Goal: Task Accomplishment & Management: Manage account settings

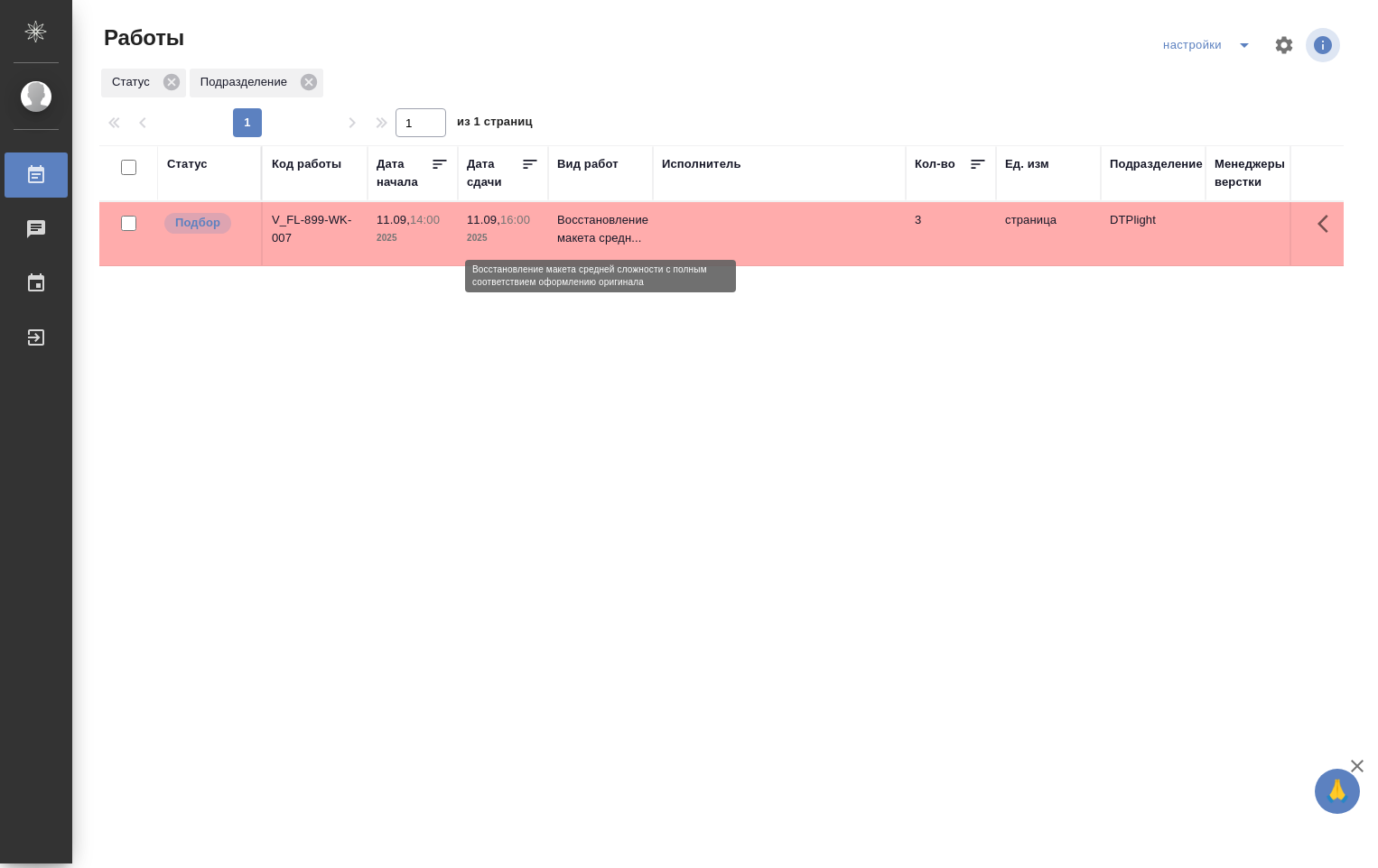
click at [589, 220] on p "Восстановление макета средн..." at bounding box center [600, 228] width 87 height 36
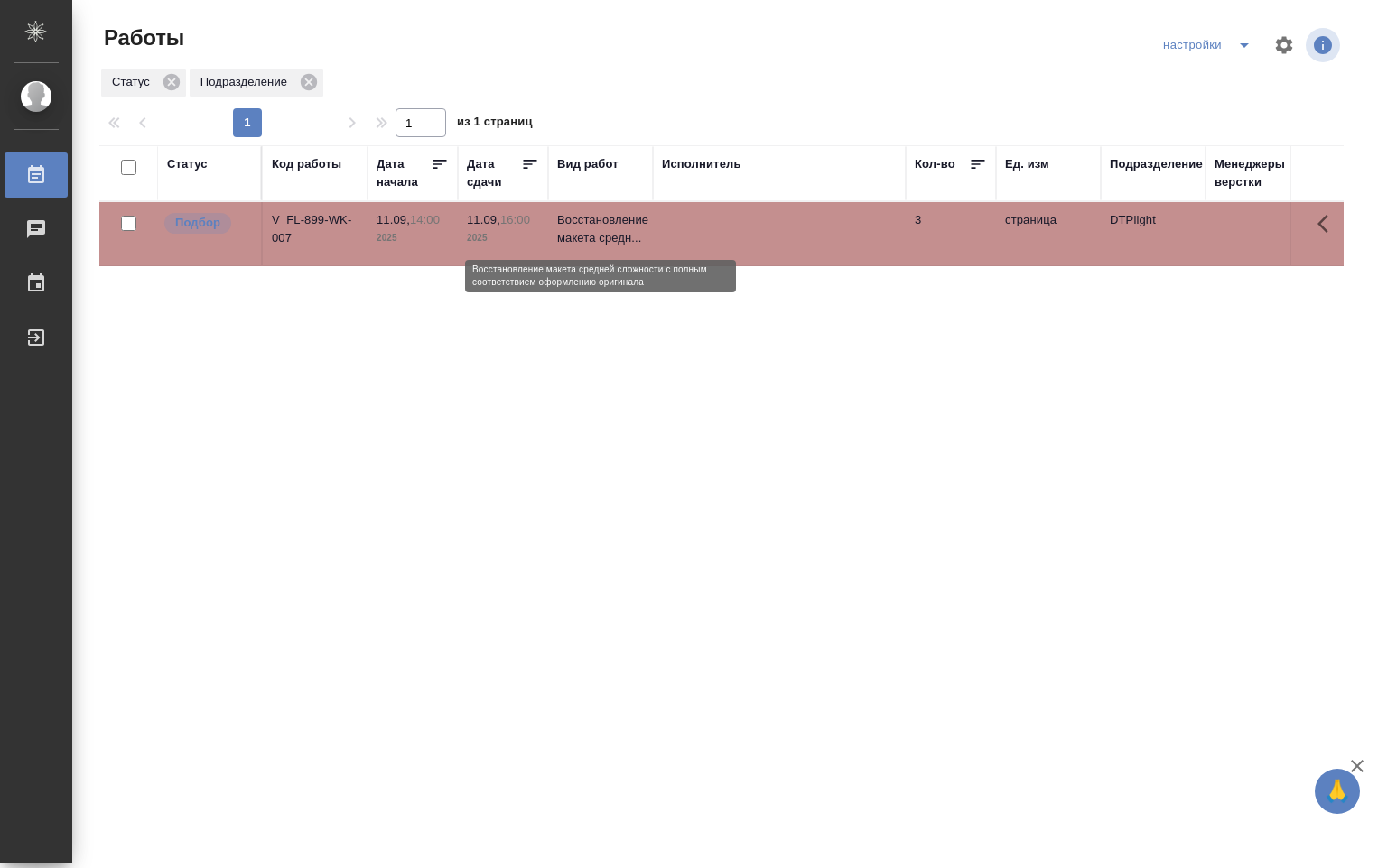
click at [590, 223] on p "Восстановление макета средн..." at bounding box center [600, 228] width 87 height 36
click at [589, 226] on p "Восстановление макета средн..." at bounding box center [600, 228] width 87 height 36
click at [589, 227] on p "Восстановление макета средн..." at bounding box center [600, 228] width 87 height 36
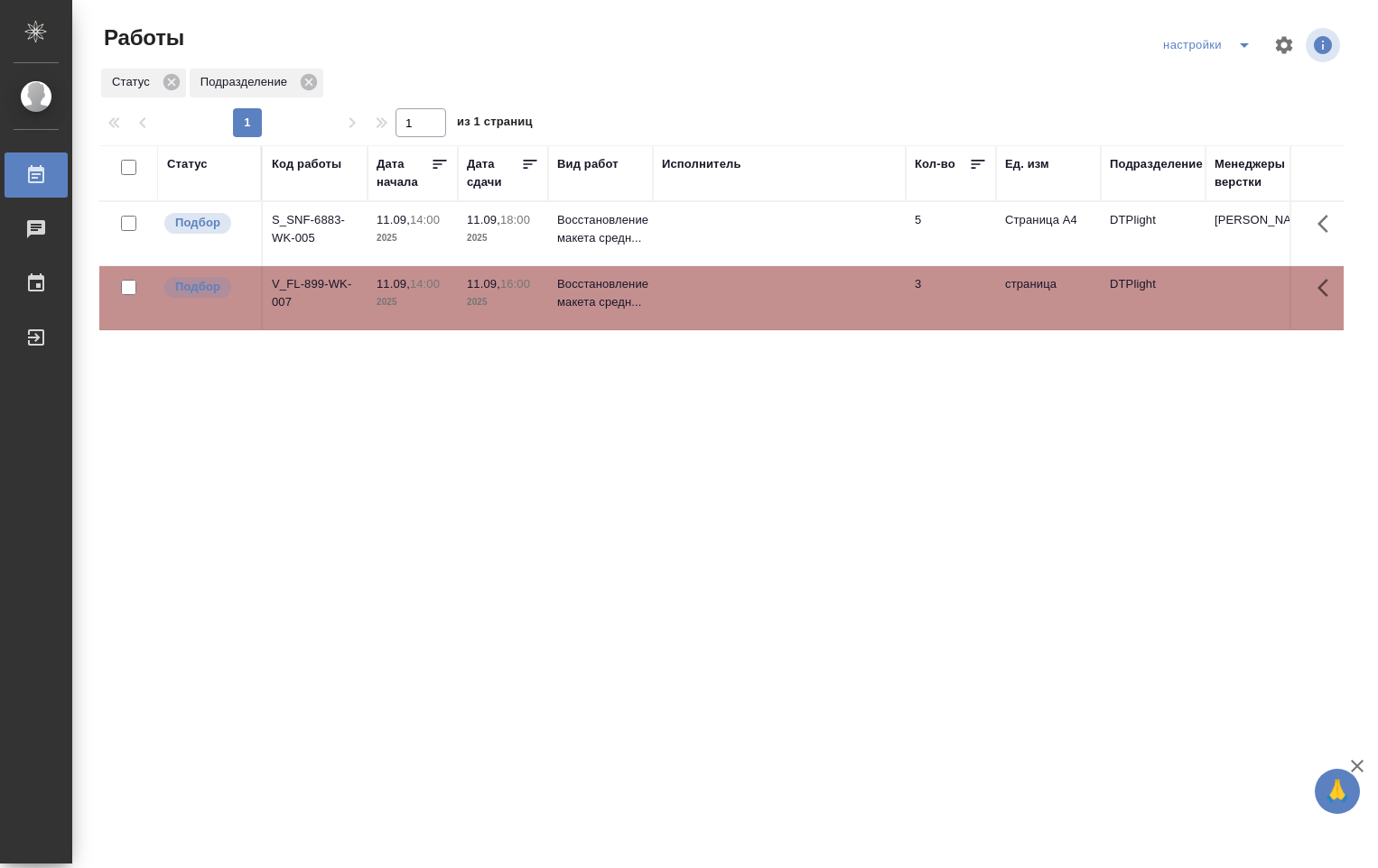
click at [645, 239] on td "Восстановление макета средн..." at bounding box center [600, 233] width 104 height 63
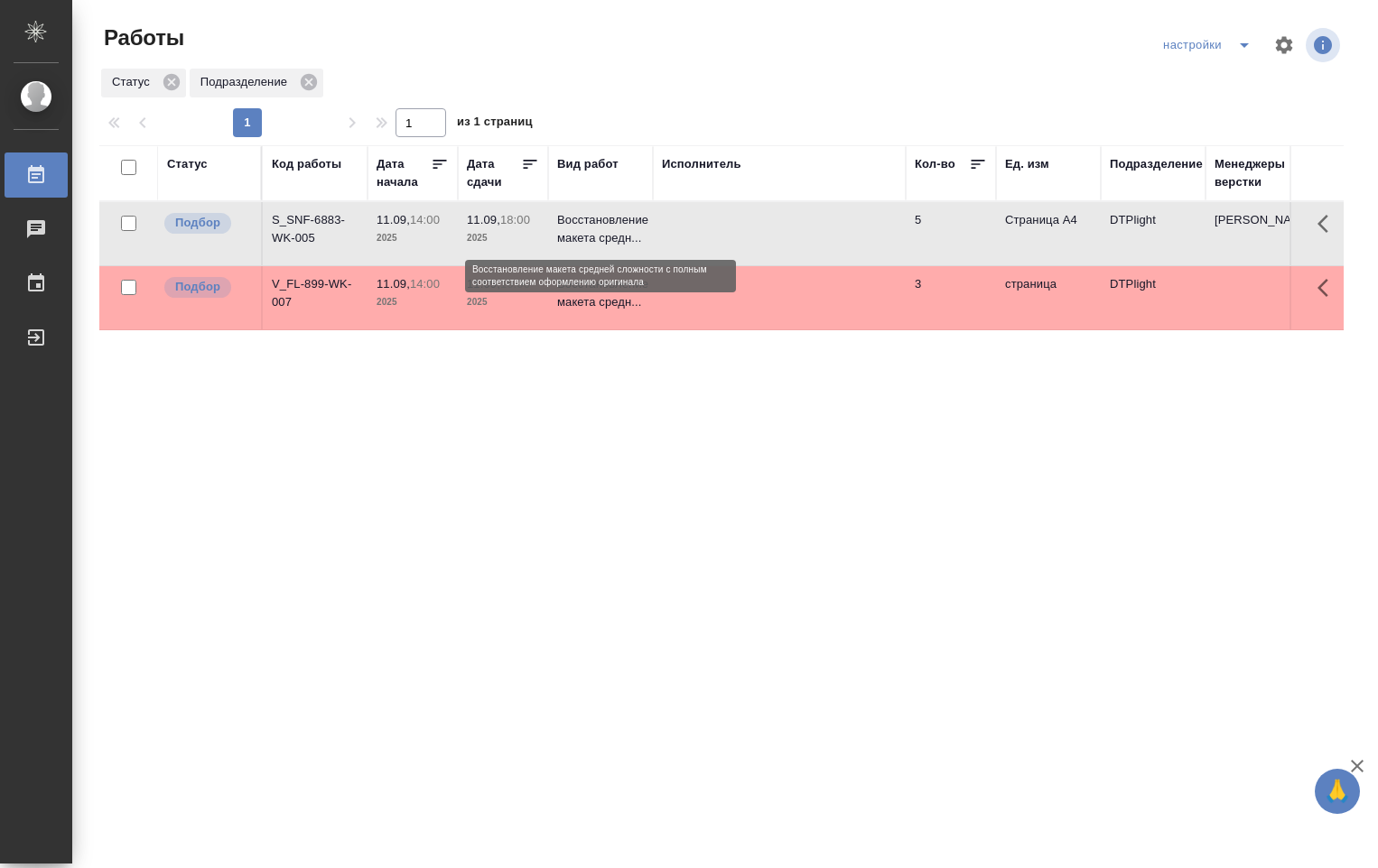
click at [606, 224] on p "Восстановление макета средн..." at bounding box center [600, 228] width 87 height 36
click at [605, 225] on p "Восстановление макета средн..." at bounding box center [600, 228] width 87 height 36
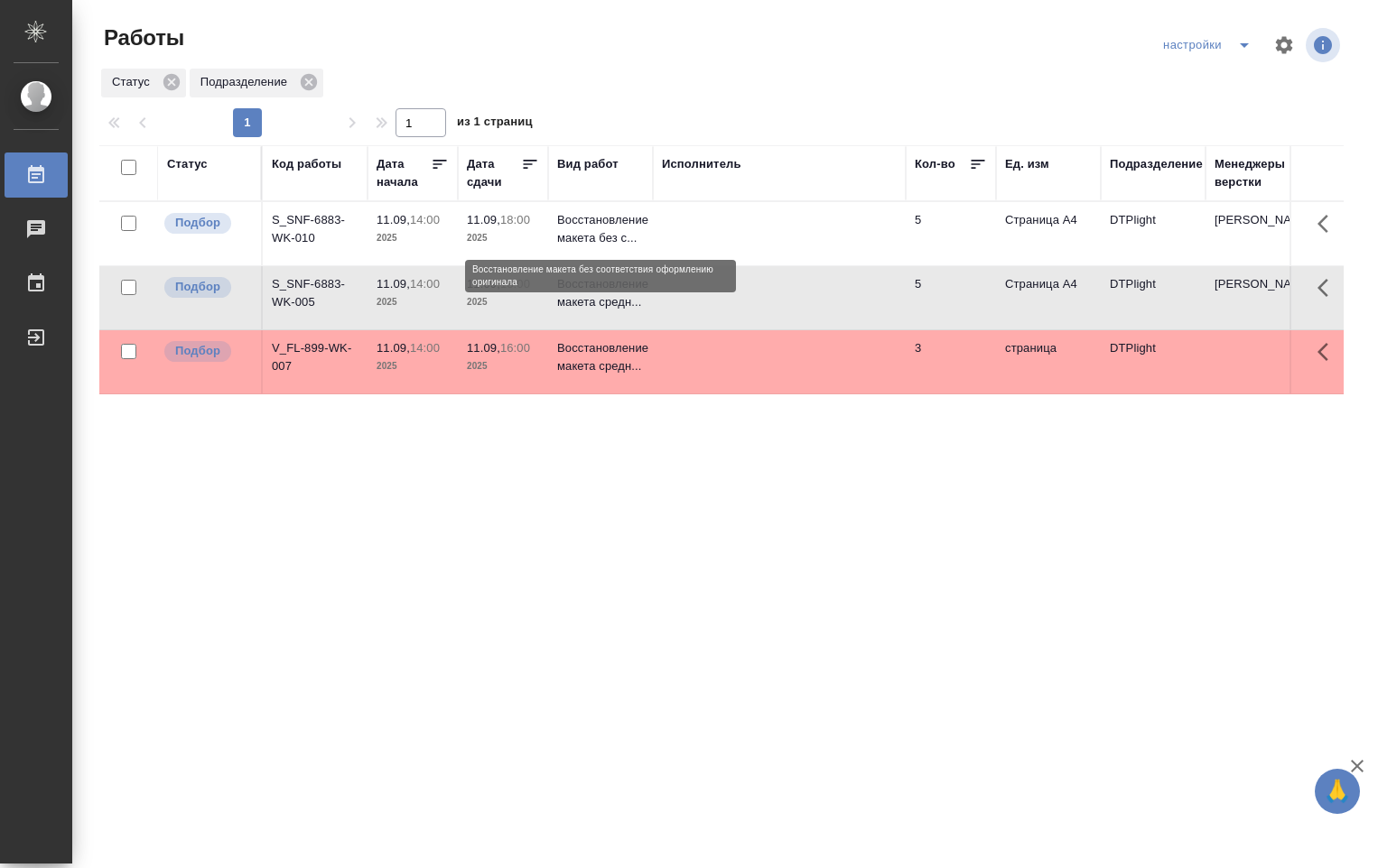
click at [610, 238] on p "Восстановление макета без с..." at bounding box center [600, 228] width 87 height 36
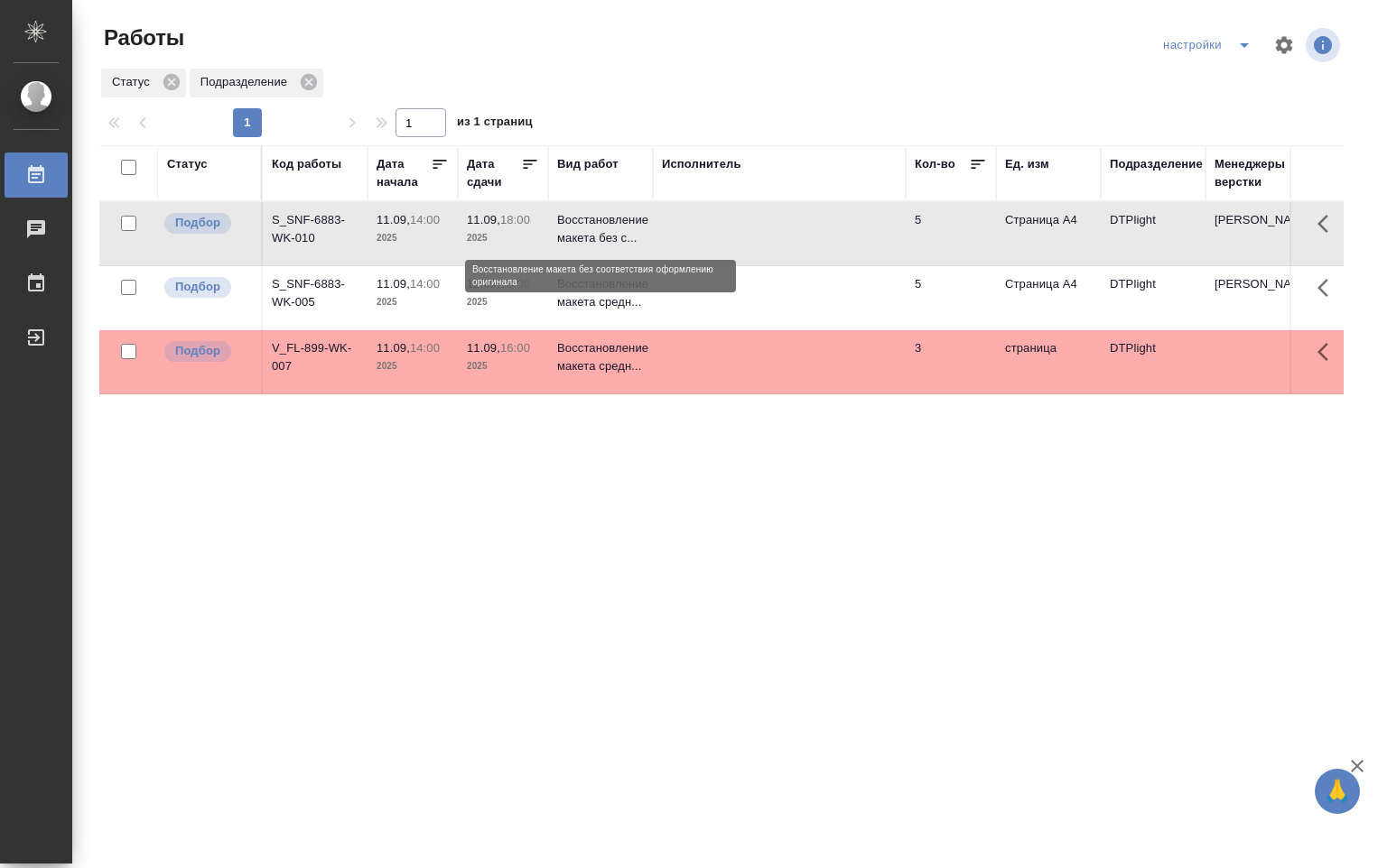
click at [601, 233] on p "Восстановление макета без с..." at bounding box center [600, 228] width 87 height 36
click at [647, 234] on td "Восстановление макета без с..." at bounding box center [600, 233] width 104 height 63
click at [615, 234] on p "Восстановление макета без с..." at bounding box center [600, 228] width 87 height 36
click at [605, 232] on p "Восстановление макета без с..." at bounding box center [600, 228] width 87 height 36
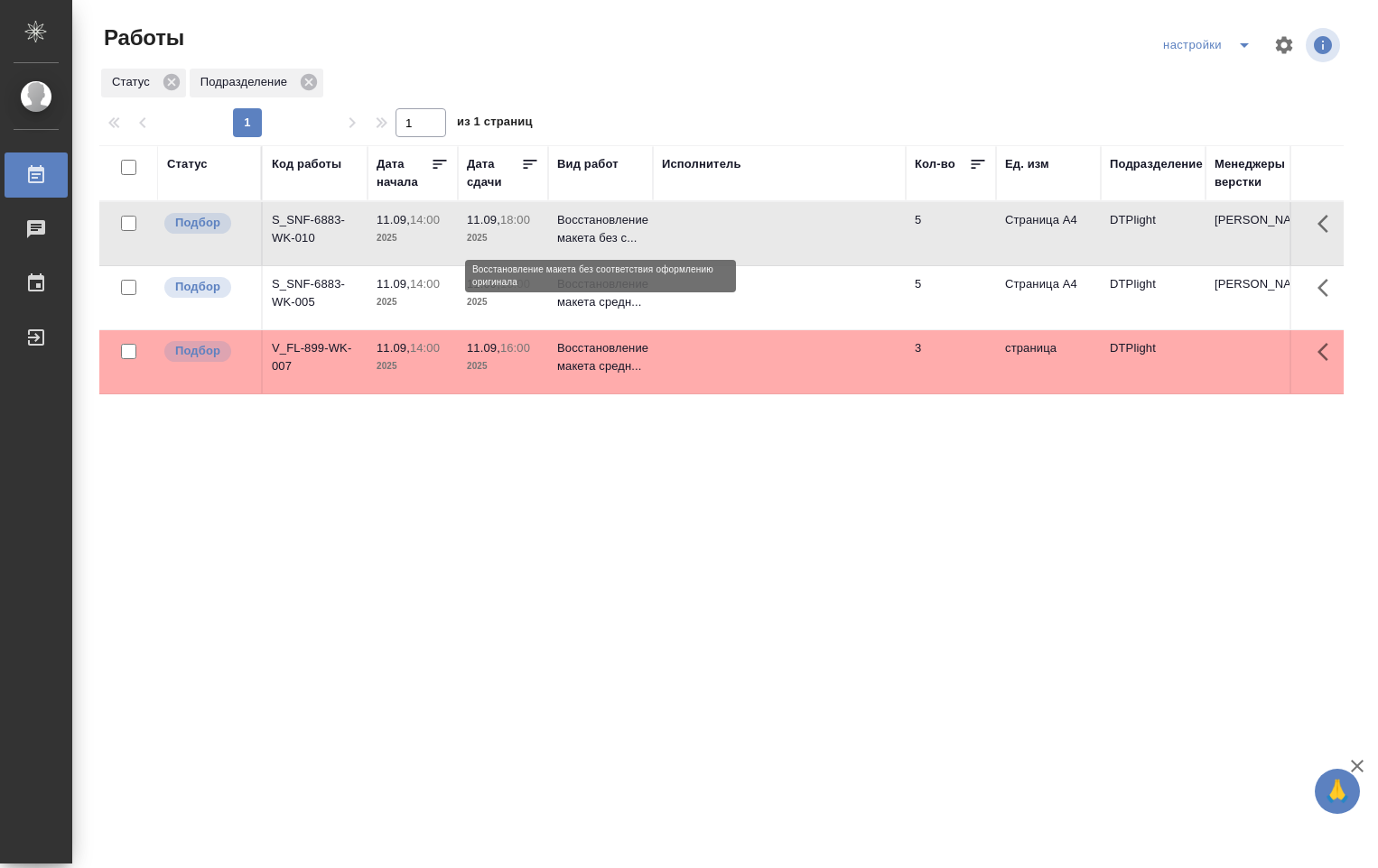
click at [605, 231] on p "Восстановление макета без с..." at bounding box center [600, 228] width 87 height 36
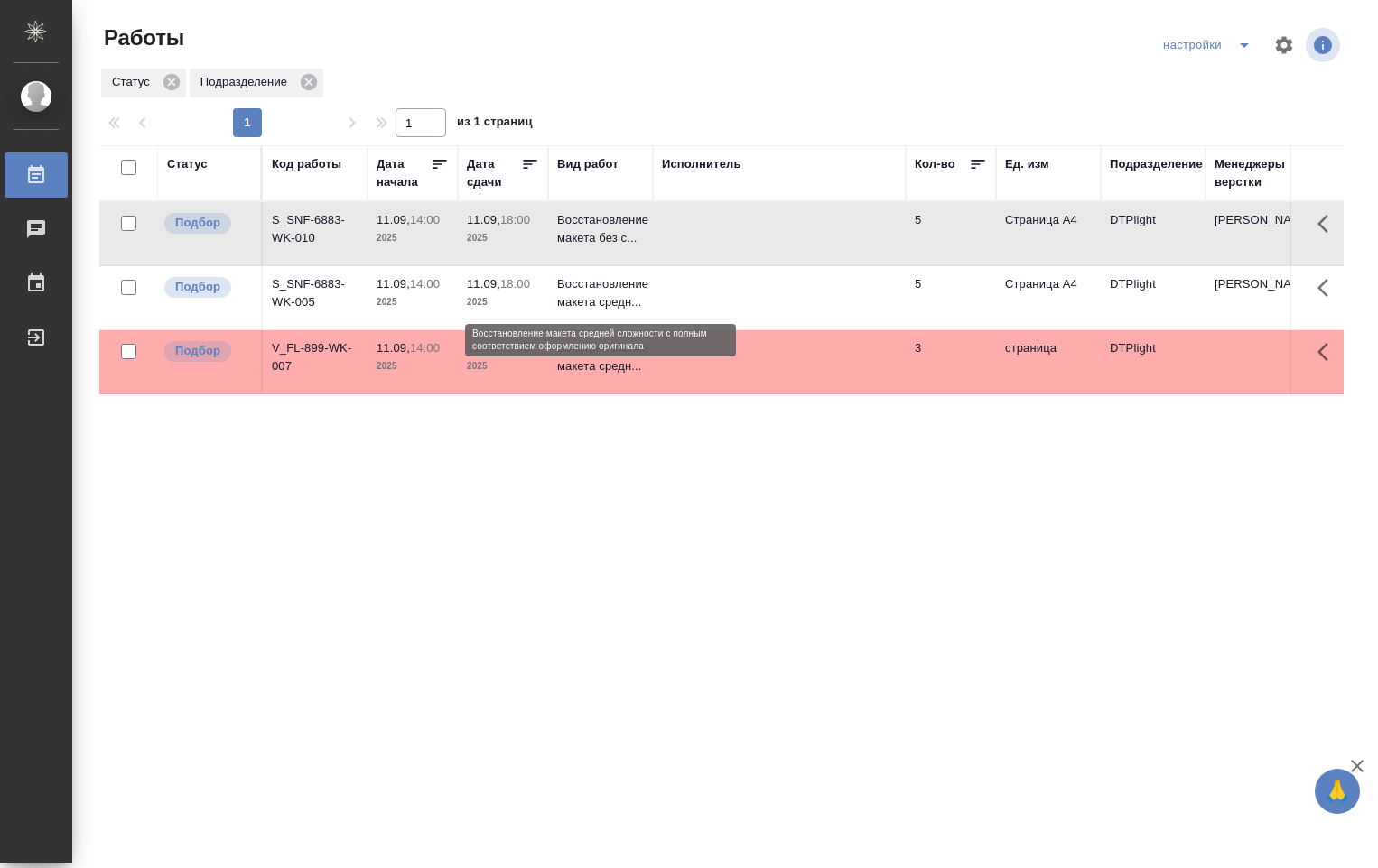
click at [605, 288] on p "Восстановление макета средн..." at bounding box center [600, 293] width 87 height 36
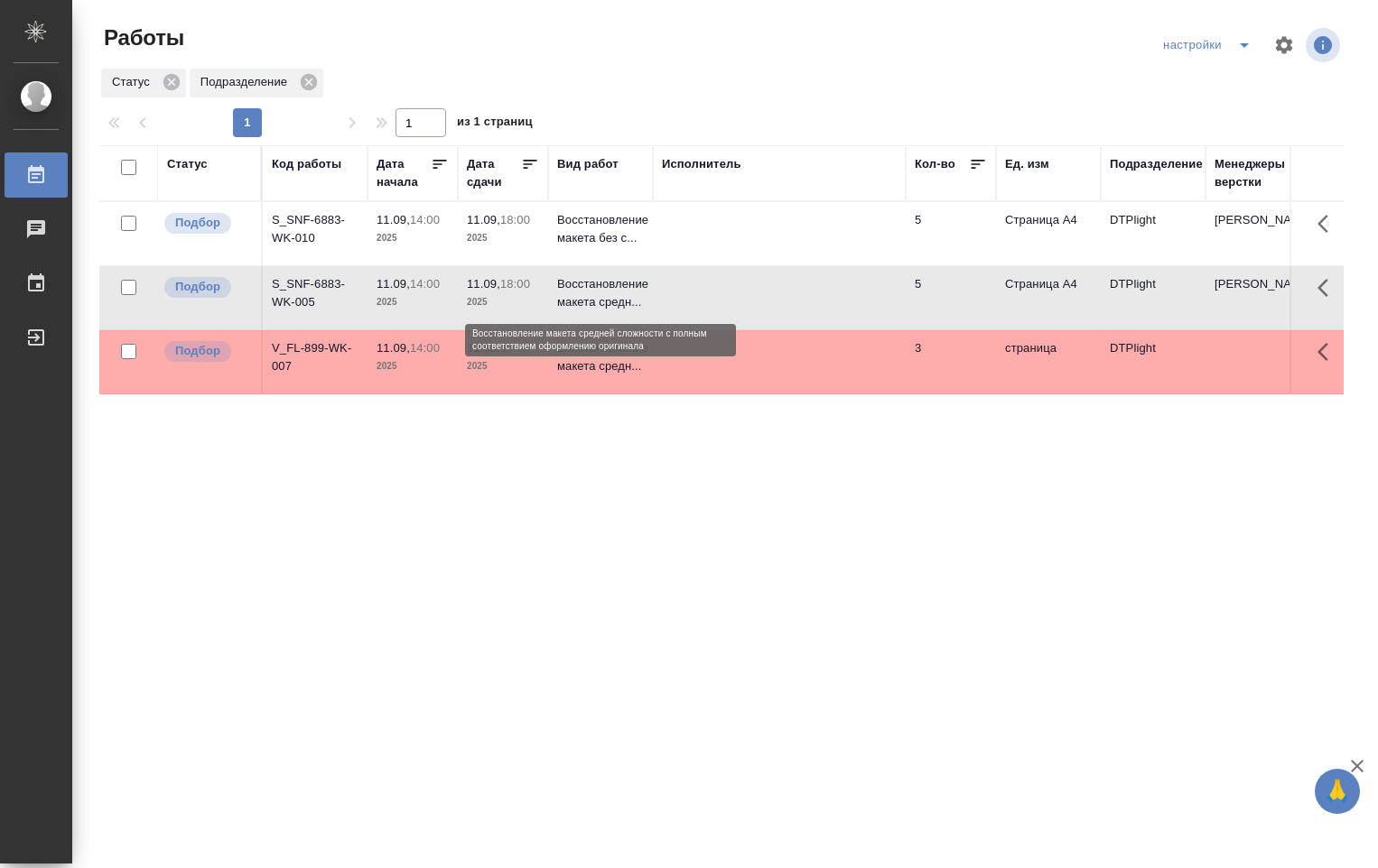
click at [592, 290] on p "Восстановление макета средн..." at bounding box center [600, 293] width 87 height 36
click at [594, 293] on p "Восстановление макета средн..." at bounding box center [600, 293] width 87 height 36
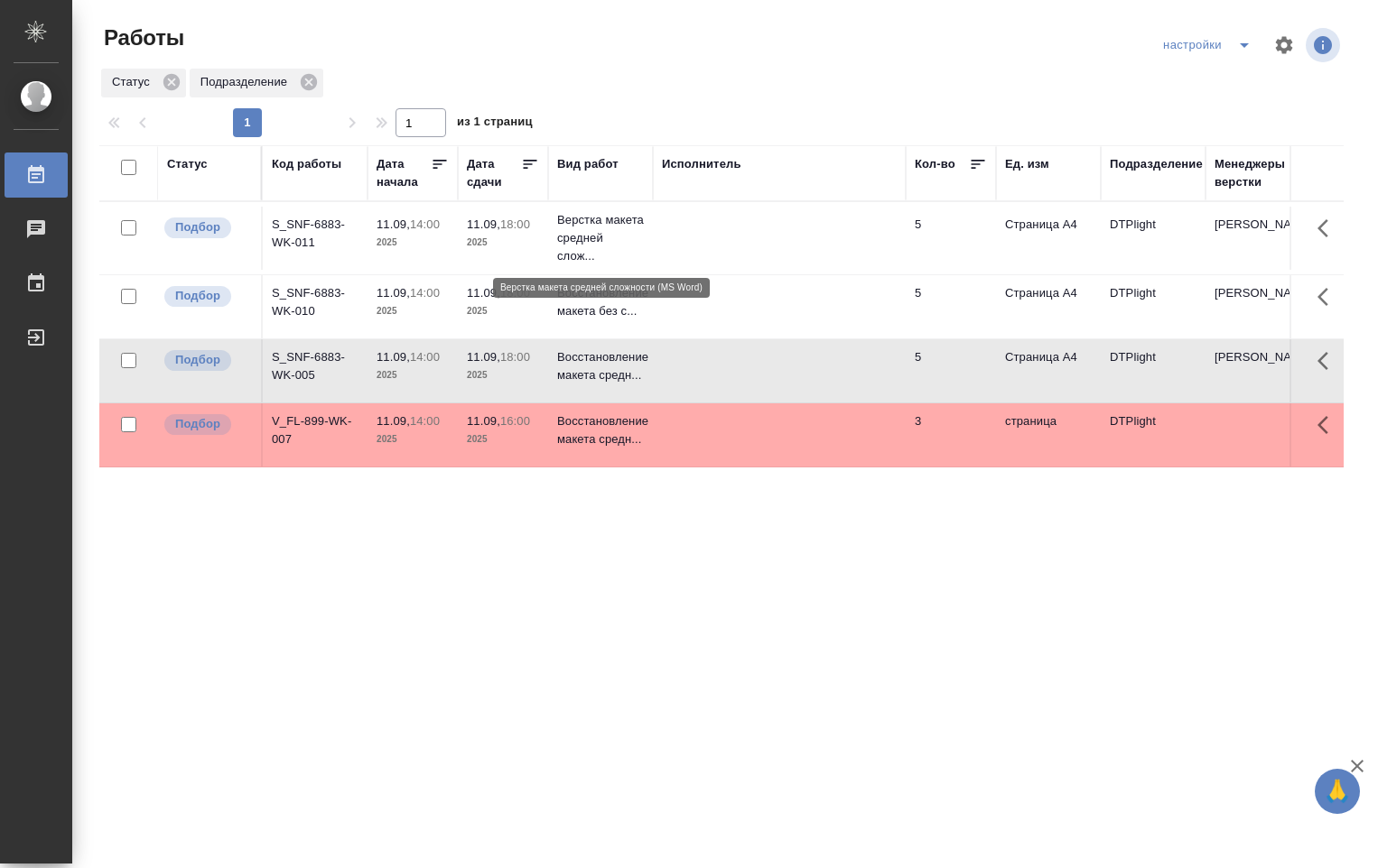
click at [586, 229] on p "Верстка макета средней слож..." at bounding box center [600, 237] width 87 height 54
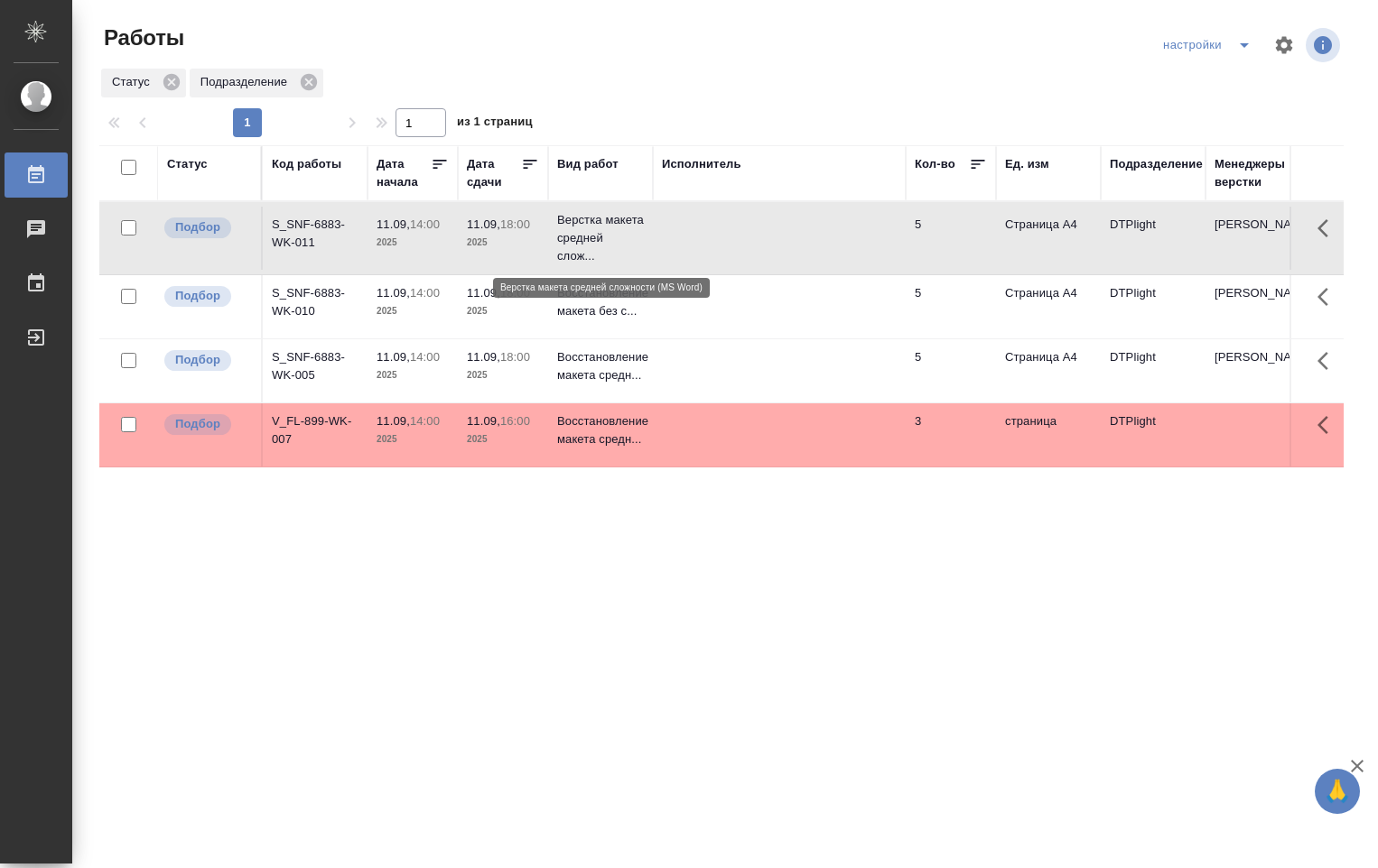
click at [586, 229] on p "Верстка макета средней слож..." at bounding box center [600, 237] width 87 height 54
click at [587, 230] on p "Верстка макета средней слож..." at bounding box center [600, 237] width 87 height 54
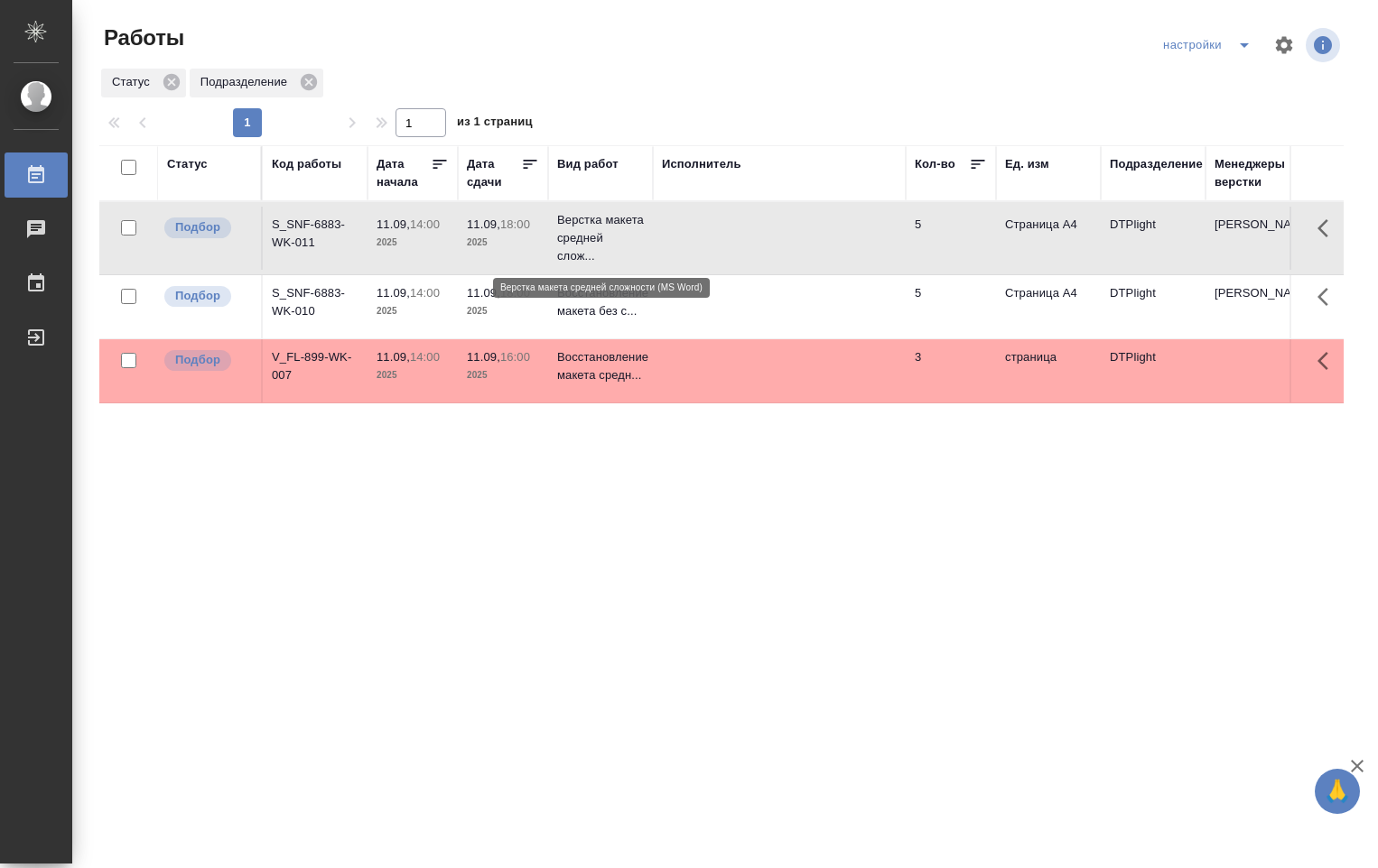
click at [586, 227] on p "Верстка макета средней слож..." at bounding box center [600, 237] width 87 height 54
click at [595, 227] on p "Верстка макета средней слож..." at bounding box center [600, 237] width 87 height 54
click at [584, 229] on p "Верстка макета средней слож..." at bounding box center [600, 237] width 87 height 54
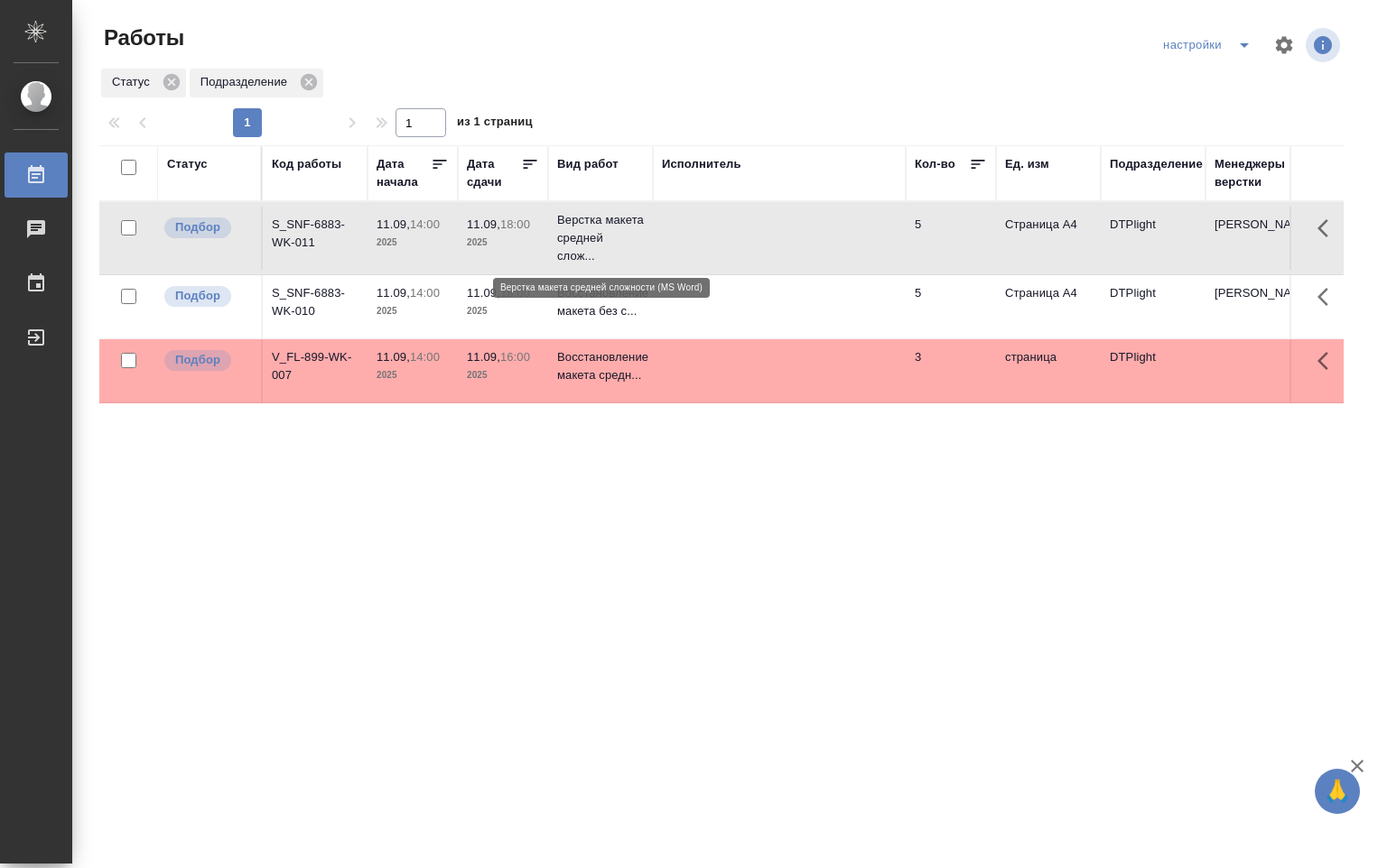
click at [584, 230] on p "Верстка макета средней слож..." at bounding box center [600, 237] width 87 height 54
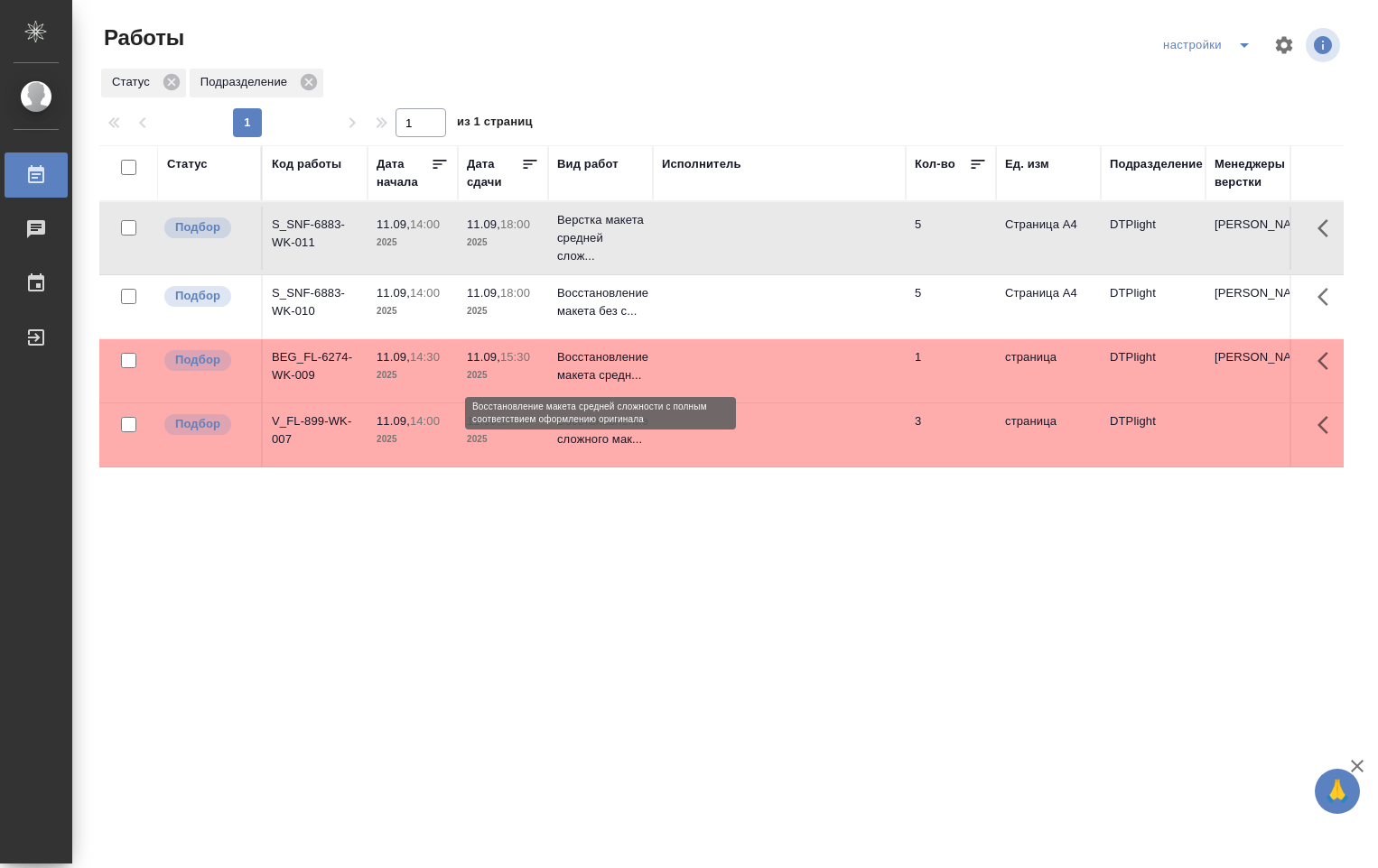
click at [576, 373] on p "Восстановление макета средн..." at bounding box center [600, 366] width 87 height 36
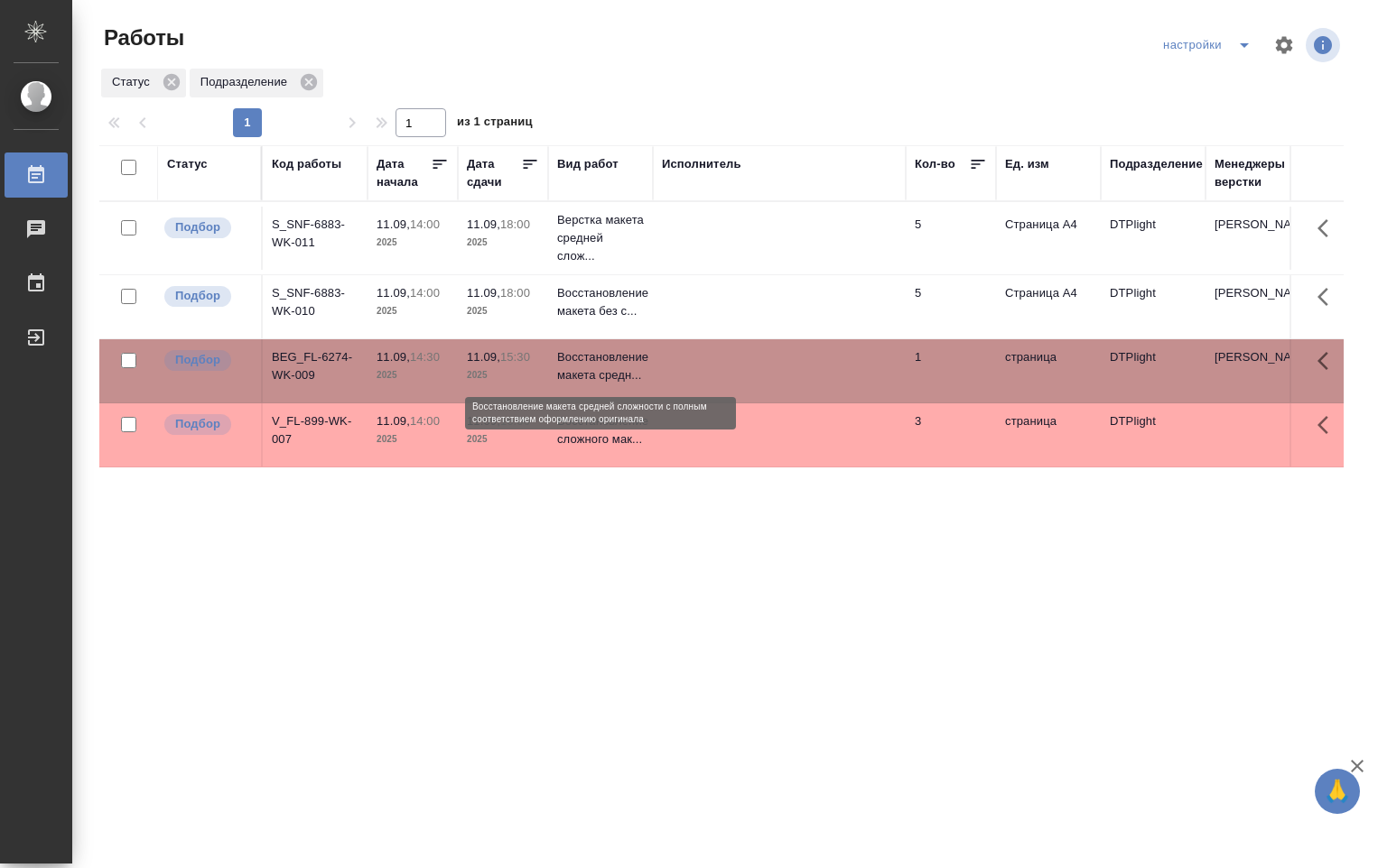
click at [576, 372] on p "Восстановление макета средн..." at bounding box center [600, 366] width 87 height 36
click at [577, 372] on p "Восстановление макета средн..." at bounding box center [600, 366] width 87 height 36
click at [660, 388] on td at bounding box center [778, 371] width 253 height 63
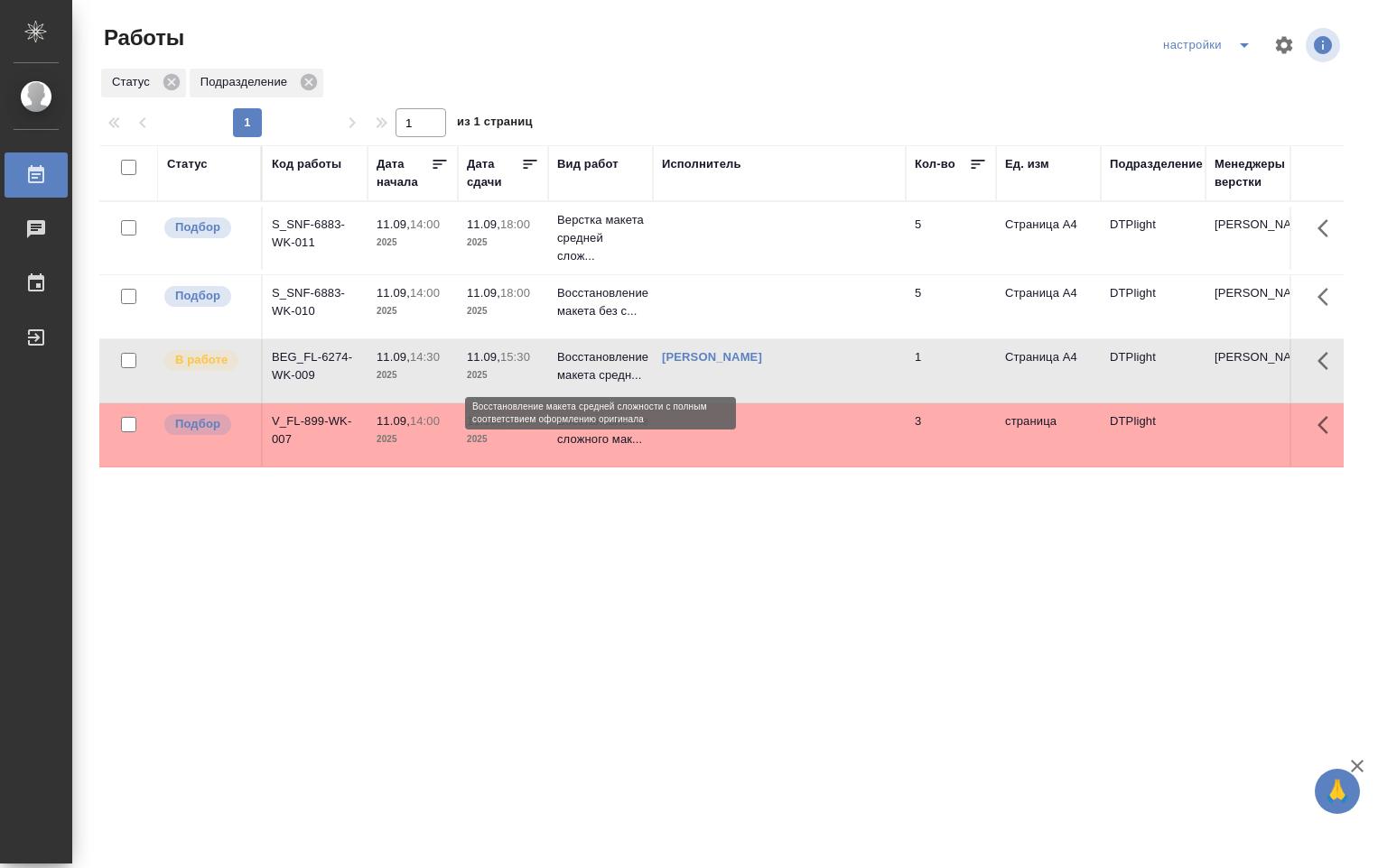
click at [578, 374] on p "Восстановление макета средн..." at bounding box center [600, 366] width 87 height 36
click at [703, 367] on td "Овечкина Дарья Геннадьевна" at bounding box center [778, 371] width 253 height 63
click at [571, 367] on p "Восстановление макета средн..." at bounding box center [600, 366] width 87 height 36
click at [472, 367] on p "2025" at bounding box center [503, 375] width 72 height 18
click at [472, 366] on p "2025" at bounding box center [503, 375] width 72 height 18
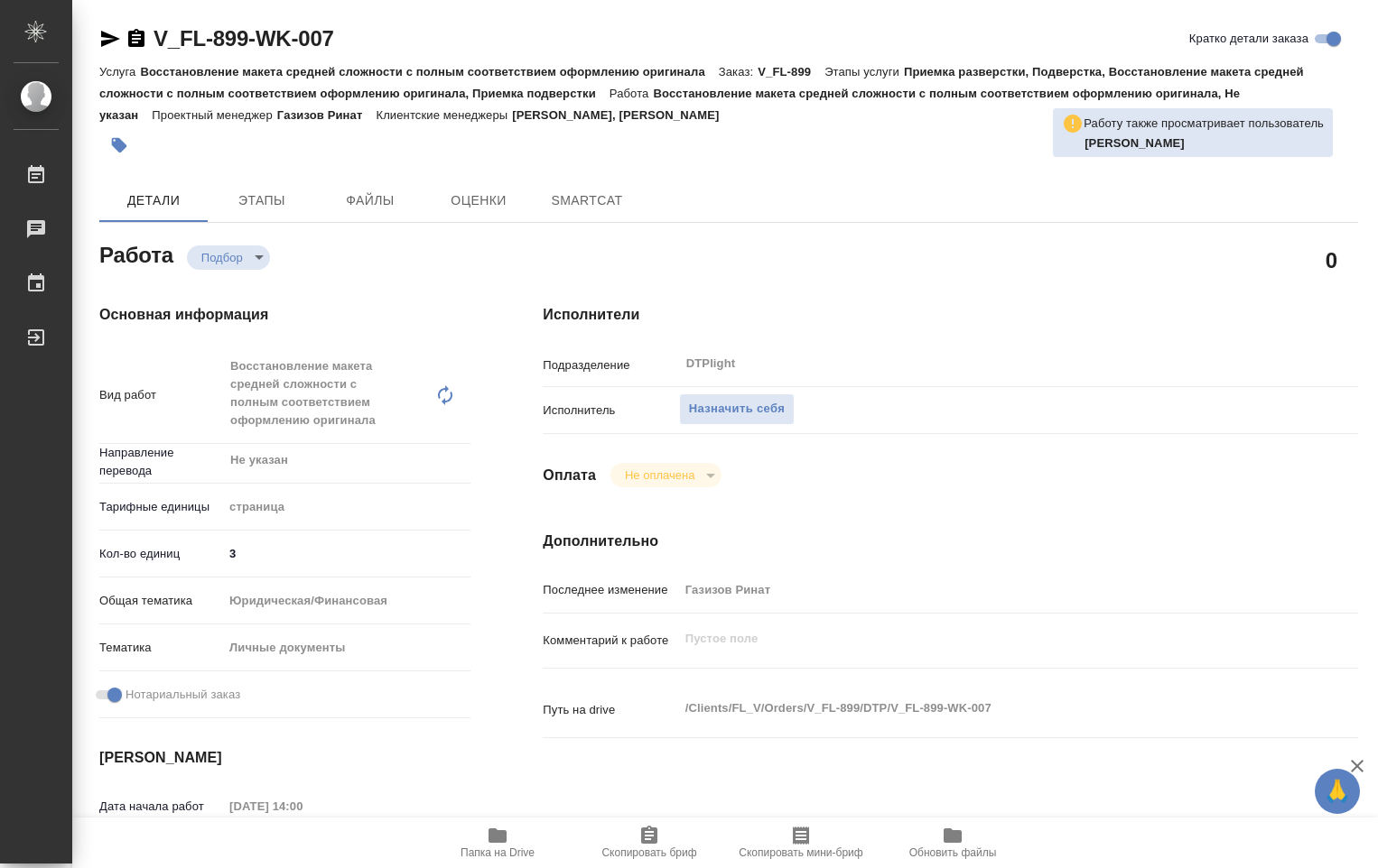
type textarea "x"
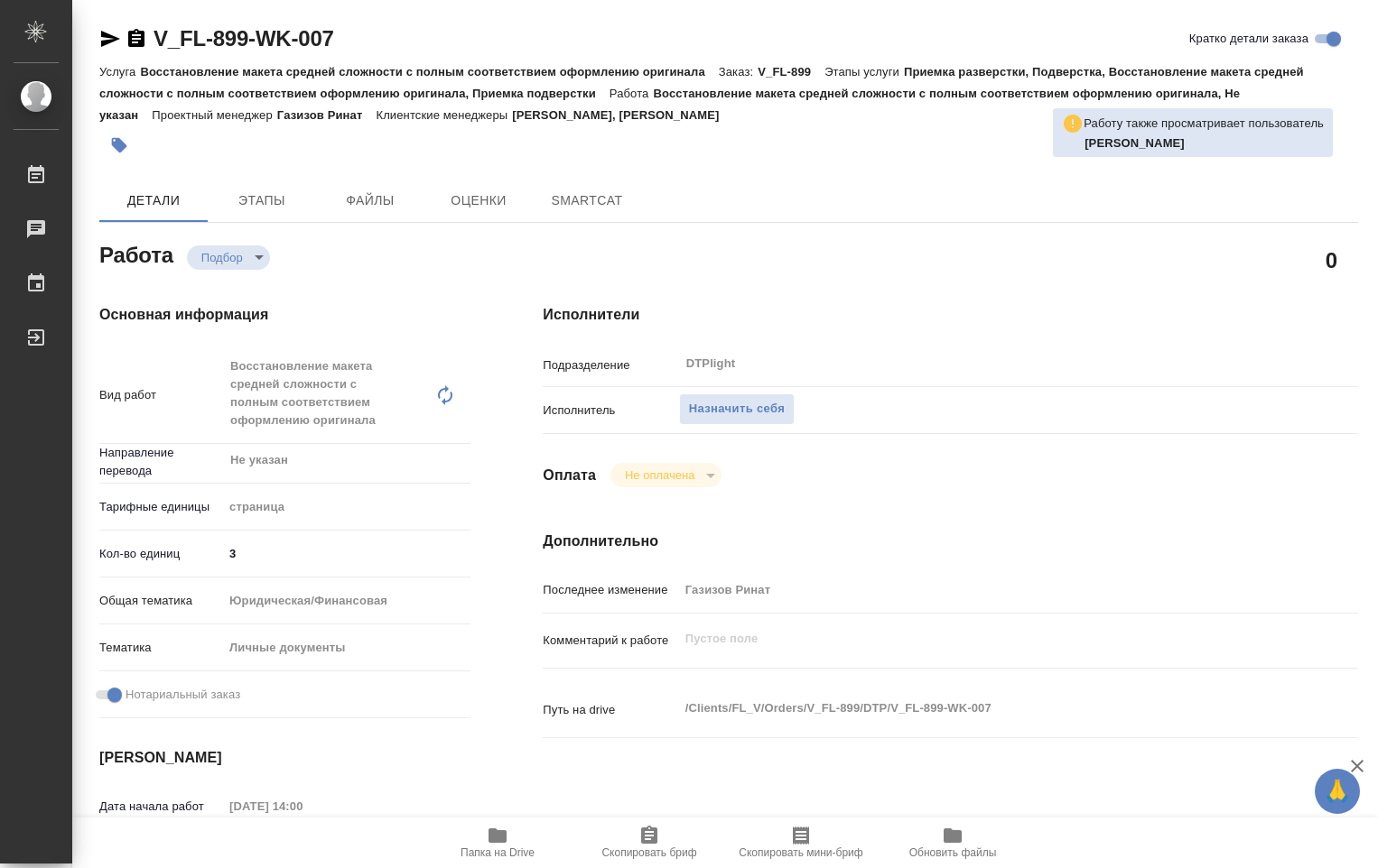
type textarea "x"
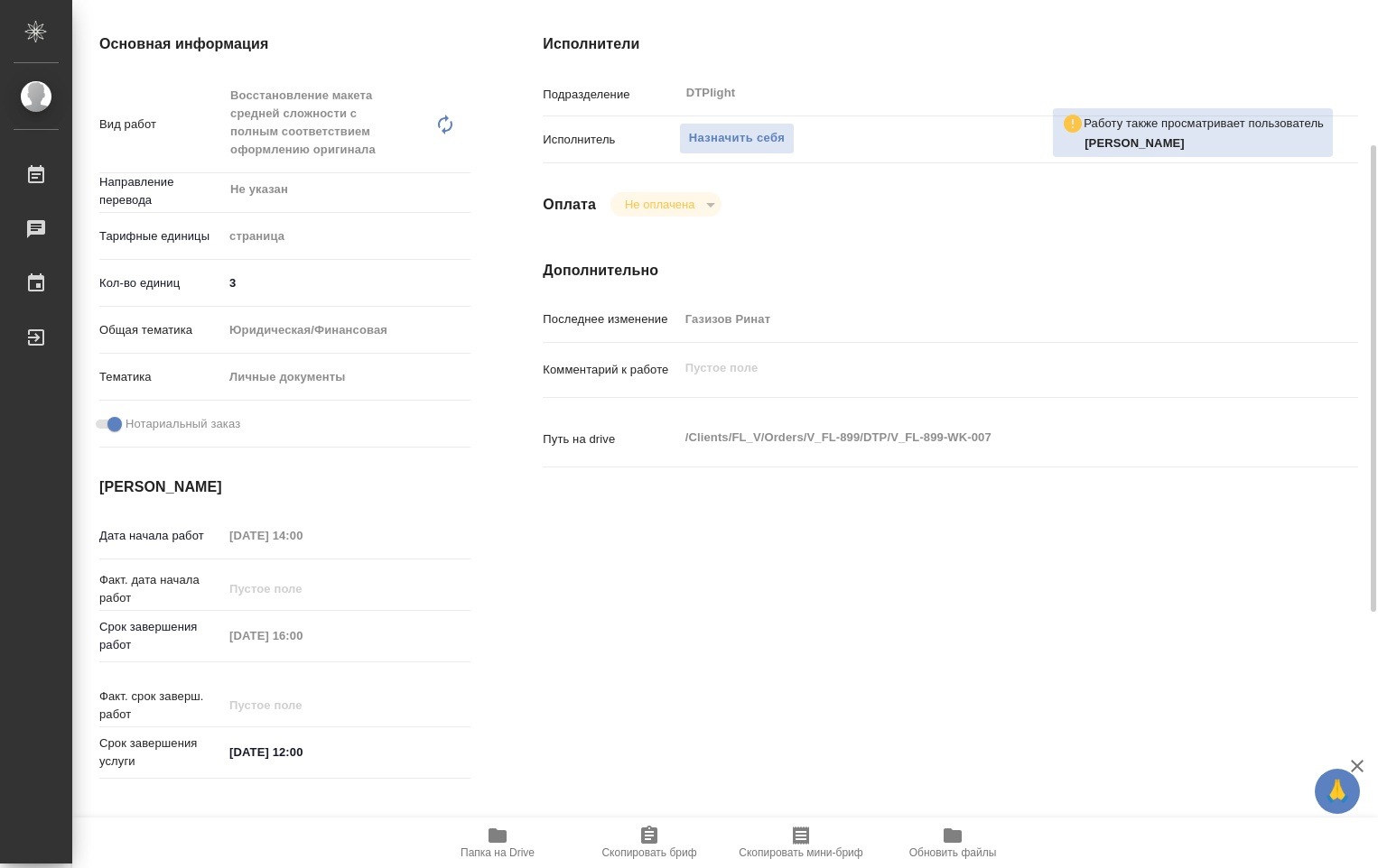
type textarea "x"
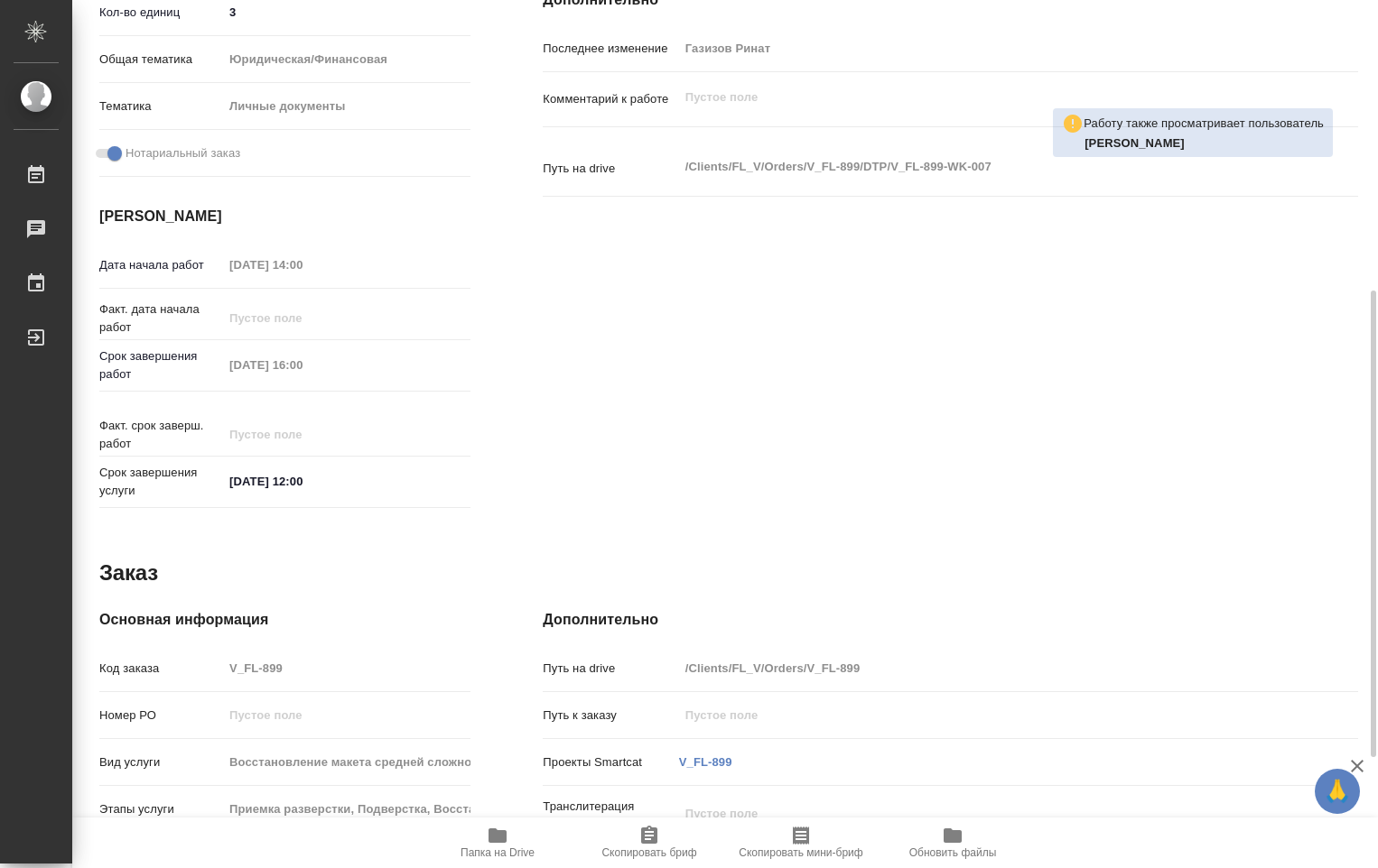
type textarea "x"
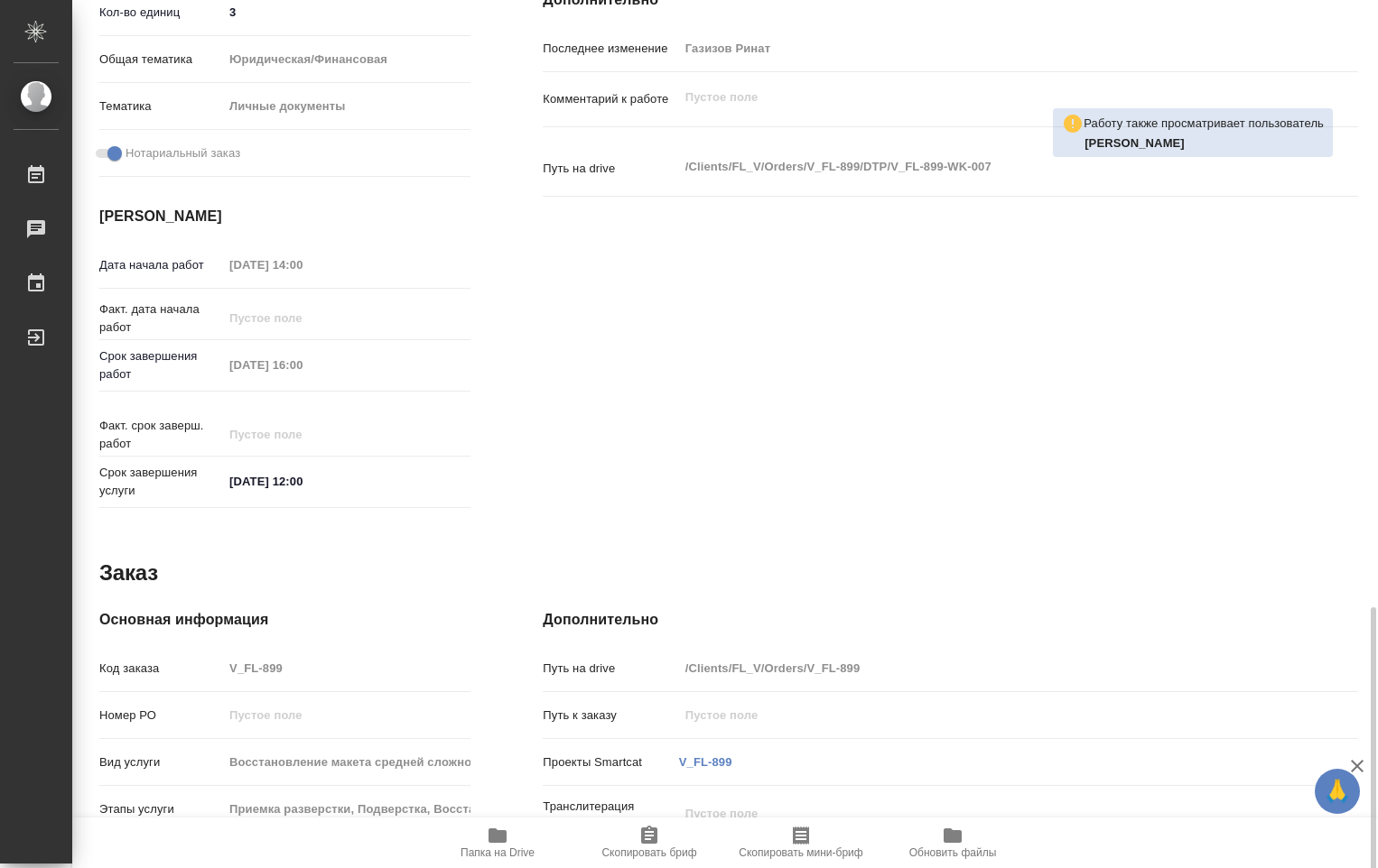
scroll to position [747, 0]
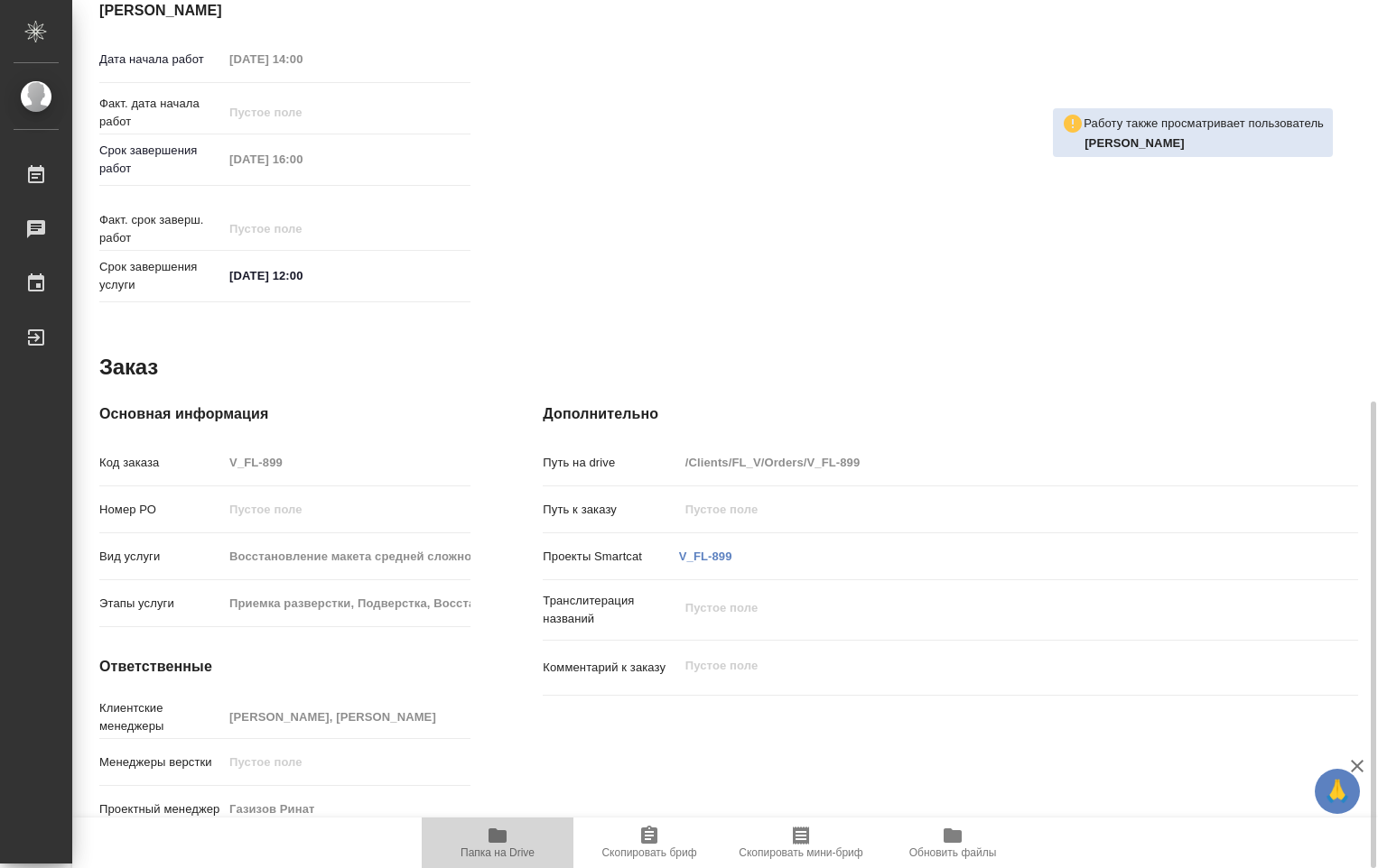
click at [495, 842] on icon "button" at bounding box center [497, 836] width 18 height 15
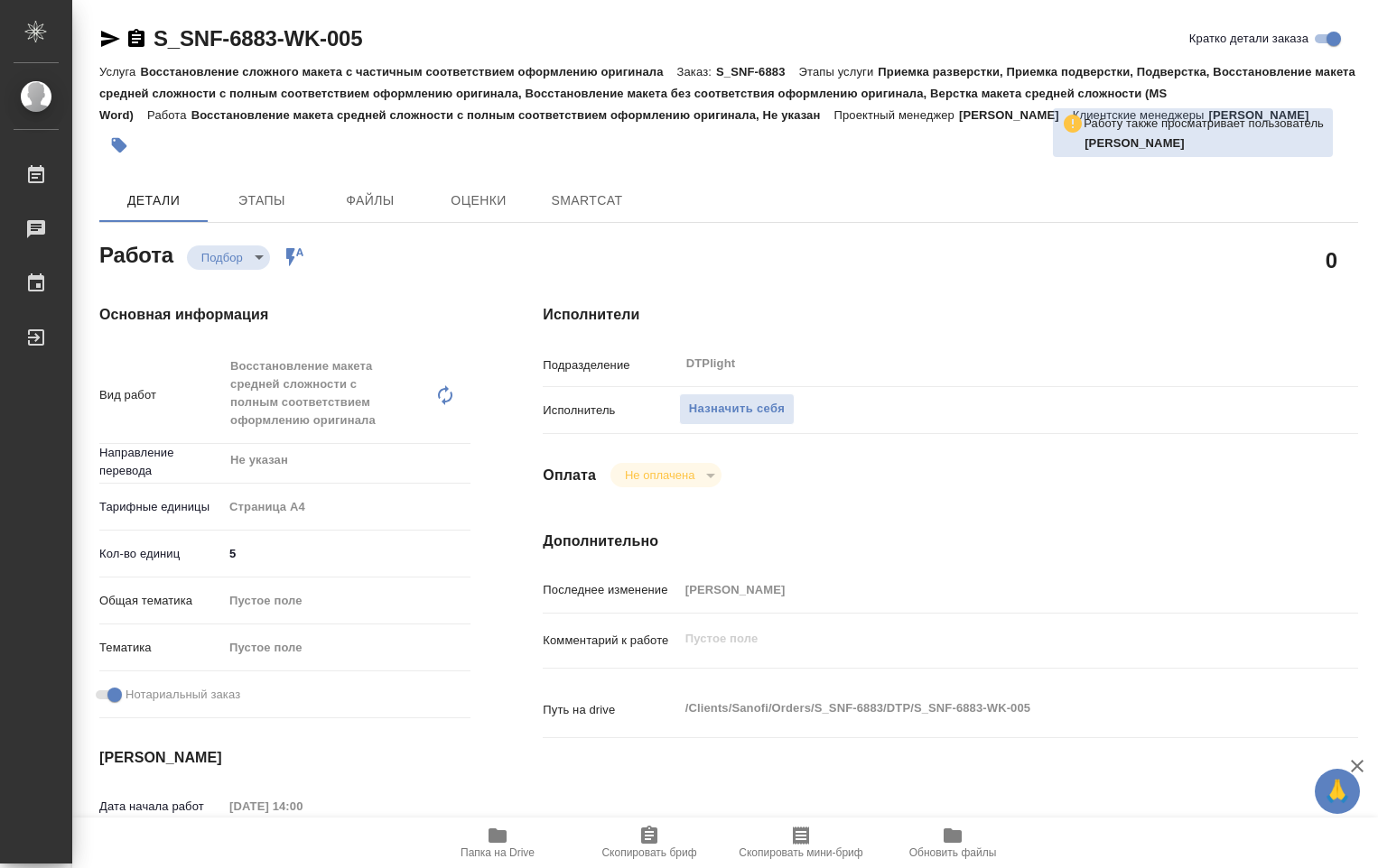
type textarea "x"
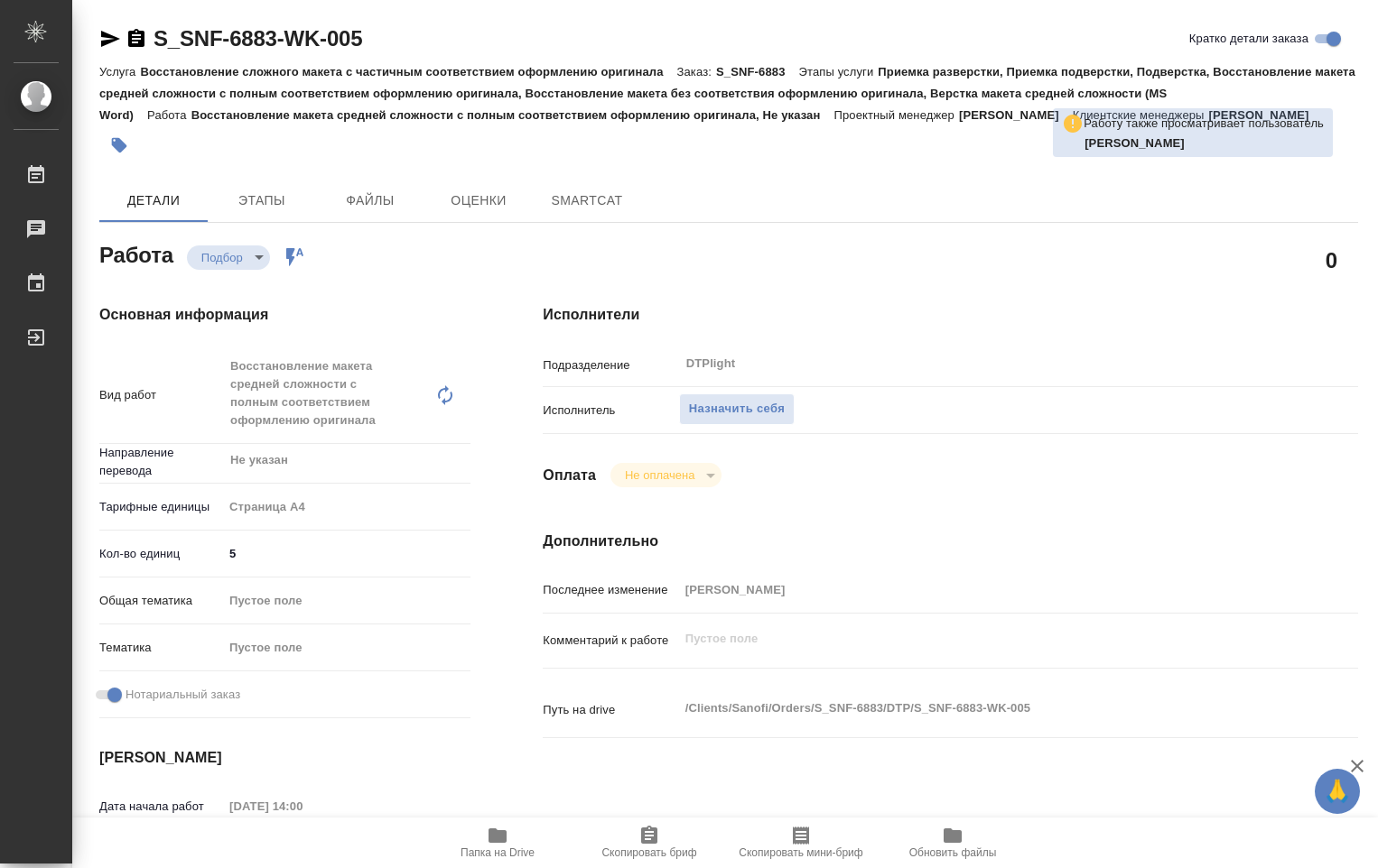
type textarea "x"
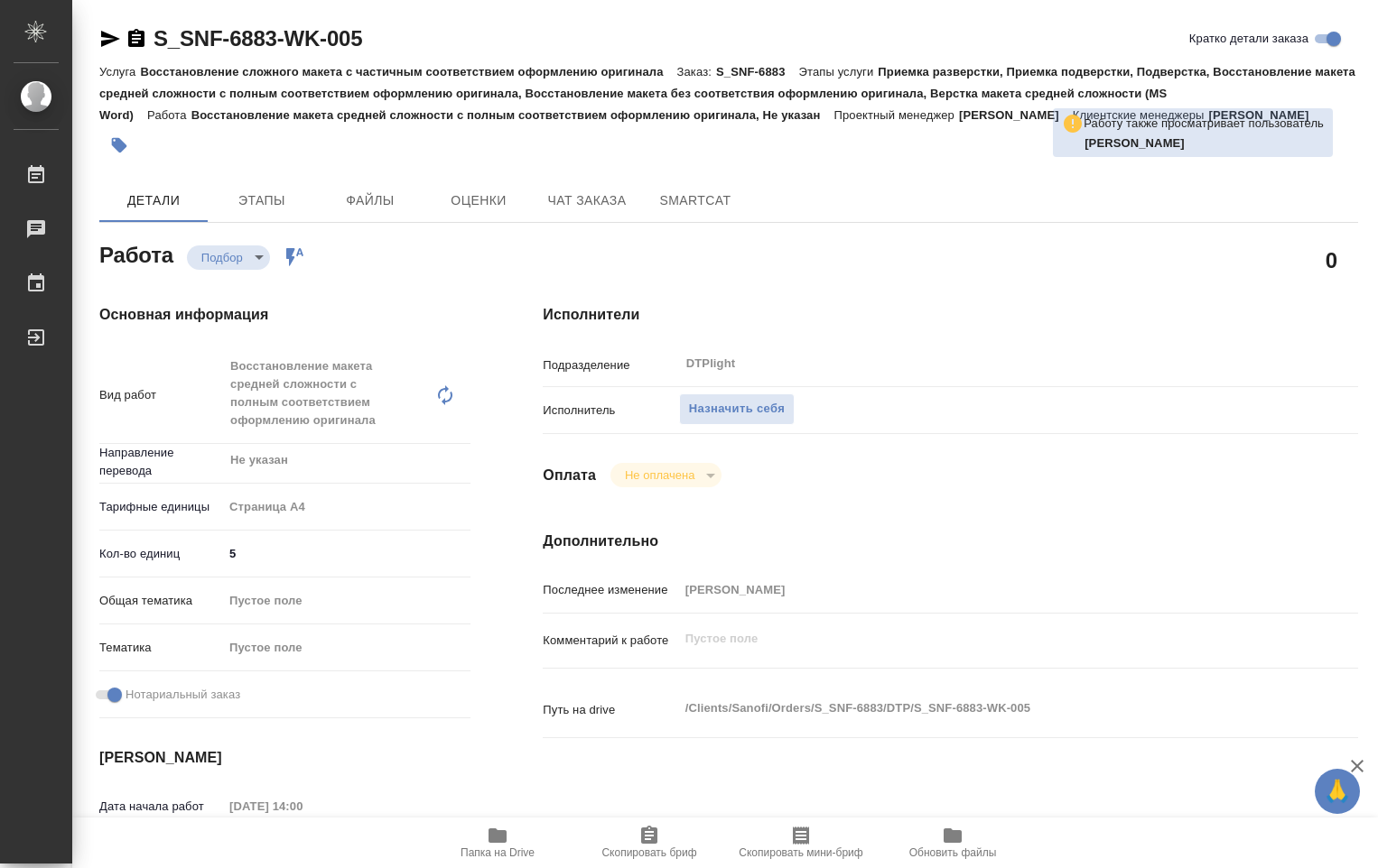
type textarea "x"
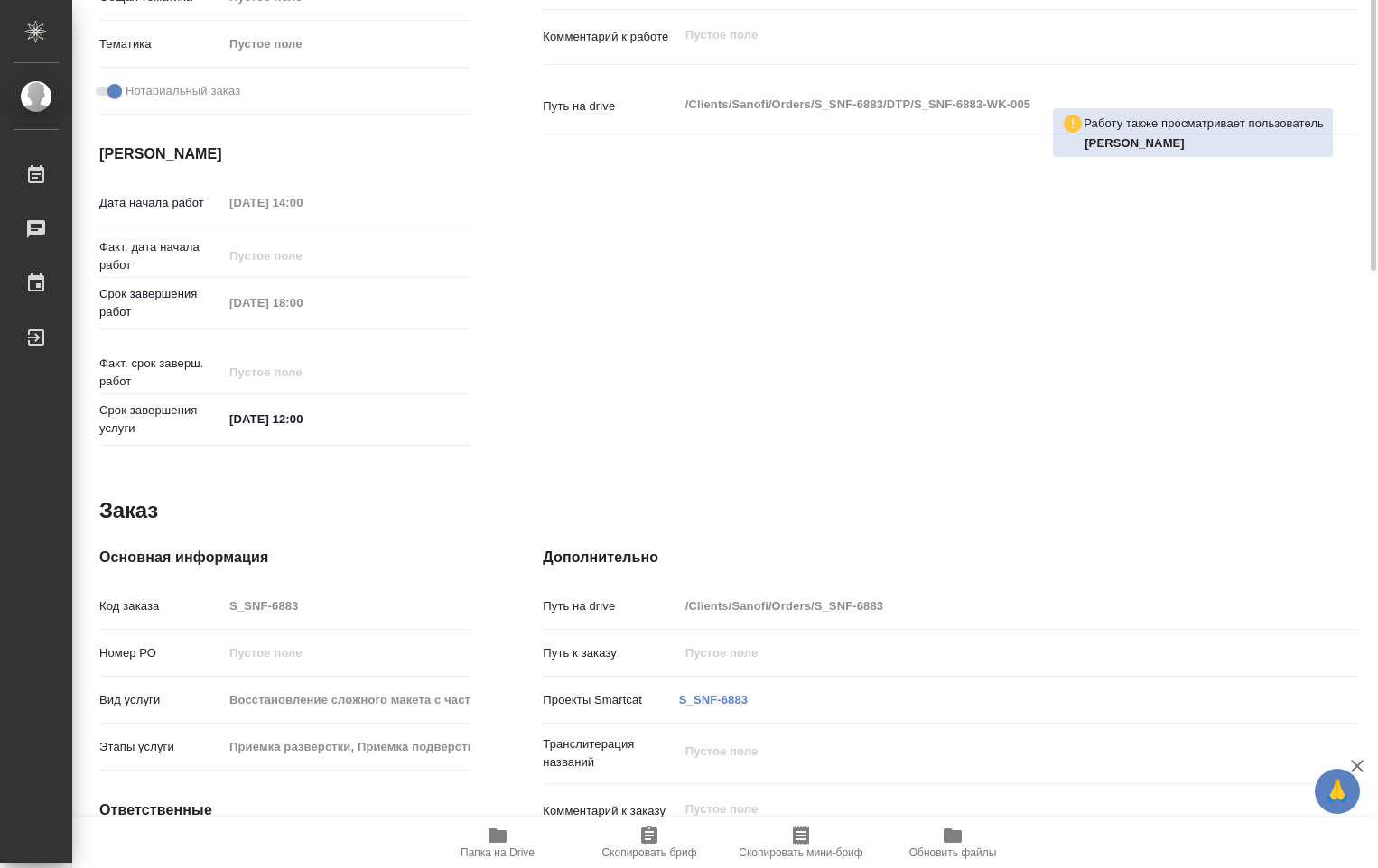
type textarea "x"
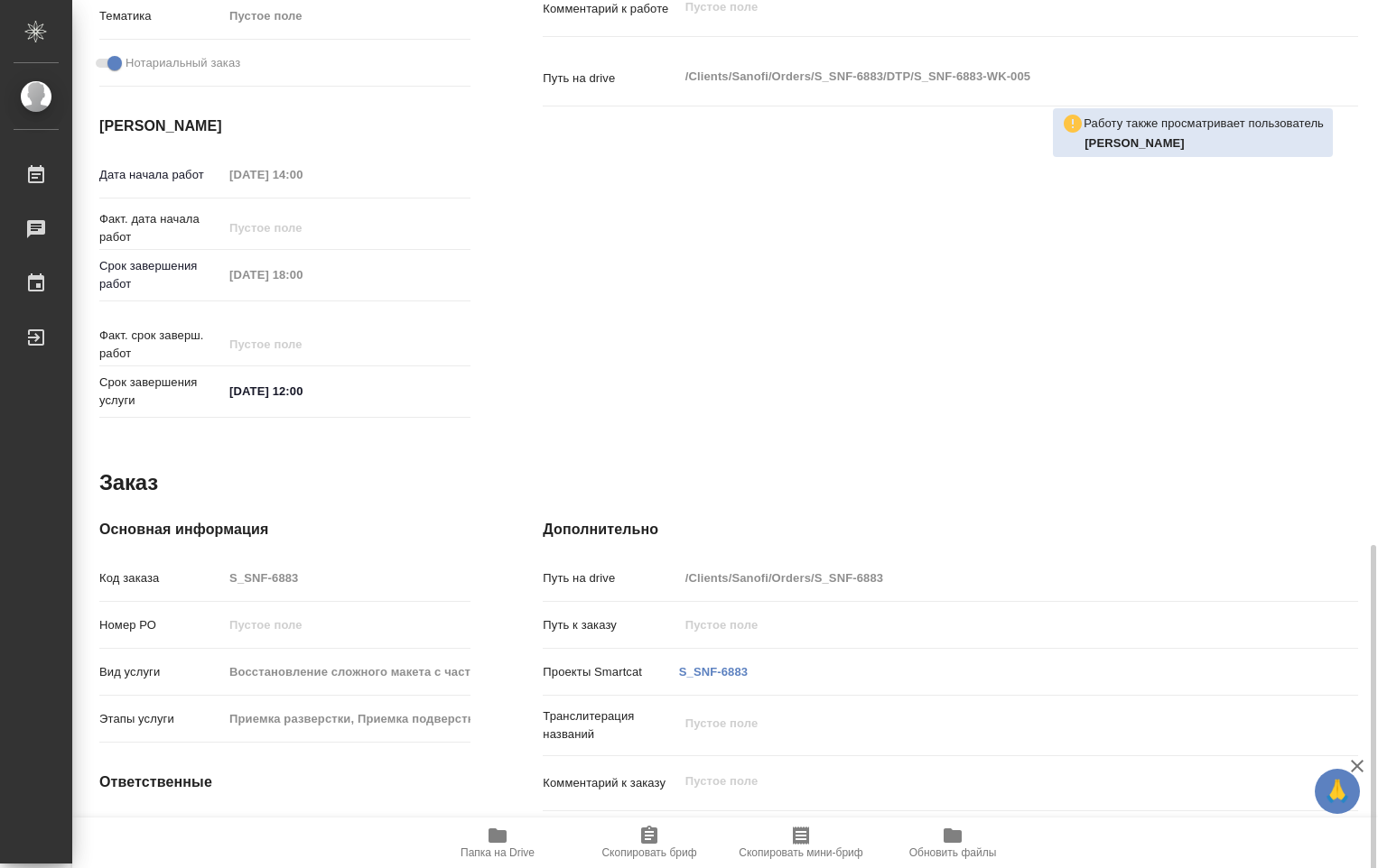
scroll to position [769, 0]
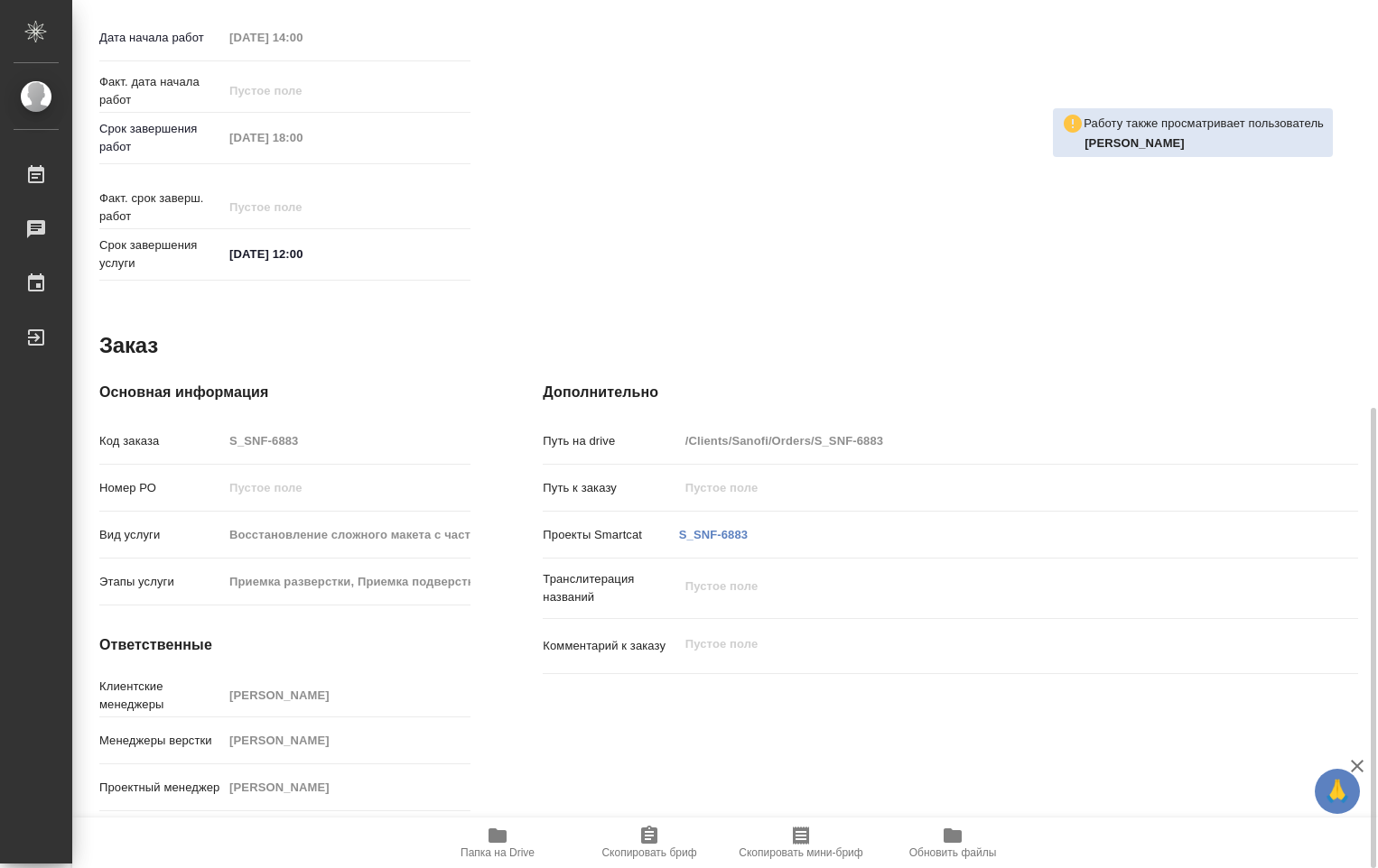
click at [494, 841] on icon "button" at bounding box center [497, 836] width 18 height 15
click at [508, 851] on span "Папка на Drive" at bounding box center [497, 852] width 74 height 13
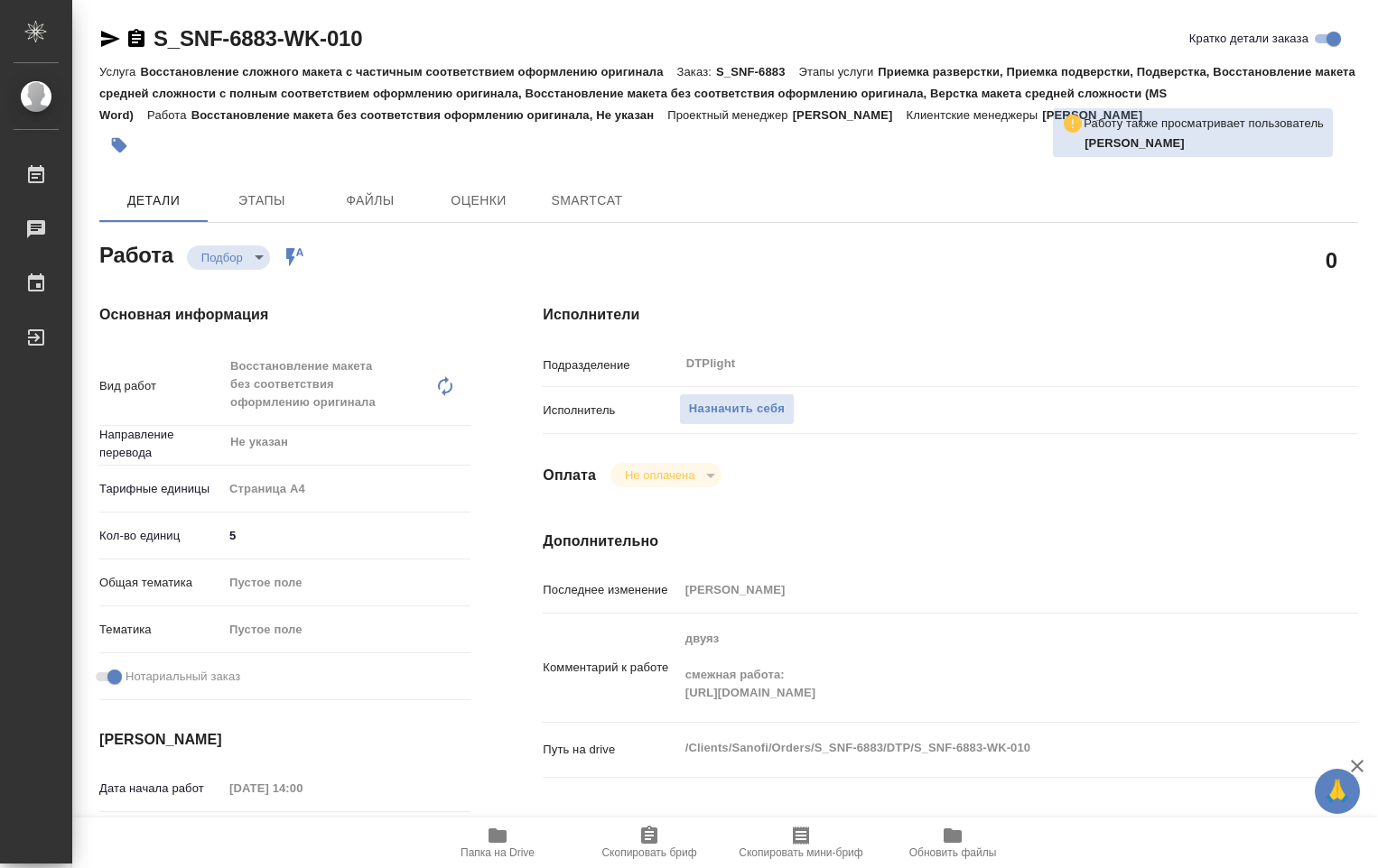
type textarea "x"
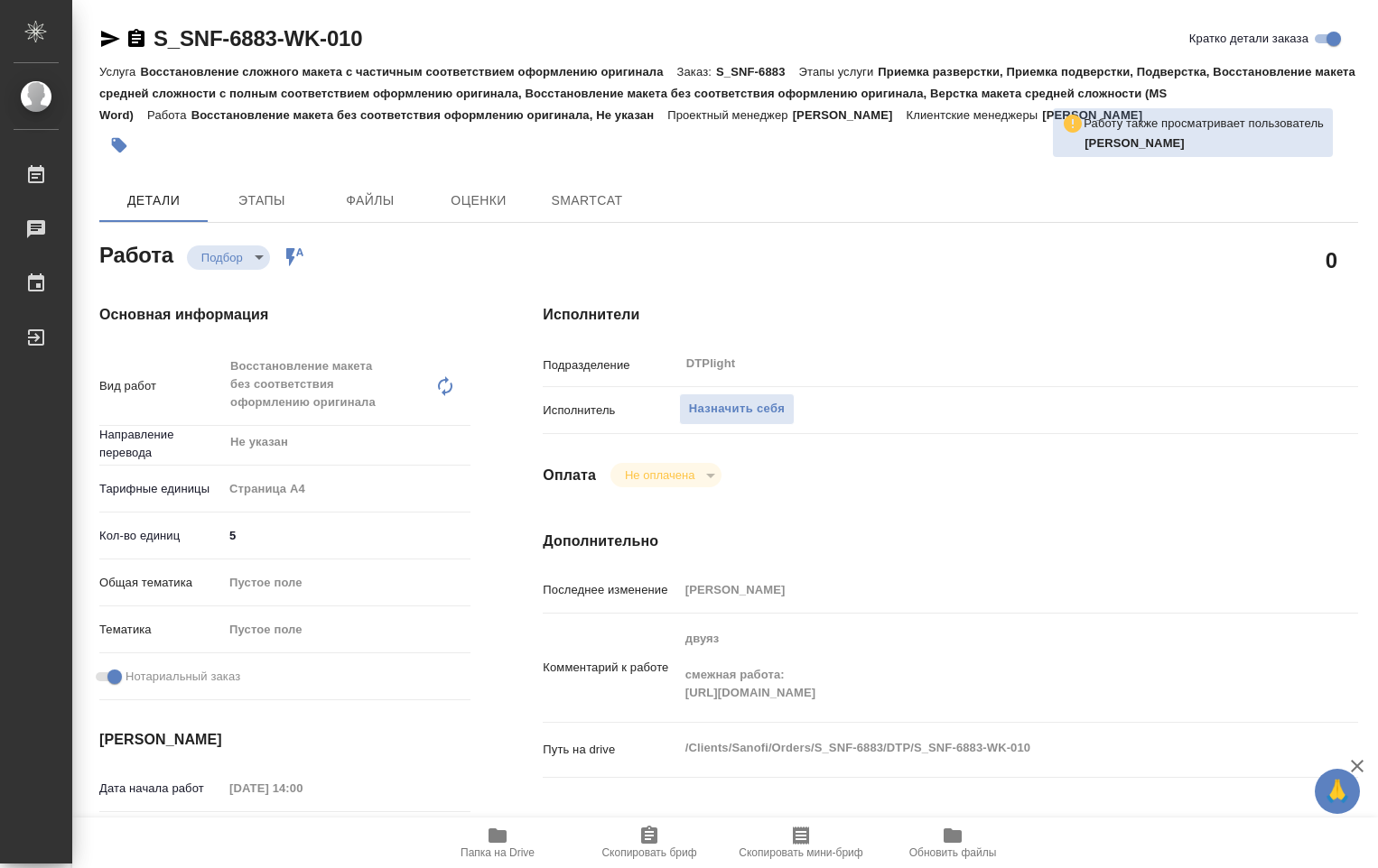
type textarea "x"
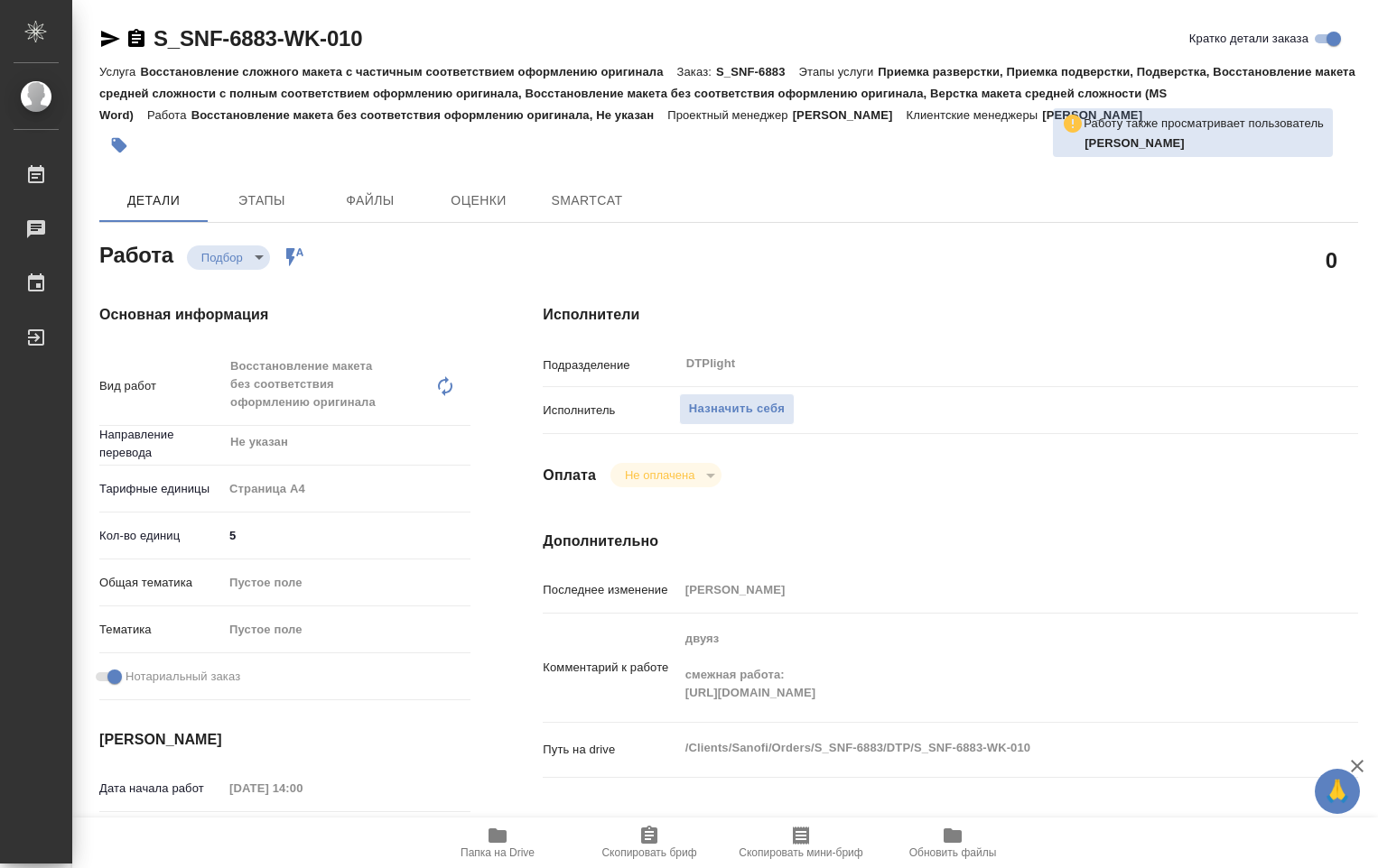
type textarea "x"
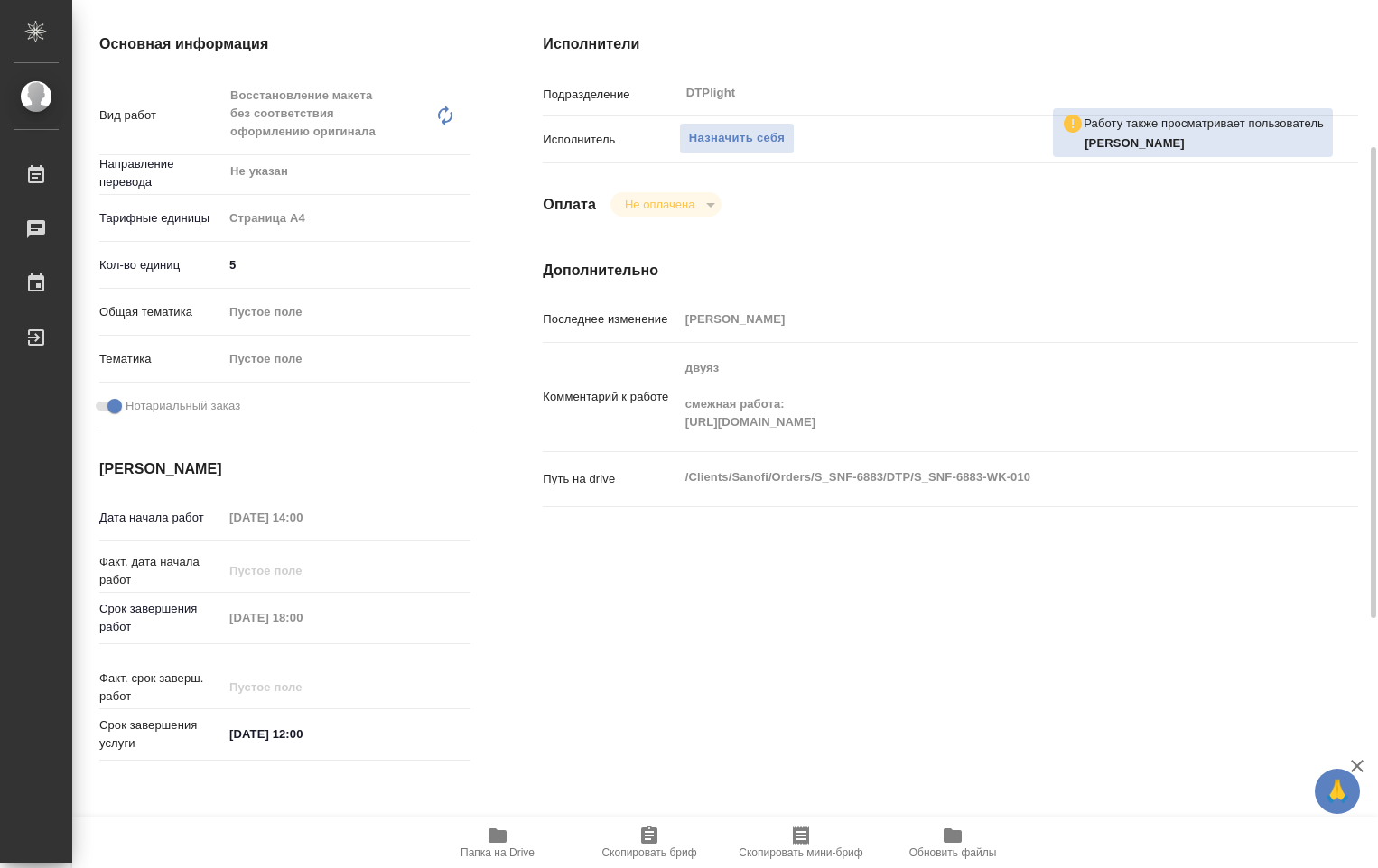
scroll to position [361, 0]
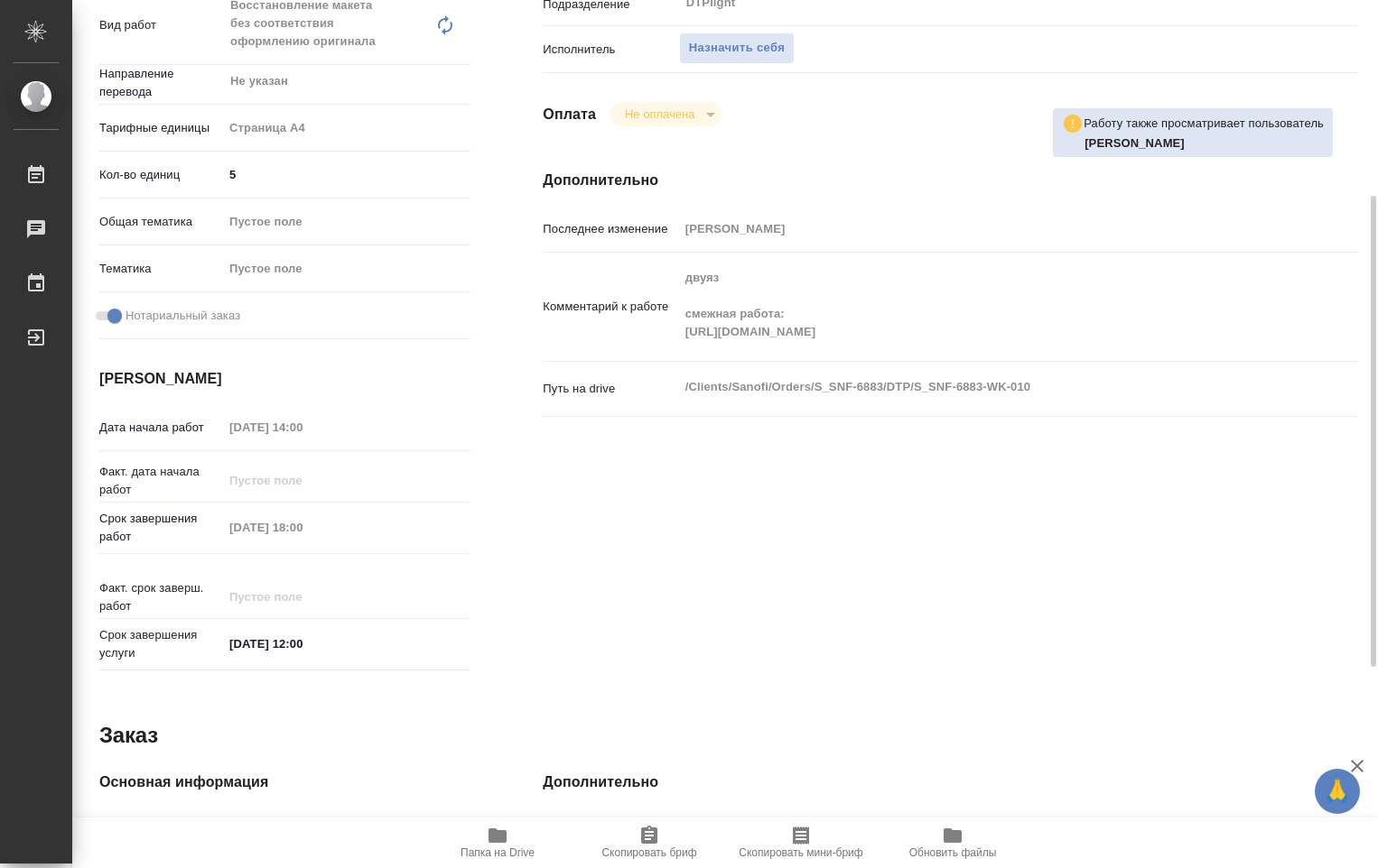
type textarea "x"
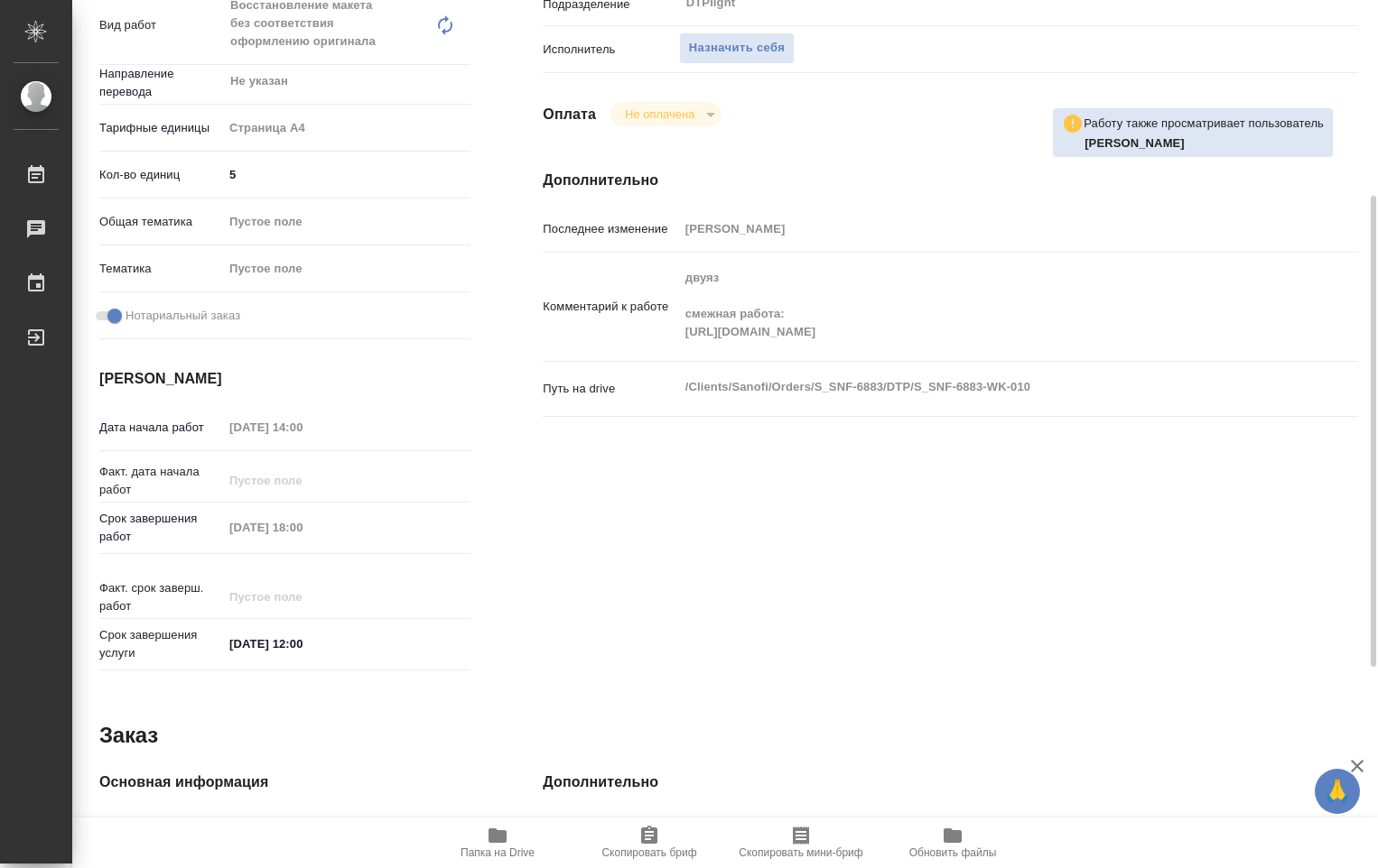
type textarea "x"
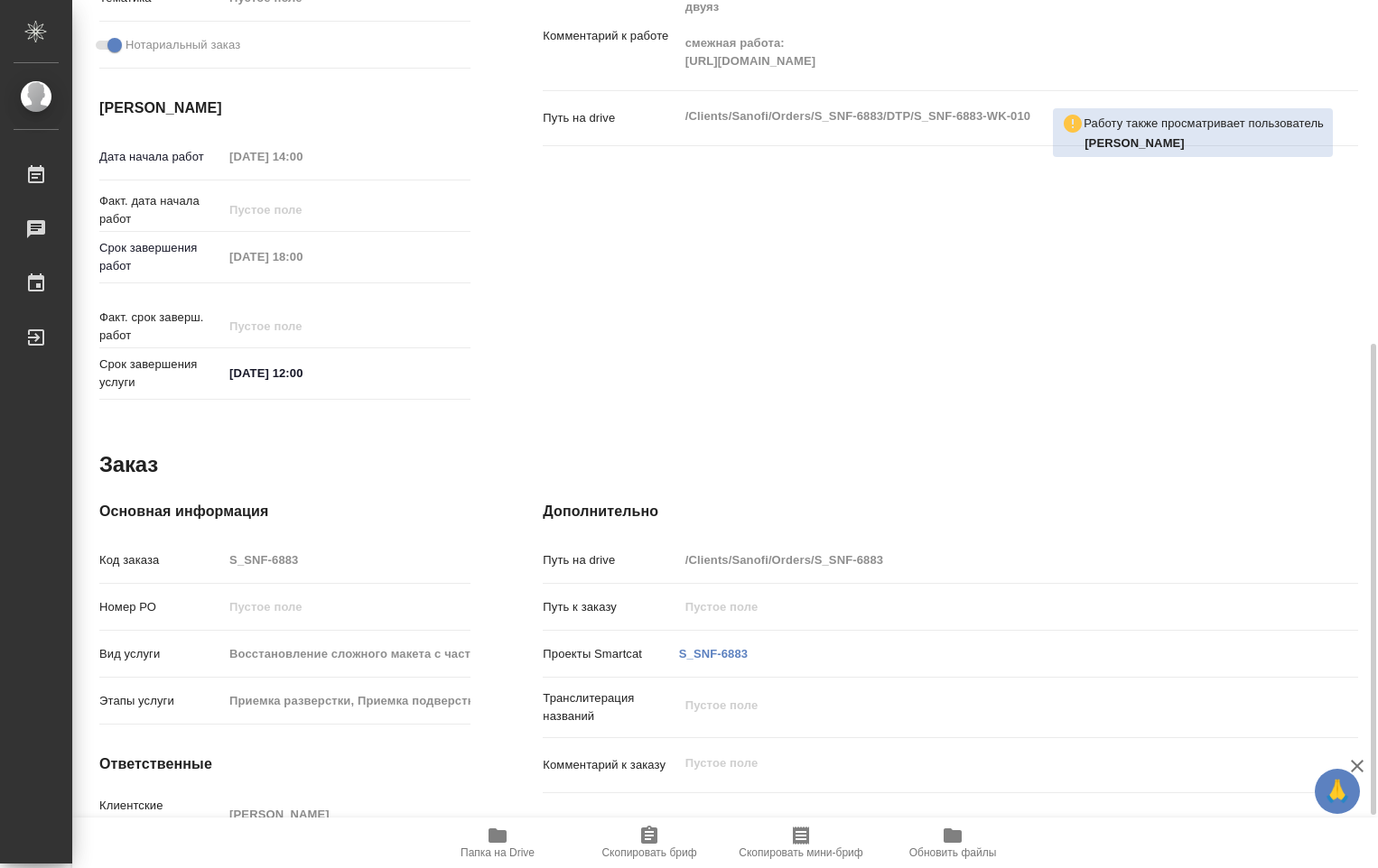
scroll to position [729, 0]
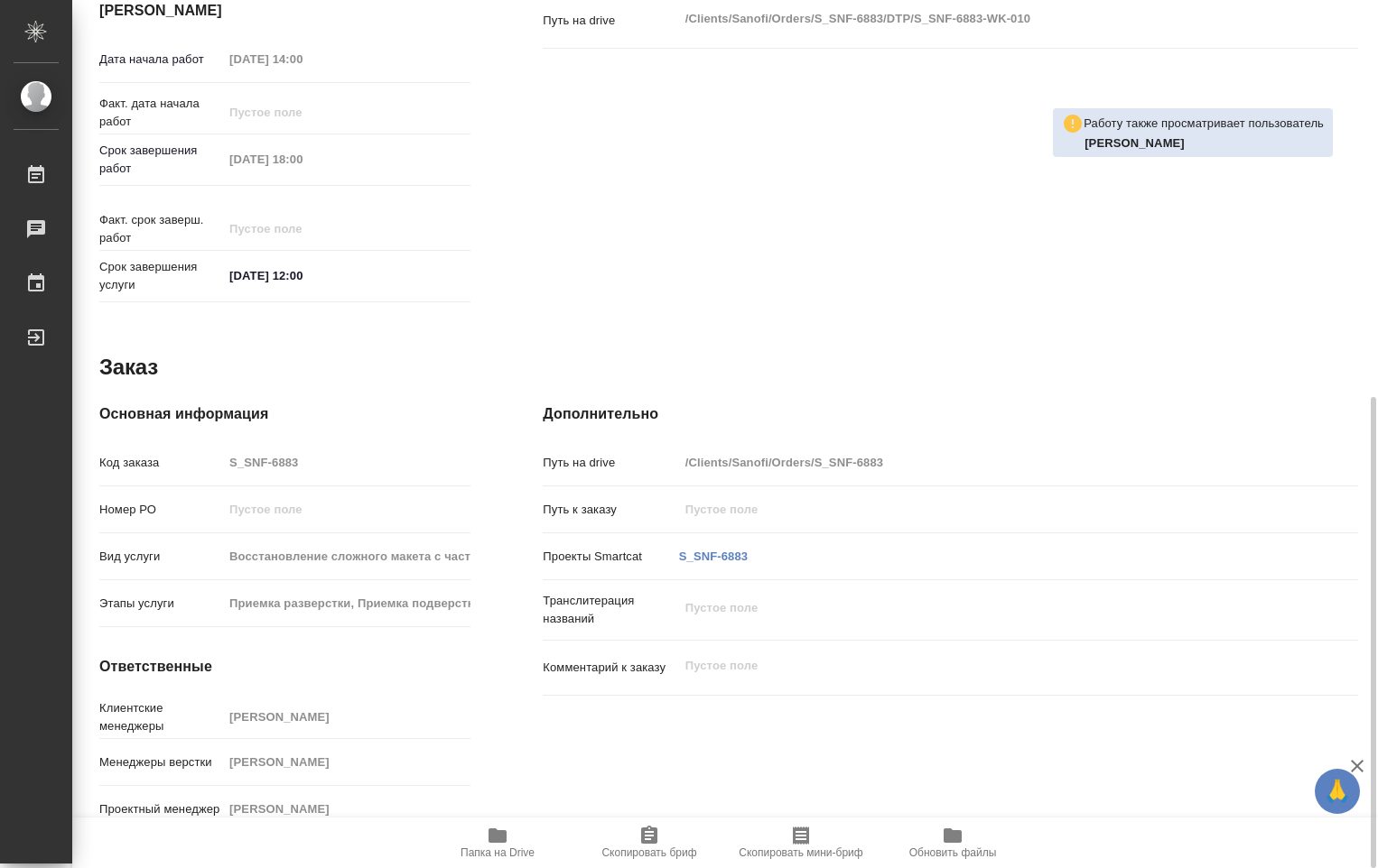
click at [496, 840] on icon "button" at bounding box center [497, 836] width 18 height 15
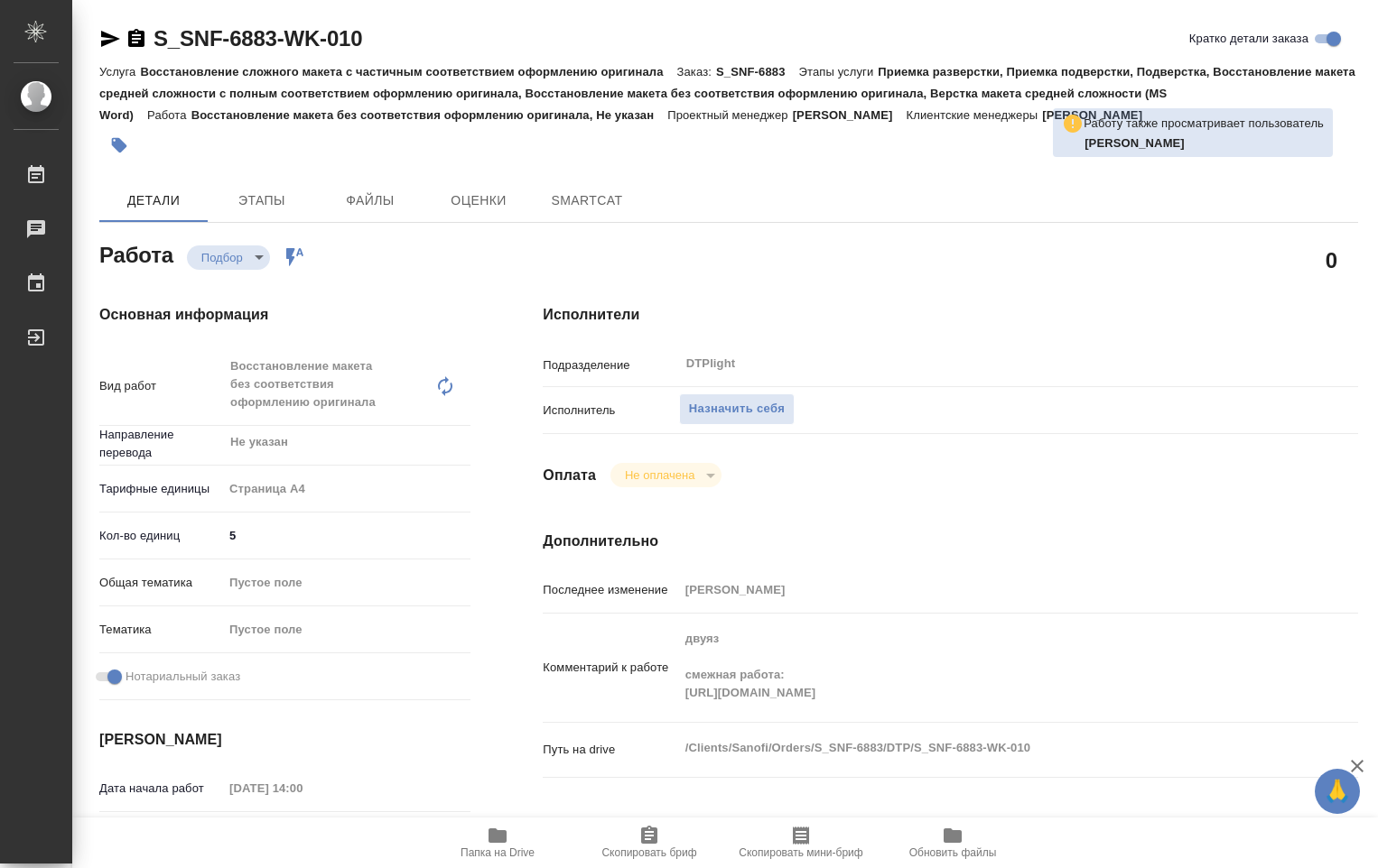
type textarea "x"
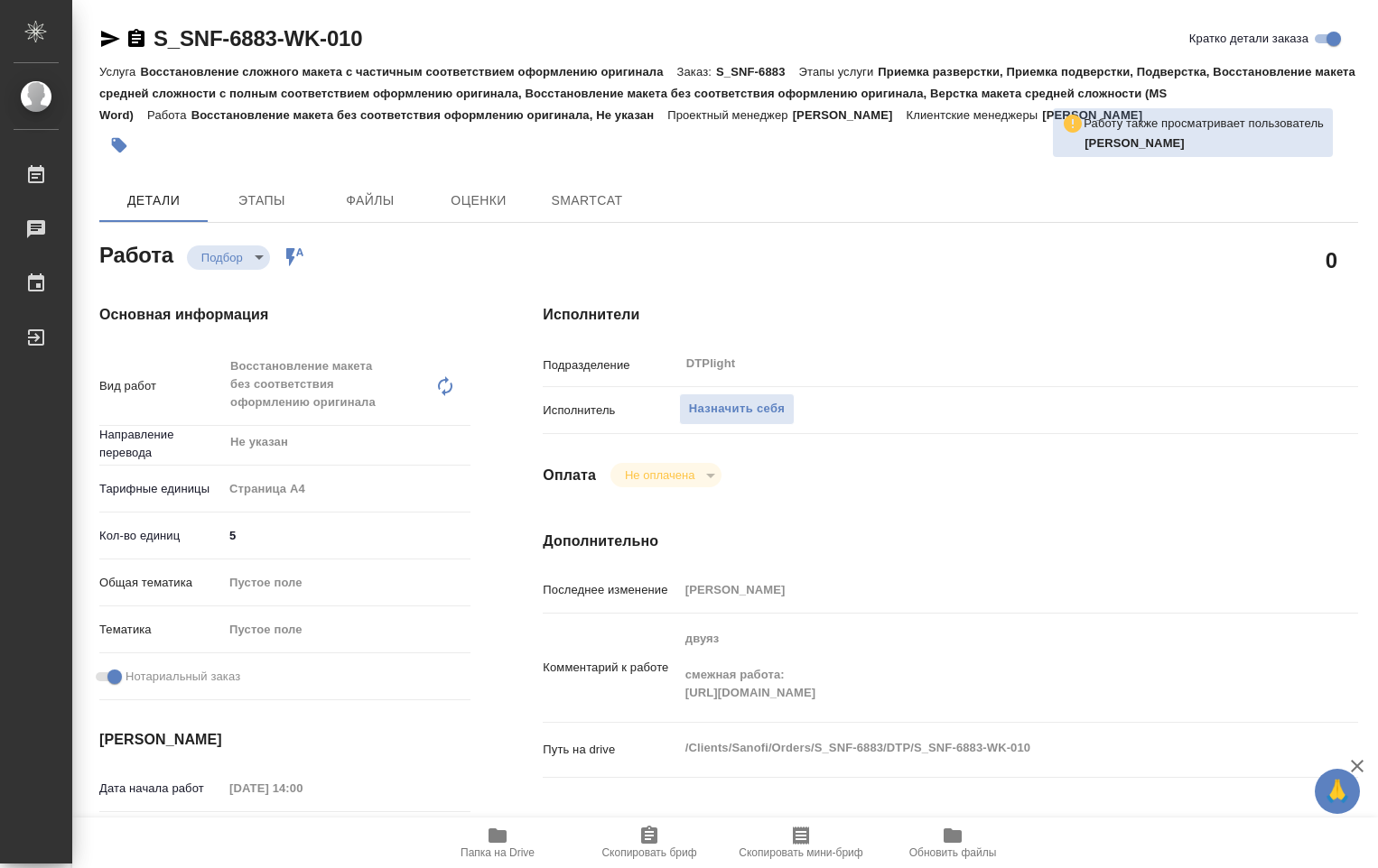
type textarea "x"
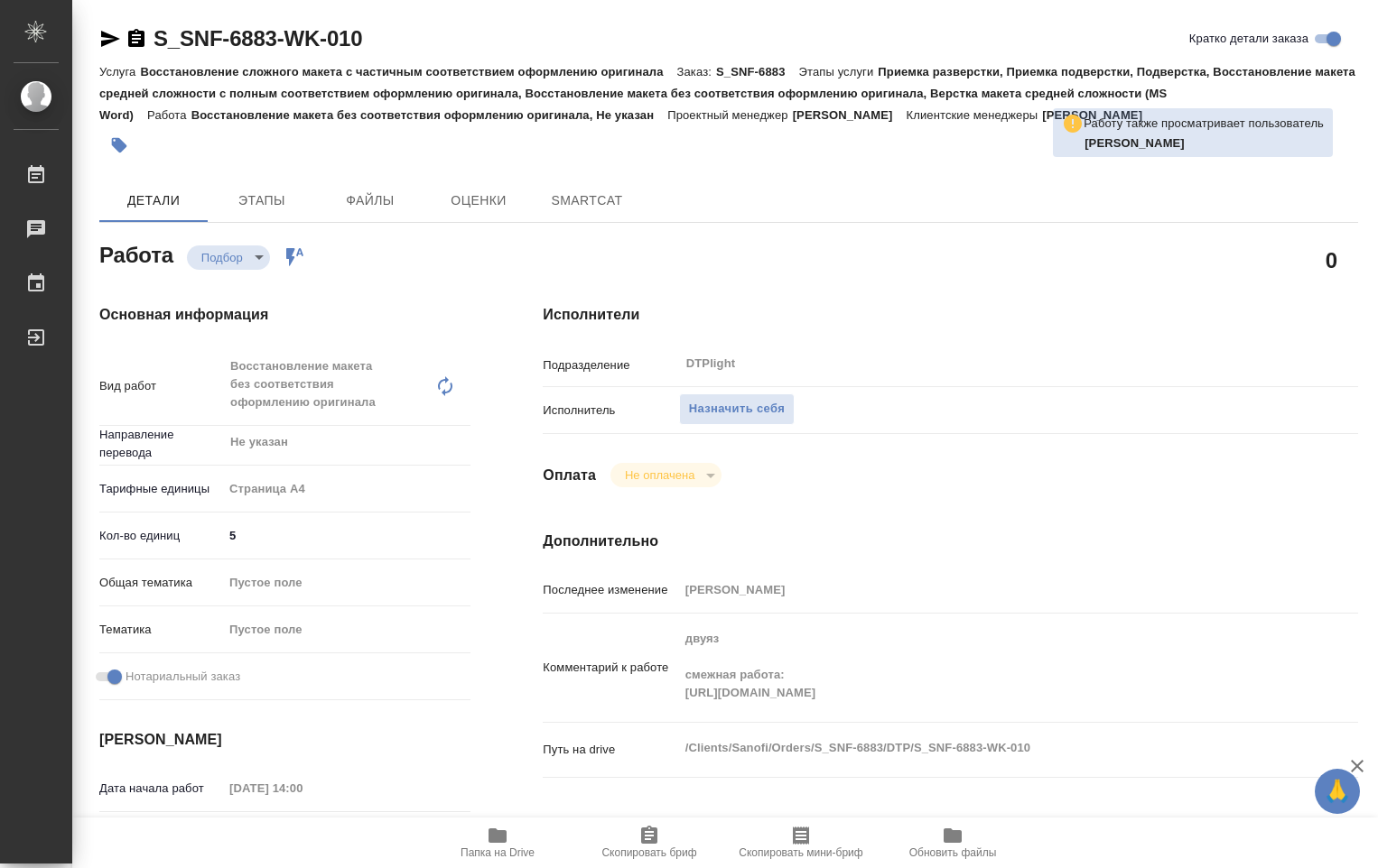
type textarea "x"
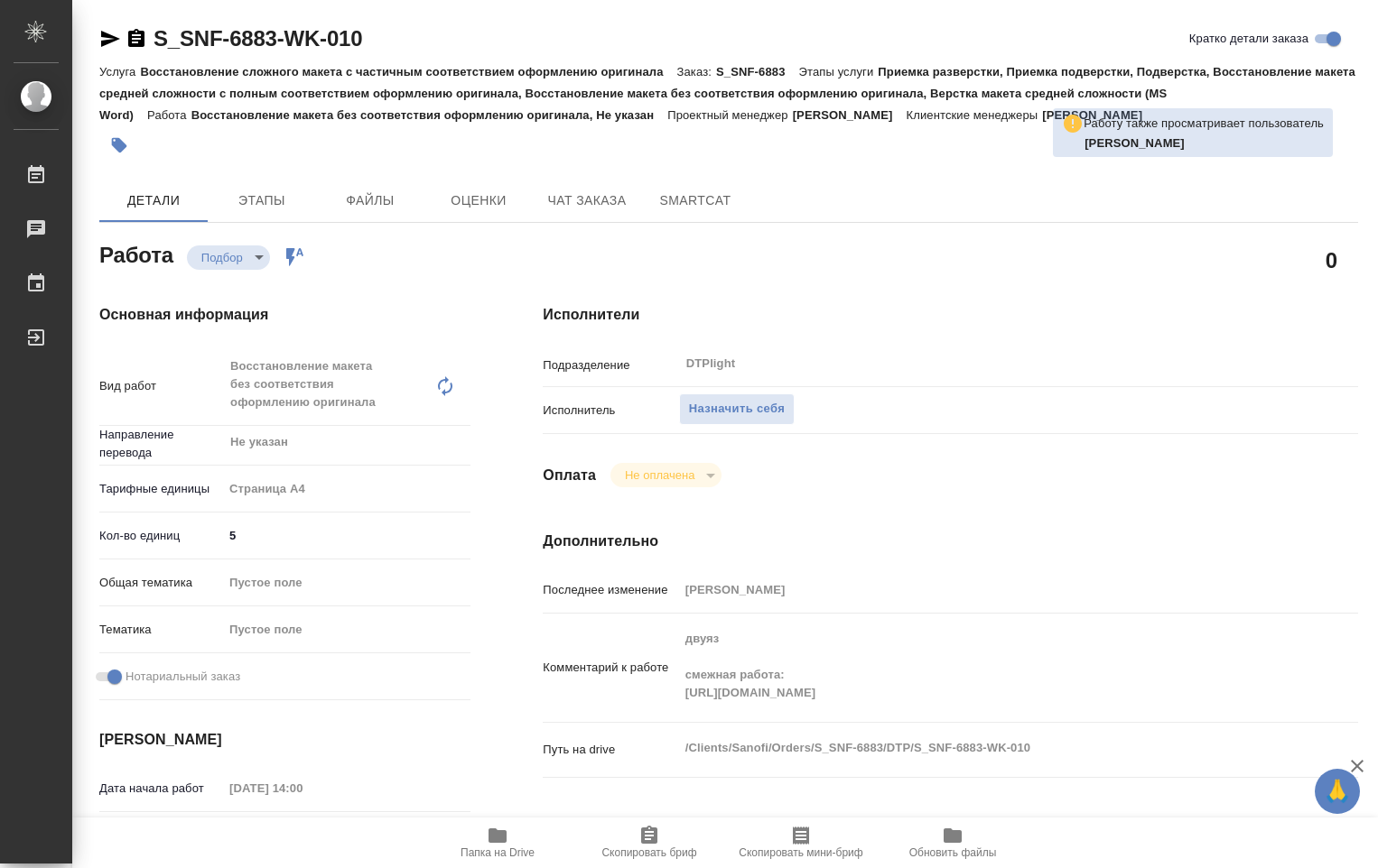
type textarea "x"
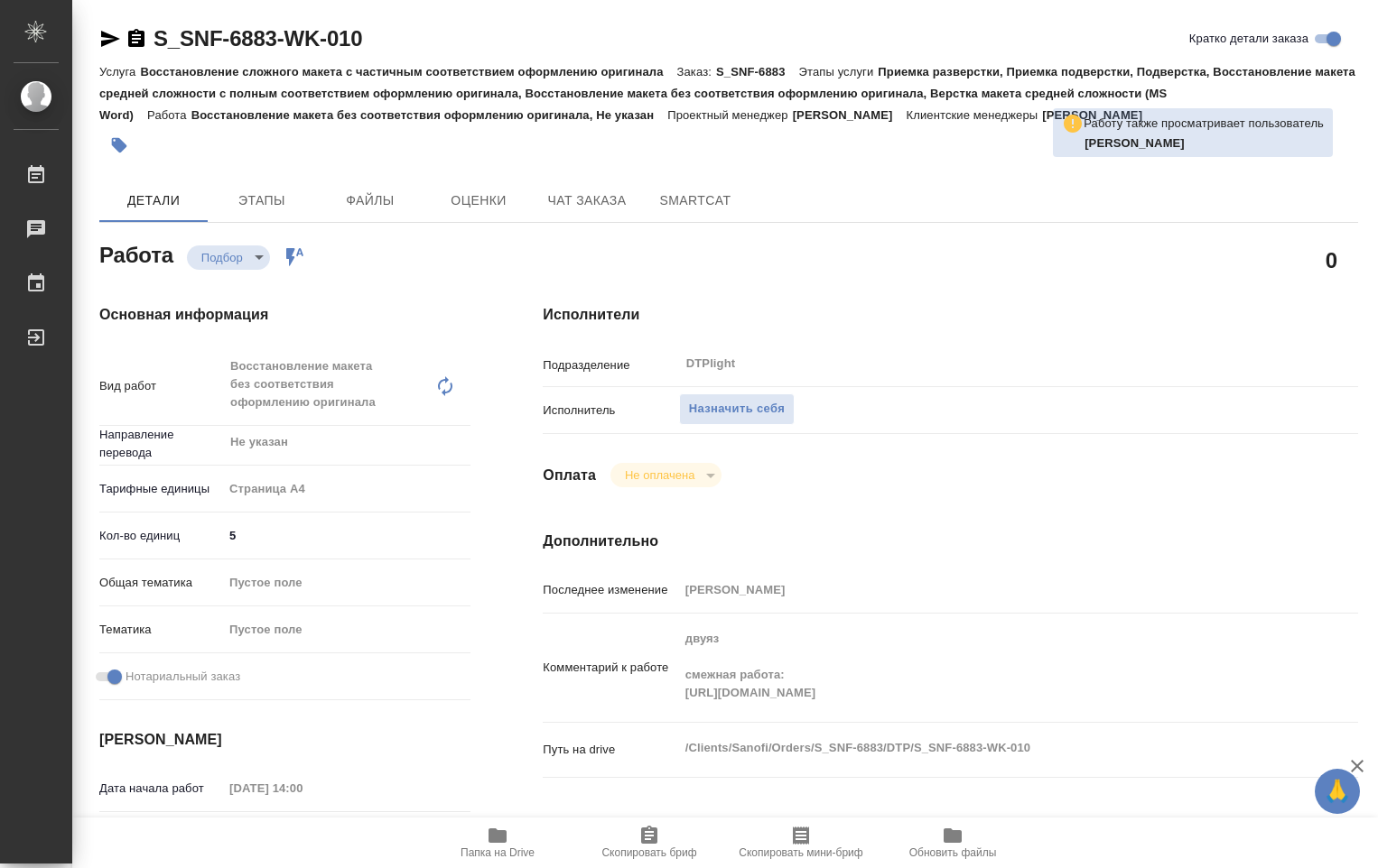
type textarea "x"
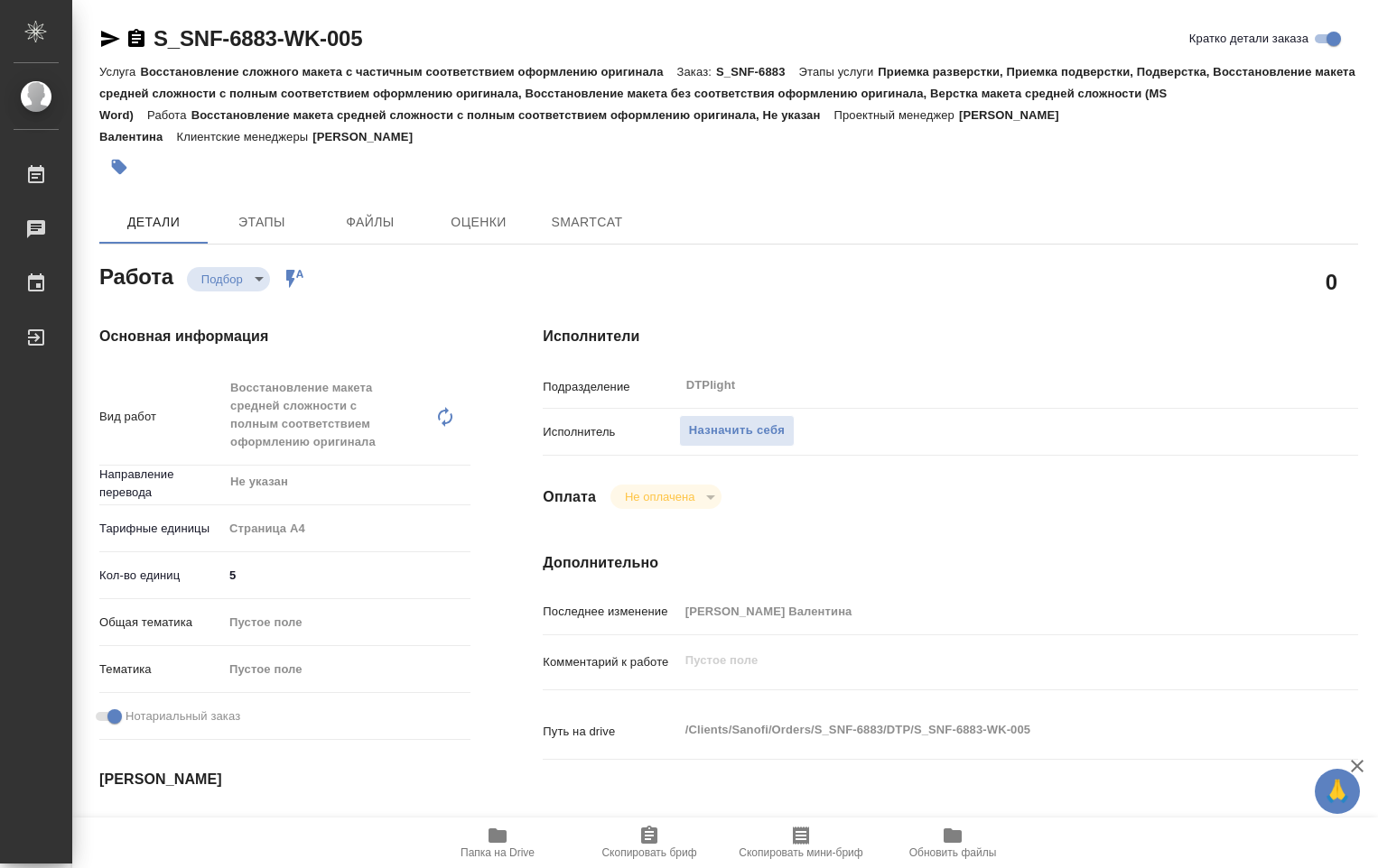
type textarea "x"
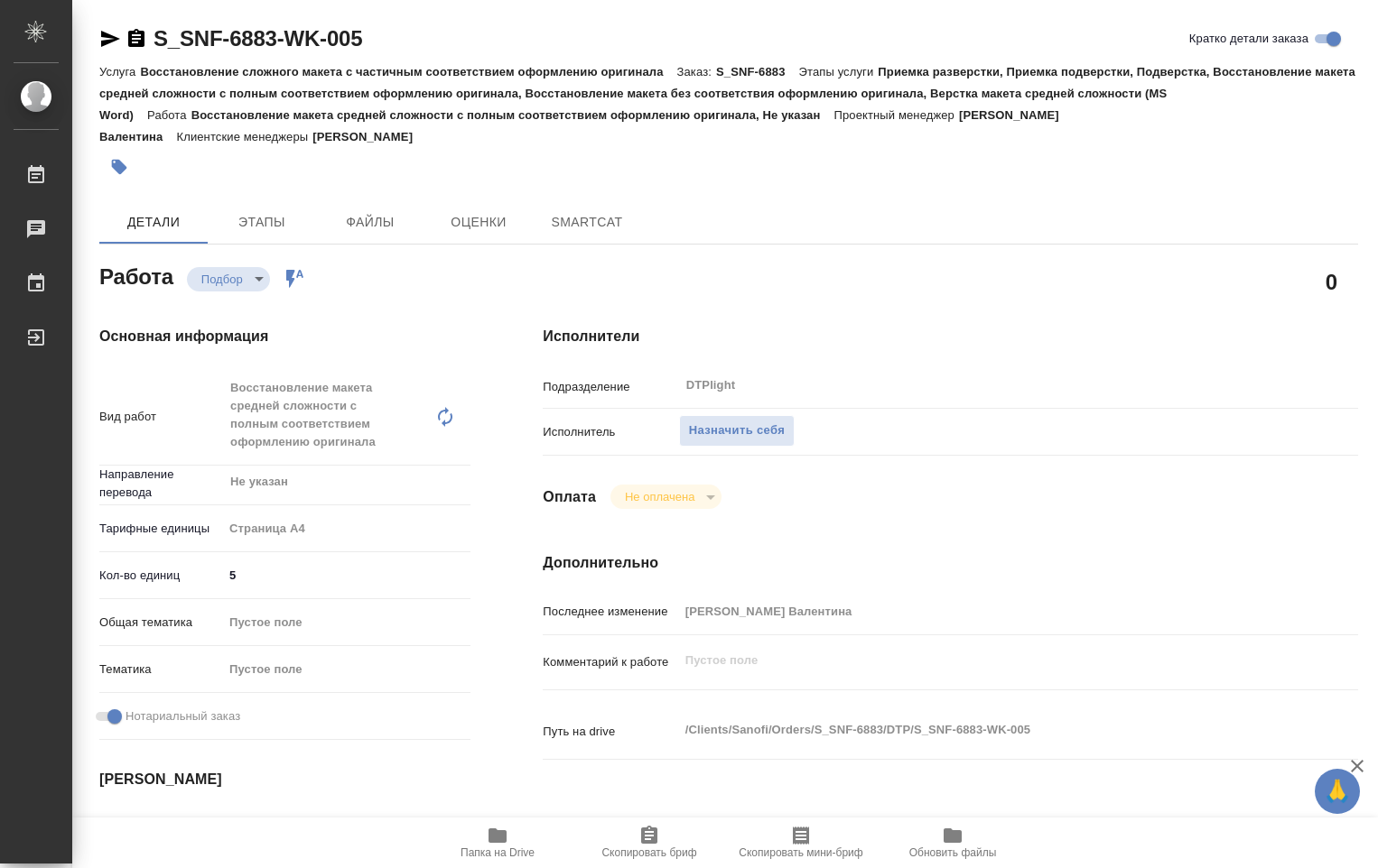
type textarea "x"
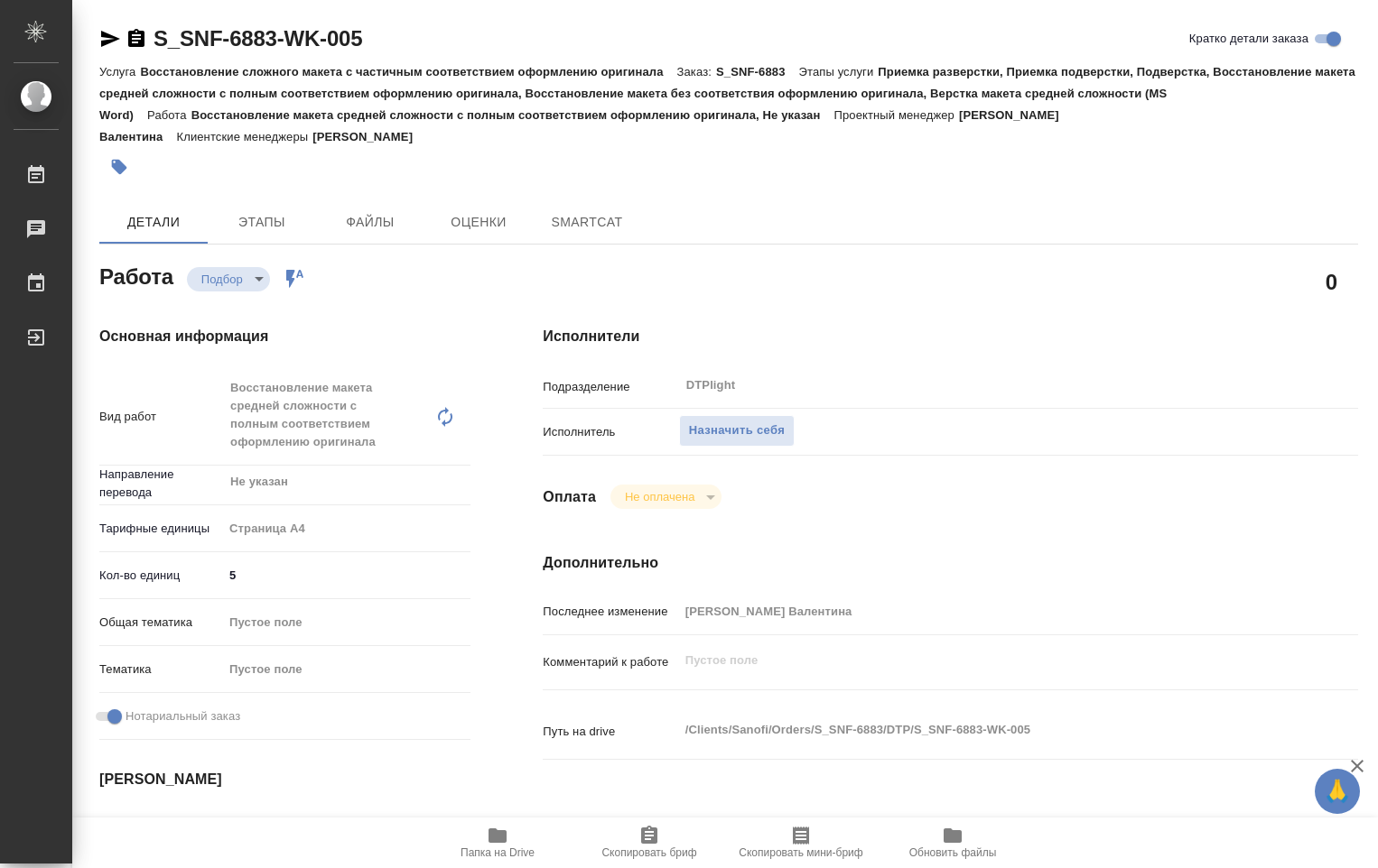
type textarea "x"
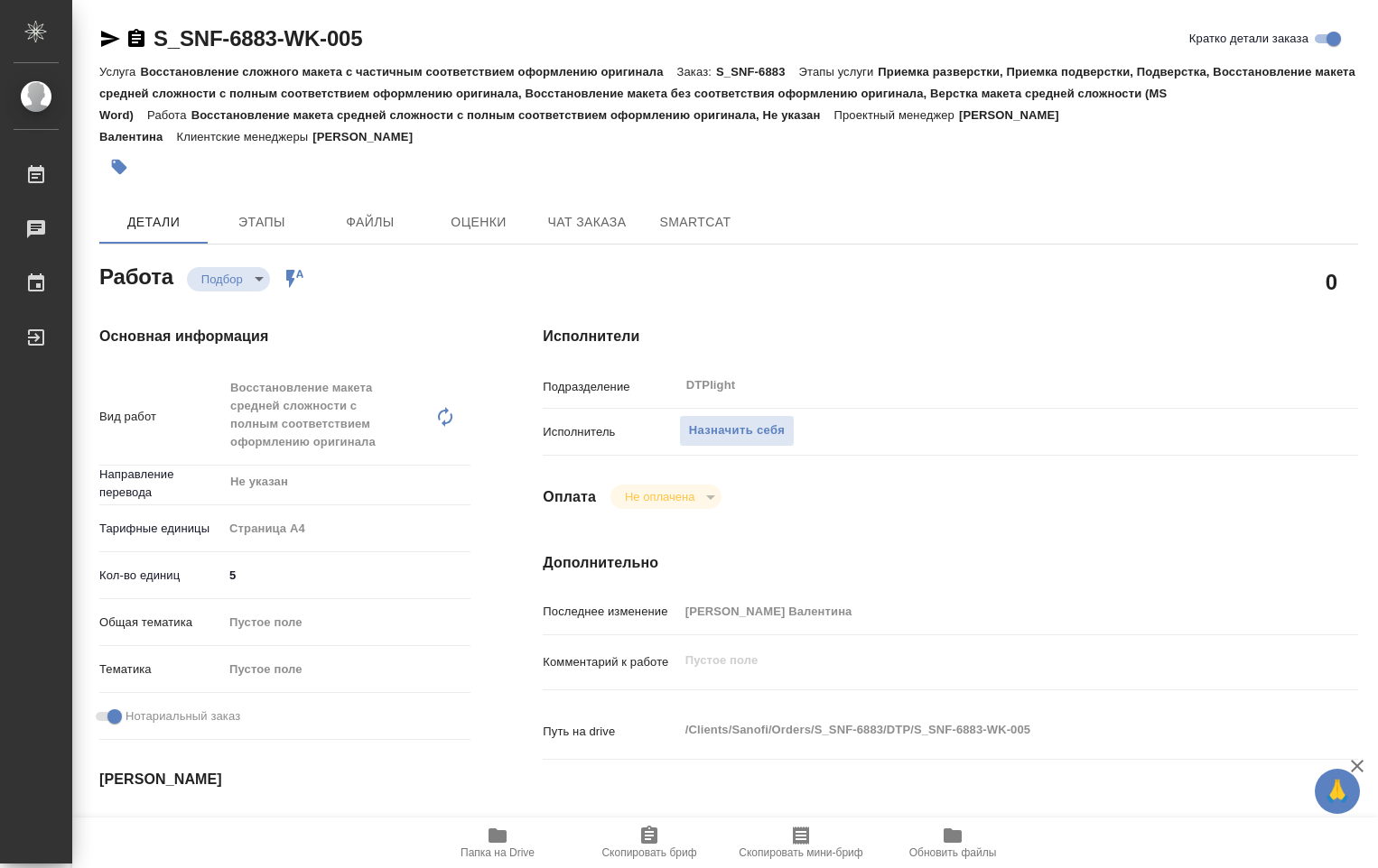
type textarea "x"
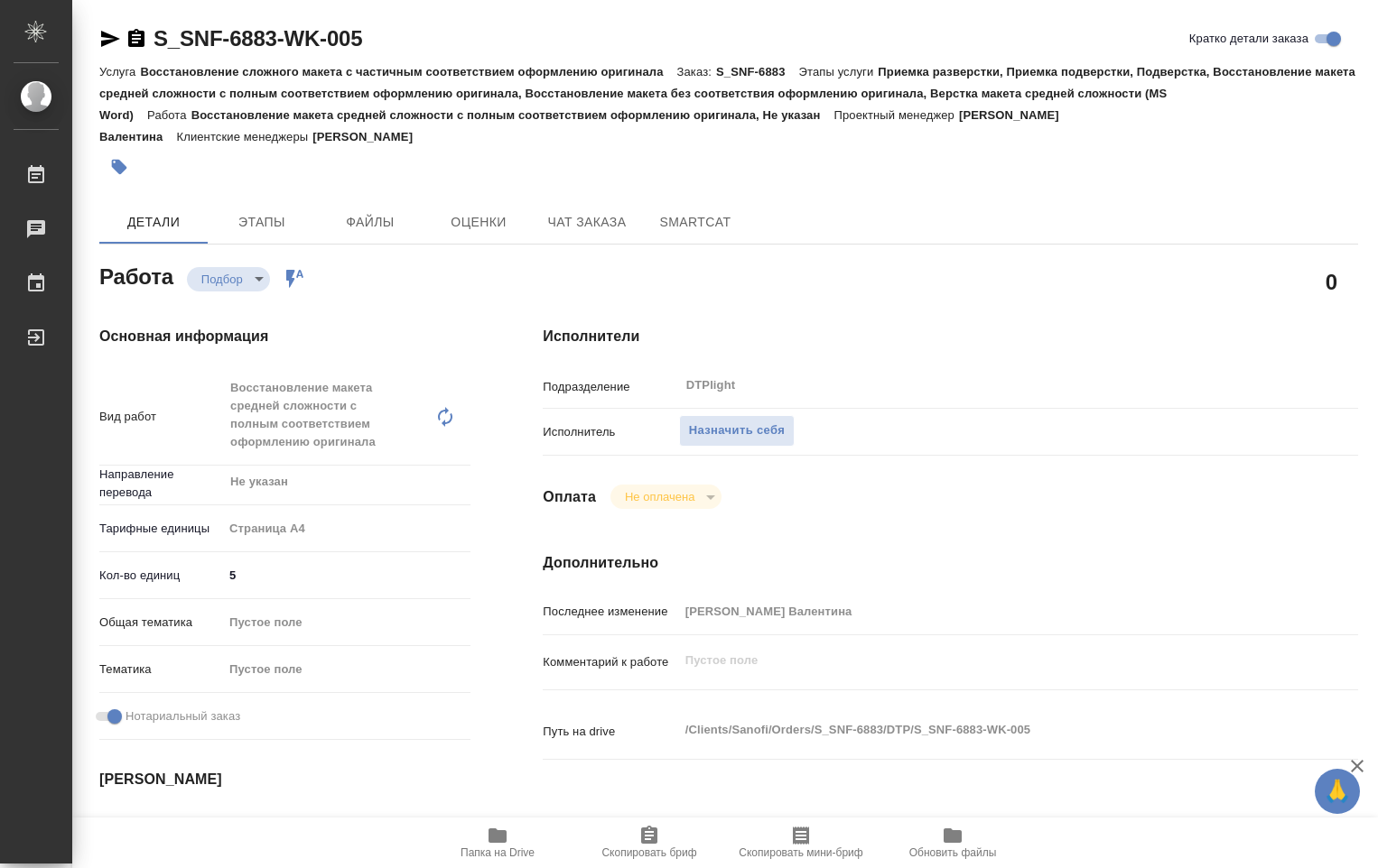
type textarea "x"
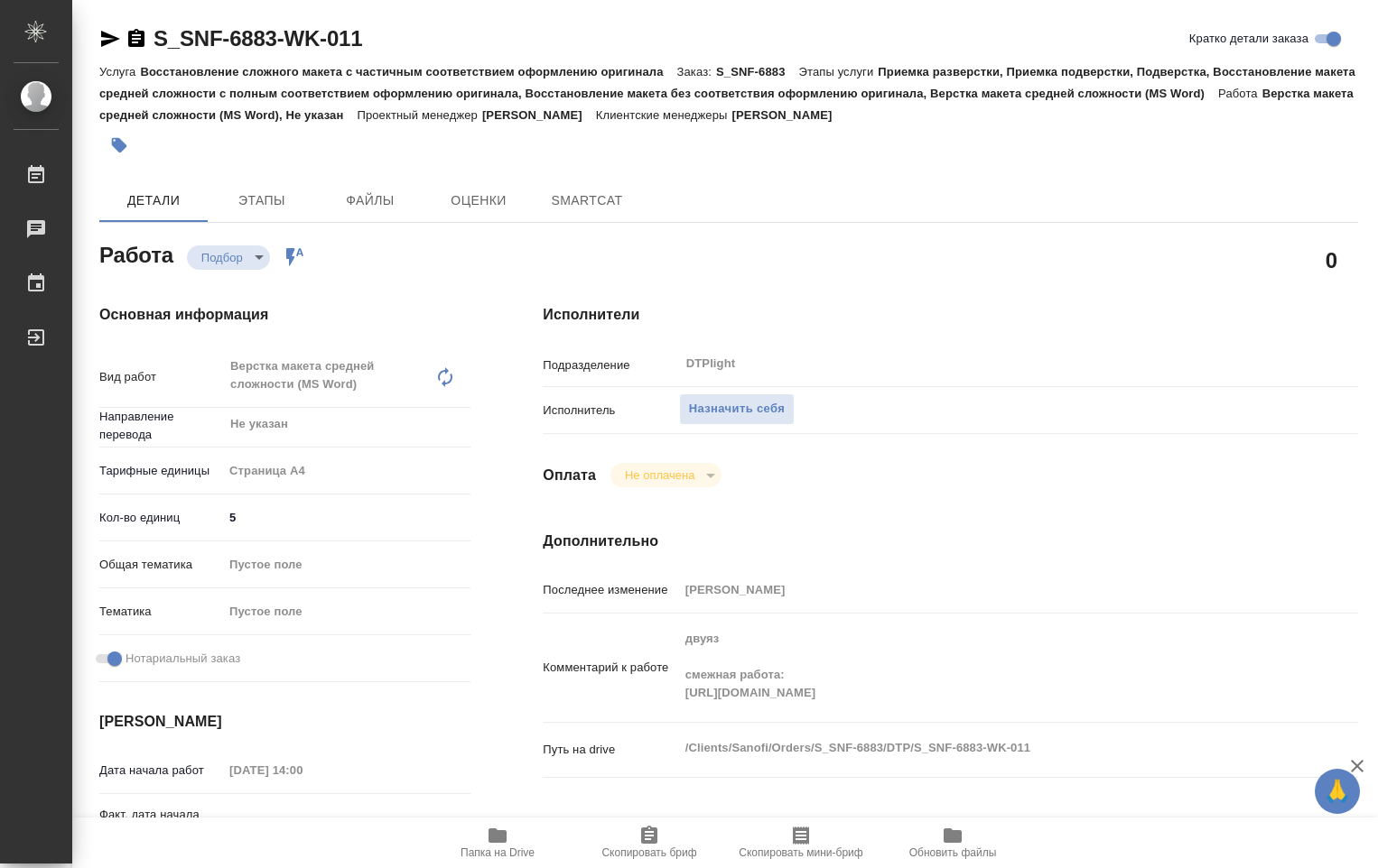
type textarea "x"
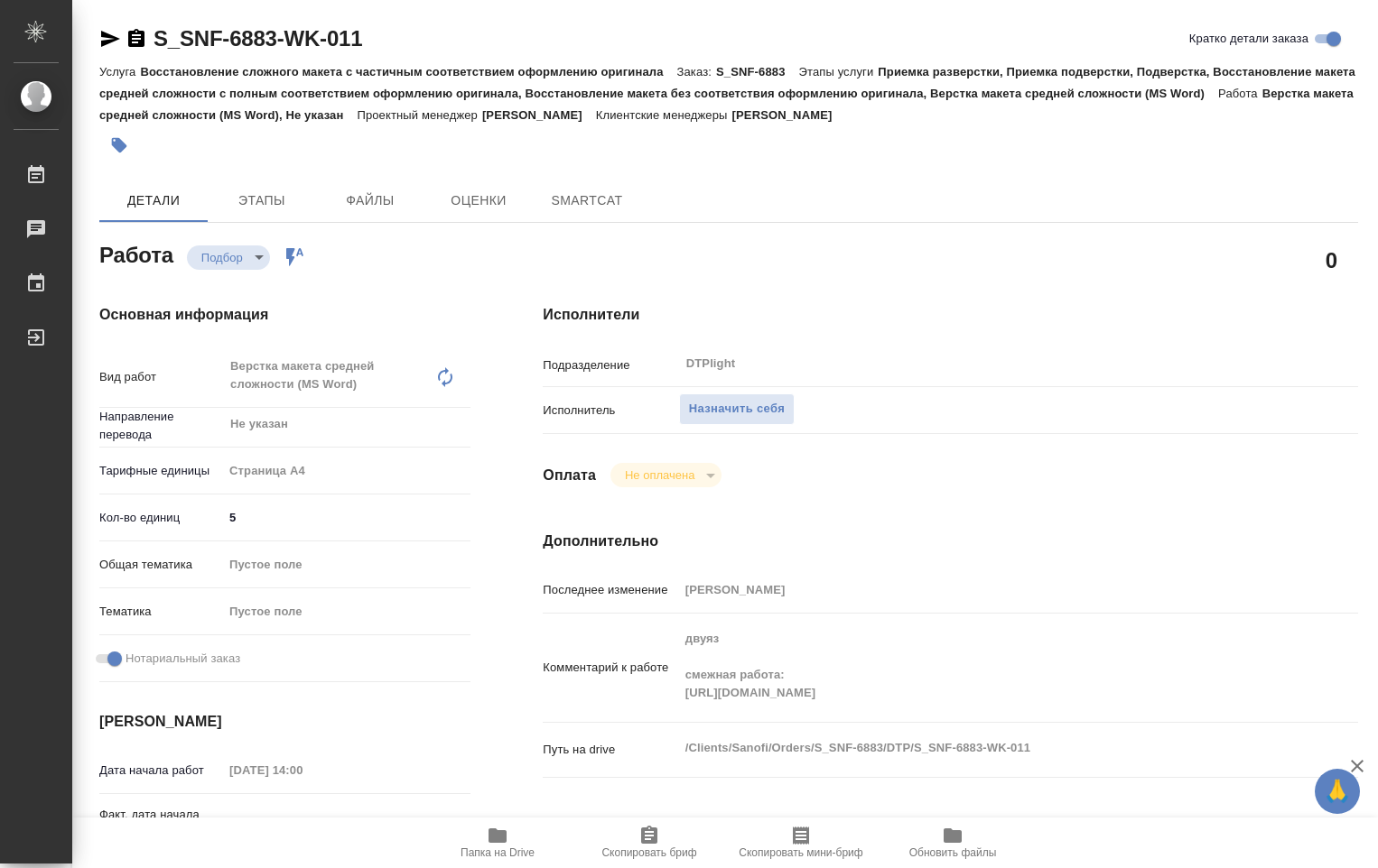
type textarea "x"
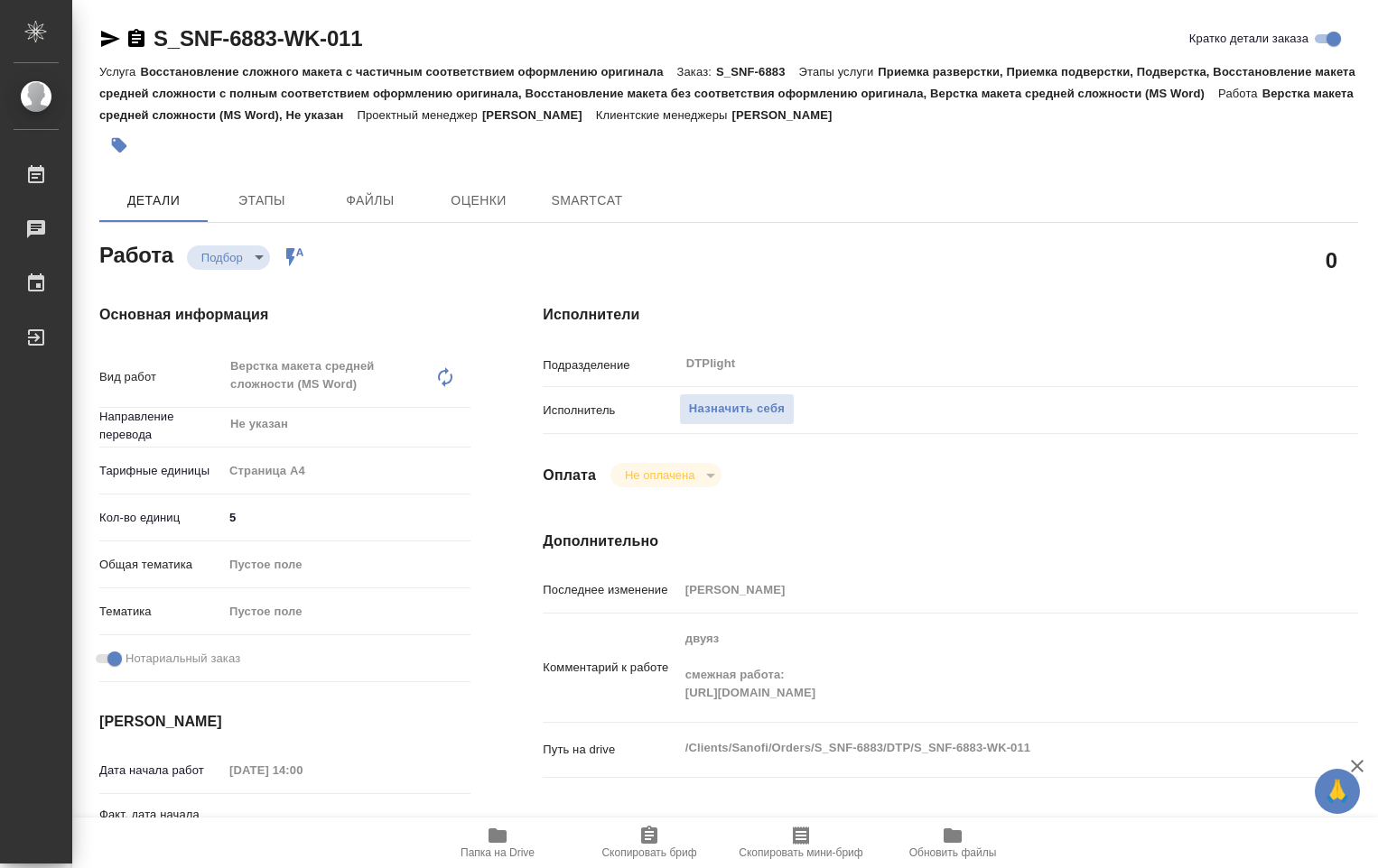
type textarea "x"
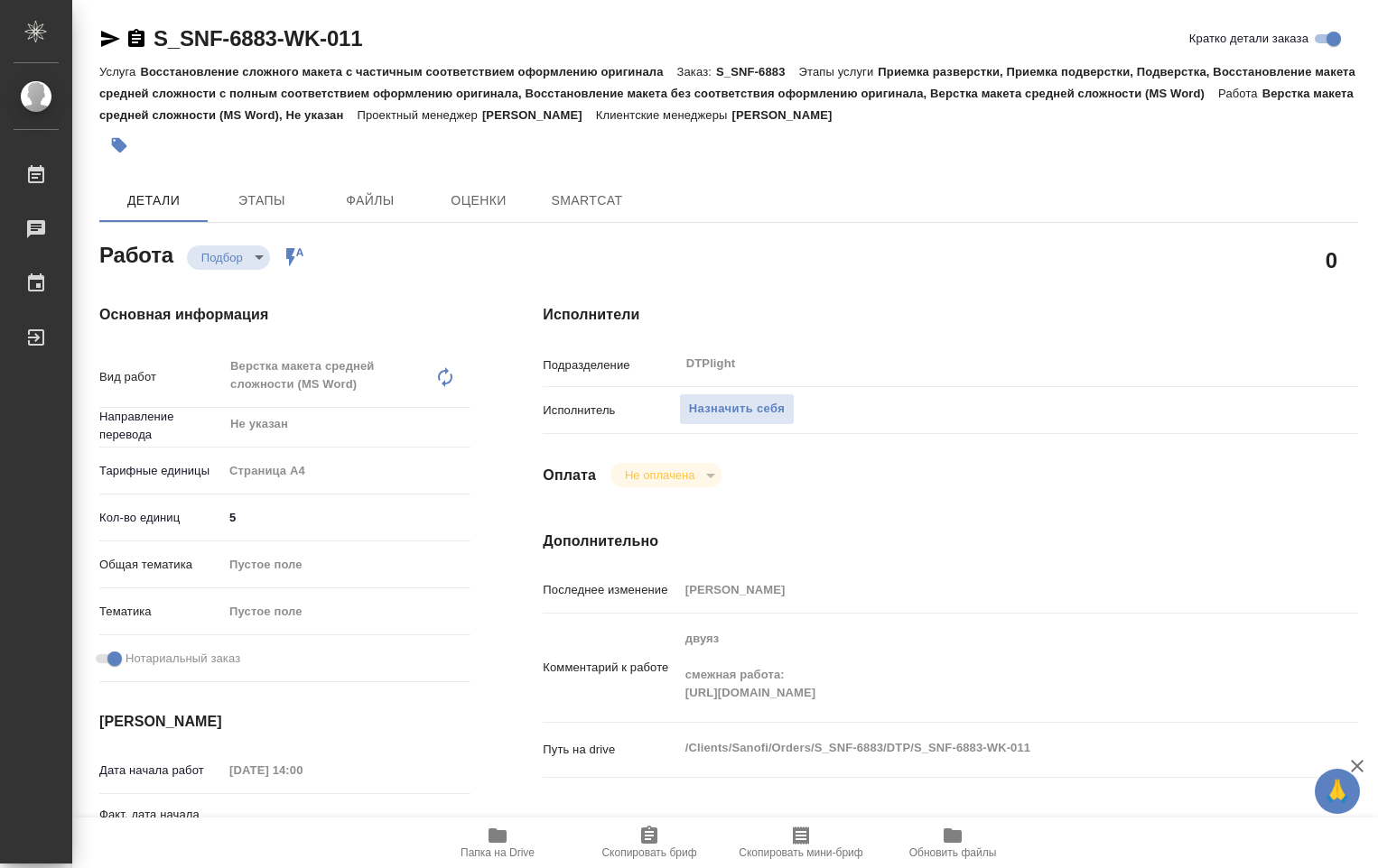
type textarea "x"
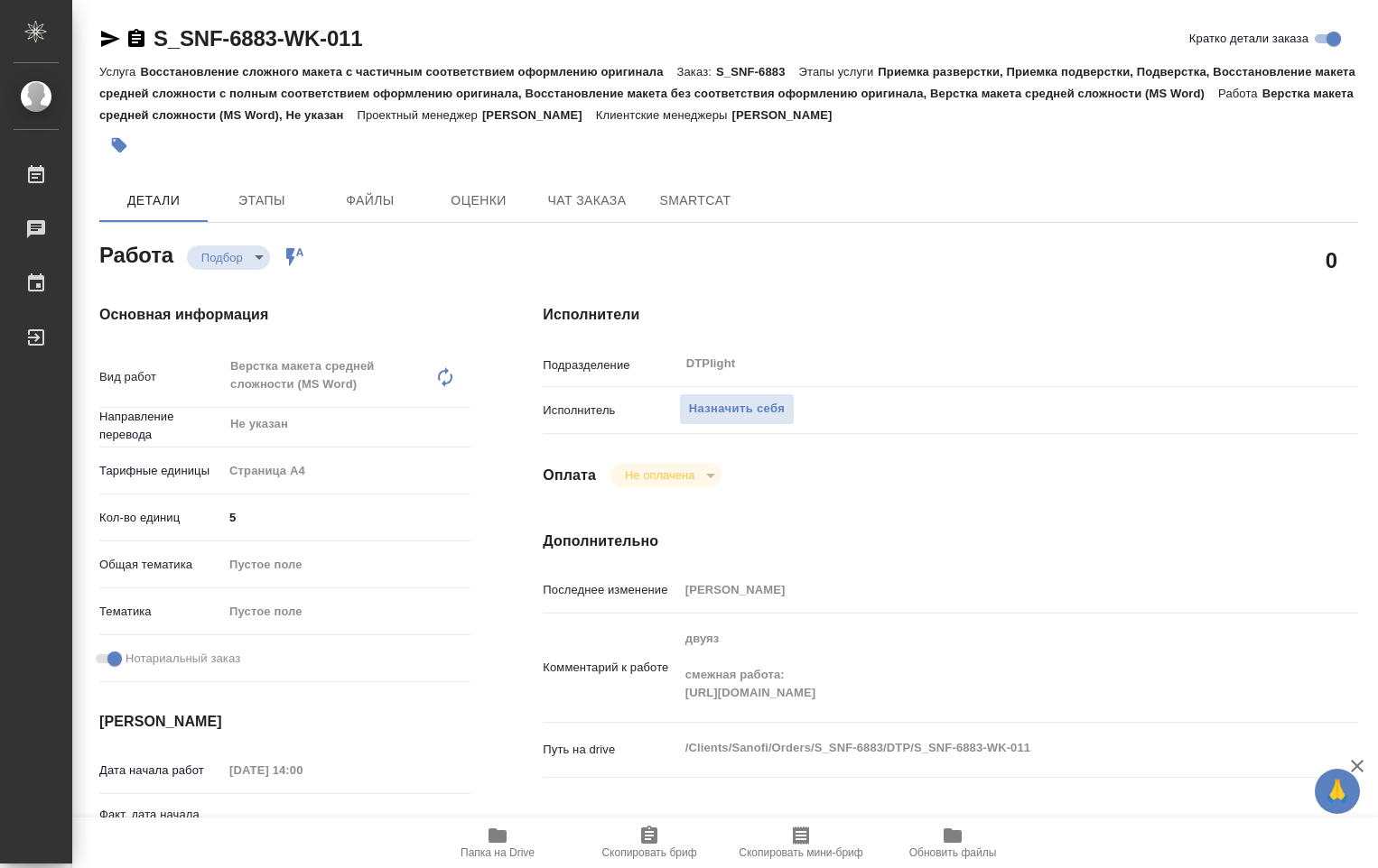
type textarea "x"
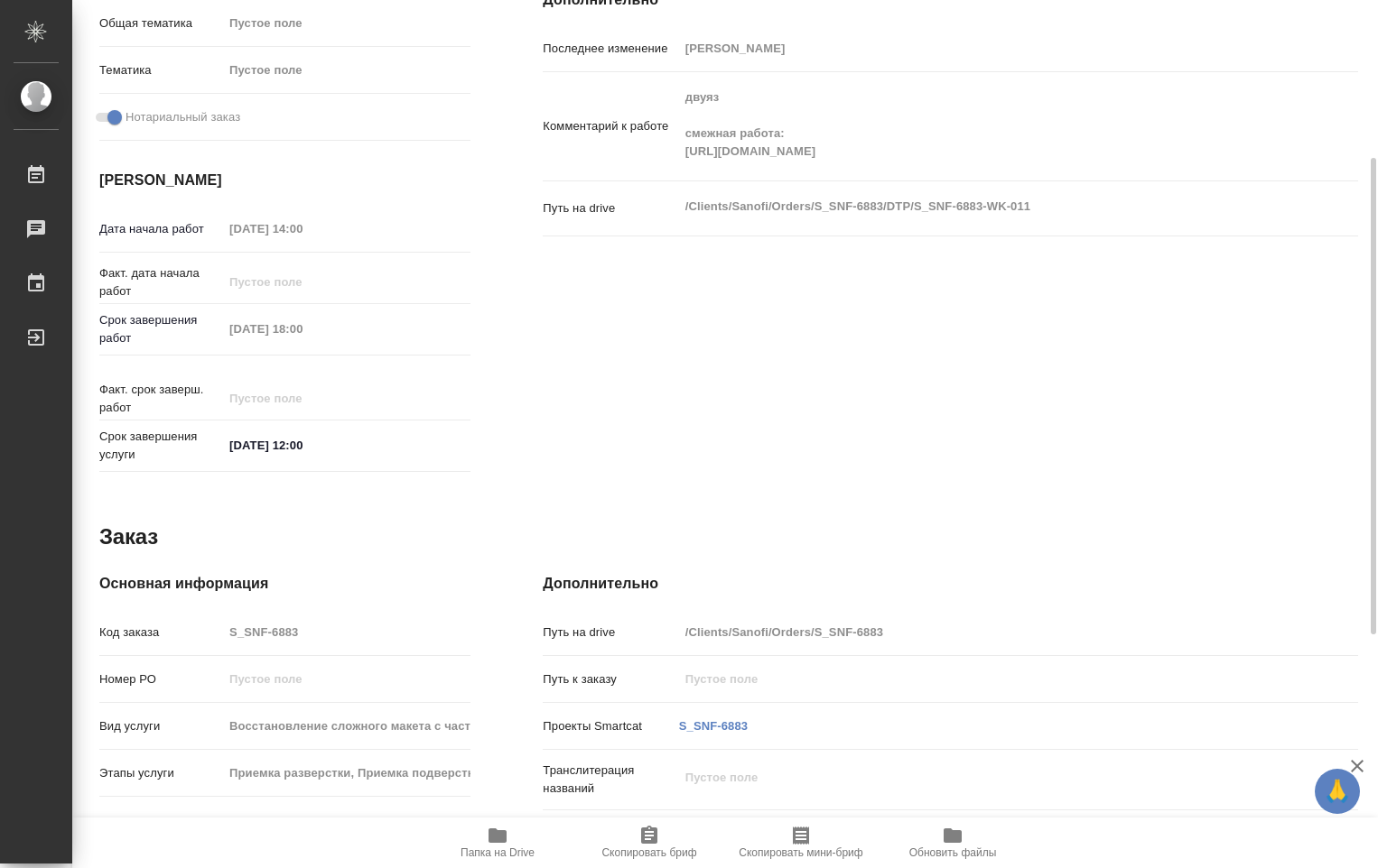
scroll to position [632, 0]
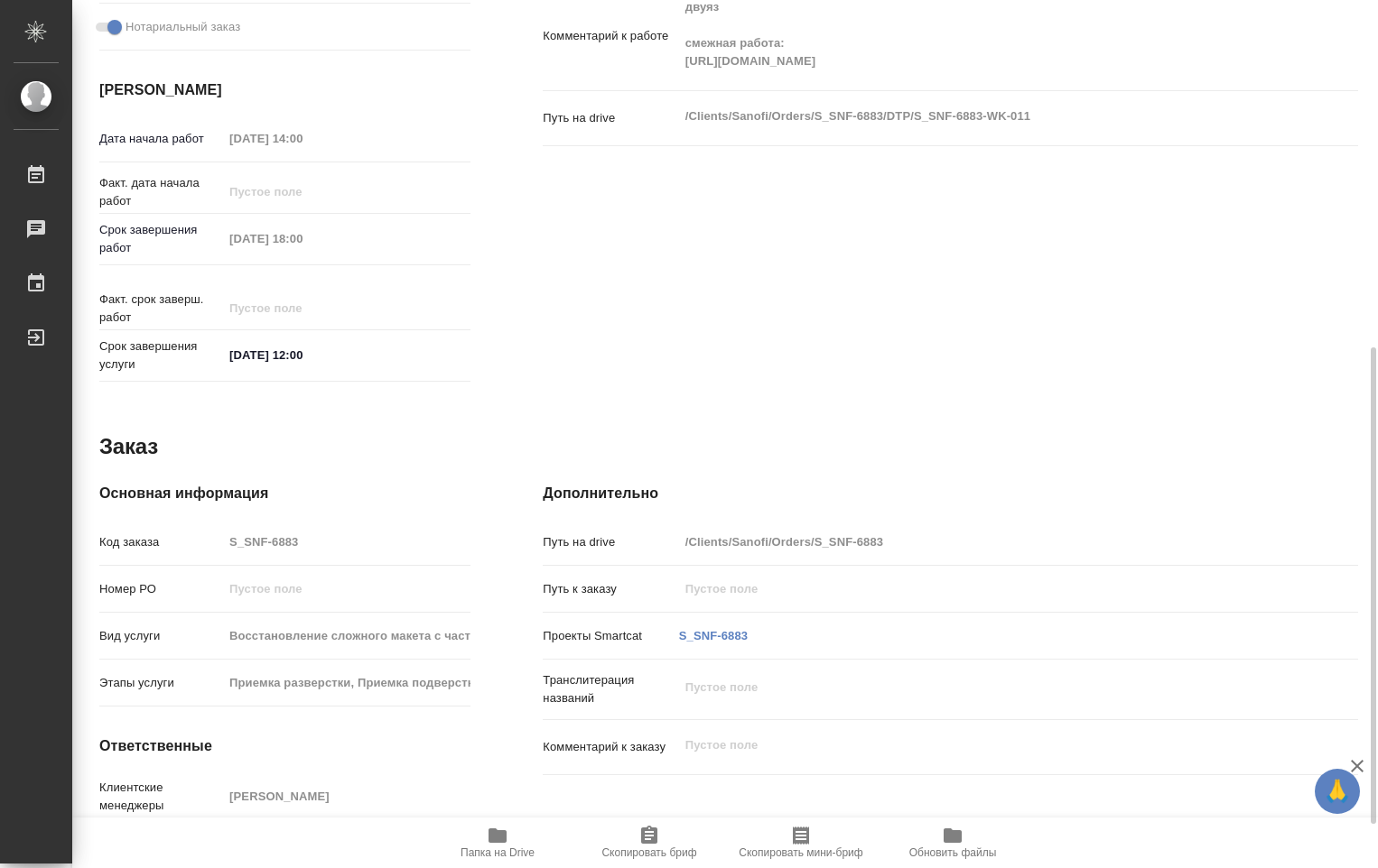
type textarea "x"
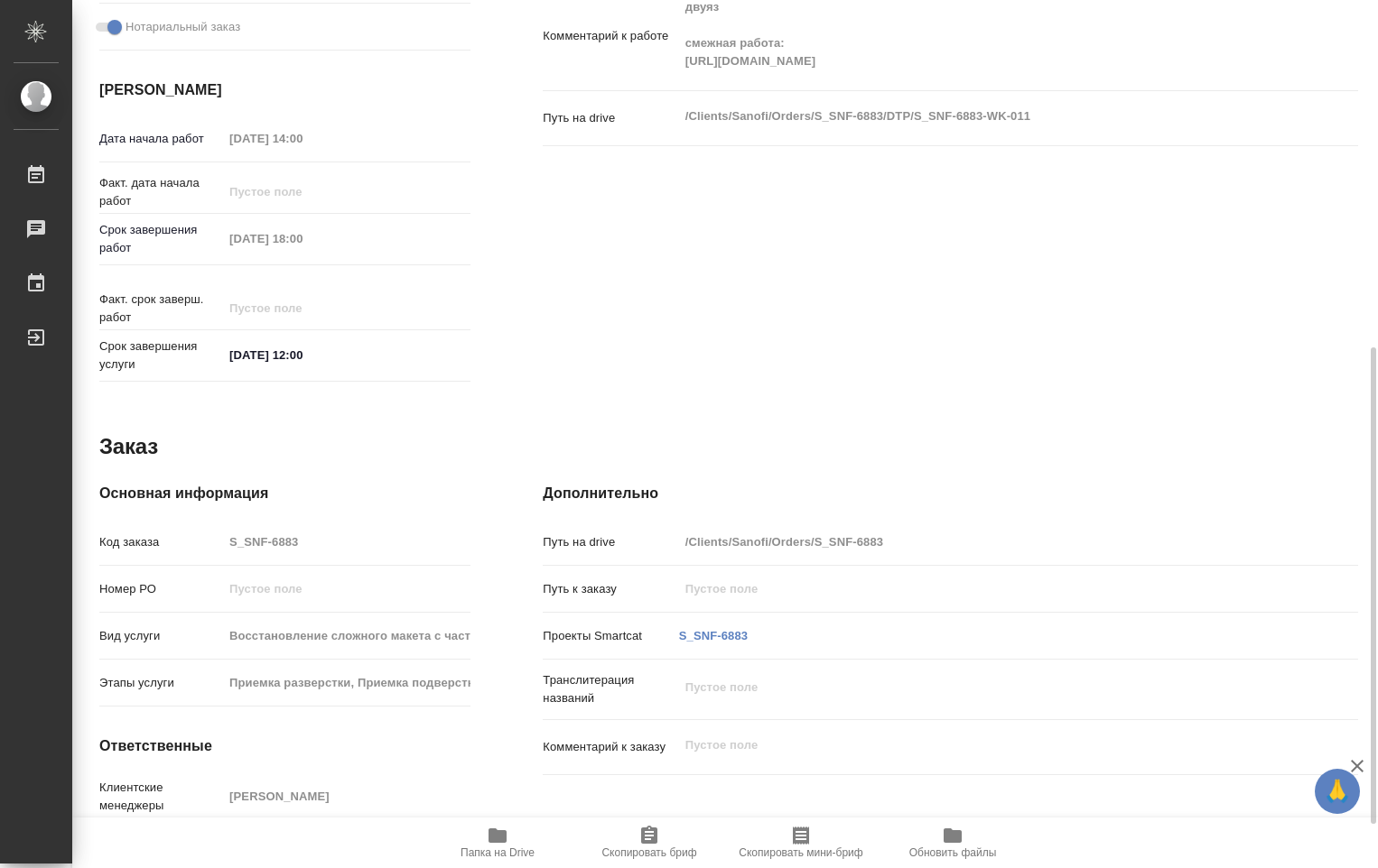
scroll to position [711, 0]
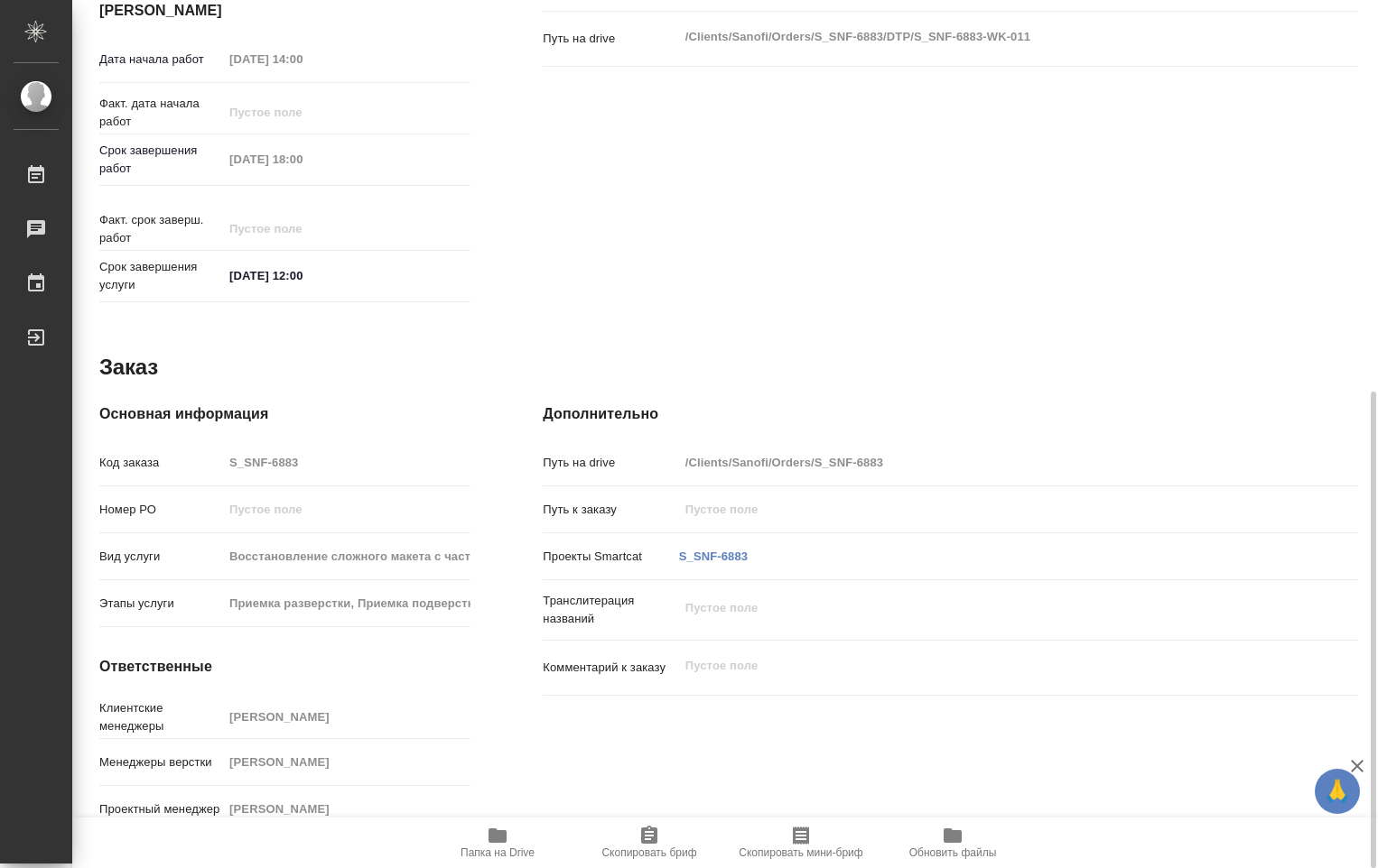
click at [508, 843] on icon "button" at bounding box center [497, 836] width 21 height 21
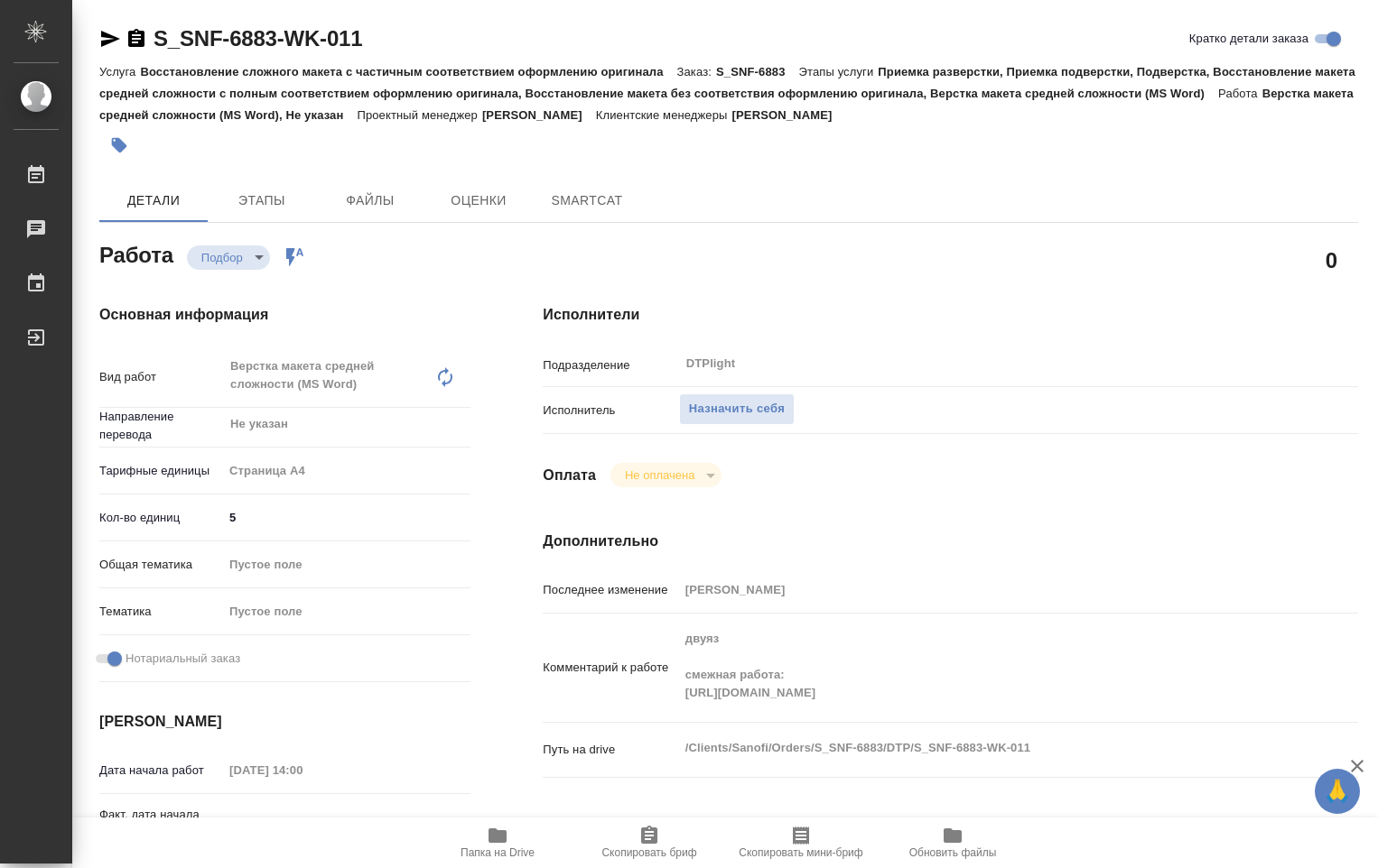
type textarea "x"
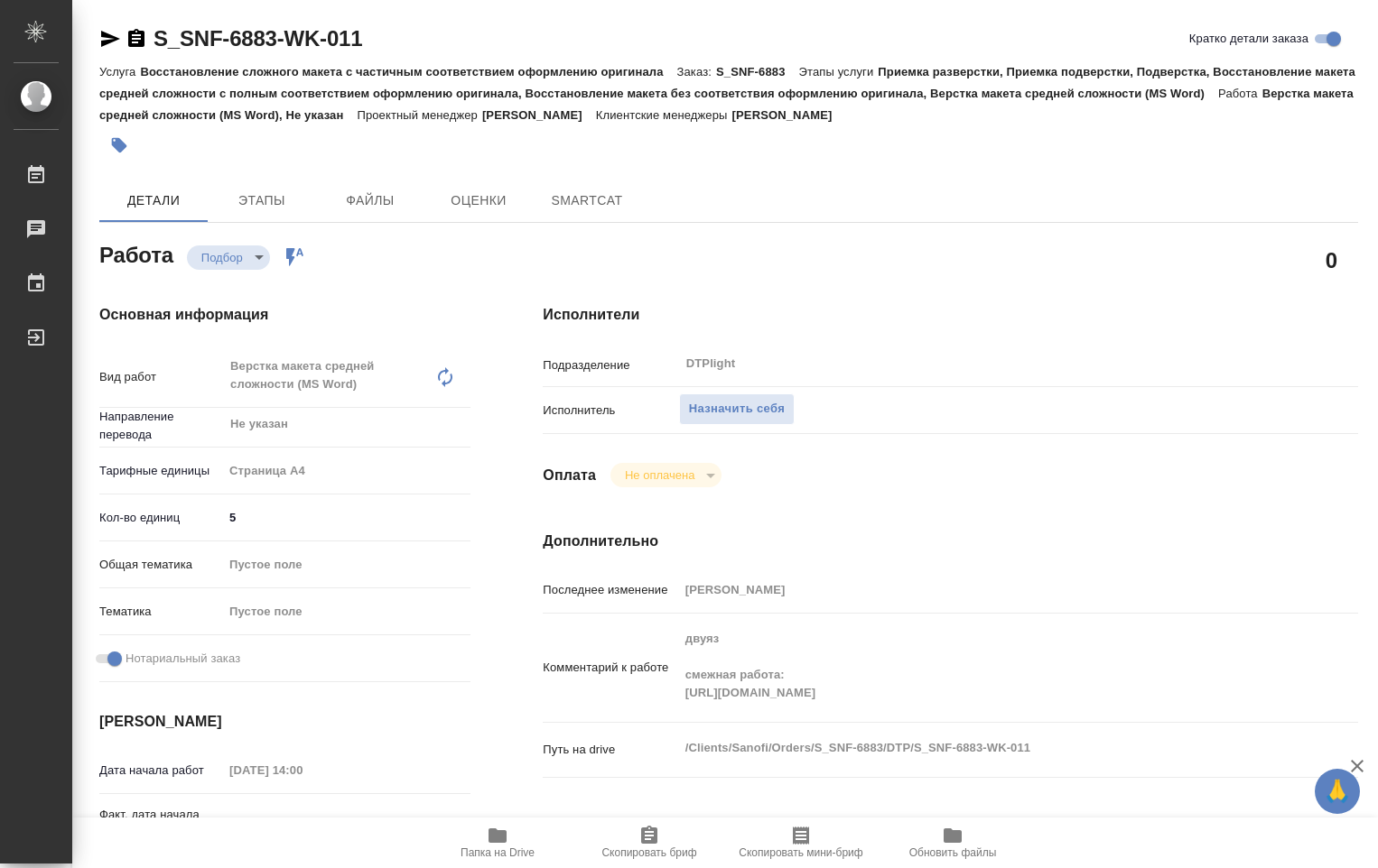
type textarea "x"
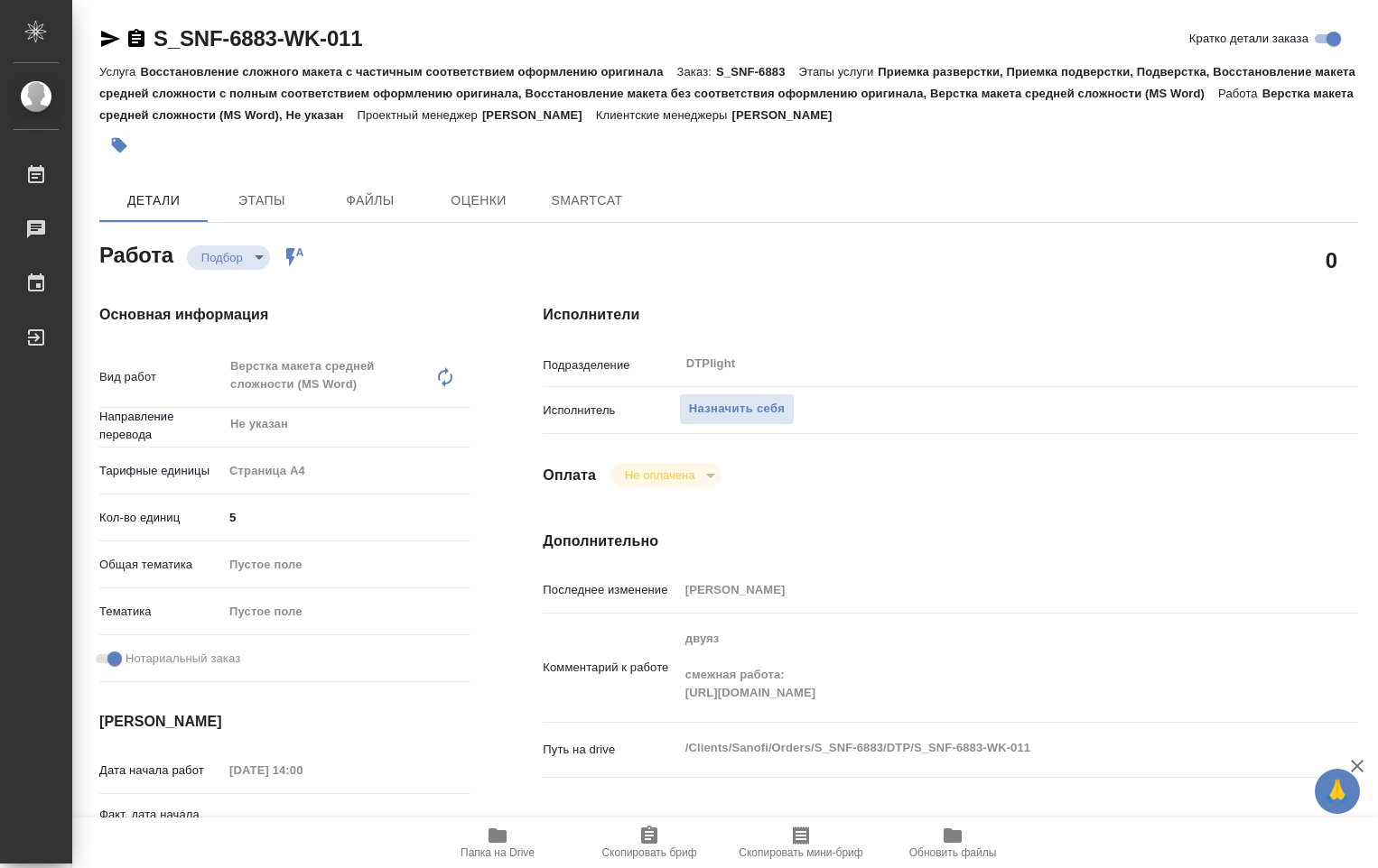
type textarea "x"
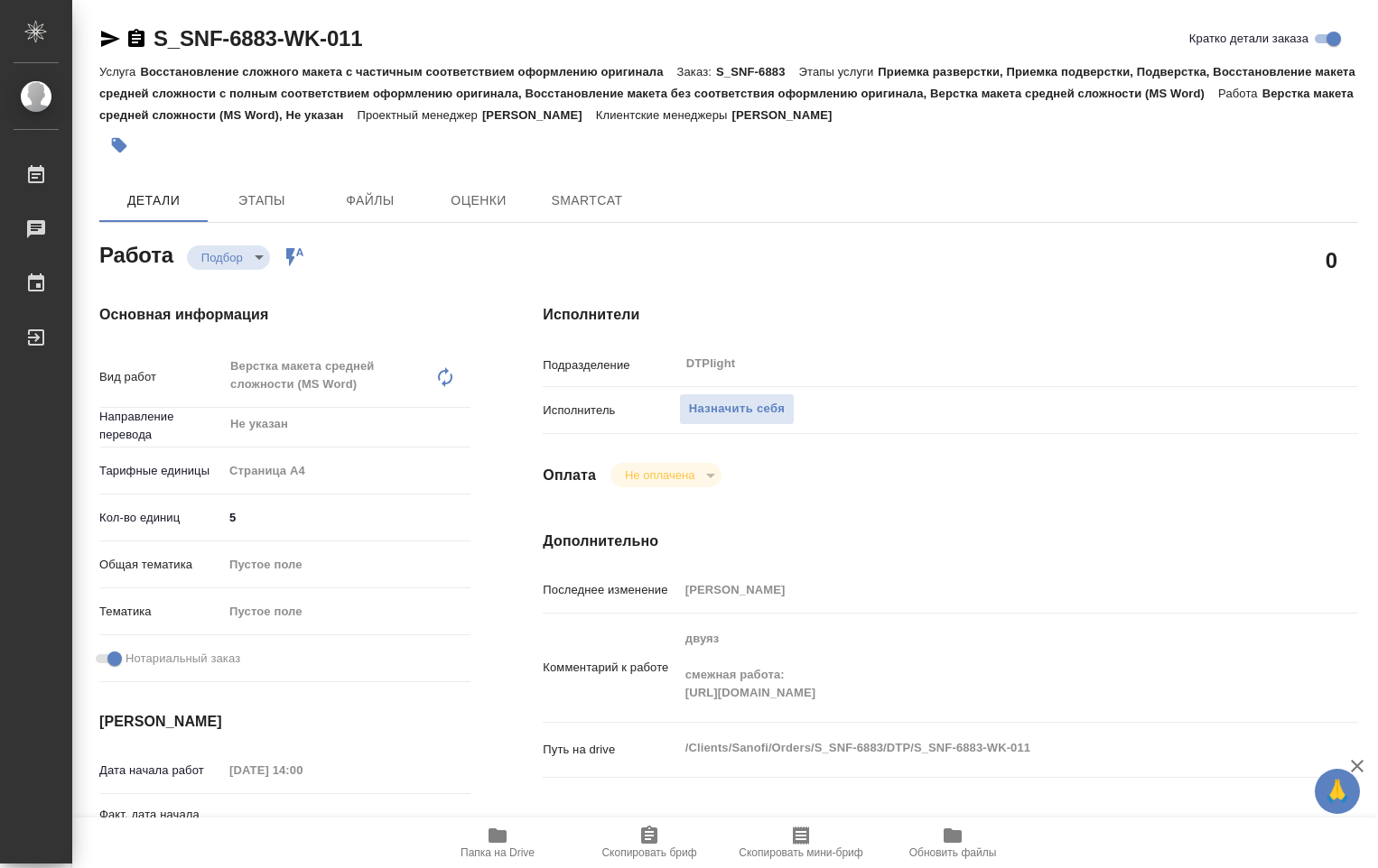
type textarea "x"
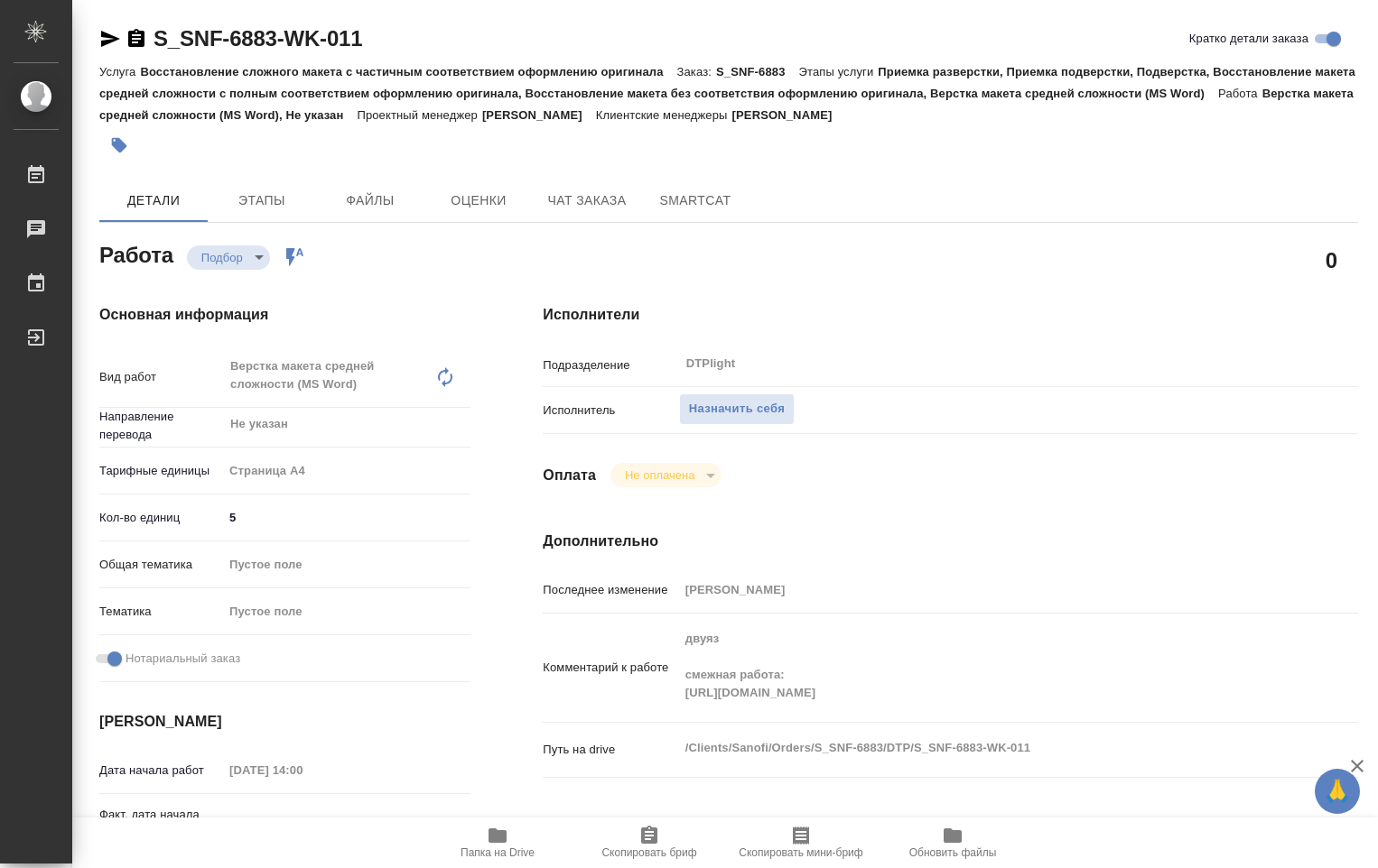
type textarea "x"
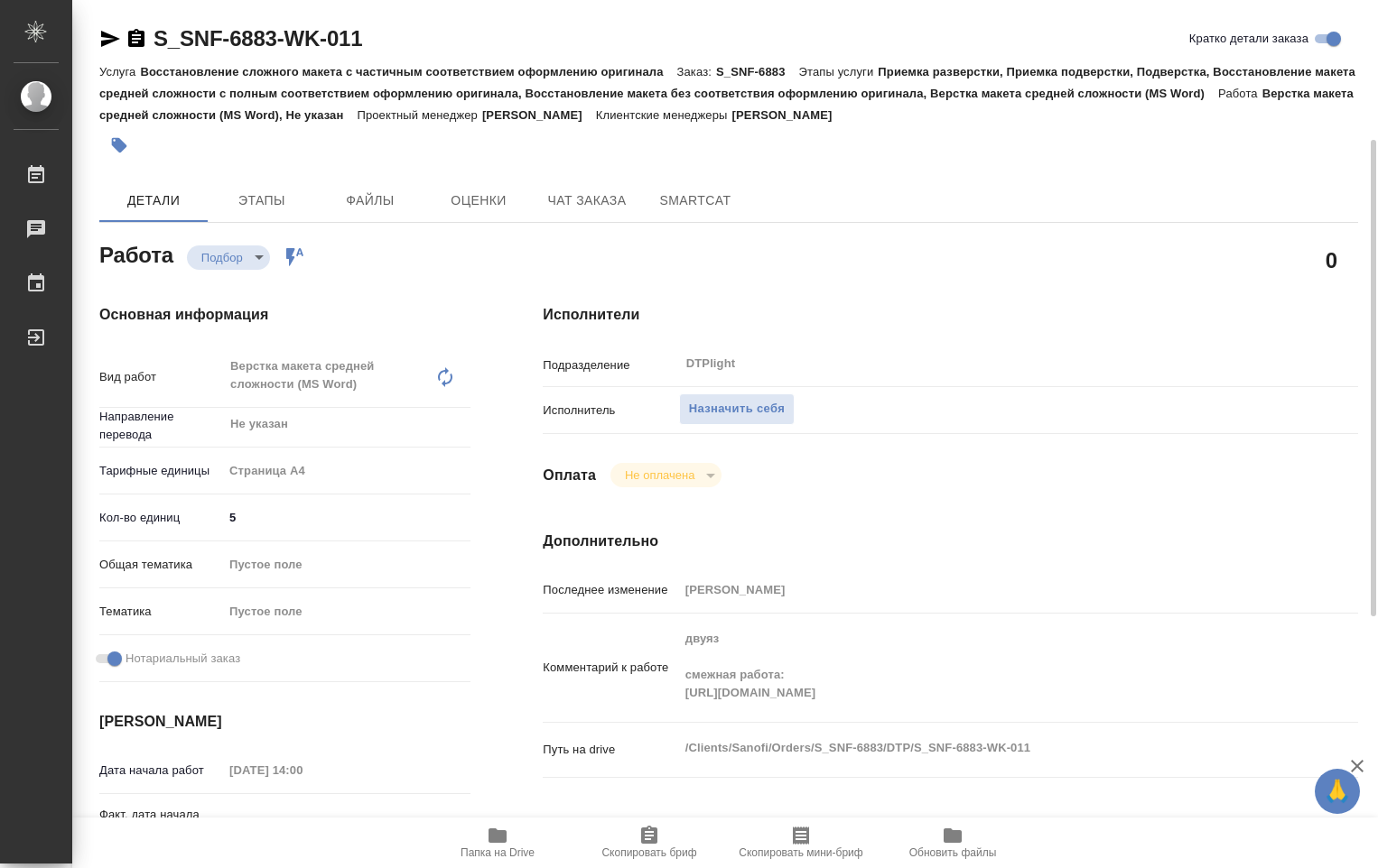
scroll to position [90, 0]
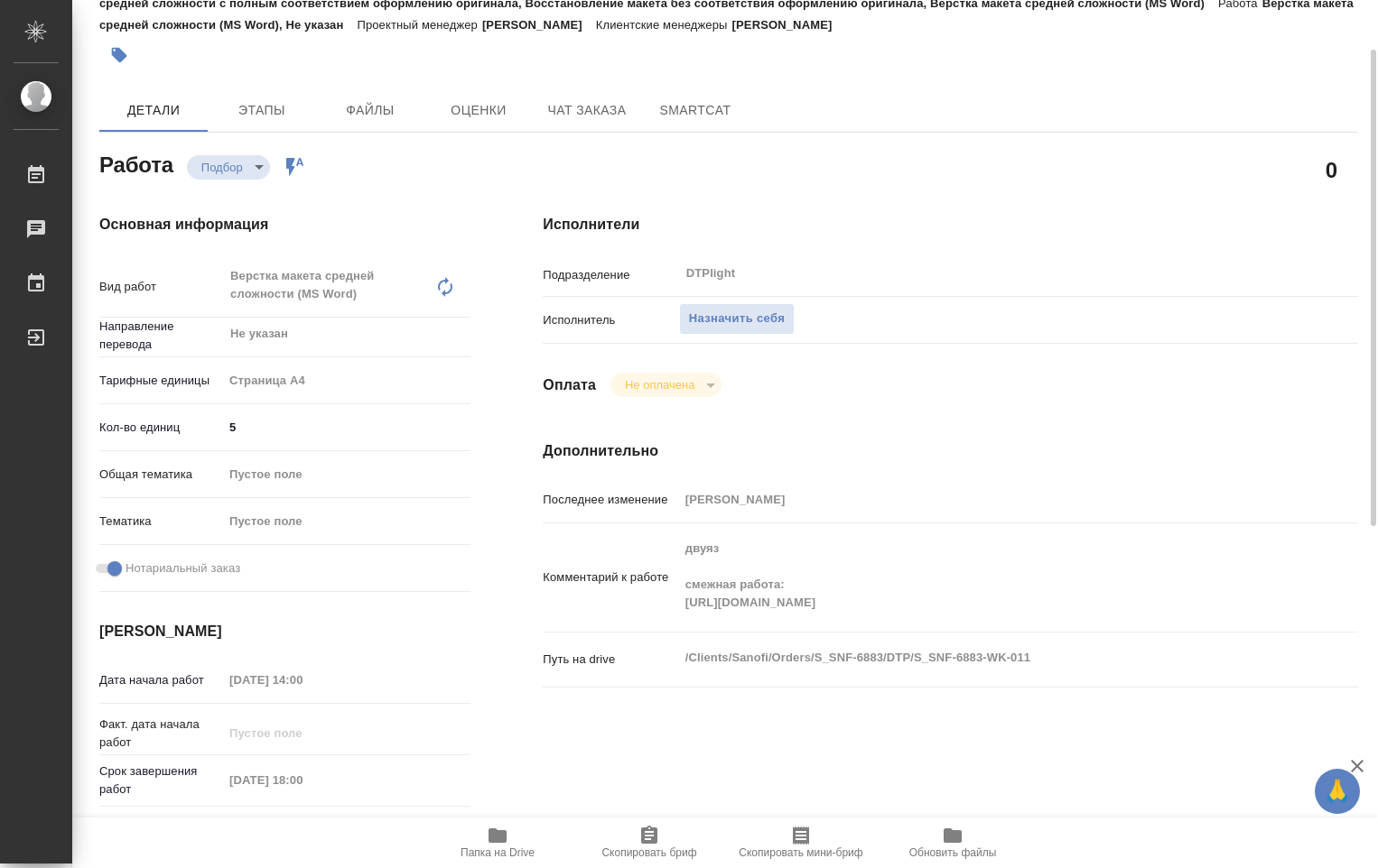
type textarea "x"
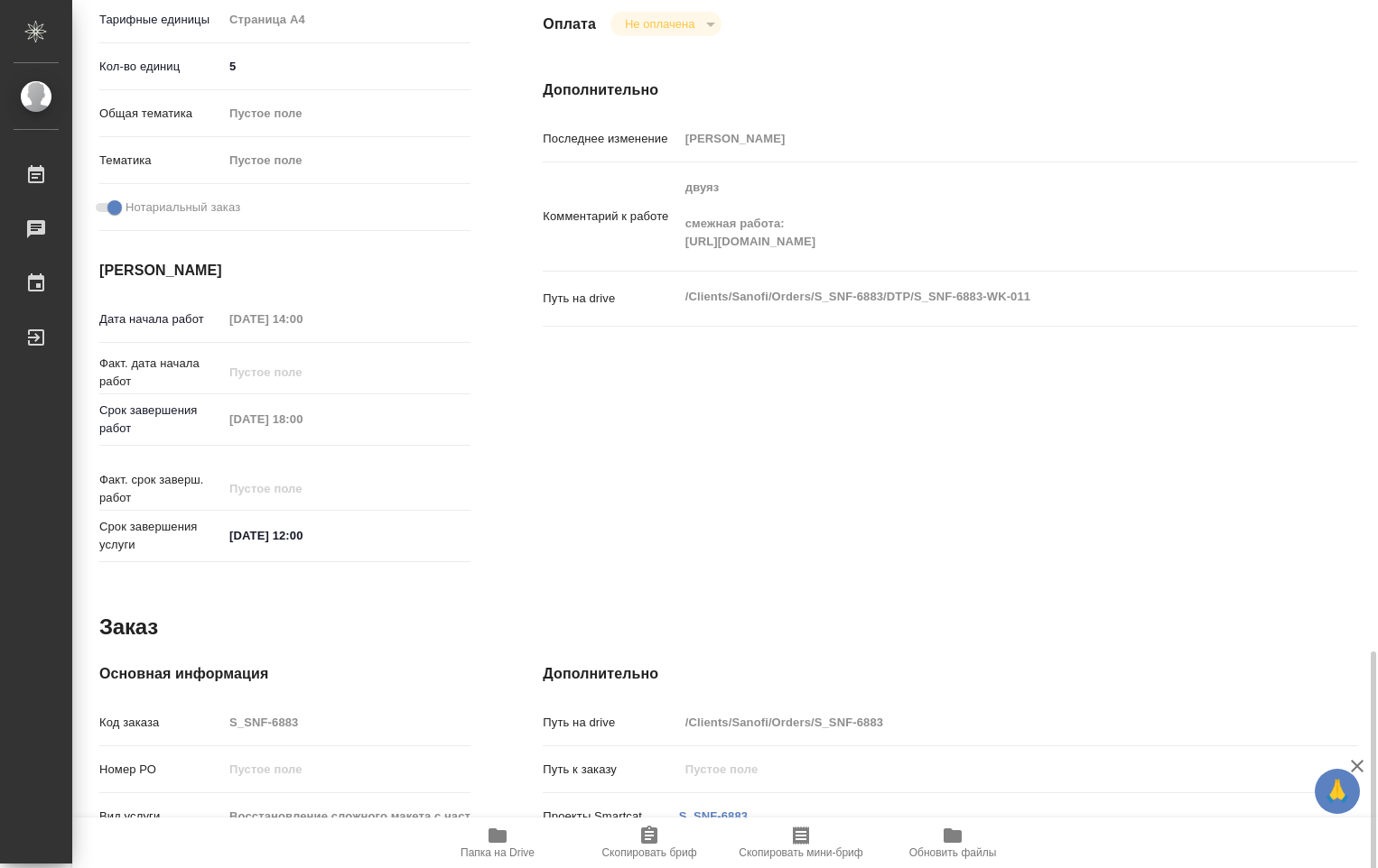
scroll to position [711, 0]
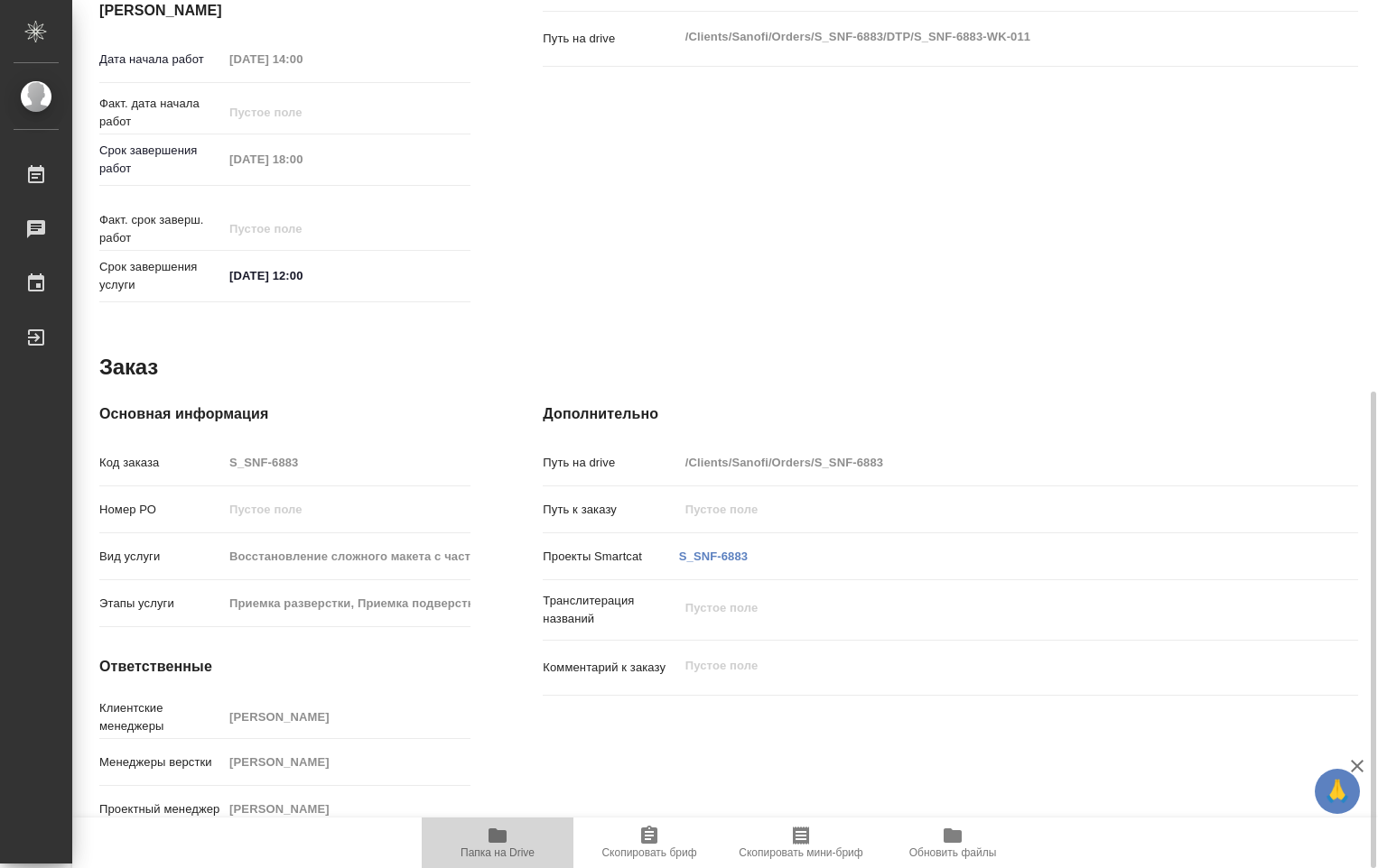
click at [506, 845] on icon "button" at bounding box center [497, 836] width 21 height 21
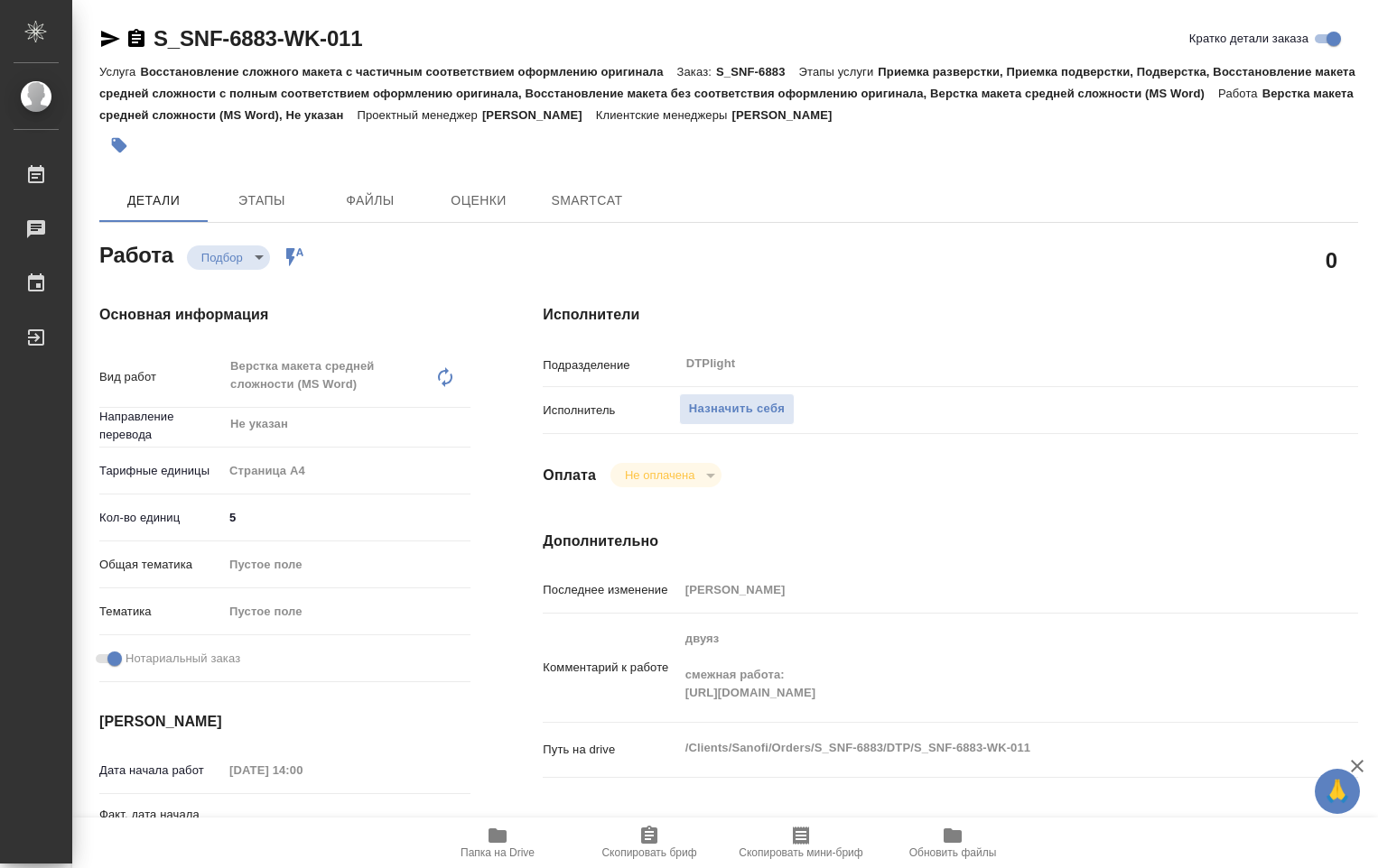
type textarea "x"
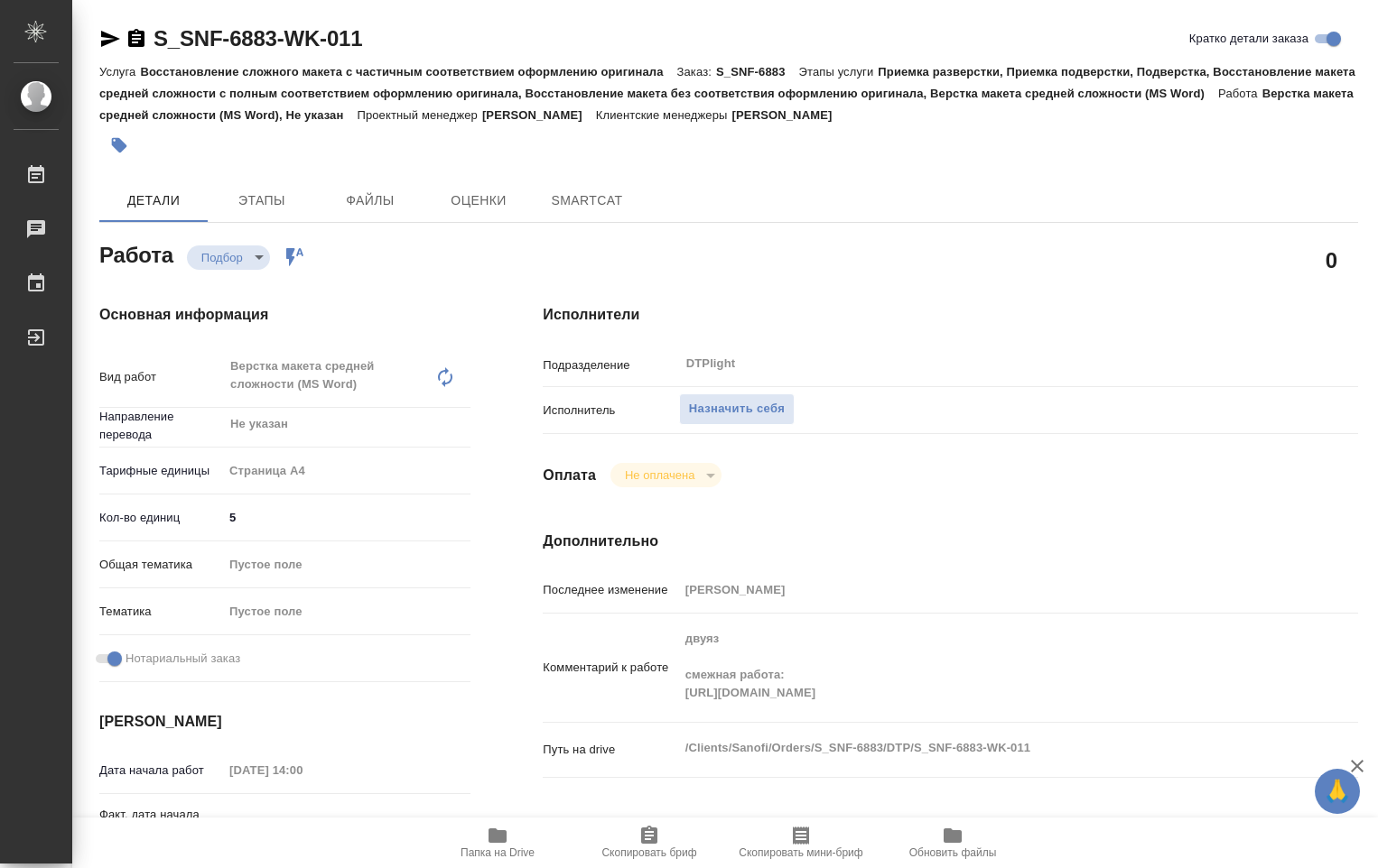
type textarea "x"
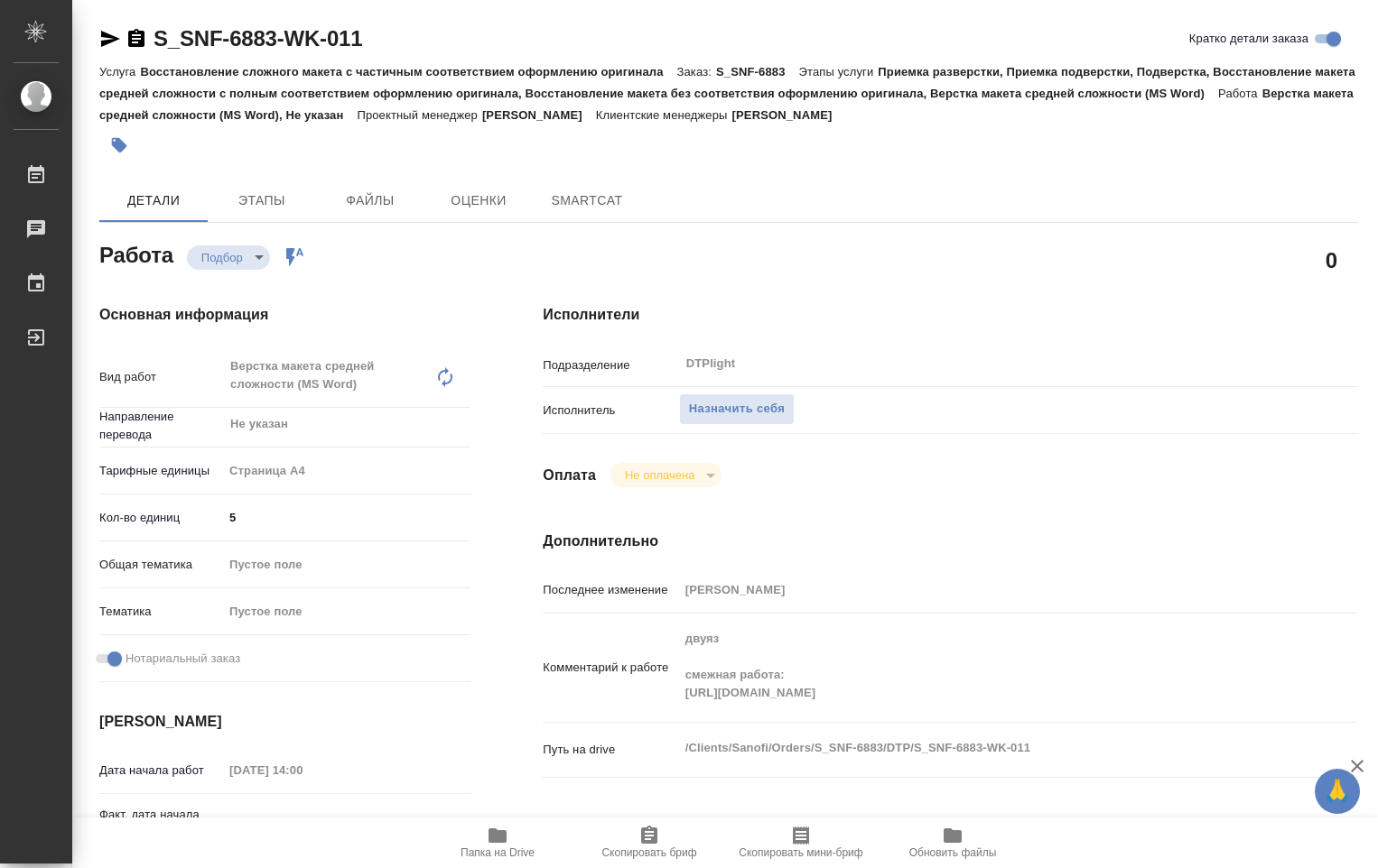
type textarea "x"
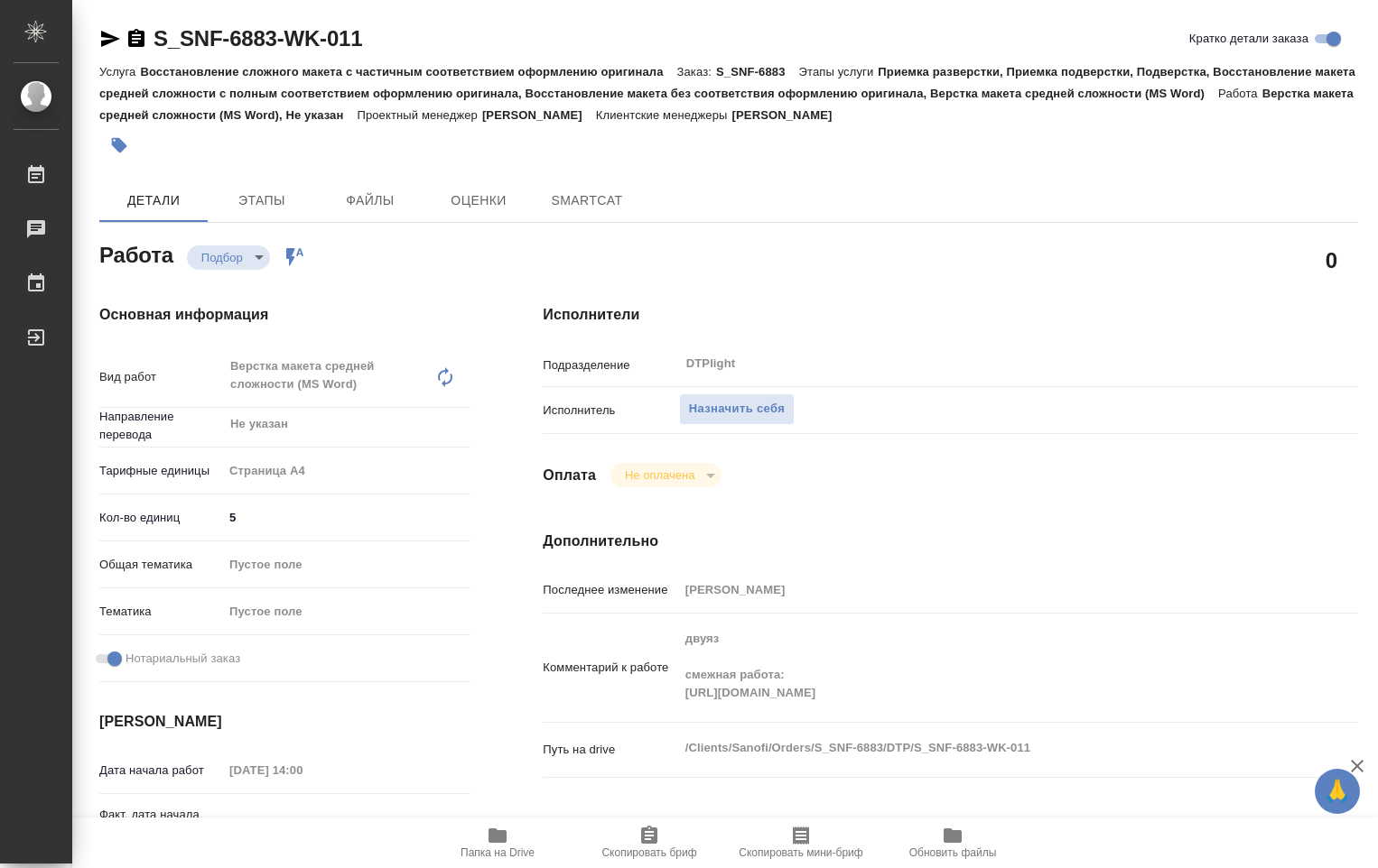
type textarea "x"
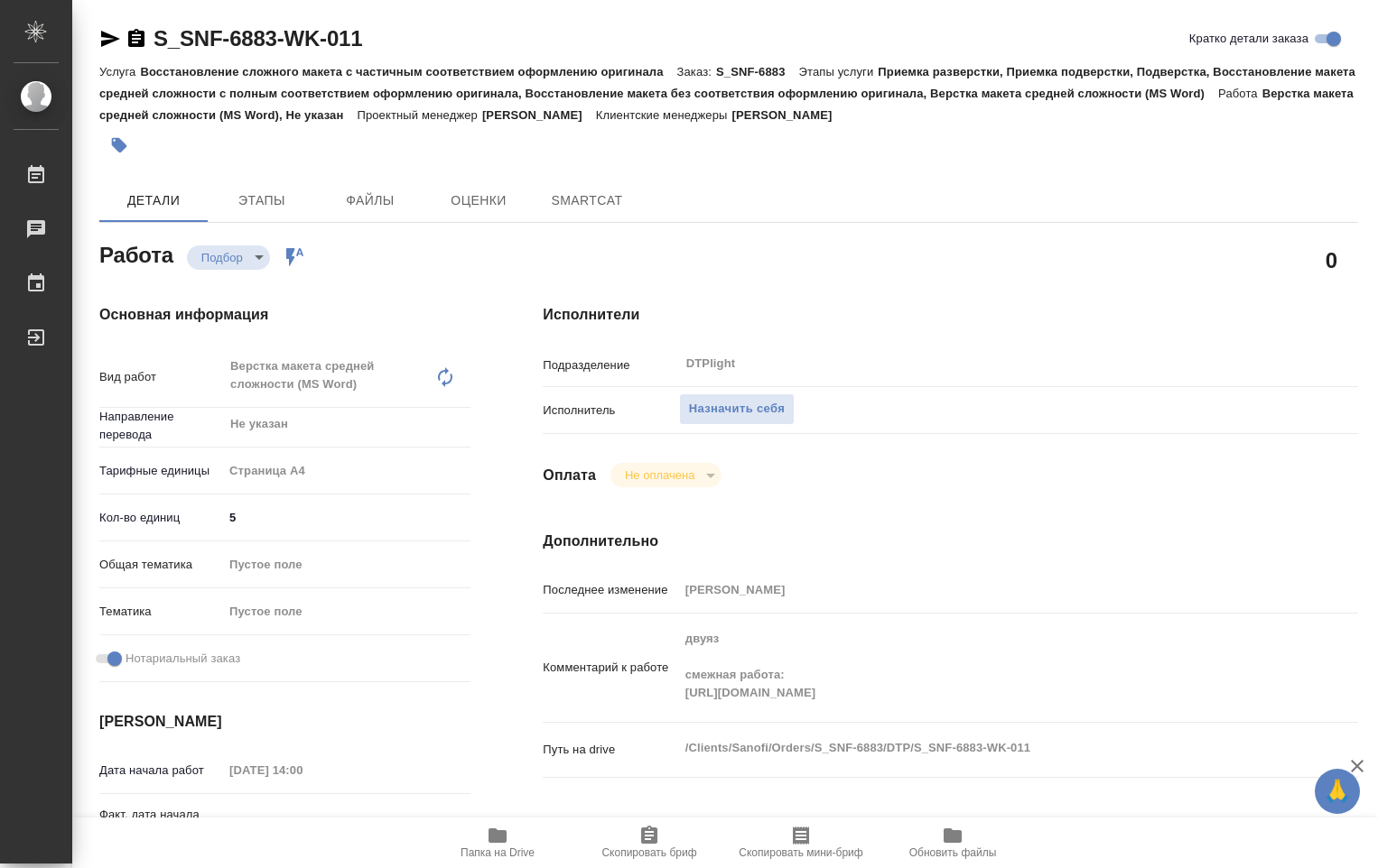
type textarea "x"
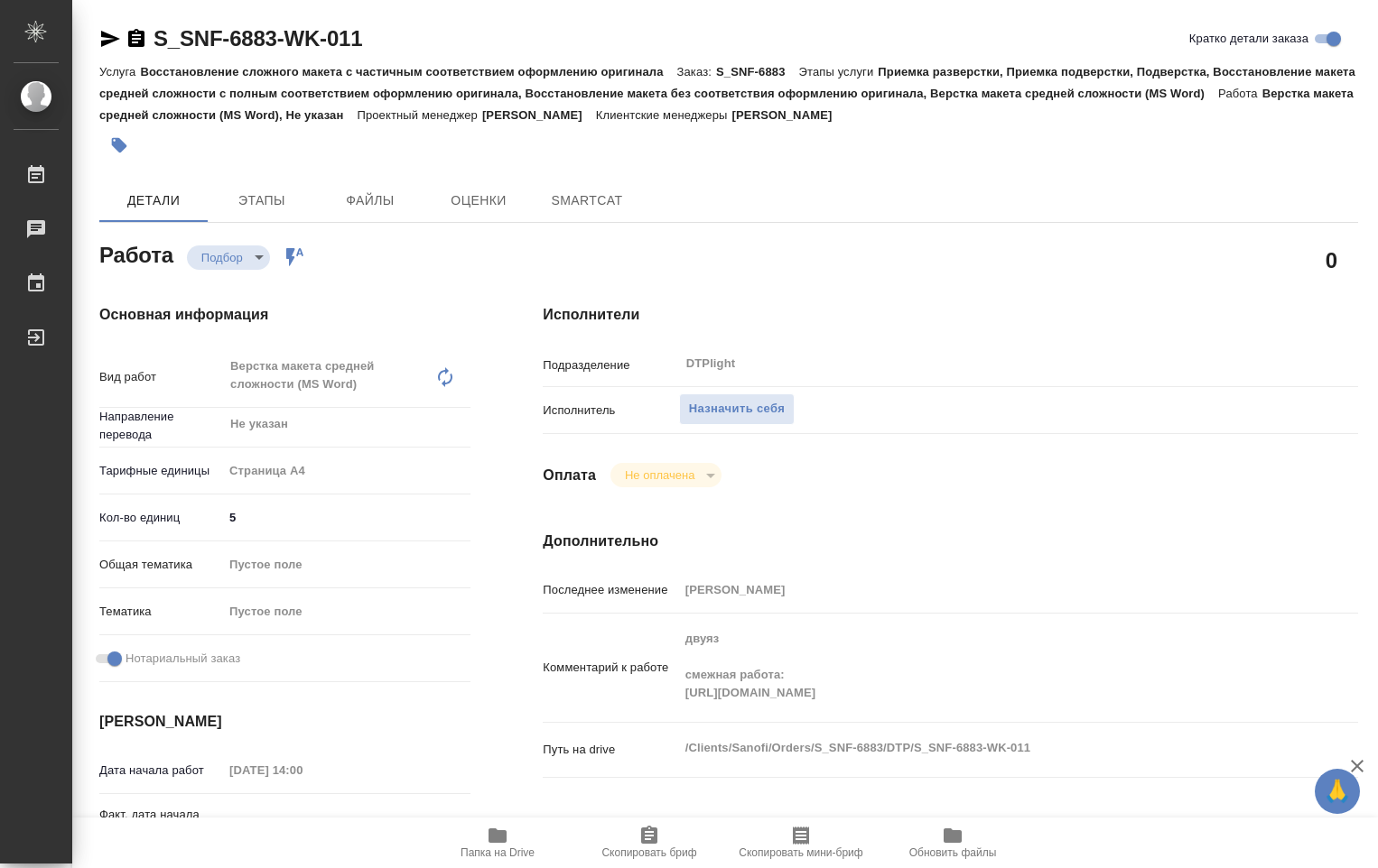
type textarea "x"
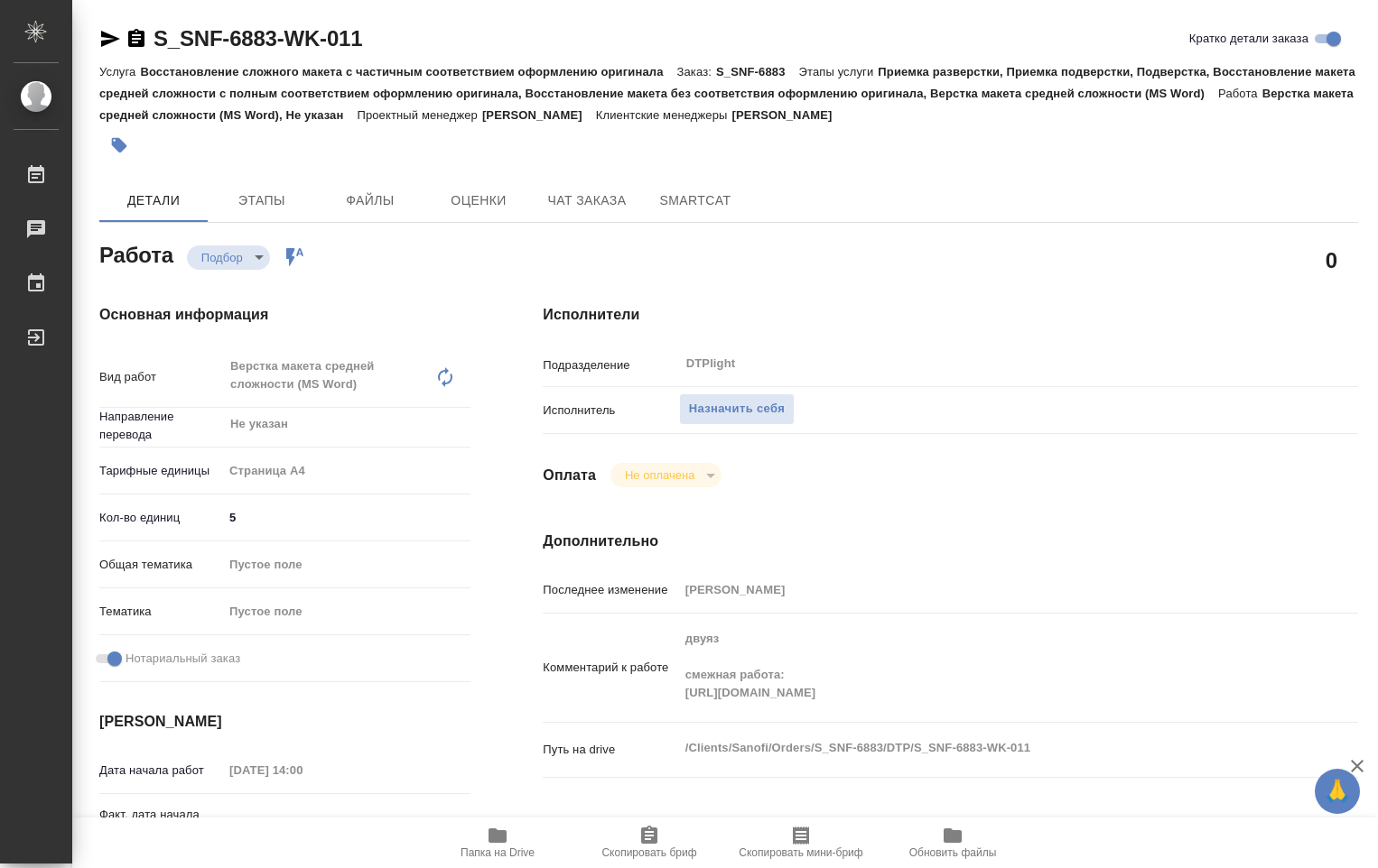
scroll to position [181, 0]
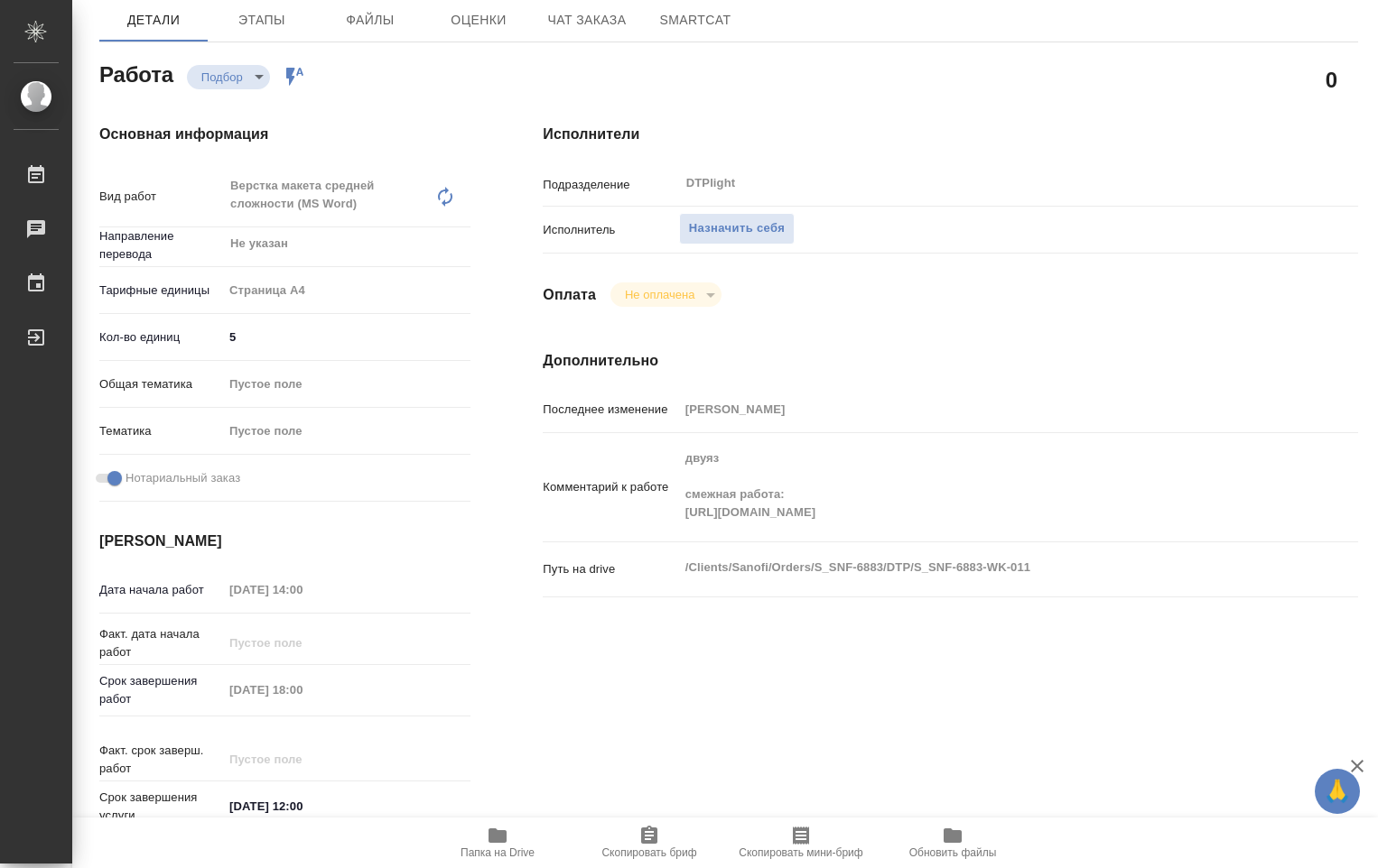
type textarea "x"
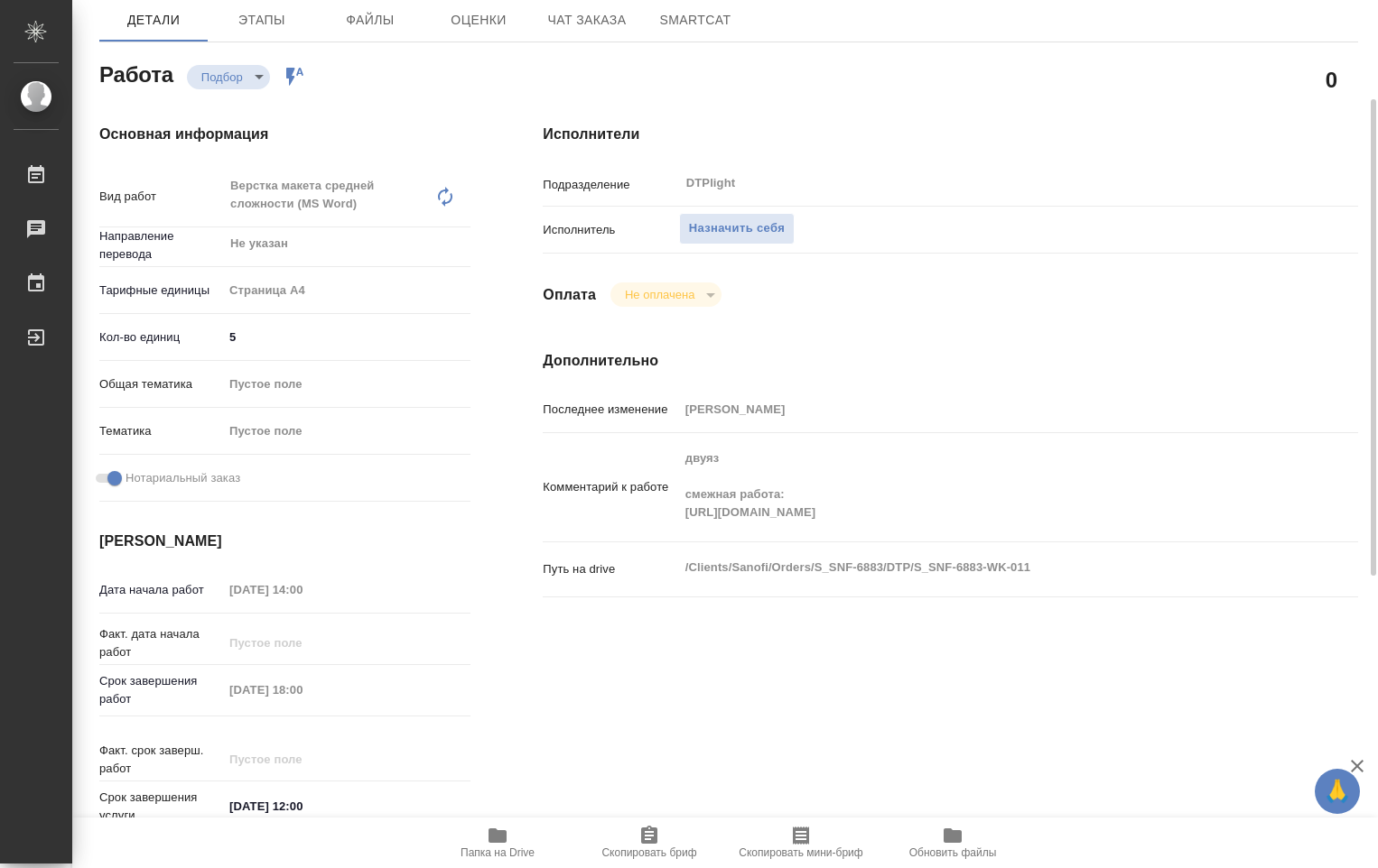
click at [505, 841] on icon "button" at bounding box center [497, 836] width 18 height 15
type textarea "x"
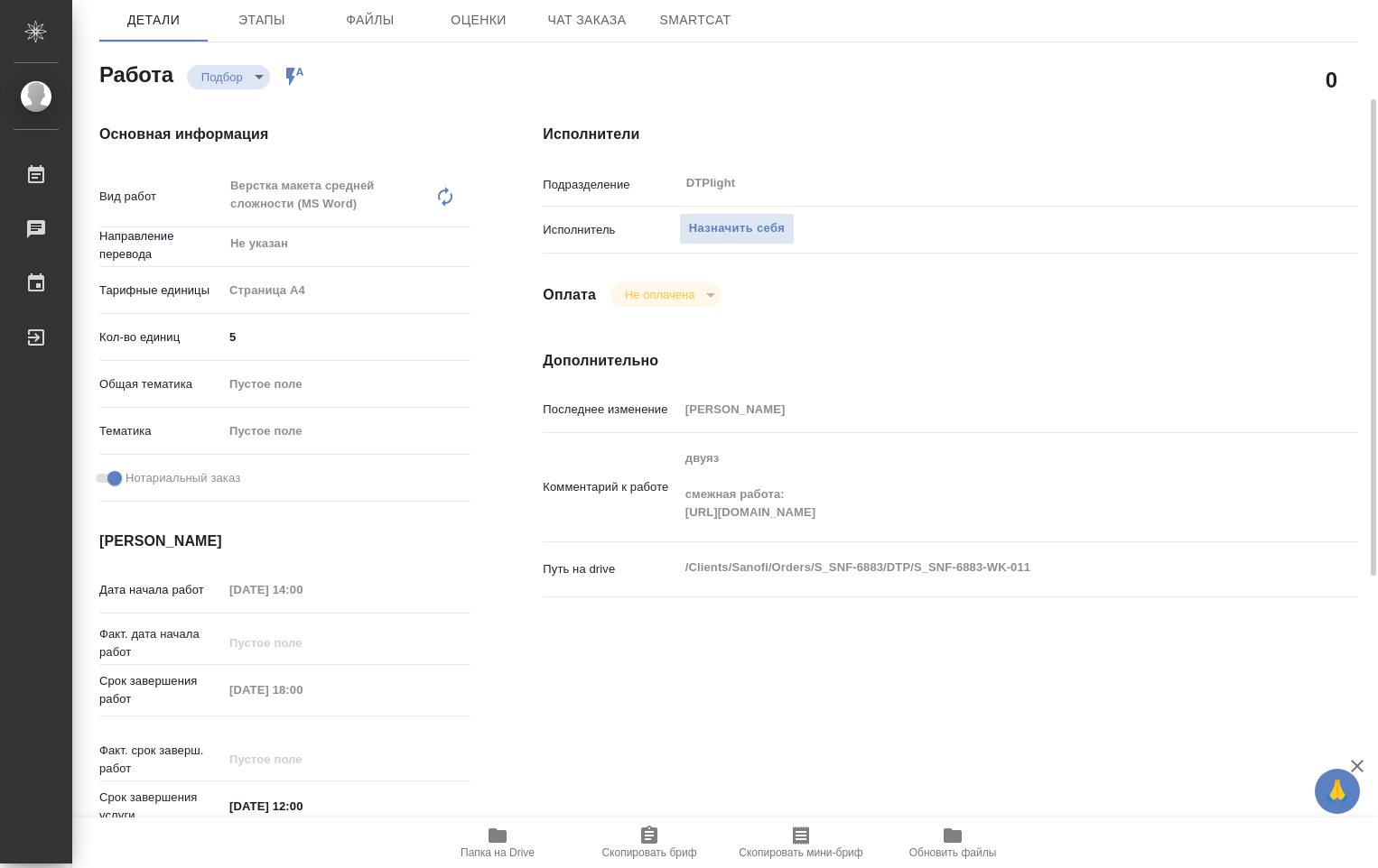
type textarea "x"
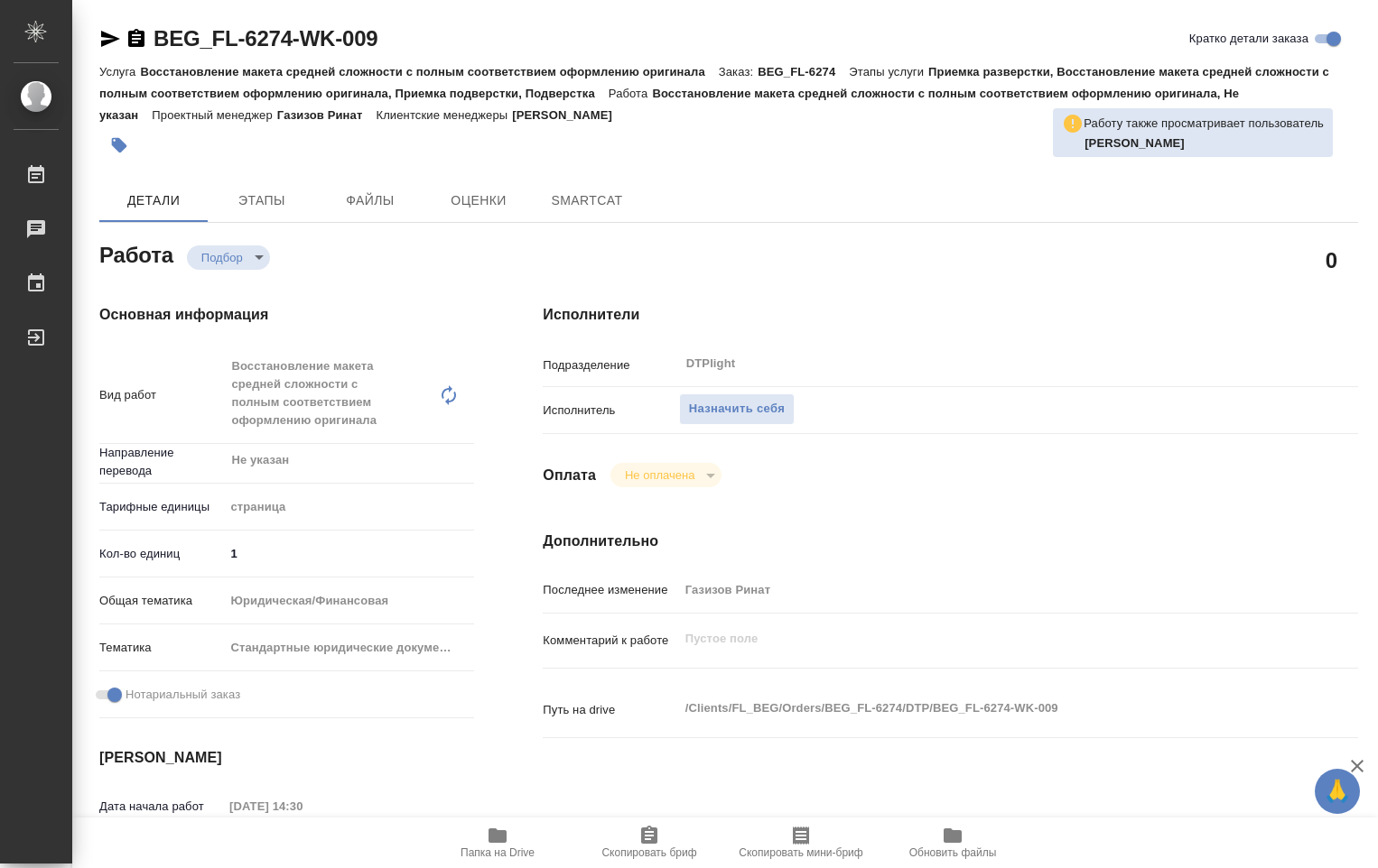
type textarea "x"
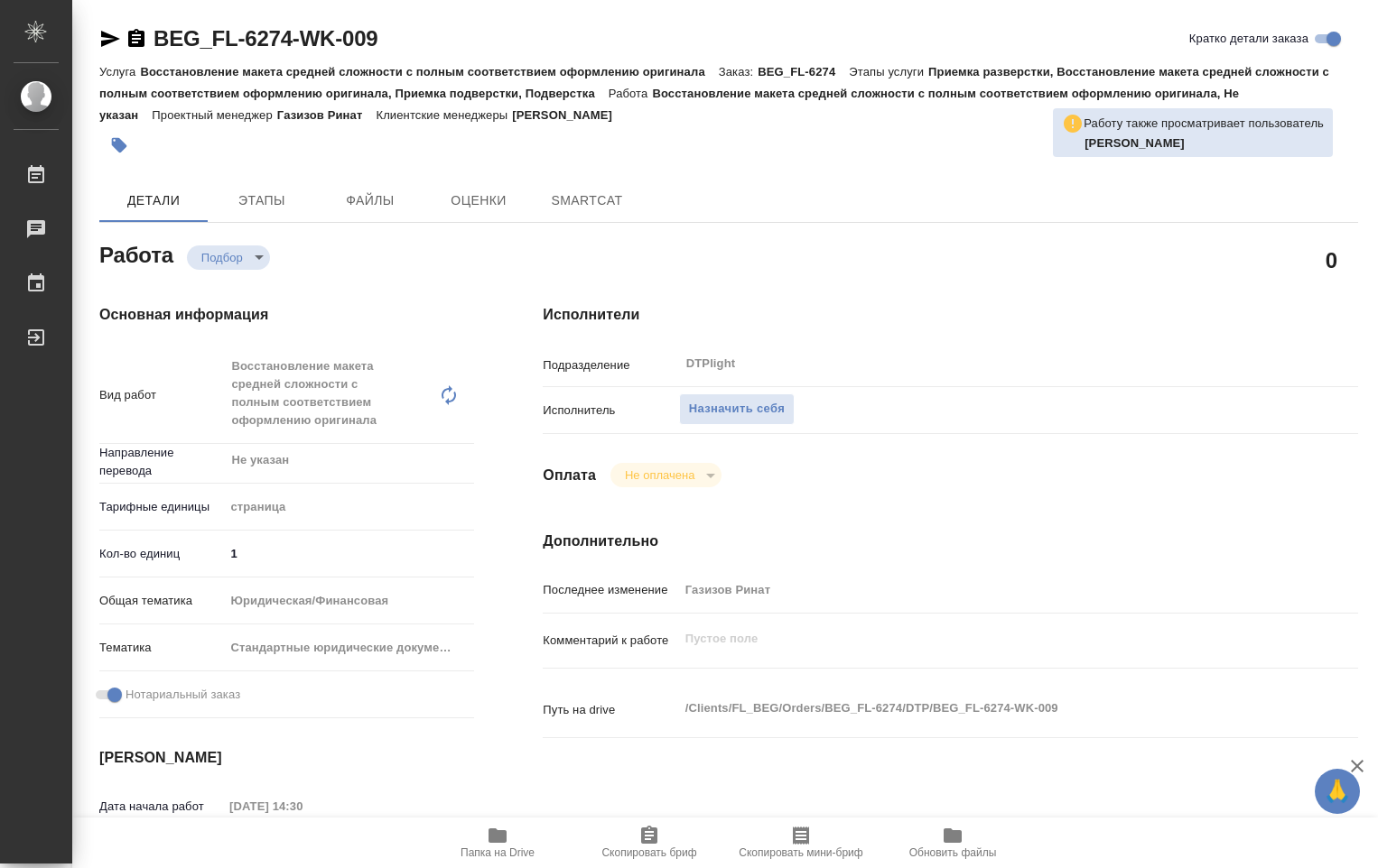
type textarea "x"
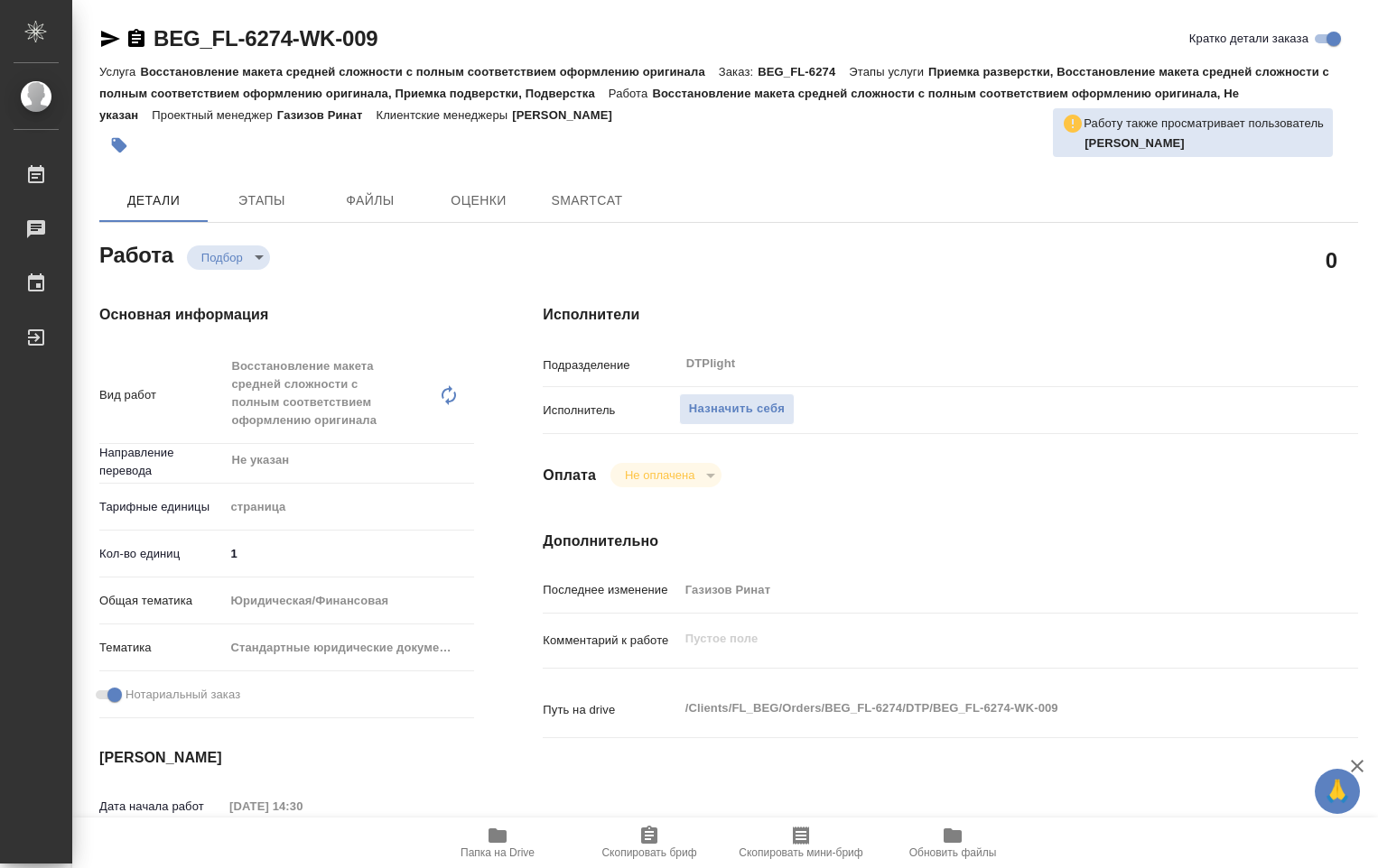
type textarea "x"
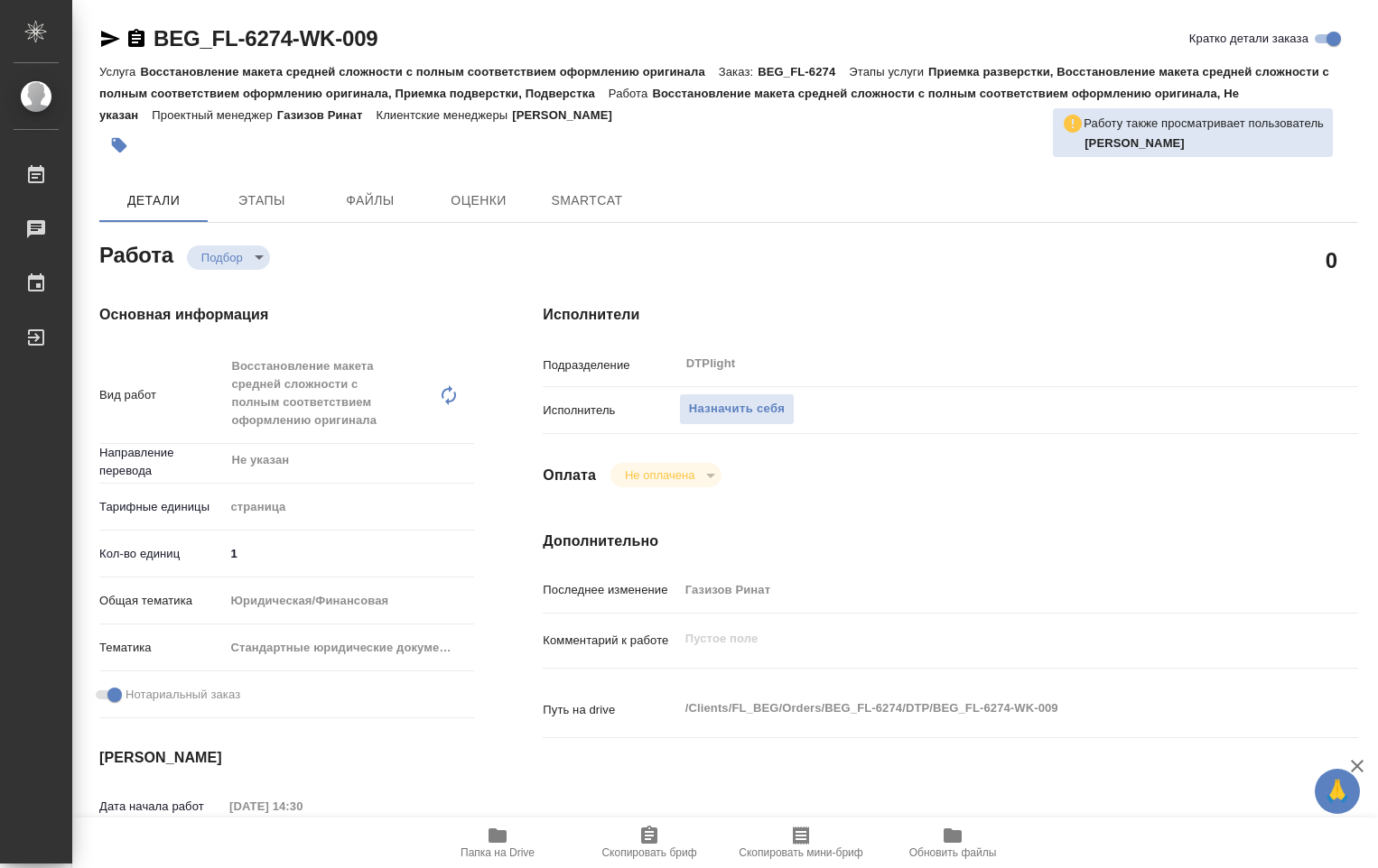
type textarea "x"
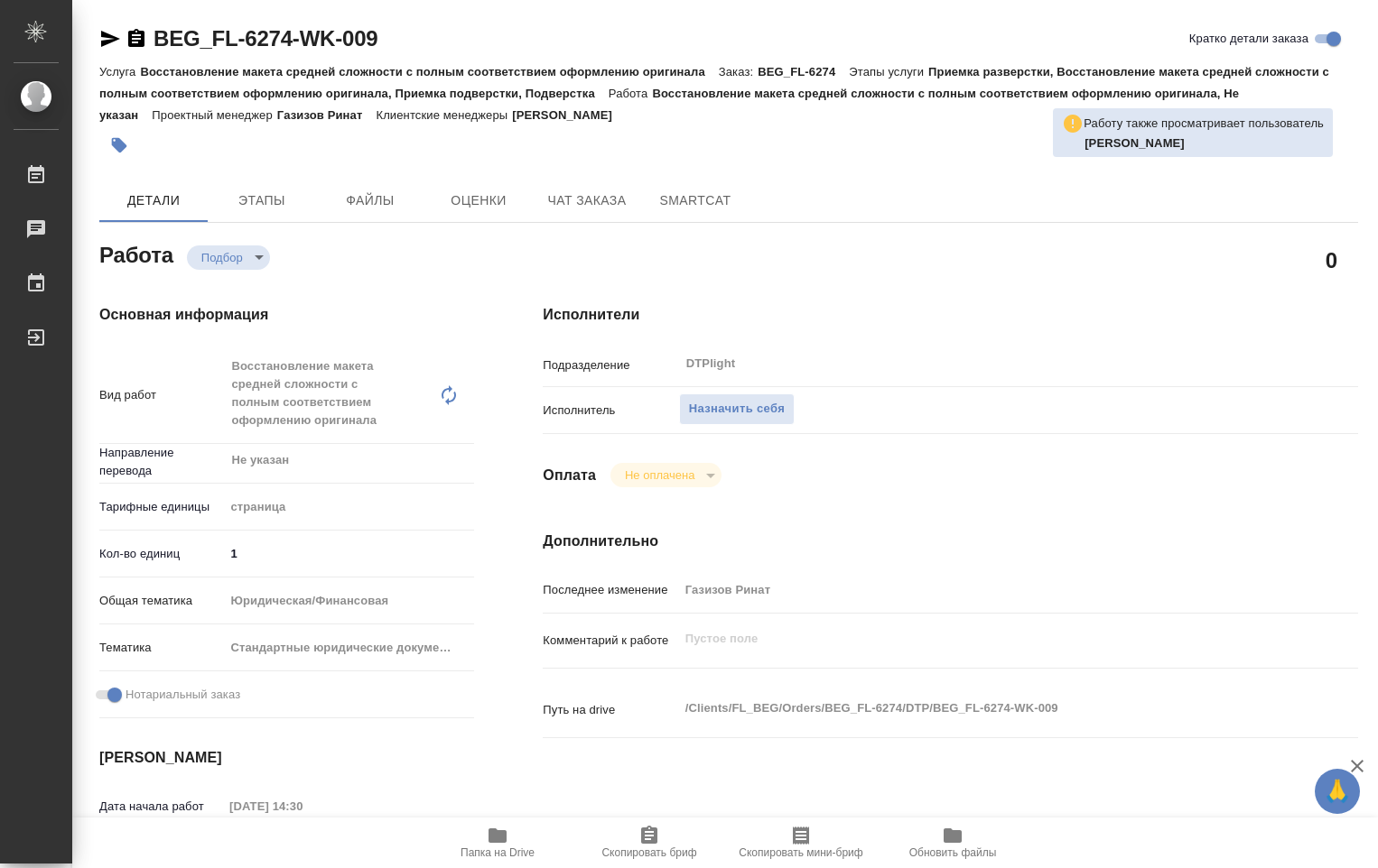
type textarea "x"
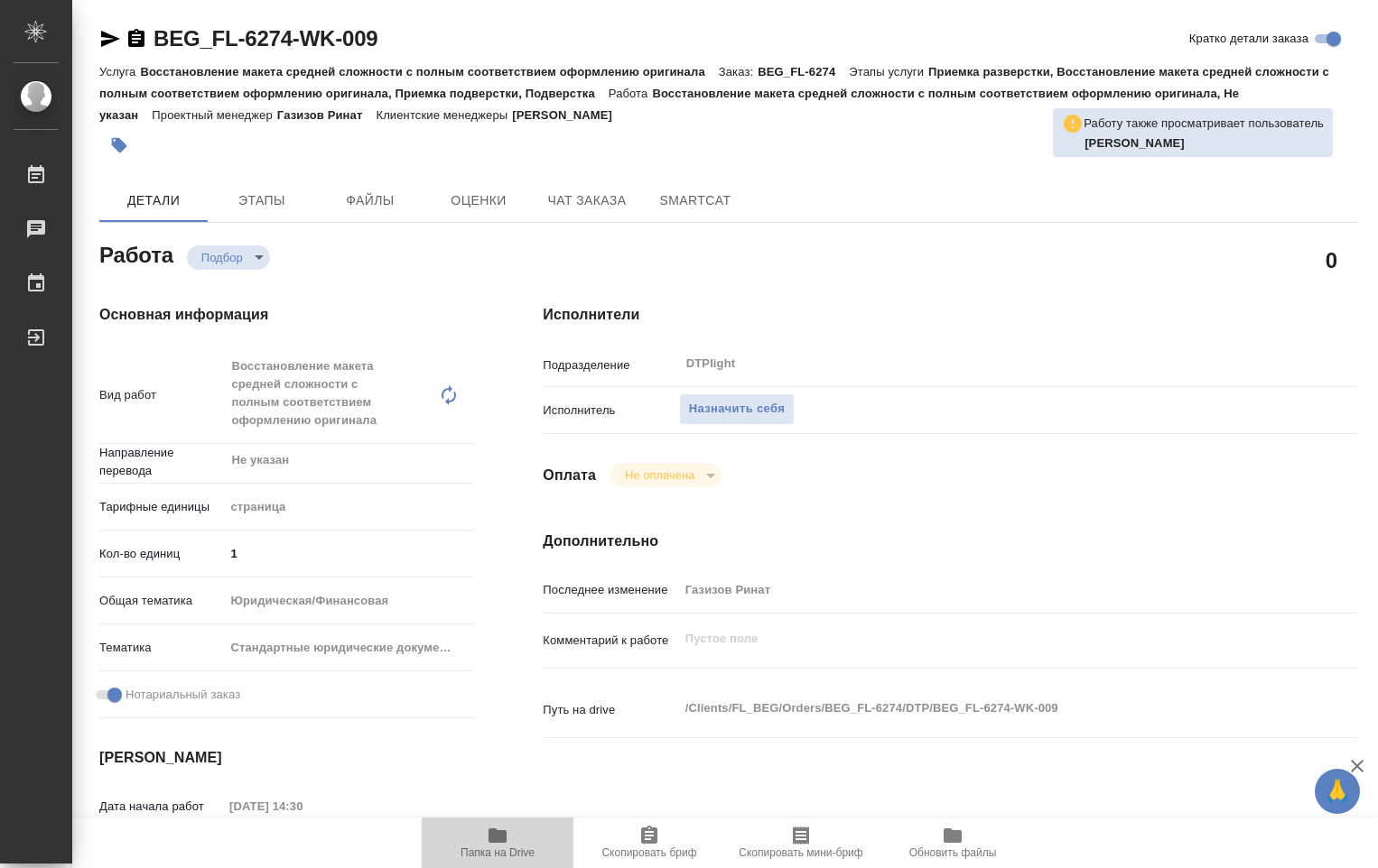
click at [489, 841] on icon "button" at bounding box center [497, 836] width 18 height 15
type textarea "x"
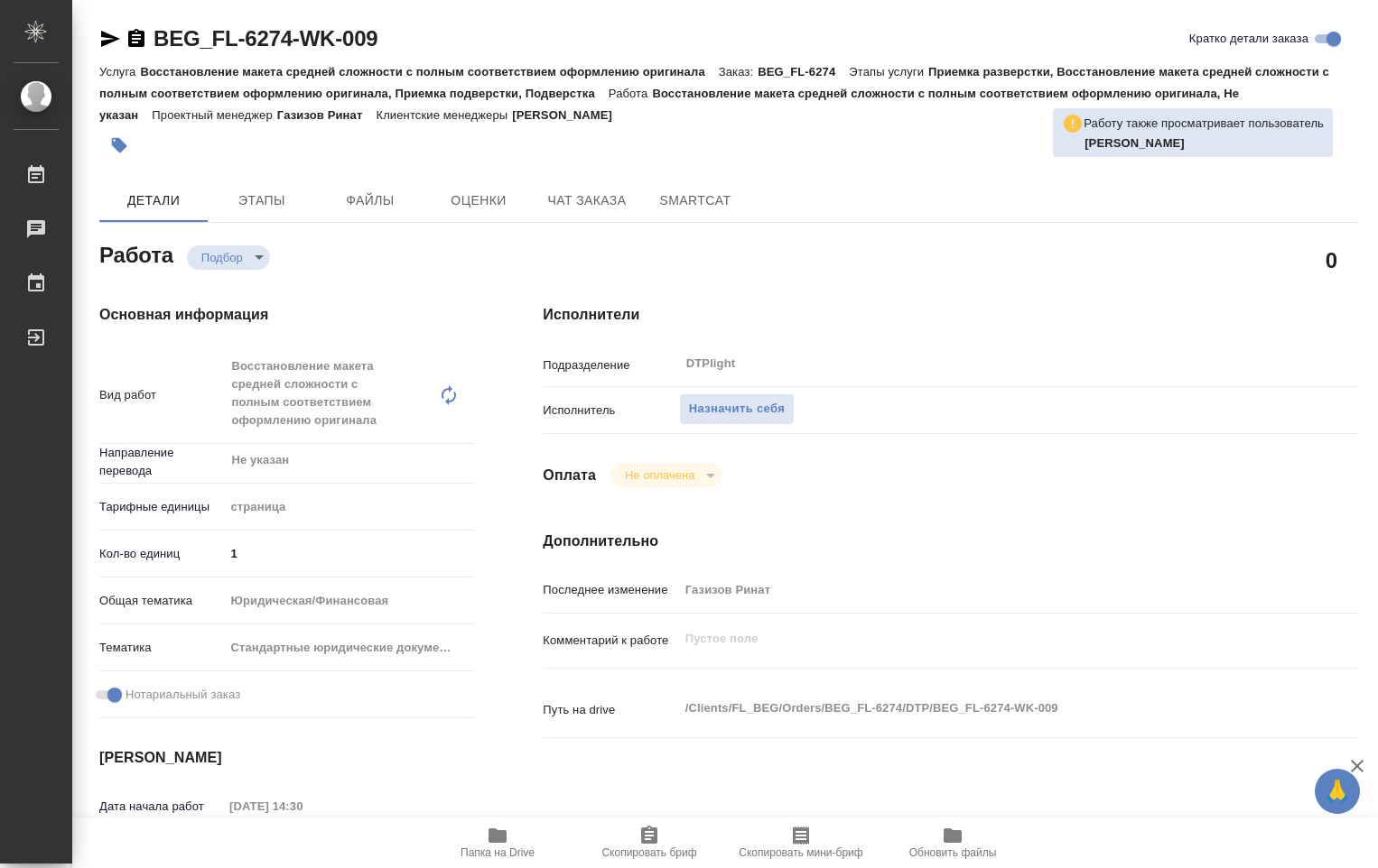
type textarea "x"
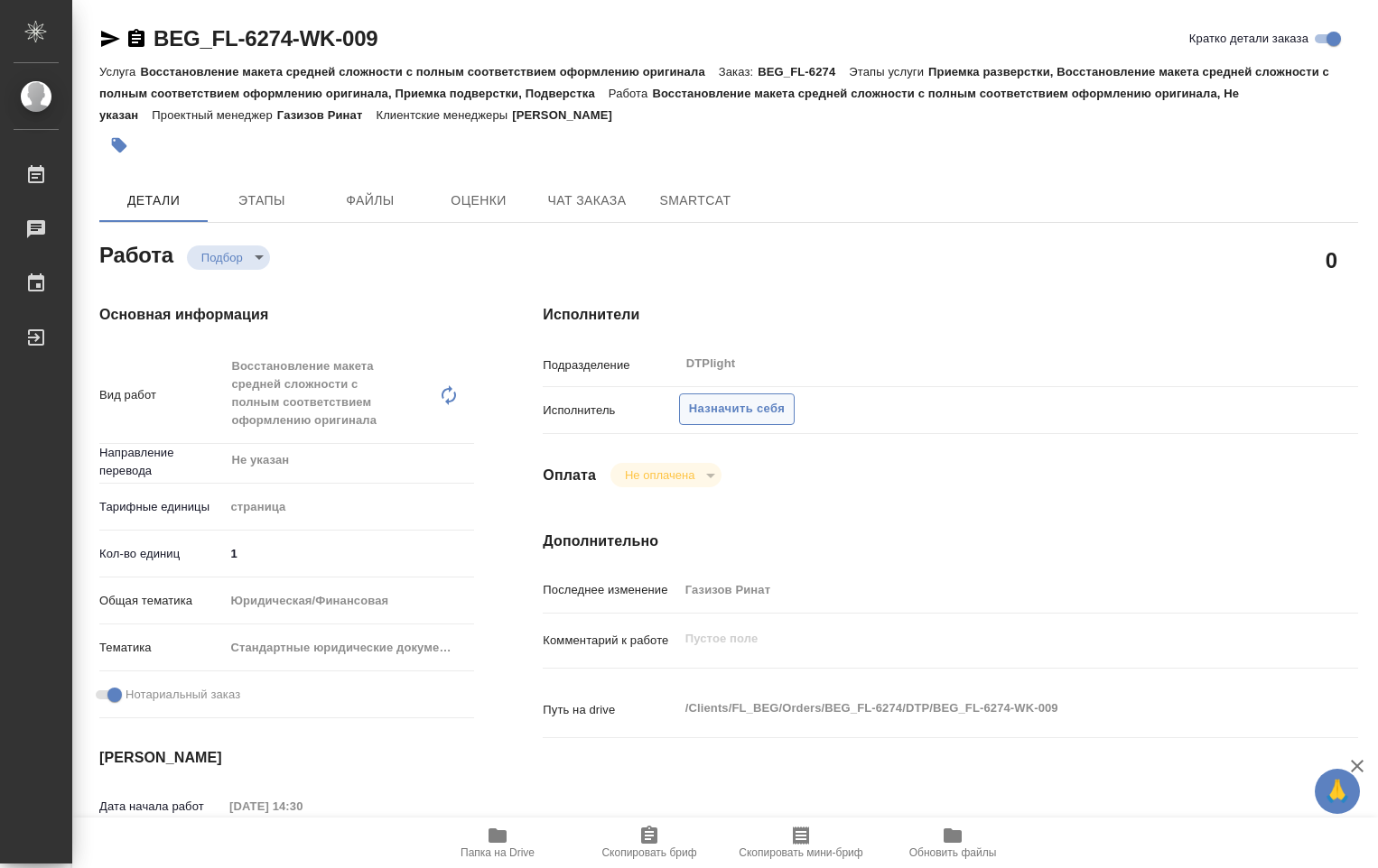
click at [761, 406] on span "Назначить себя" at bounding box center [736, 409] width 96 height 21
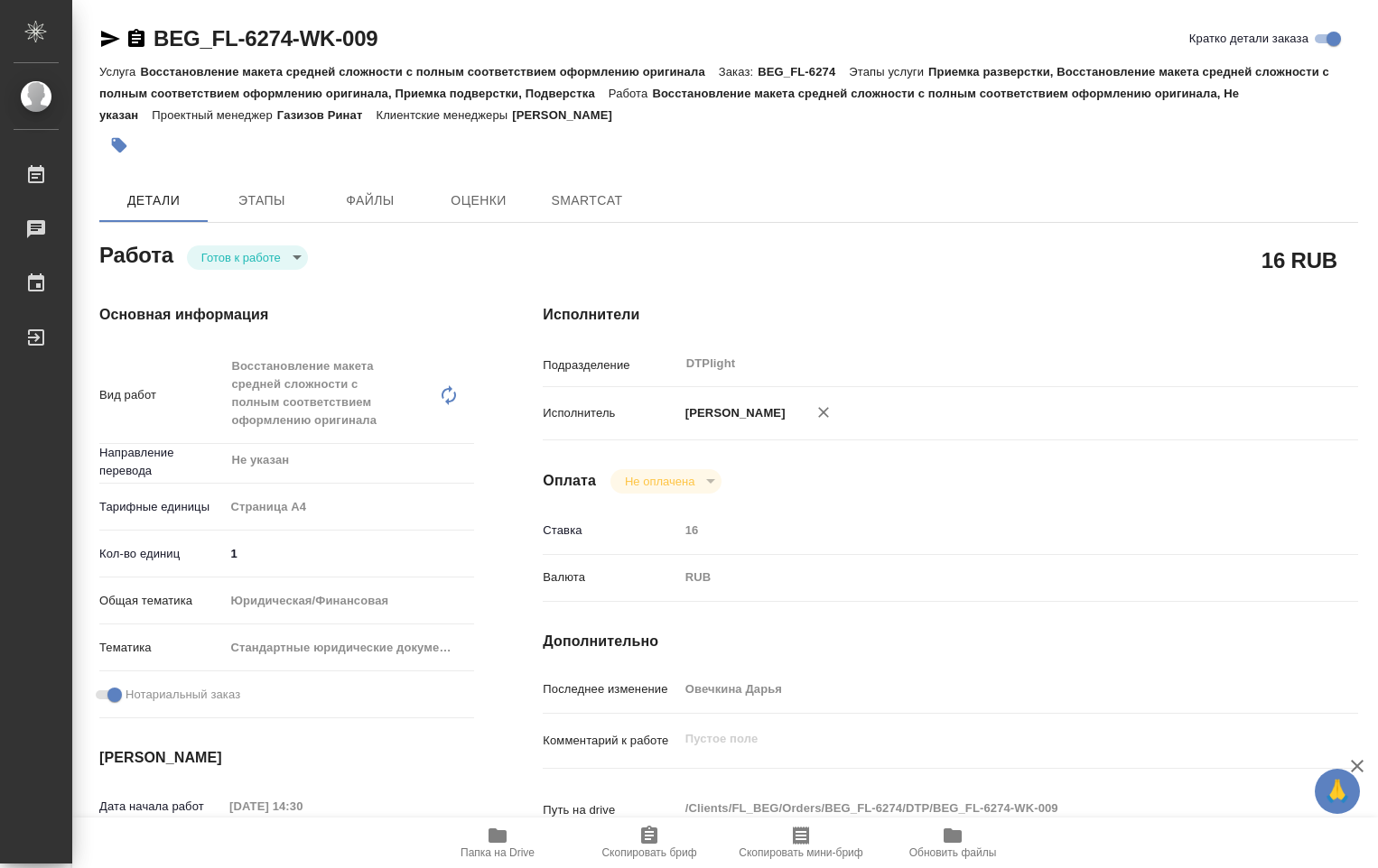
type textarea "x"
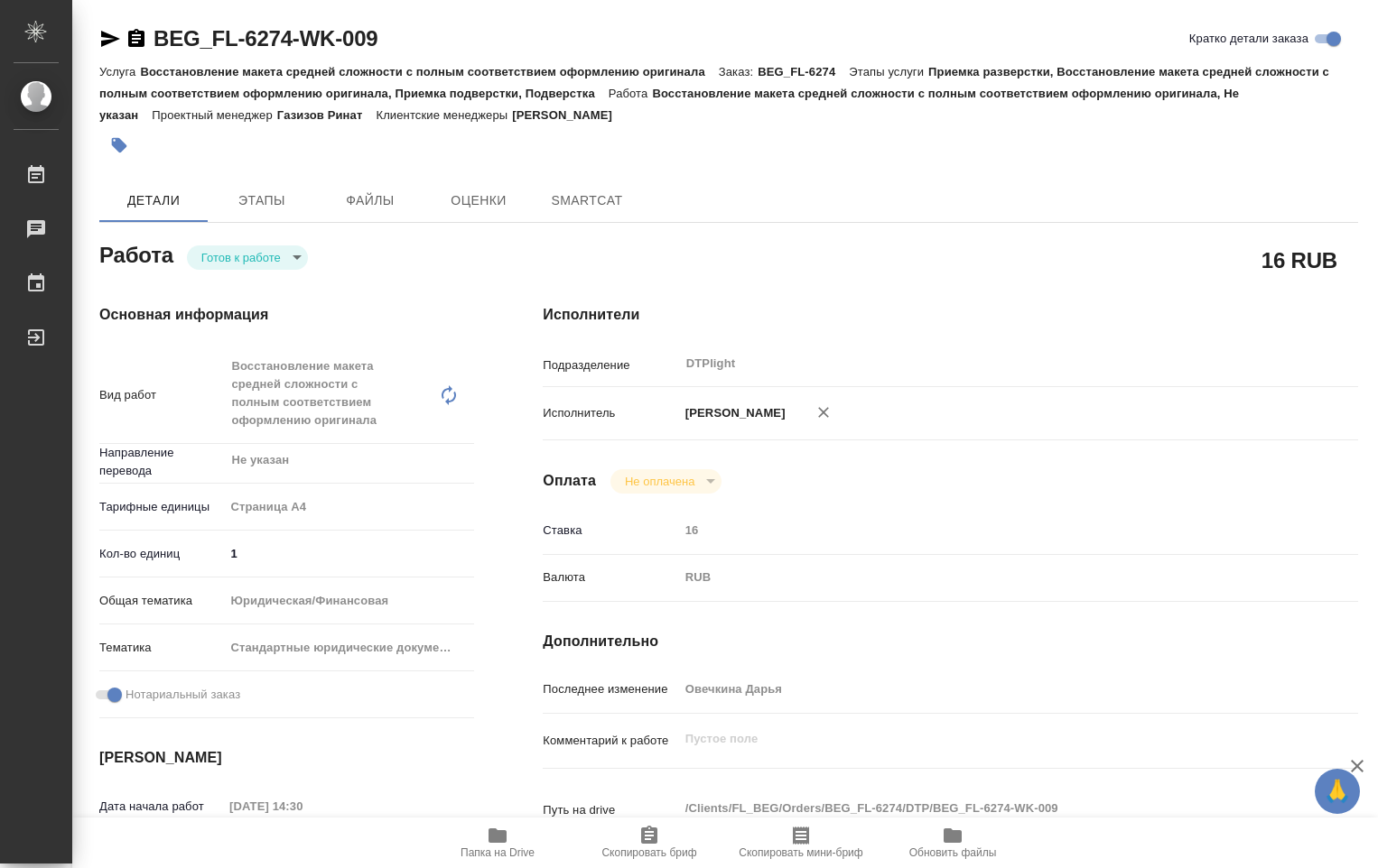
type textarea "x"
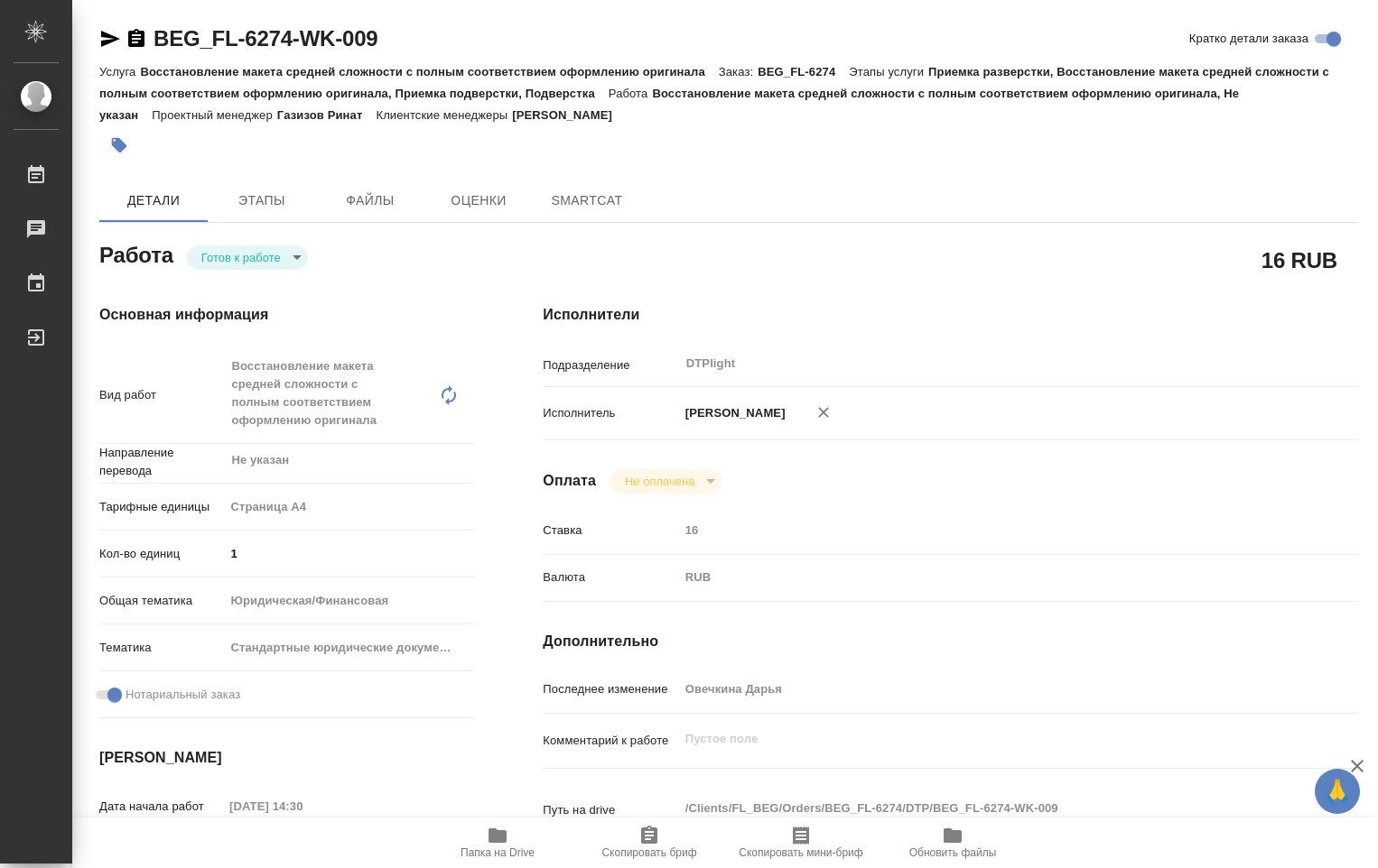
type textarea "x"
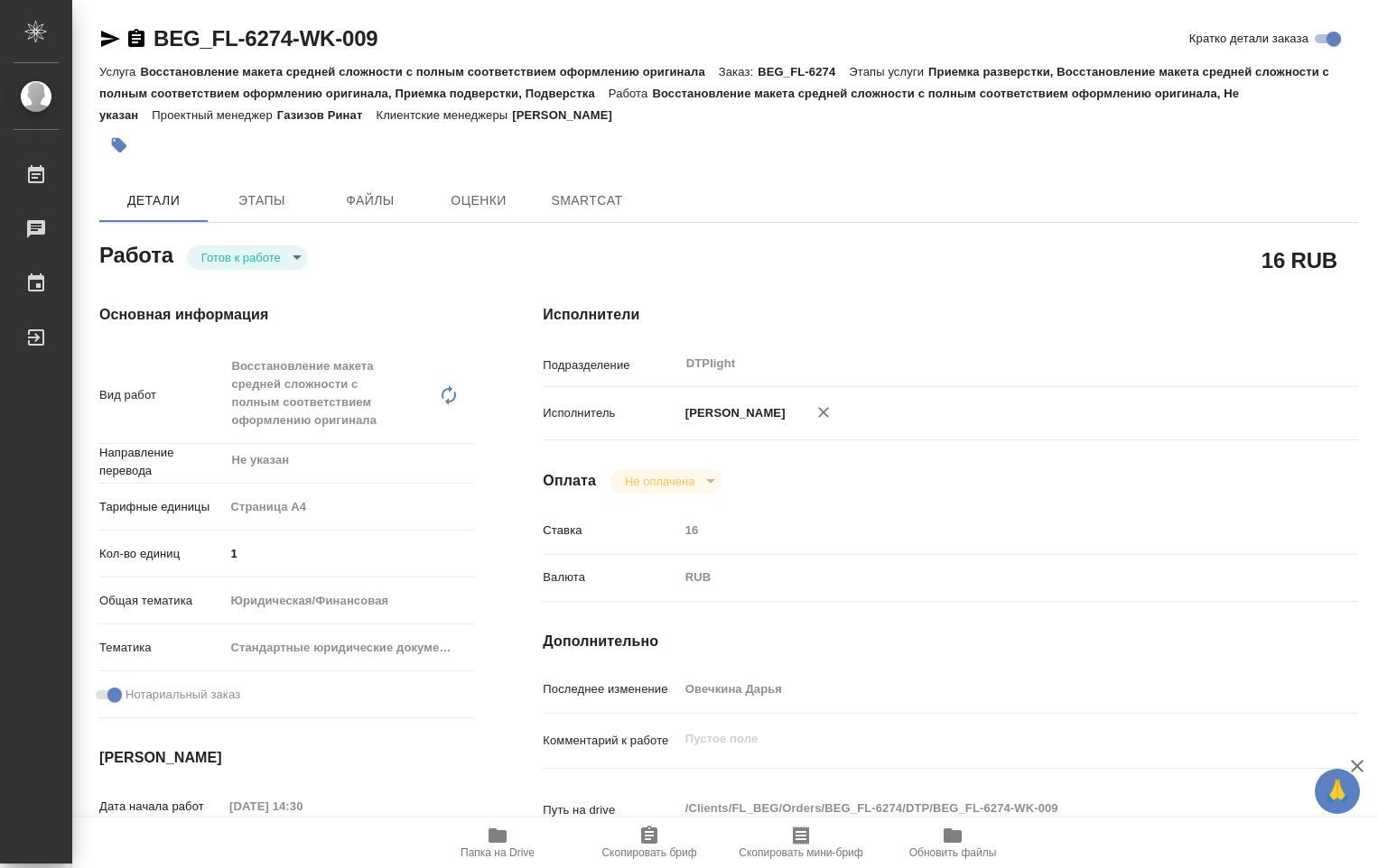
type textarea "x"
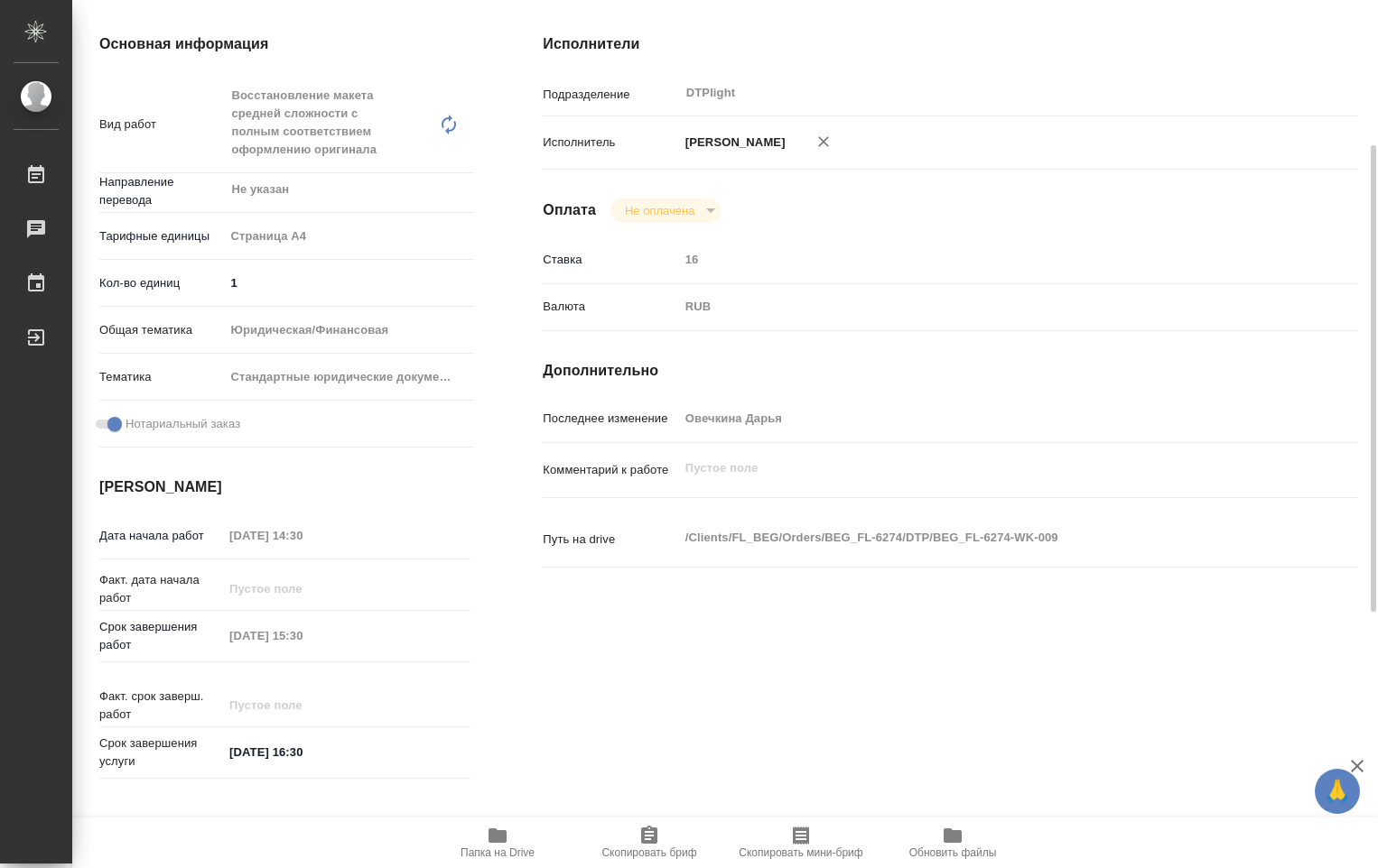
type textarea "x"
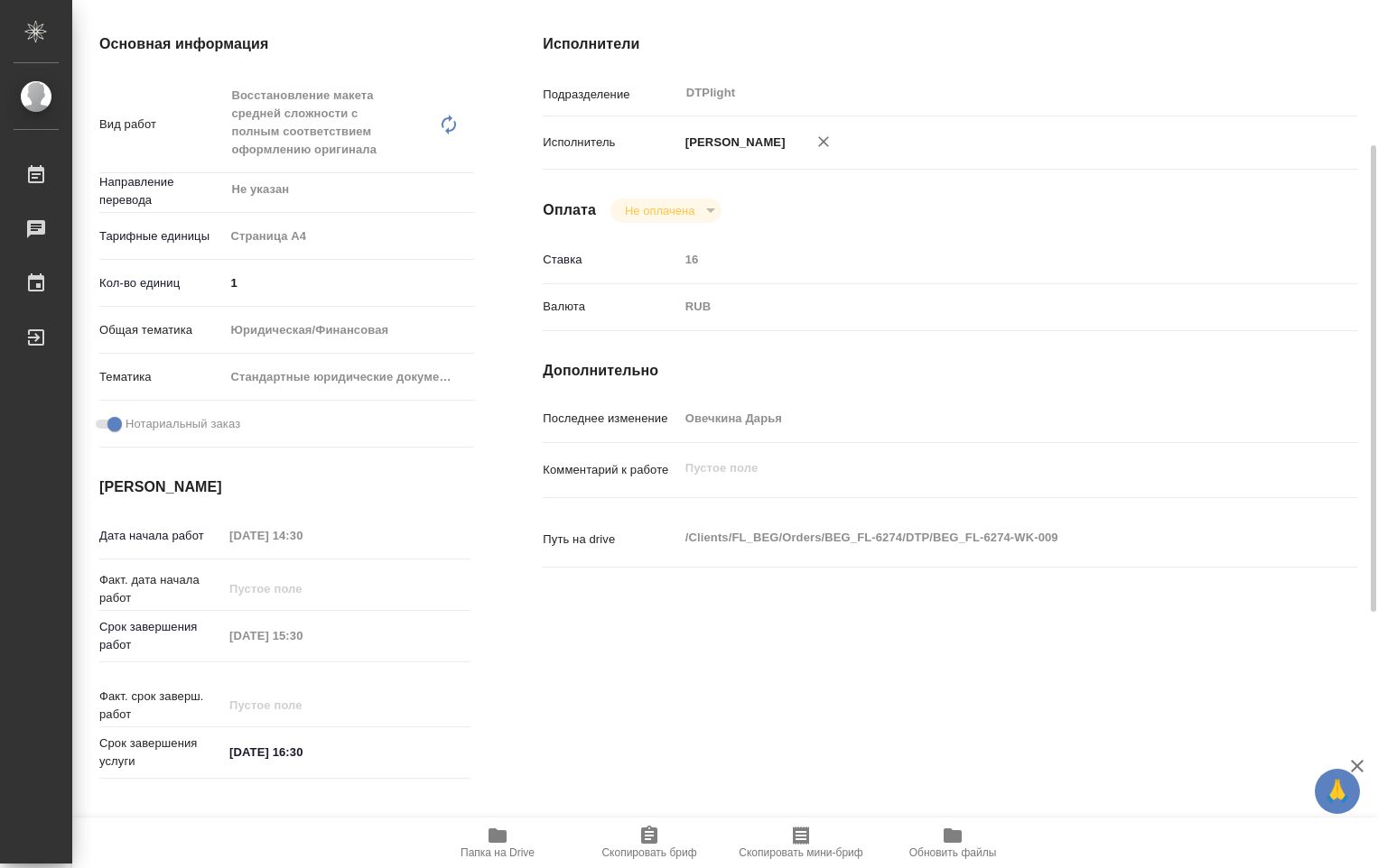
scroll to position [90, 0]
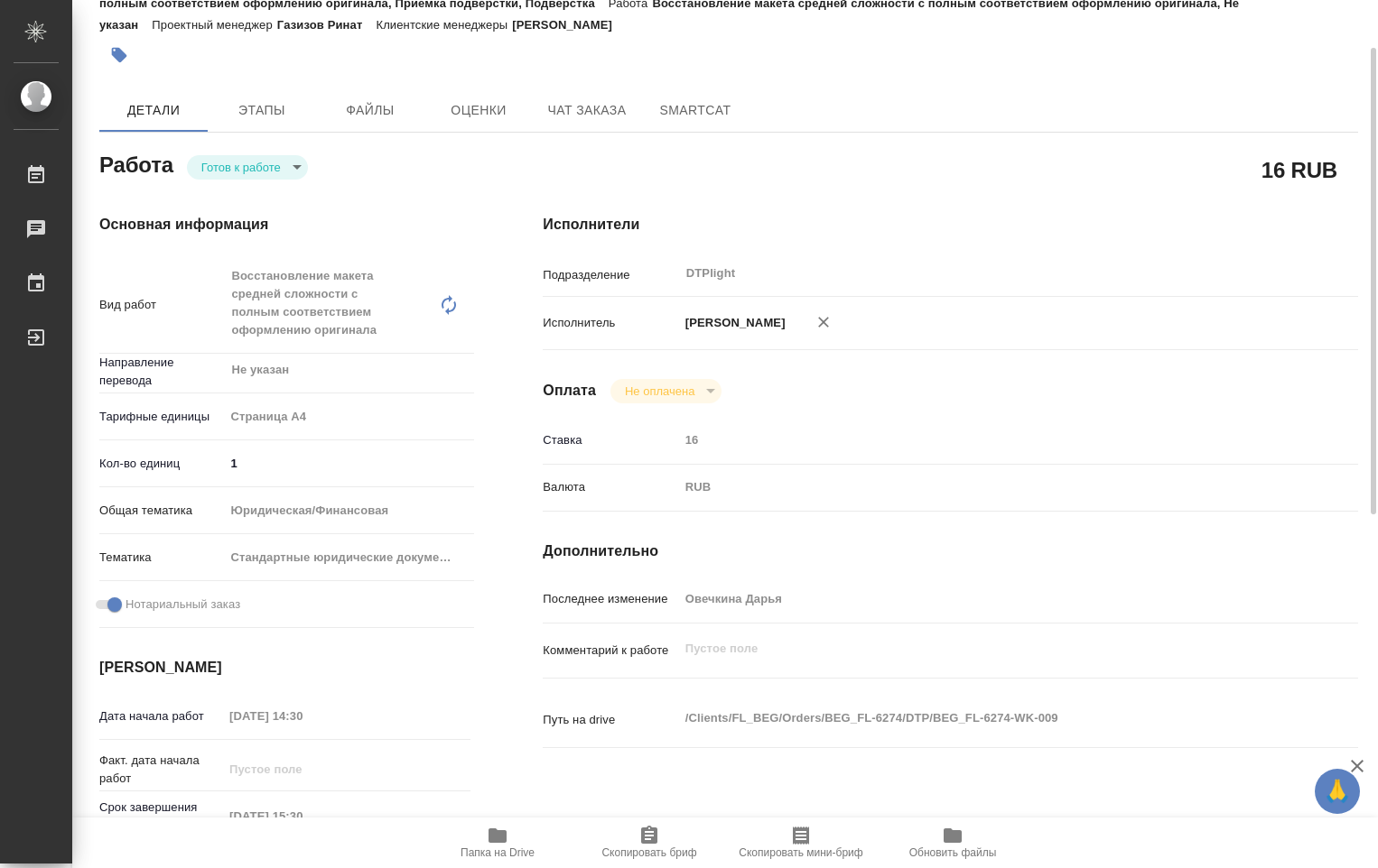
type textarea "x"
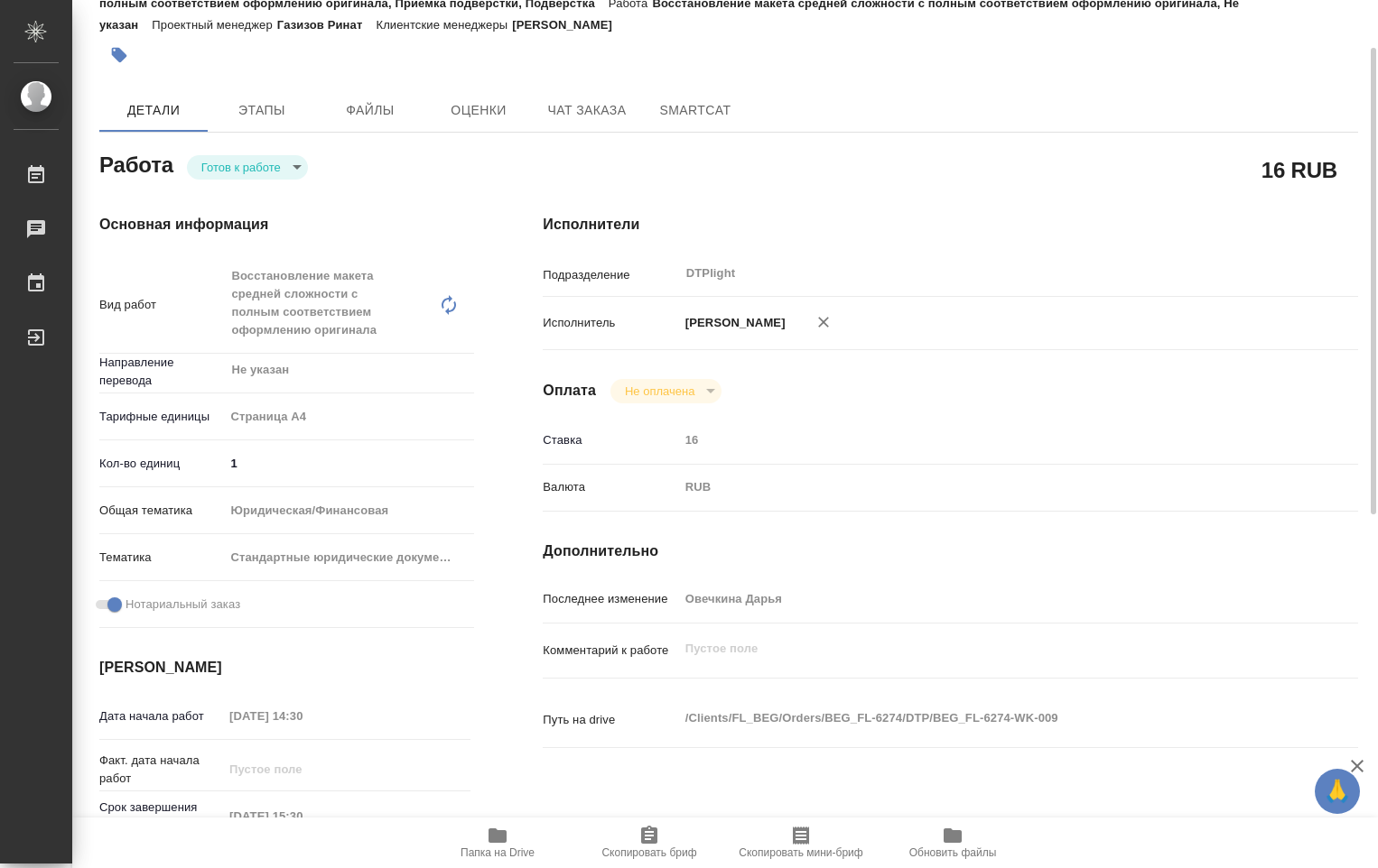
click at [298, 173] on body "🙏 .cls-1 fill:#fff; AWATERA Ovechkina Darya Работы Чаты График Выйти BEG_FL-627…" at bounding box center [689, 434] width 1378 height 868
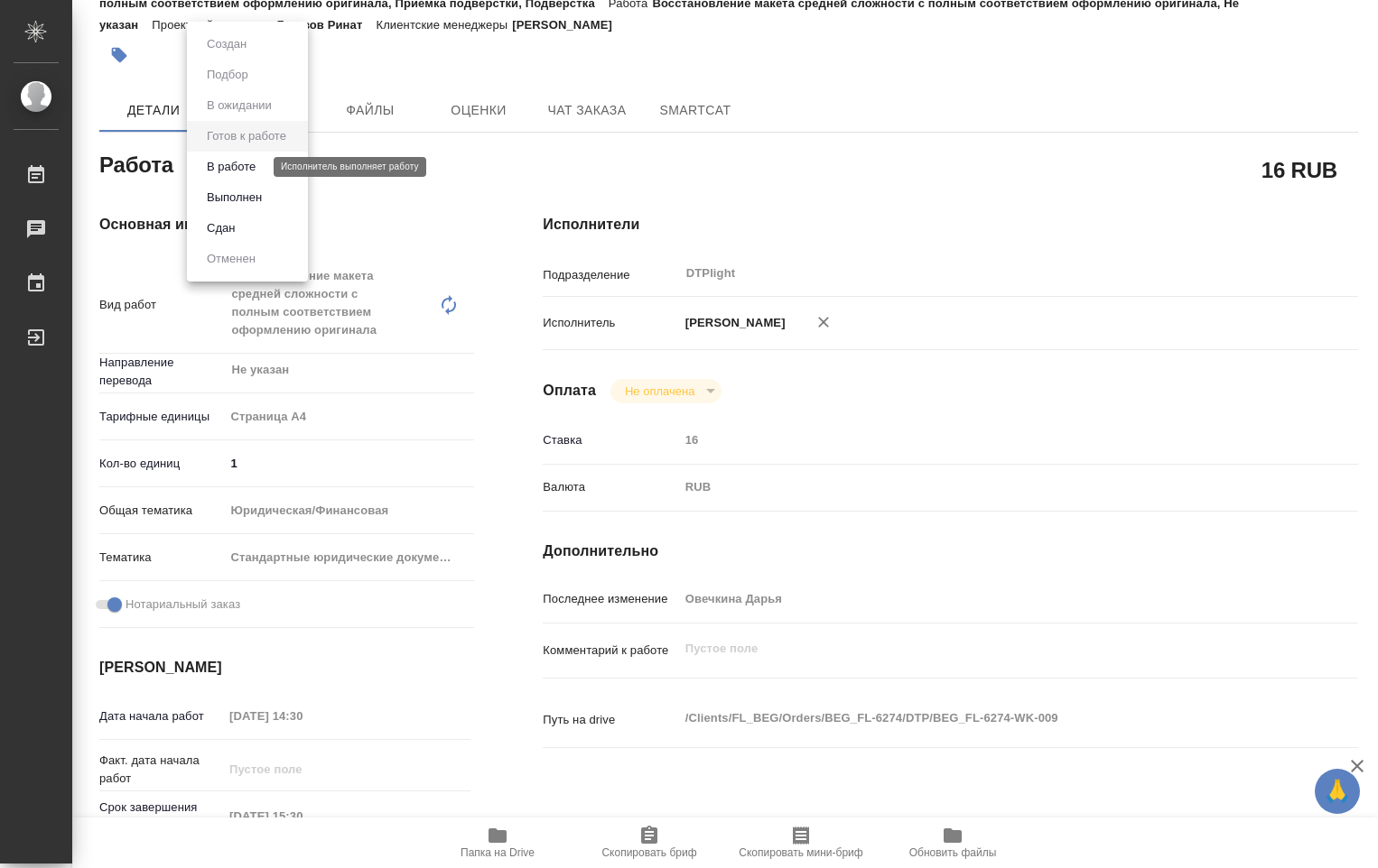
click at [258, 174] on button "В работе" at bounding box center [230, 167] width 60 height 20
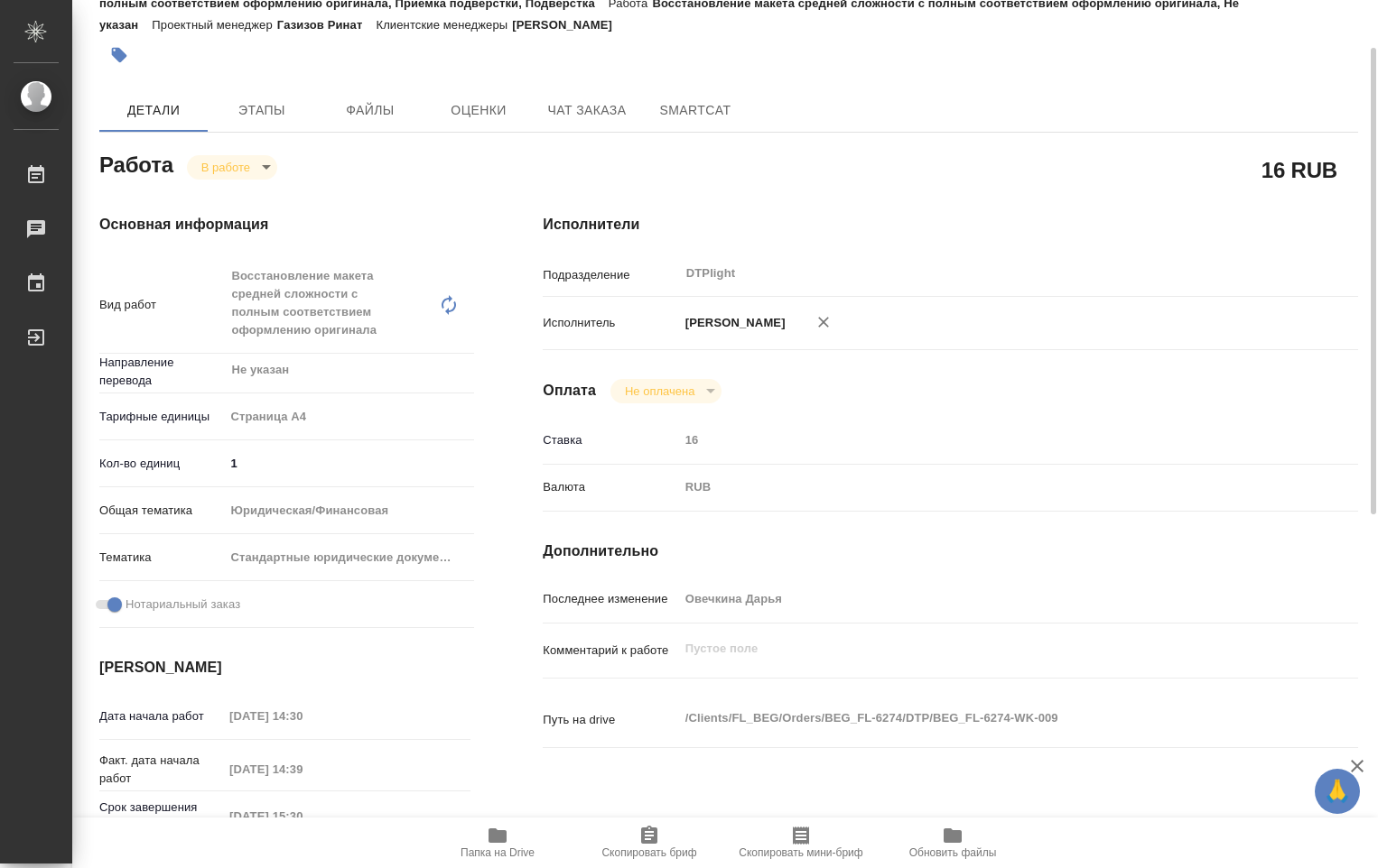
type textarea "x"
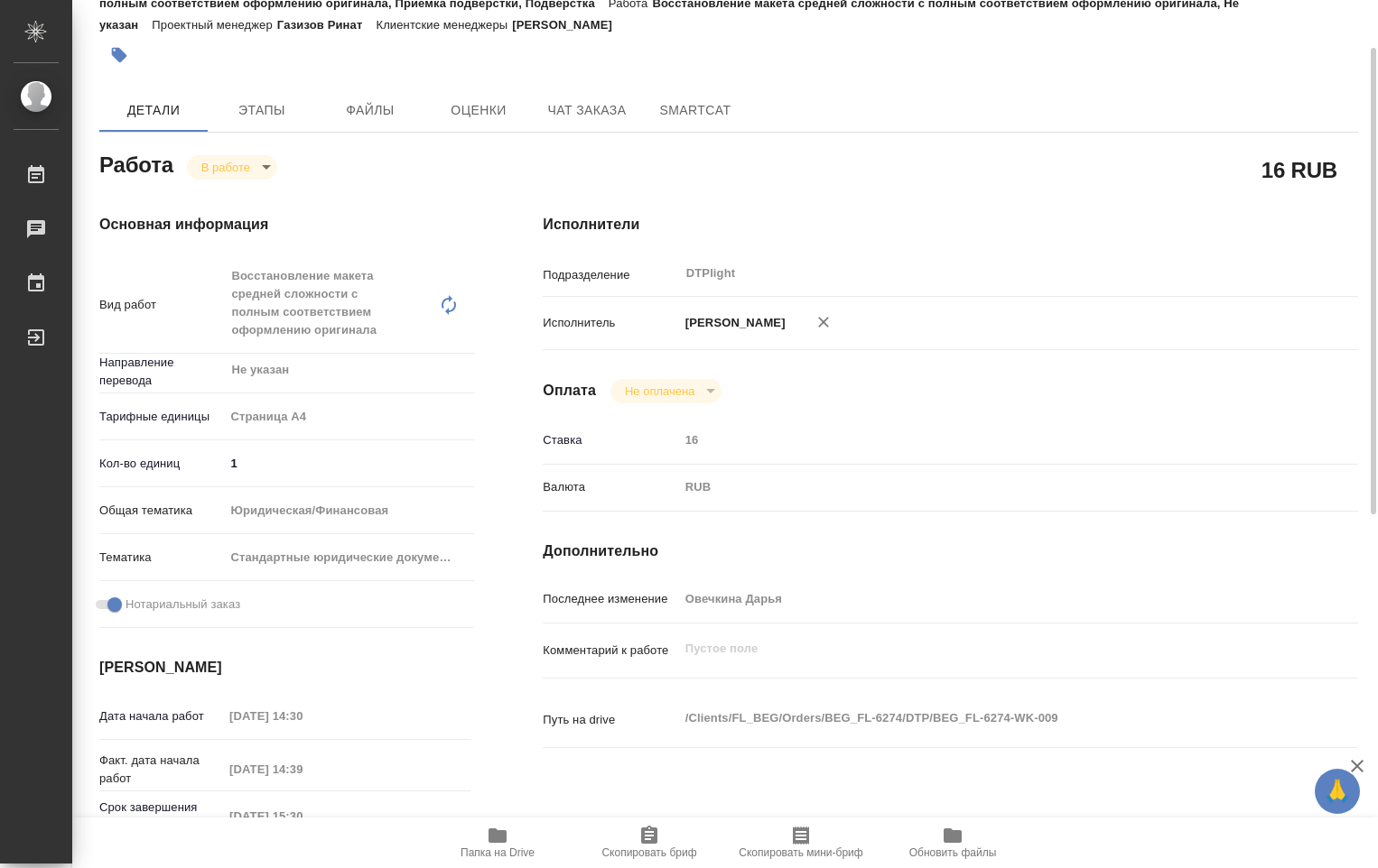
type textarea "x"
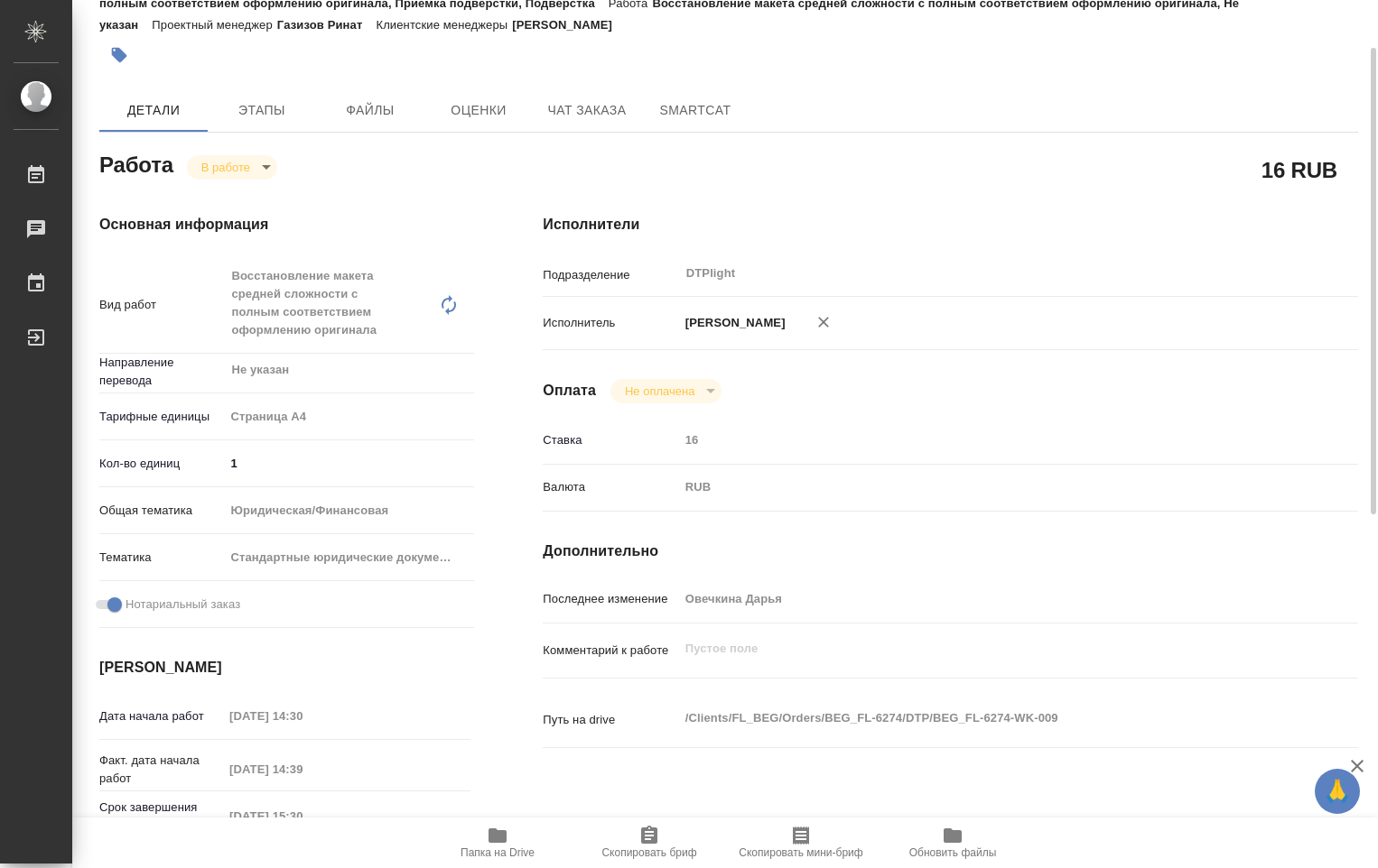
type textarea "x"
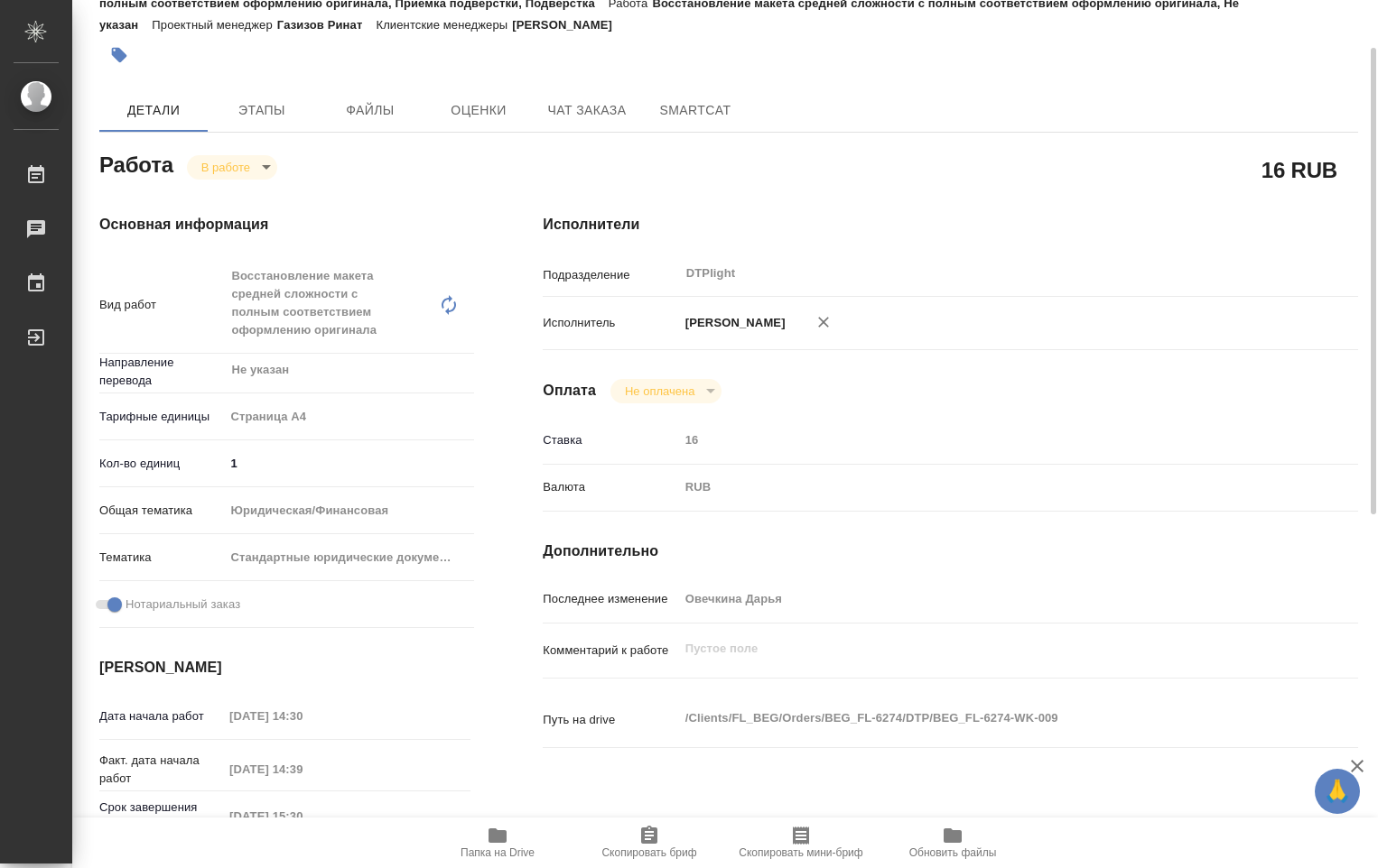
type textarea "x"
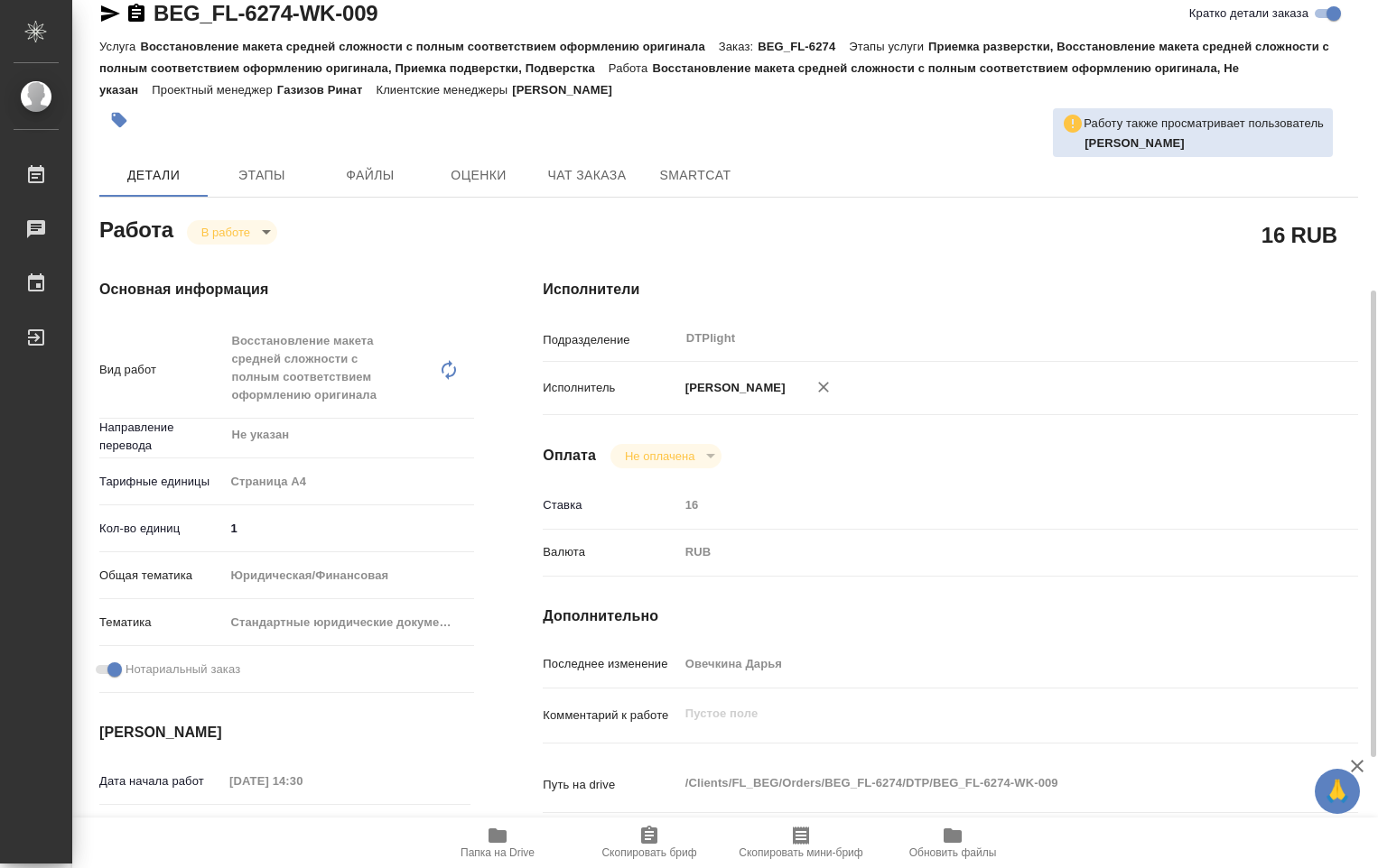
scroll to position [296, 0]
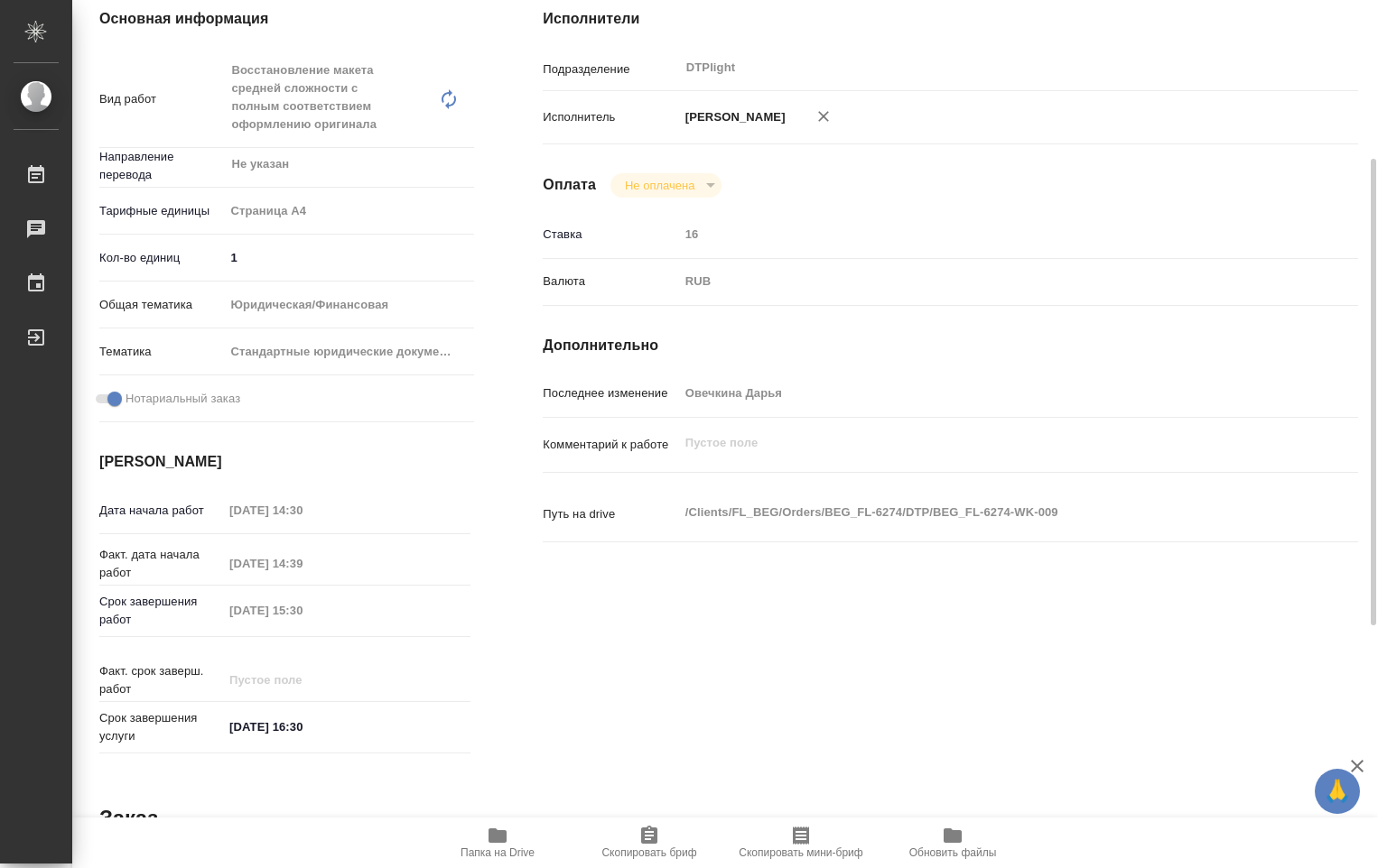
type textarea "x"
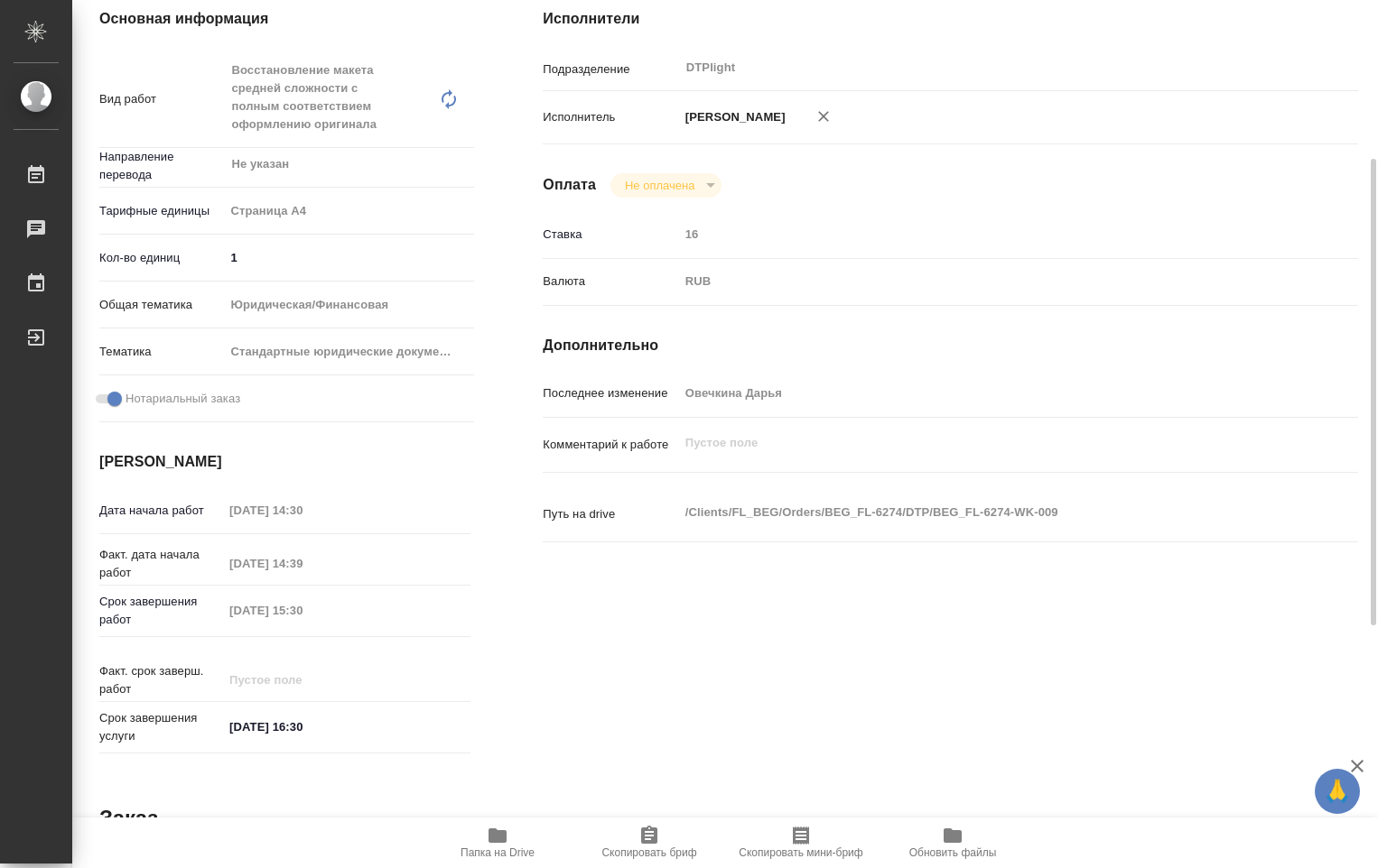
type textarea "x"
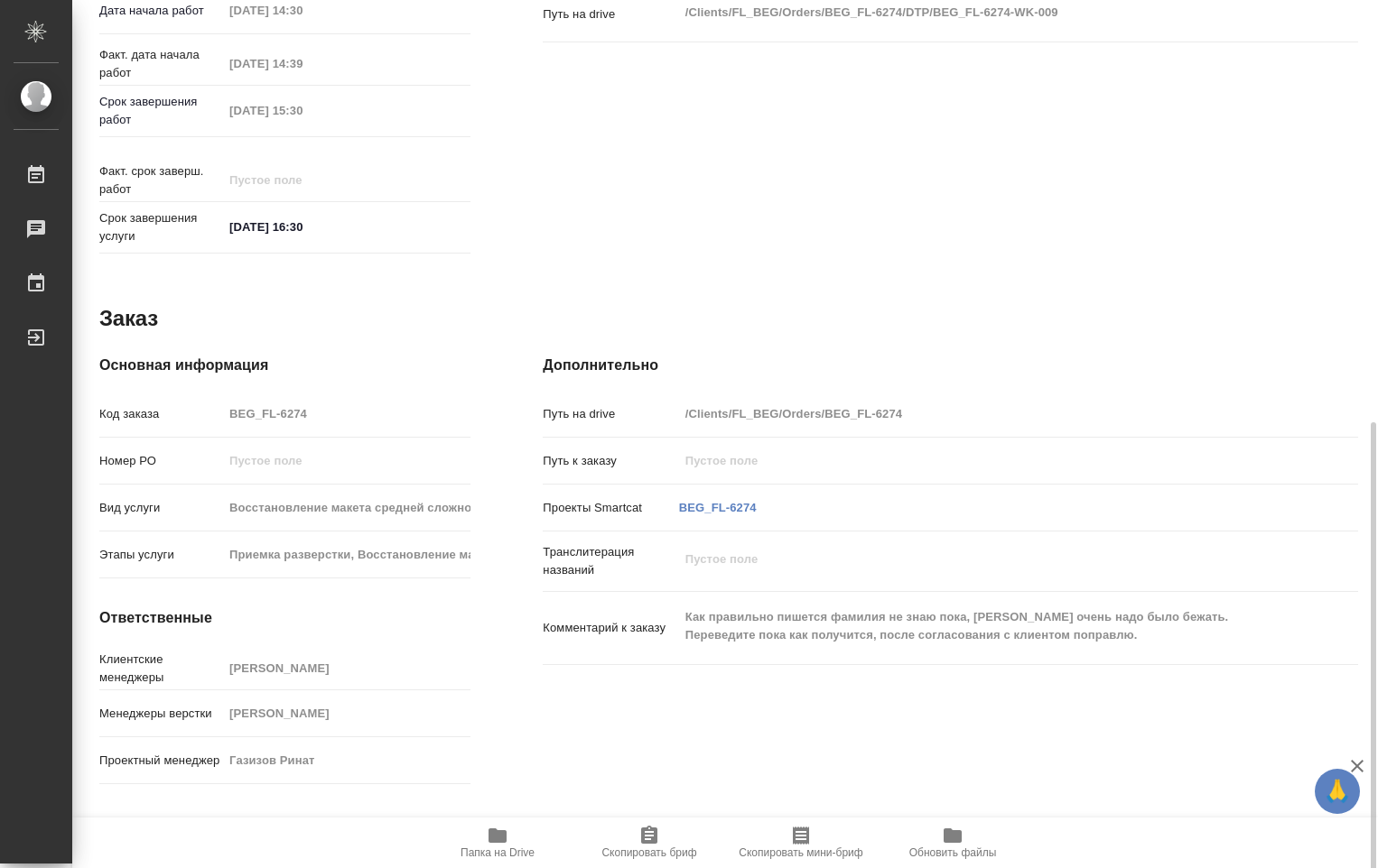
scroll to position [802, 0]
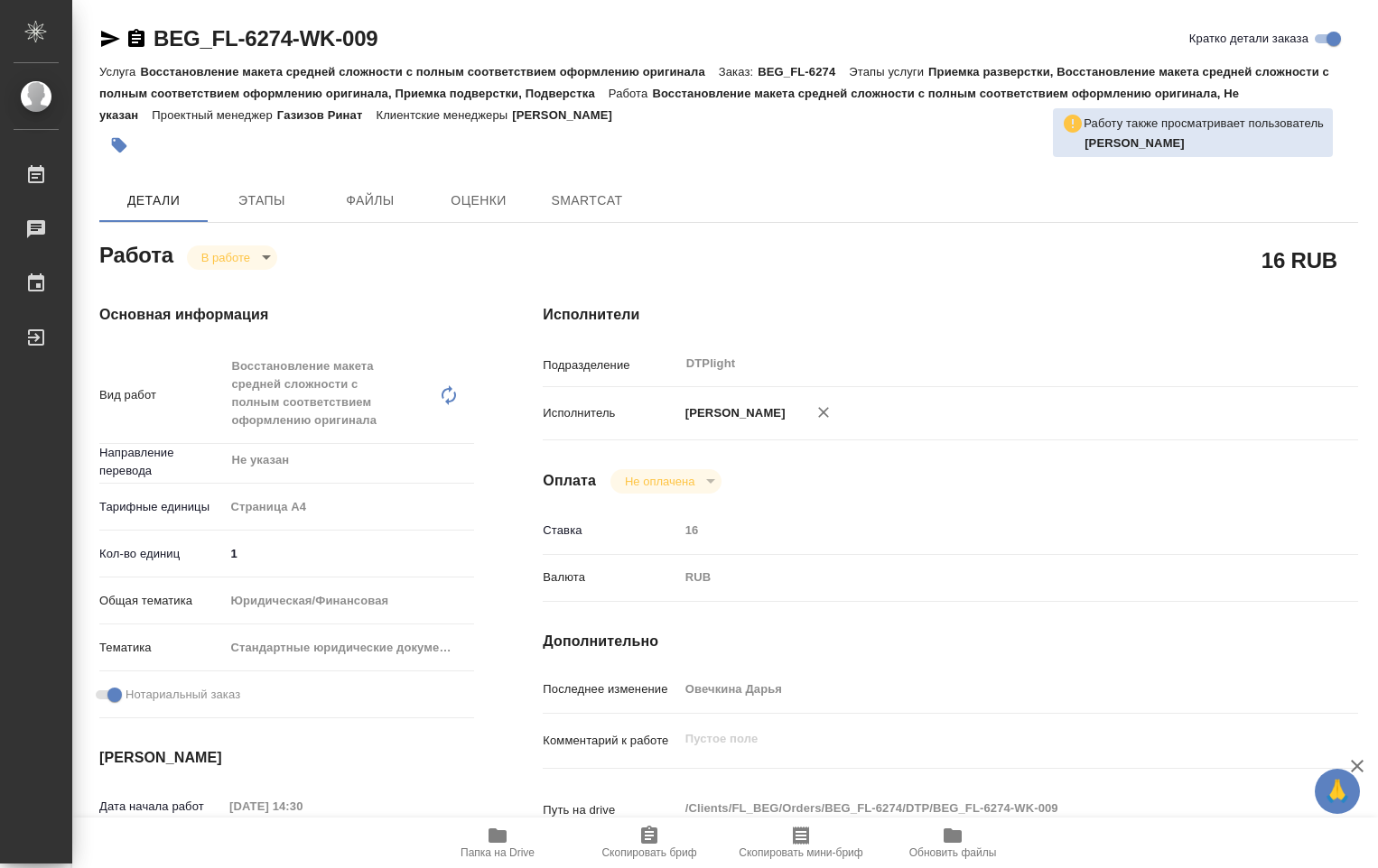
type textarea "x"
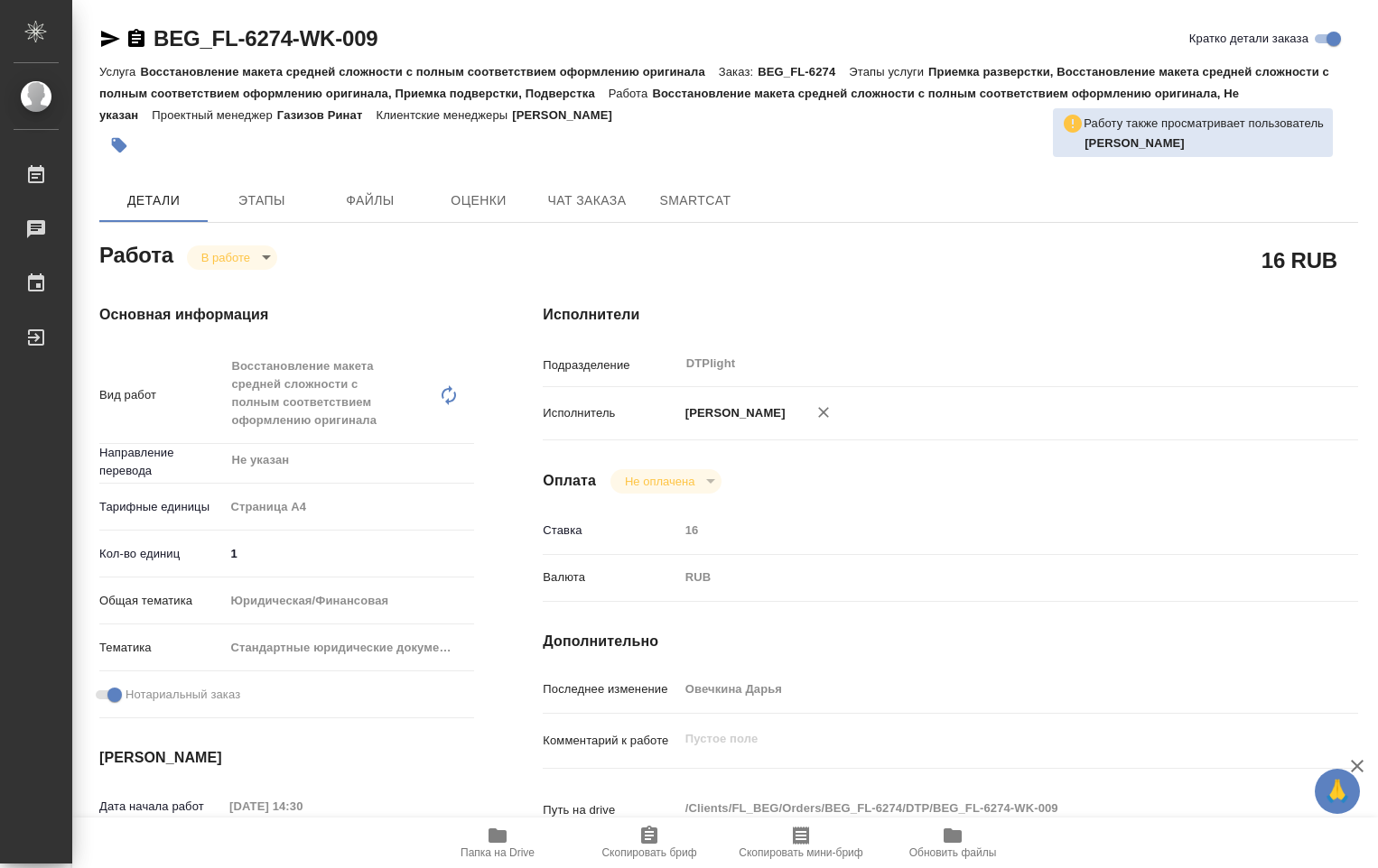
type textarea "x"
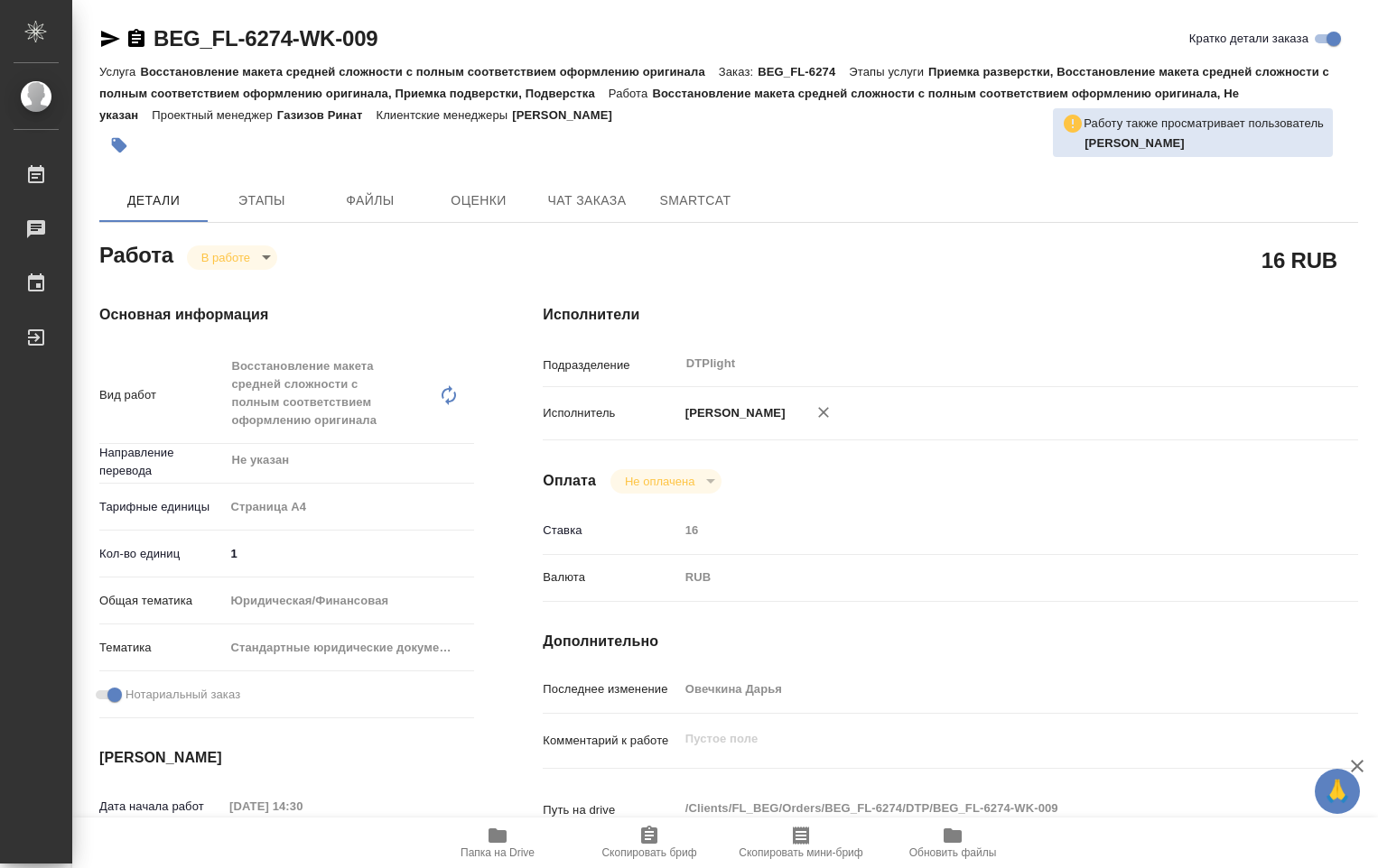
type textarea "x"
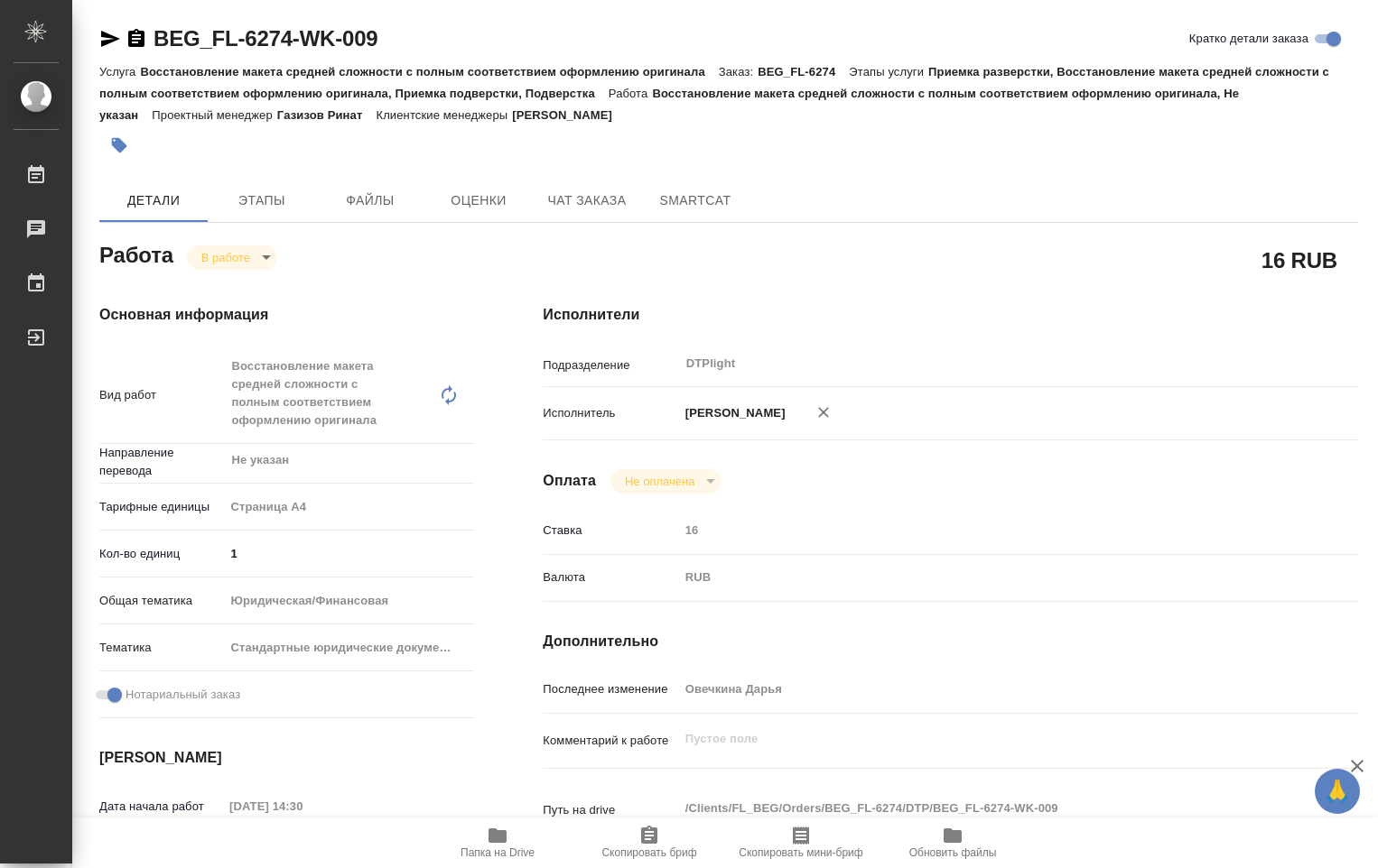
scroll to position [361, 0]
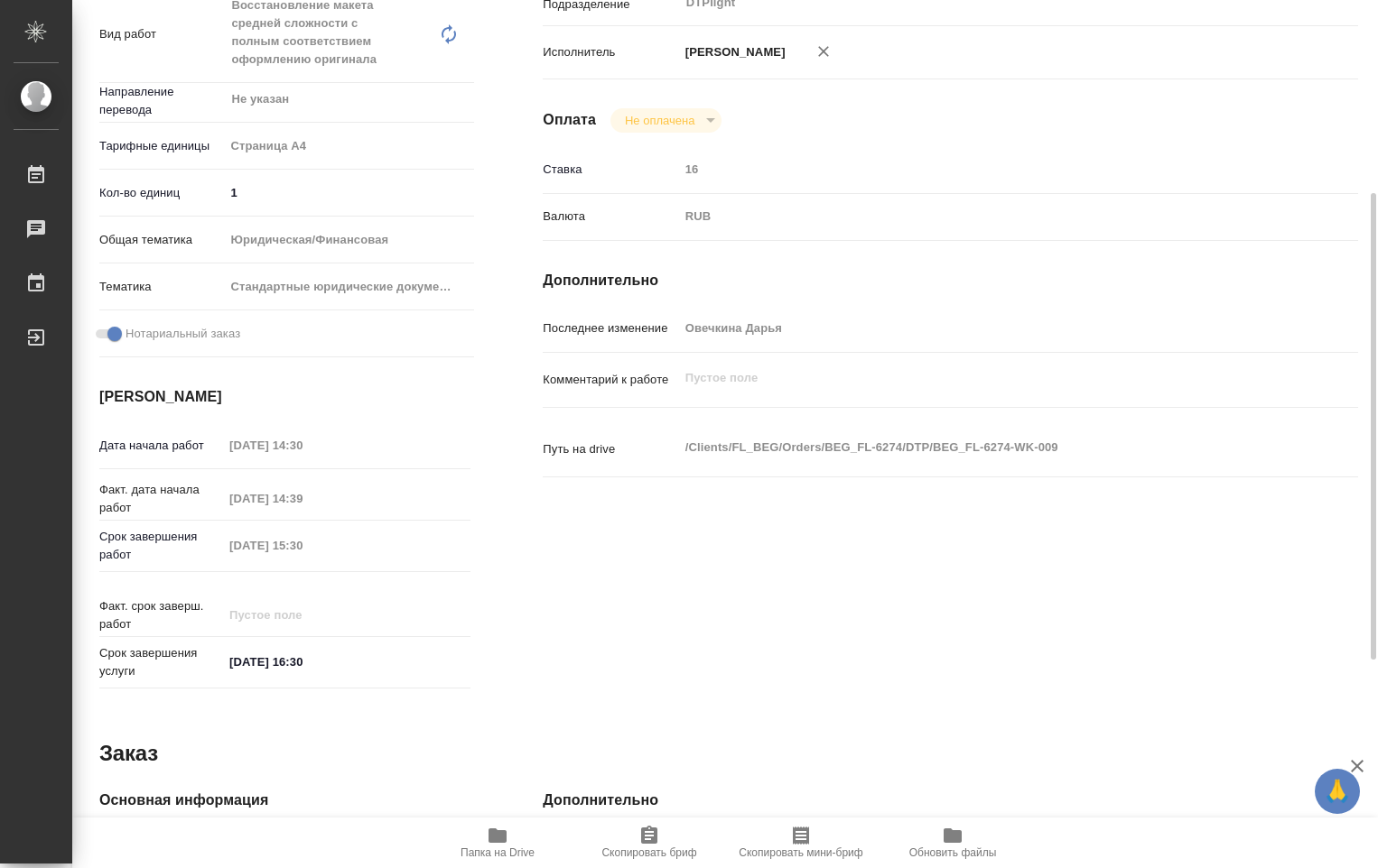
click at [493, 842] on icon "button" at bounding box center [497, 836] width 18 height 15
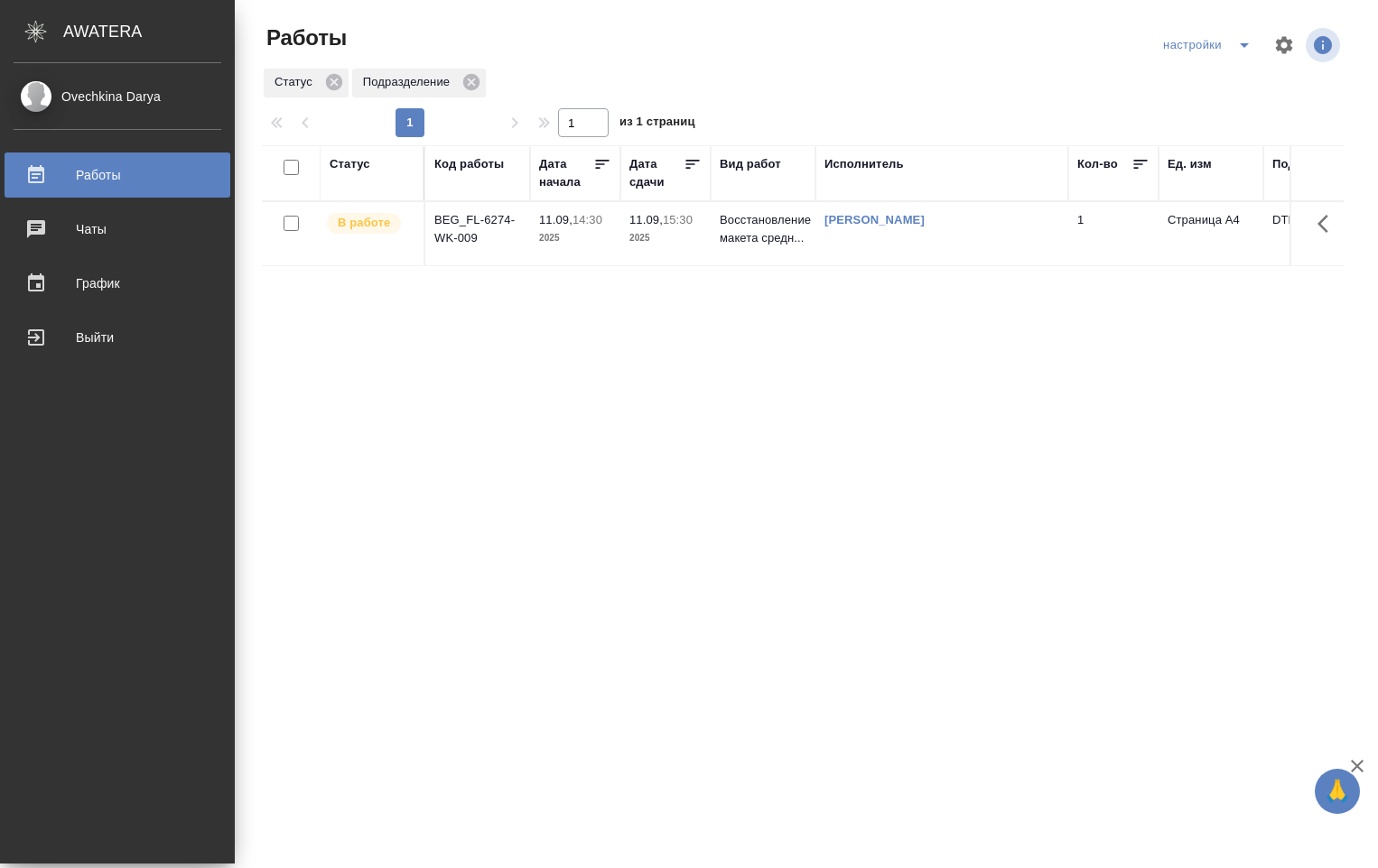
click at [498, 240] on td "BEG_FL-6274-WK-009" at bounding box center [477, 233] width 104 height 63
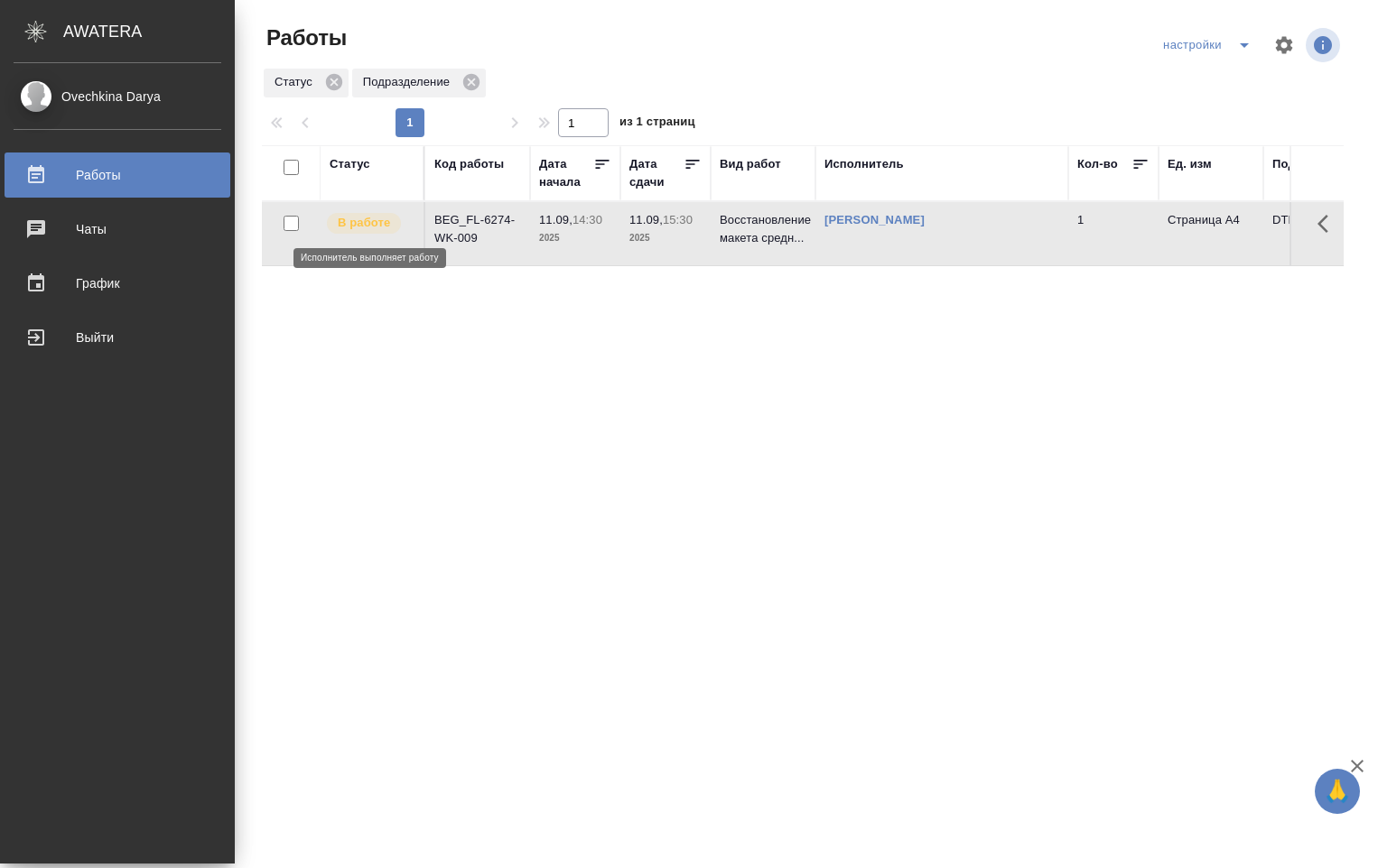
click at [354, 230] on p "В работе" at bounding box center [364, 223] width 53 height 18
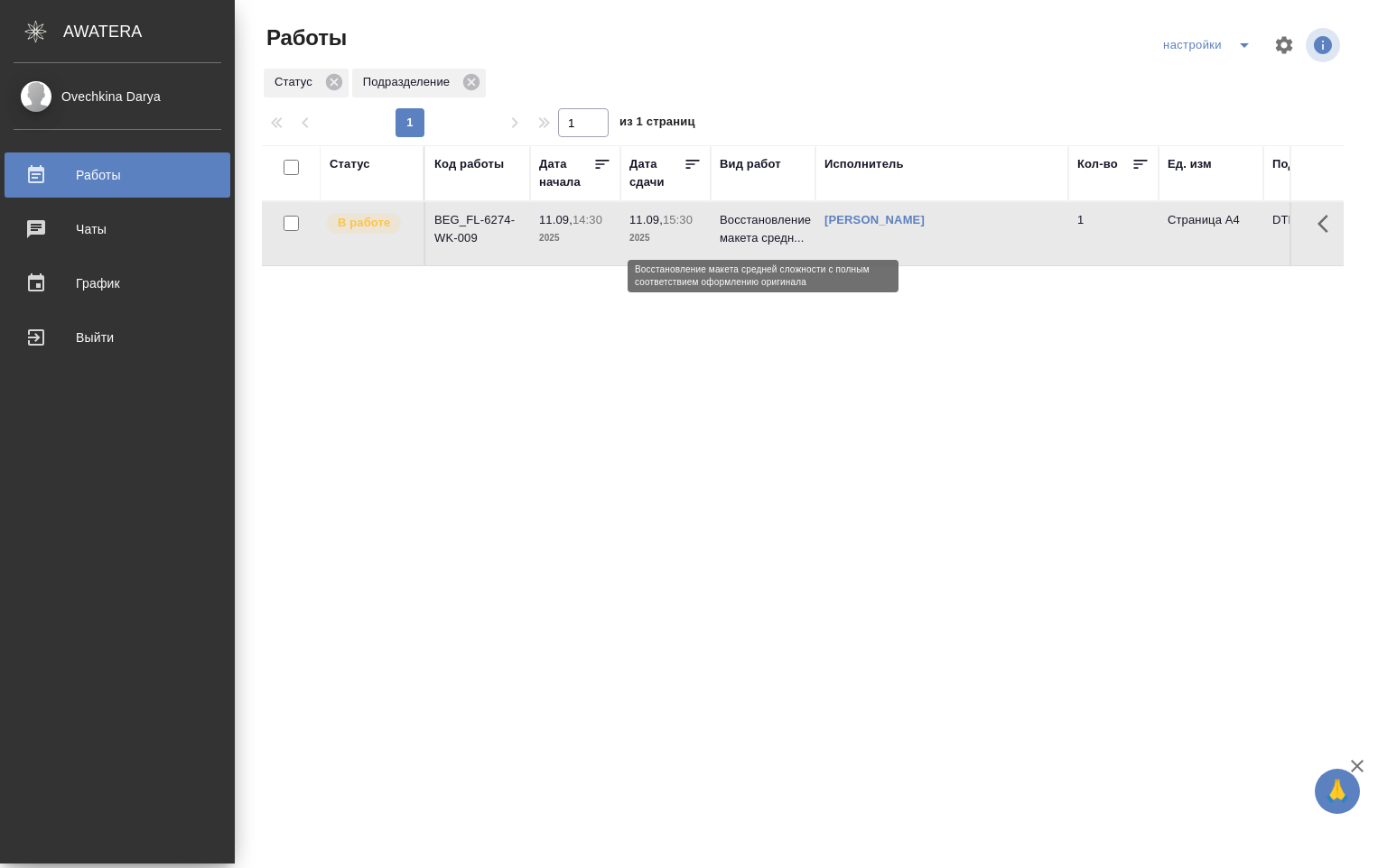
click at [733, 227] on p "Восстановление макета средн..." at bounding box center [763, 228] width 87 height 36
click at [733, 227] on p "Восстановление макета средн..." at bounding box center [763, 228] width 87 height 36
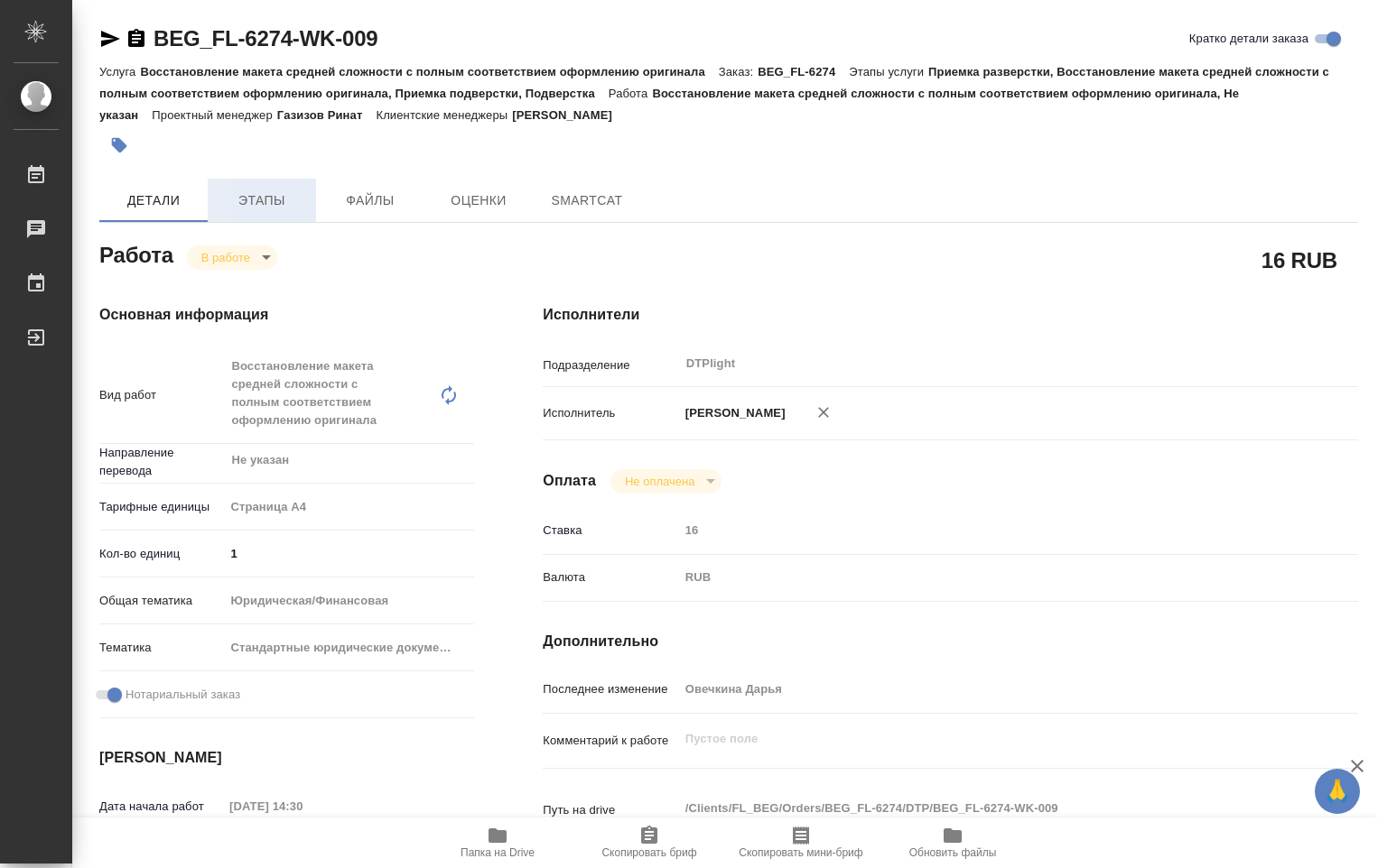
type textarea "x"
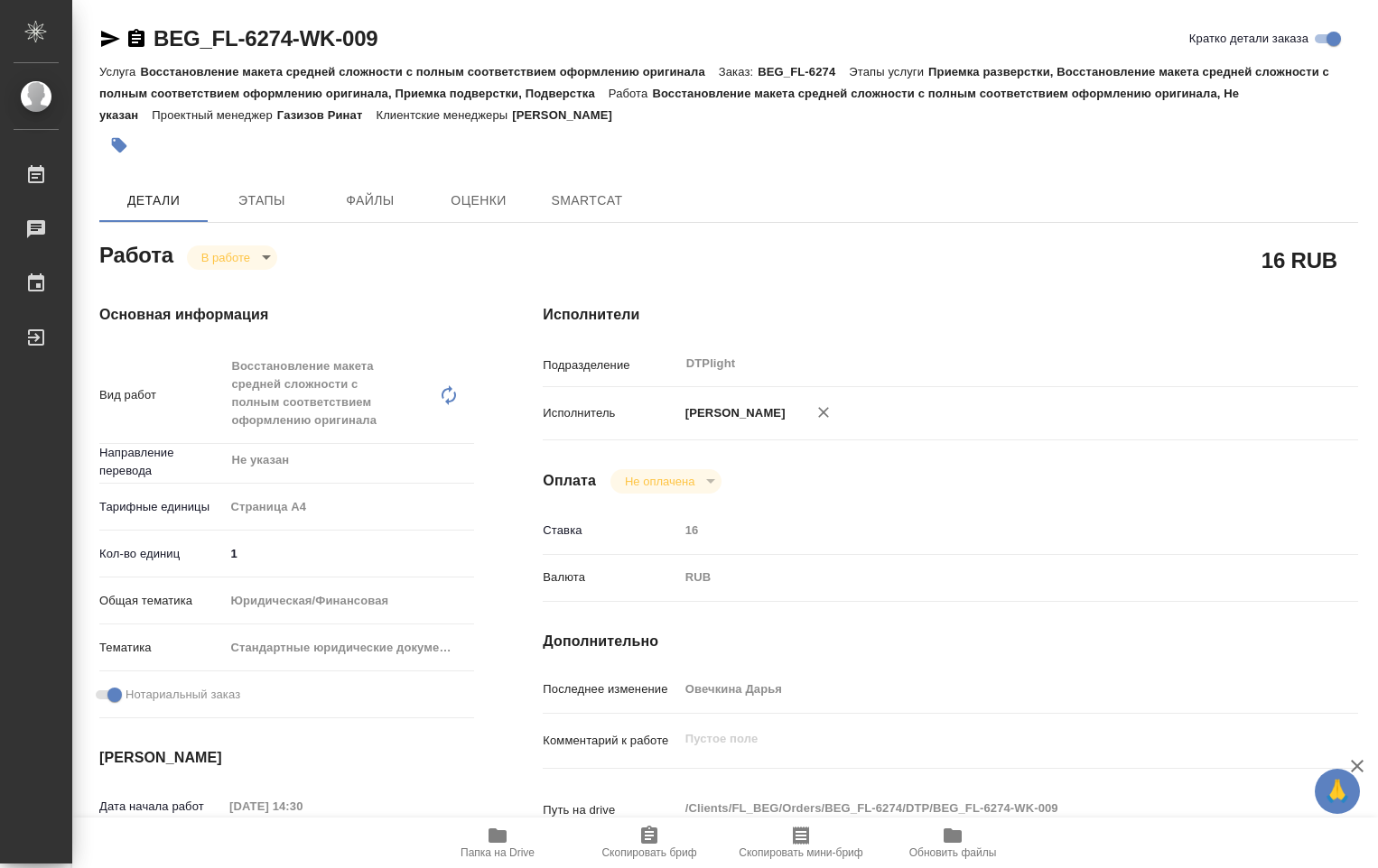
type textarea "x"
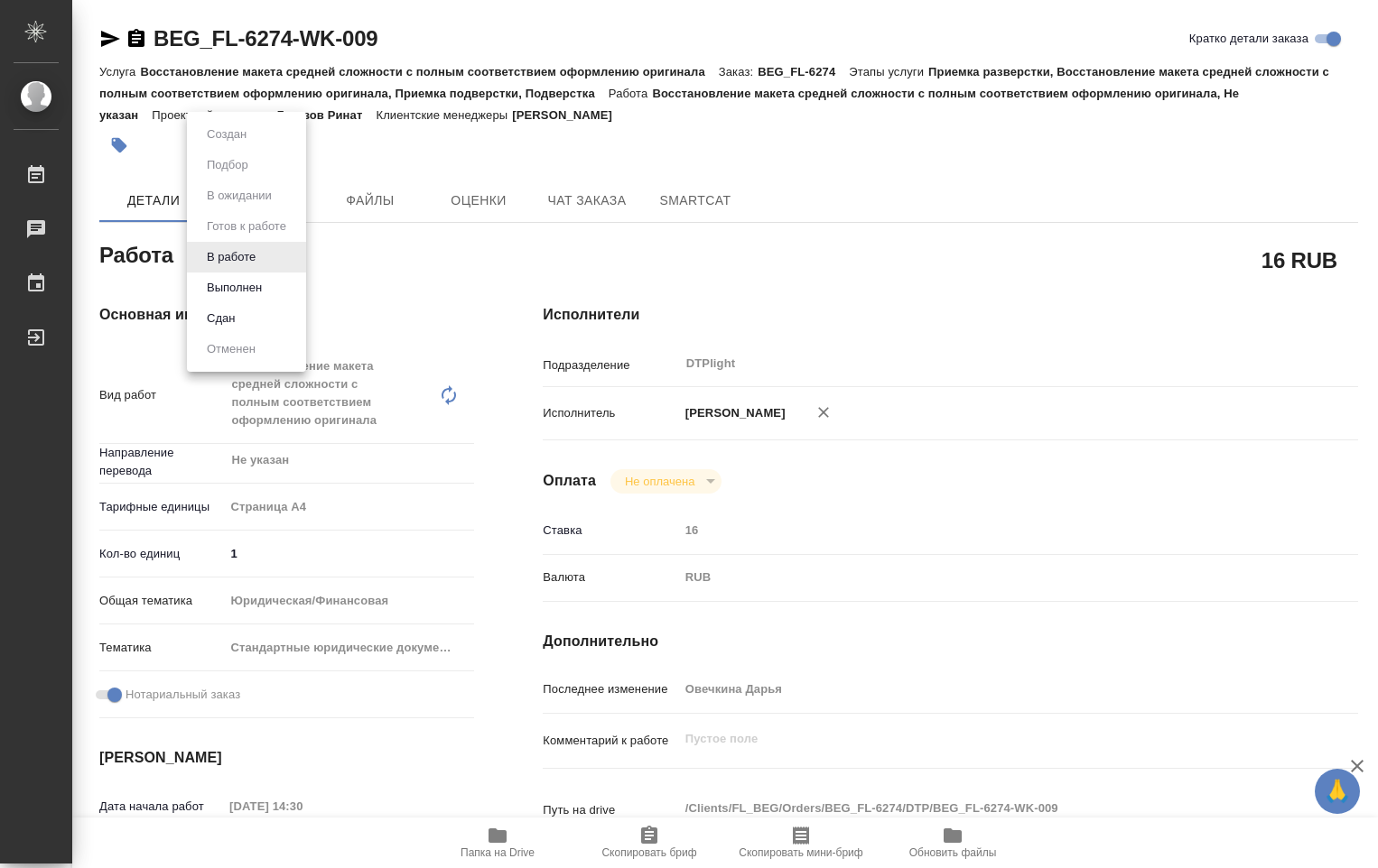
click at [268, 249] on body "🙏 .cls-1 fill:#fff; AWATERA Ovechkina Darya Работы Чаты График Выйти BEG_FL-627…" at bounding box center [689, 434] width 1378 height 868
type textarea "x"
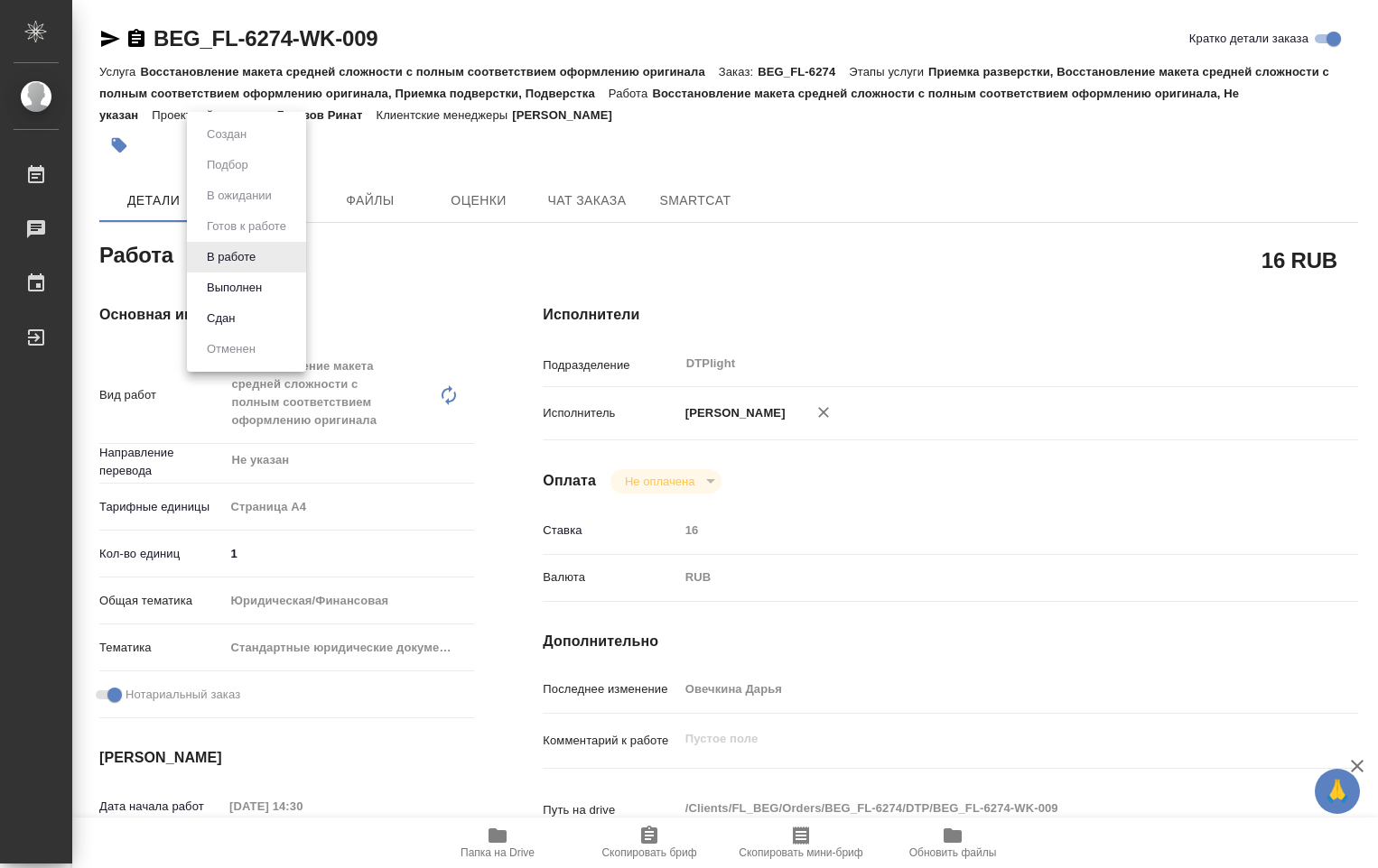
type textarea "x"
click at [248, 285] on button "Выполнен" at bounding box center [233, 288] width 65 height 20
type textarea "x"
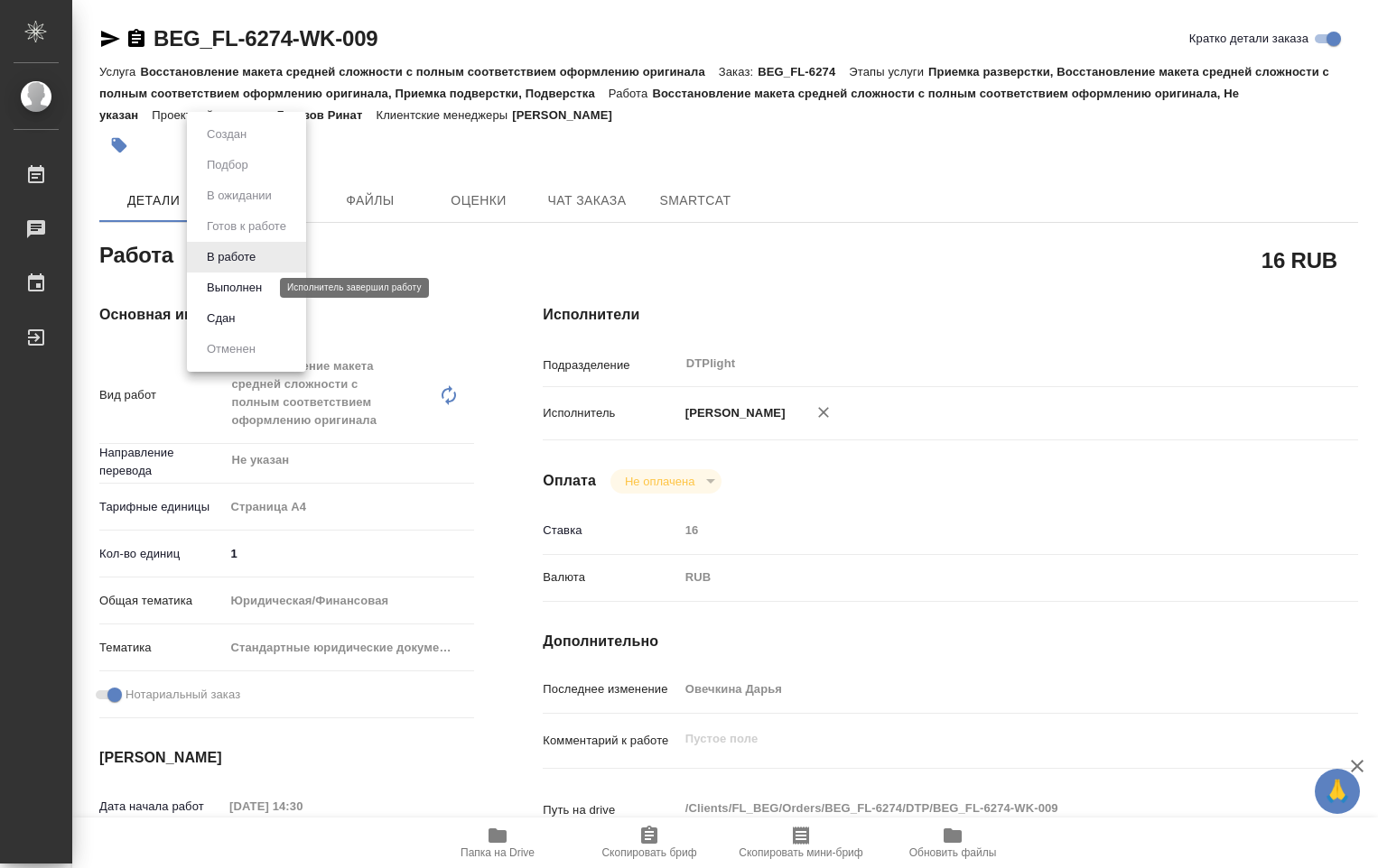
type textarea "x"
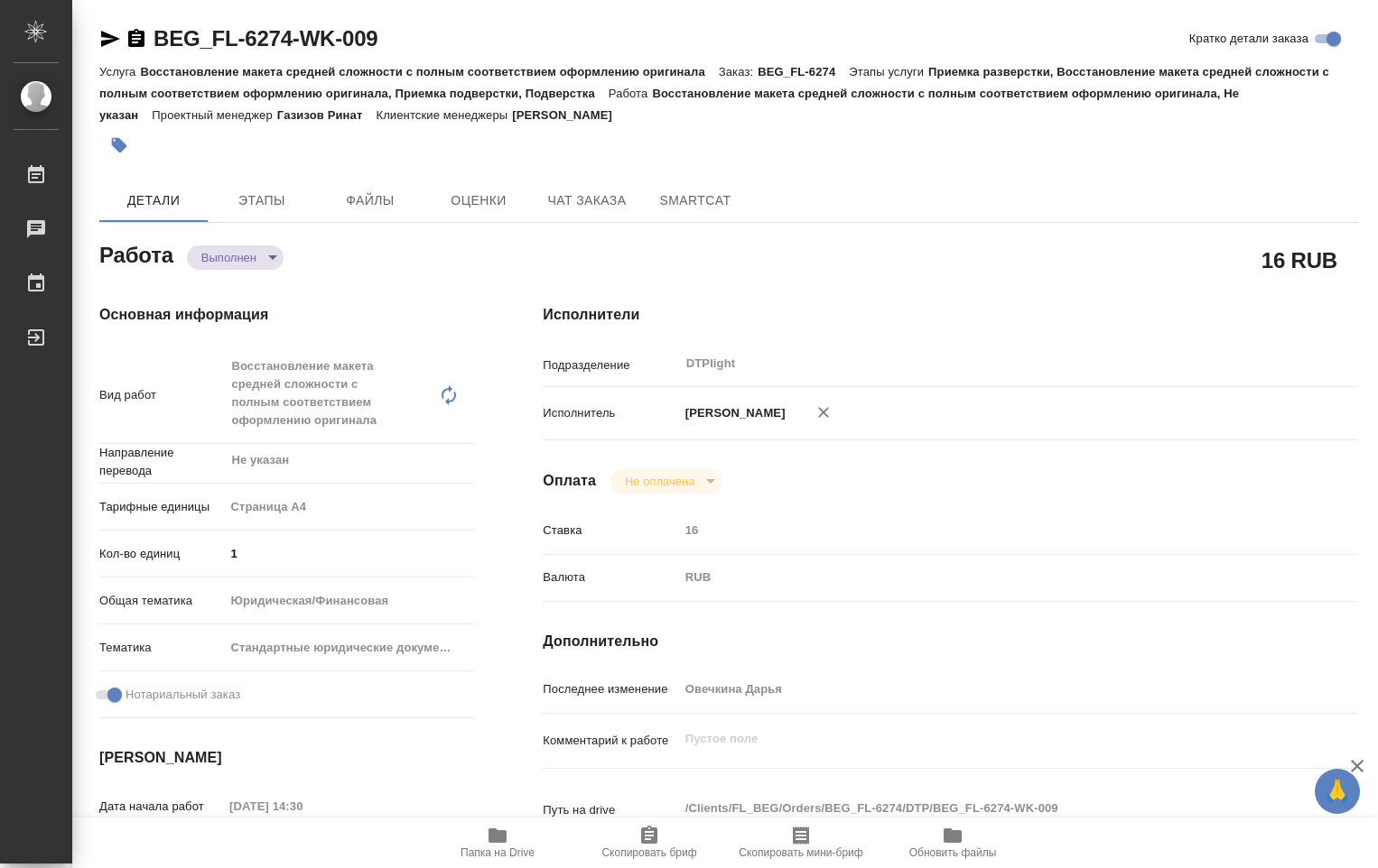
type textarea "x"
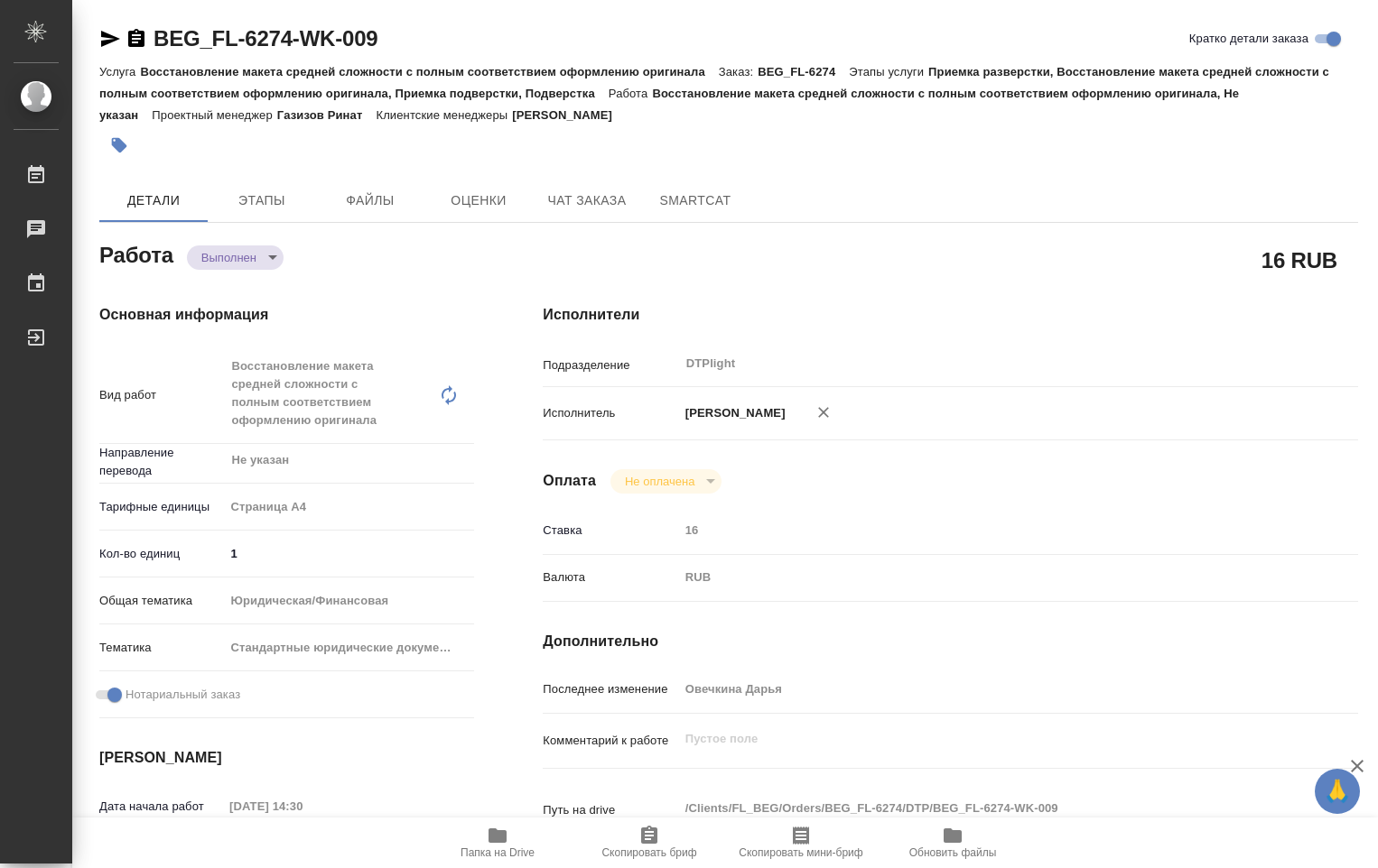
type textarea "x"
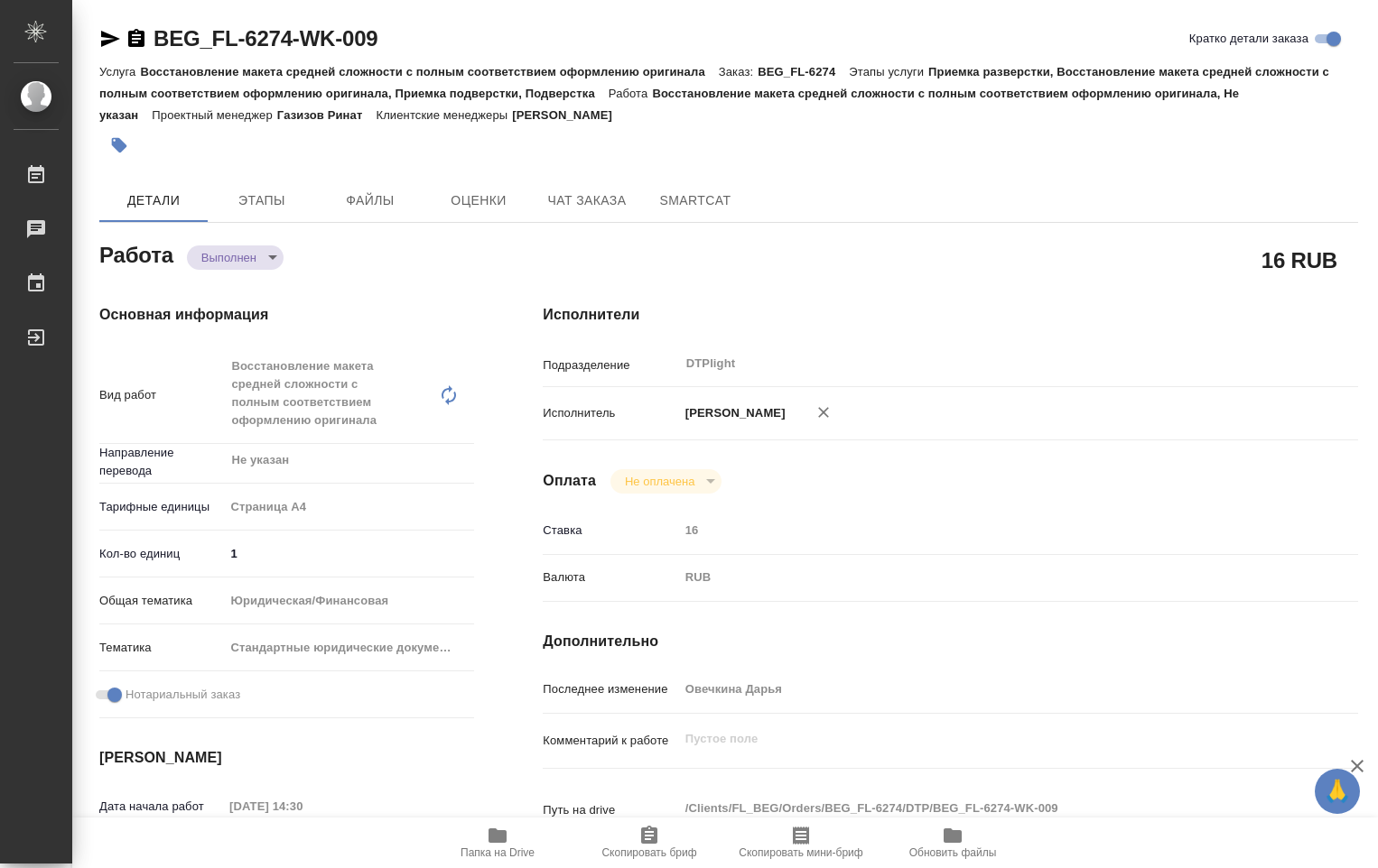
type textarea "x"
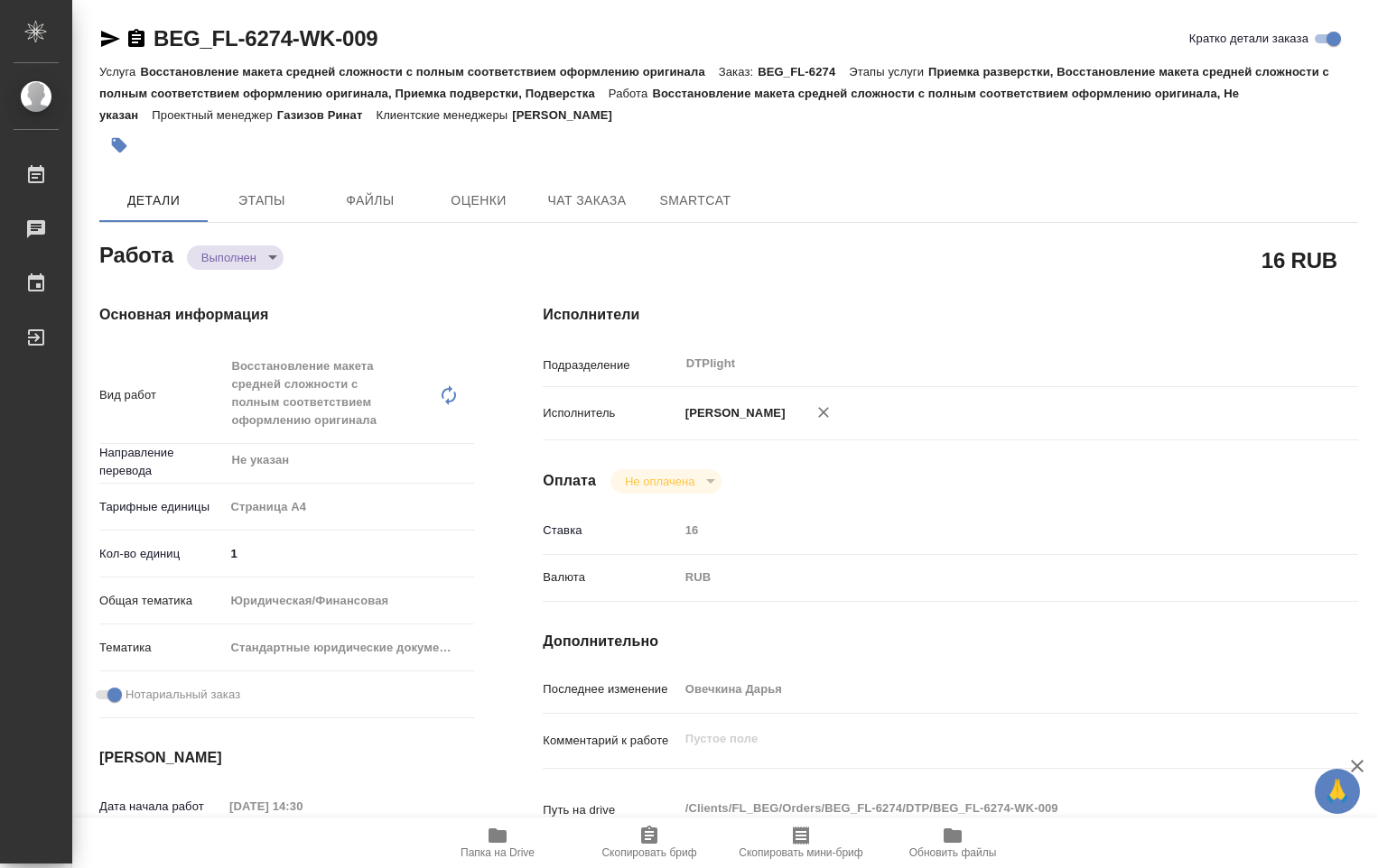
scroll to position [361, 0]
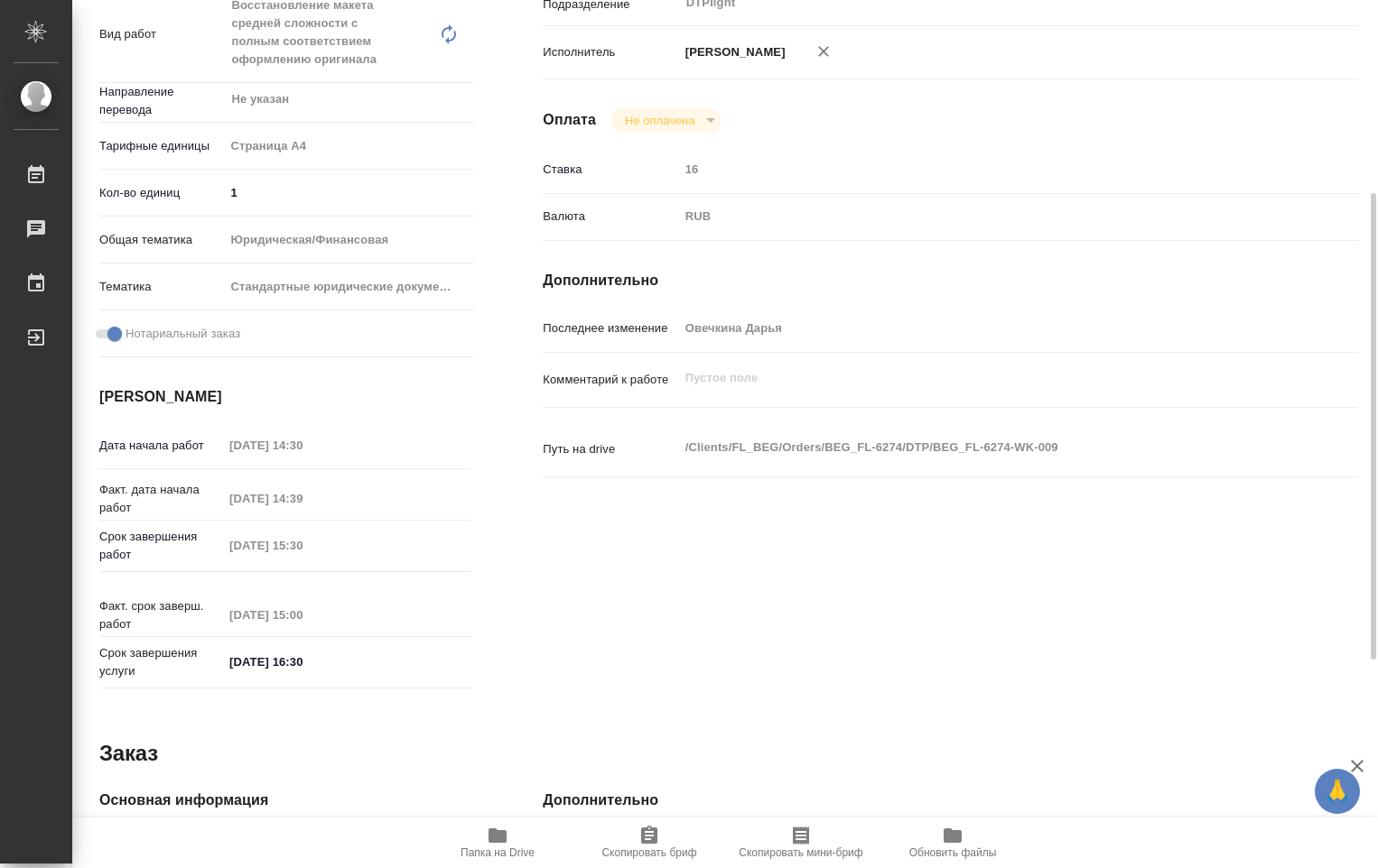
type textarea "x"
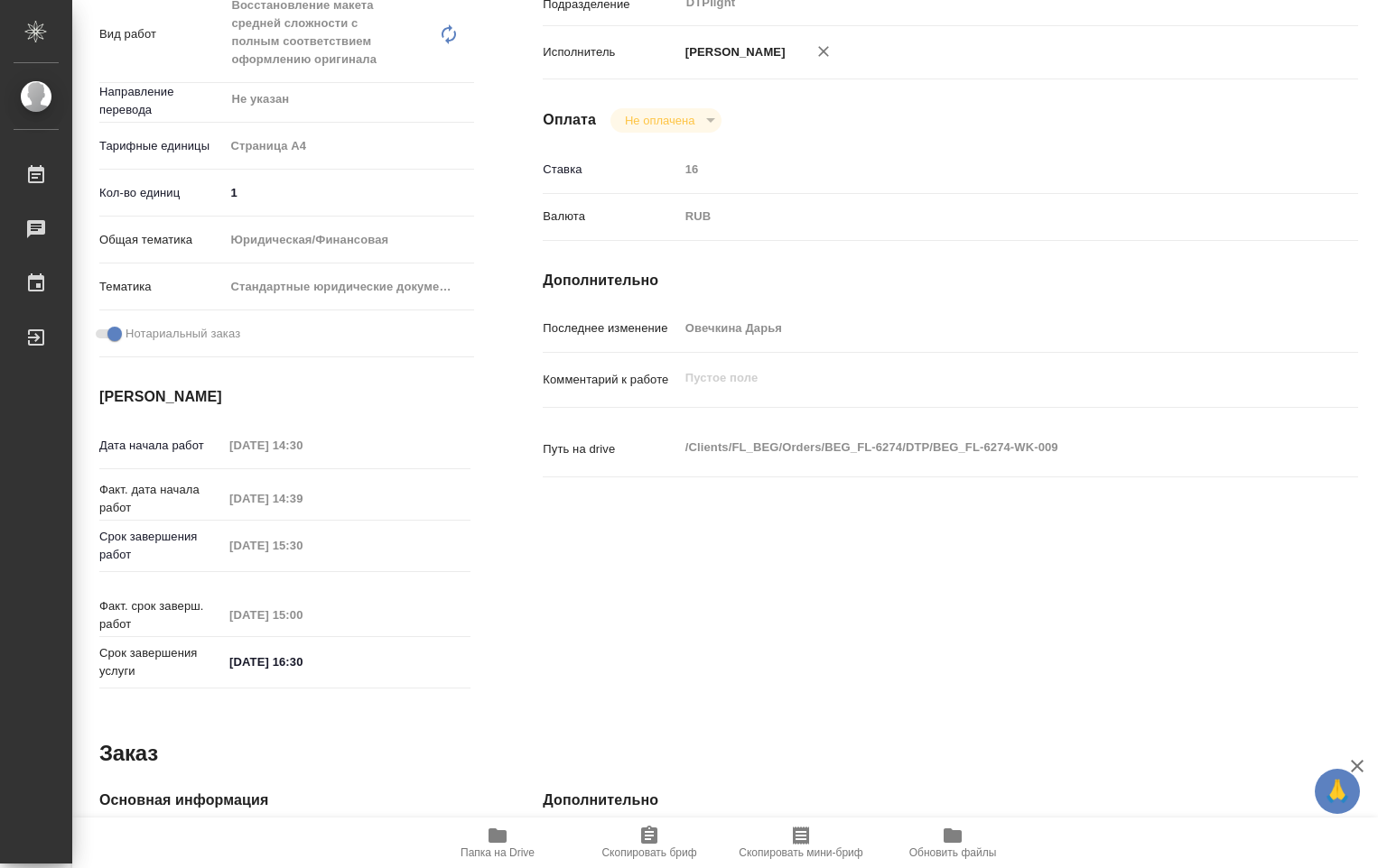
type textarea "x"
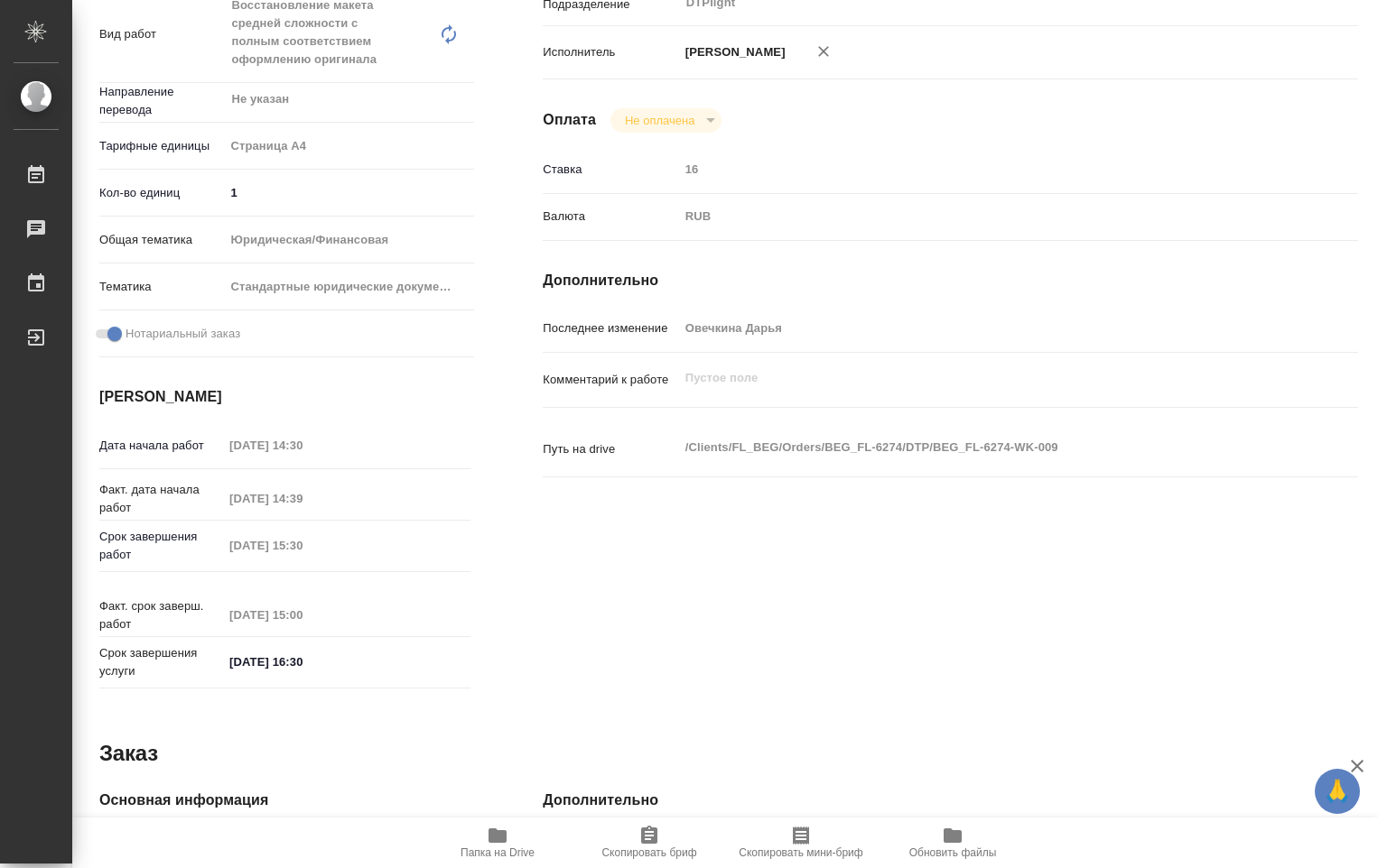
type textarea "x"
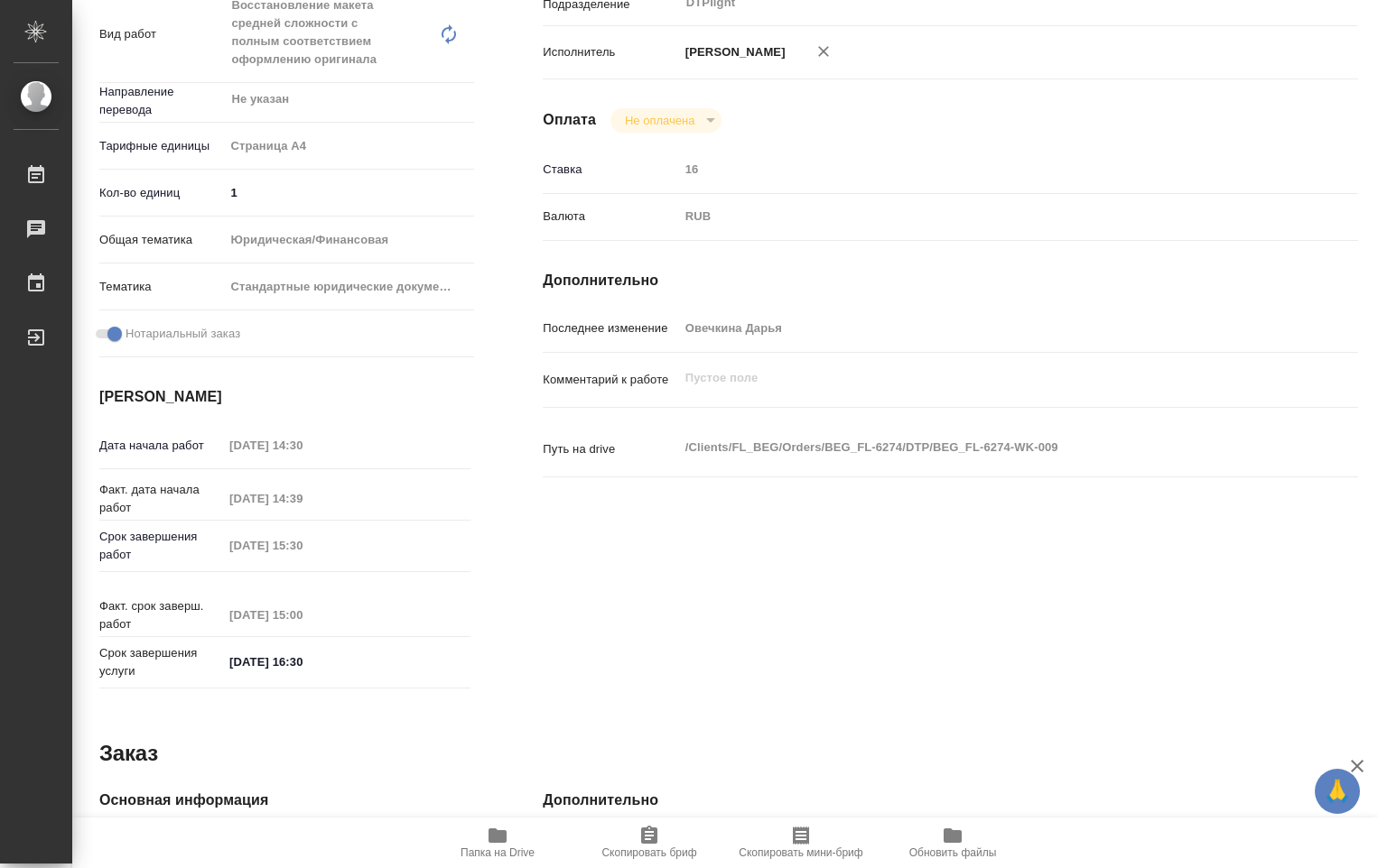
type textarea "x"
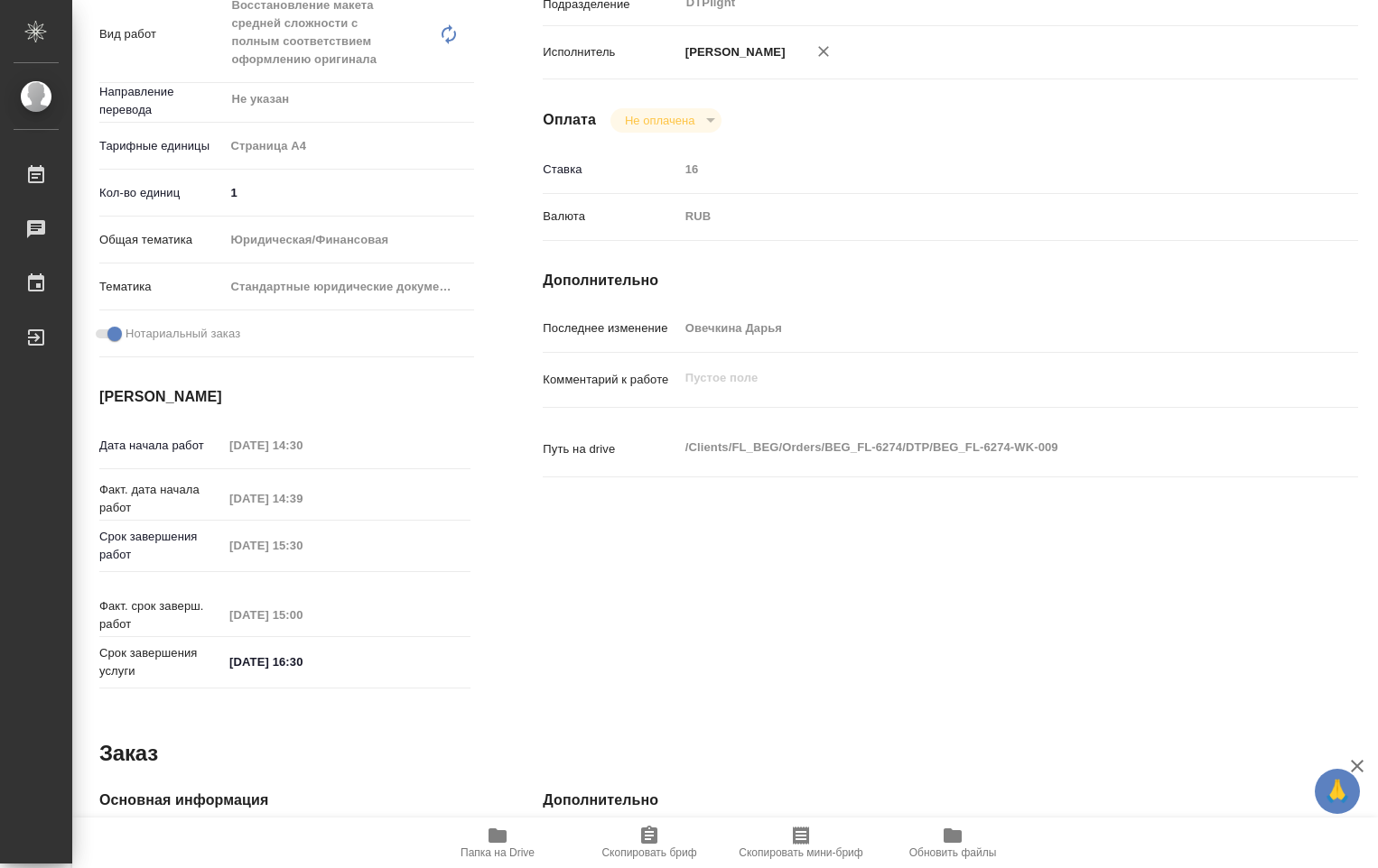
type textarea "x"
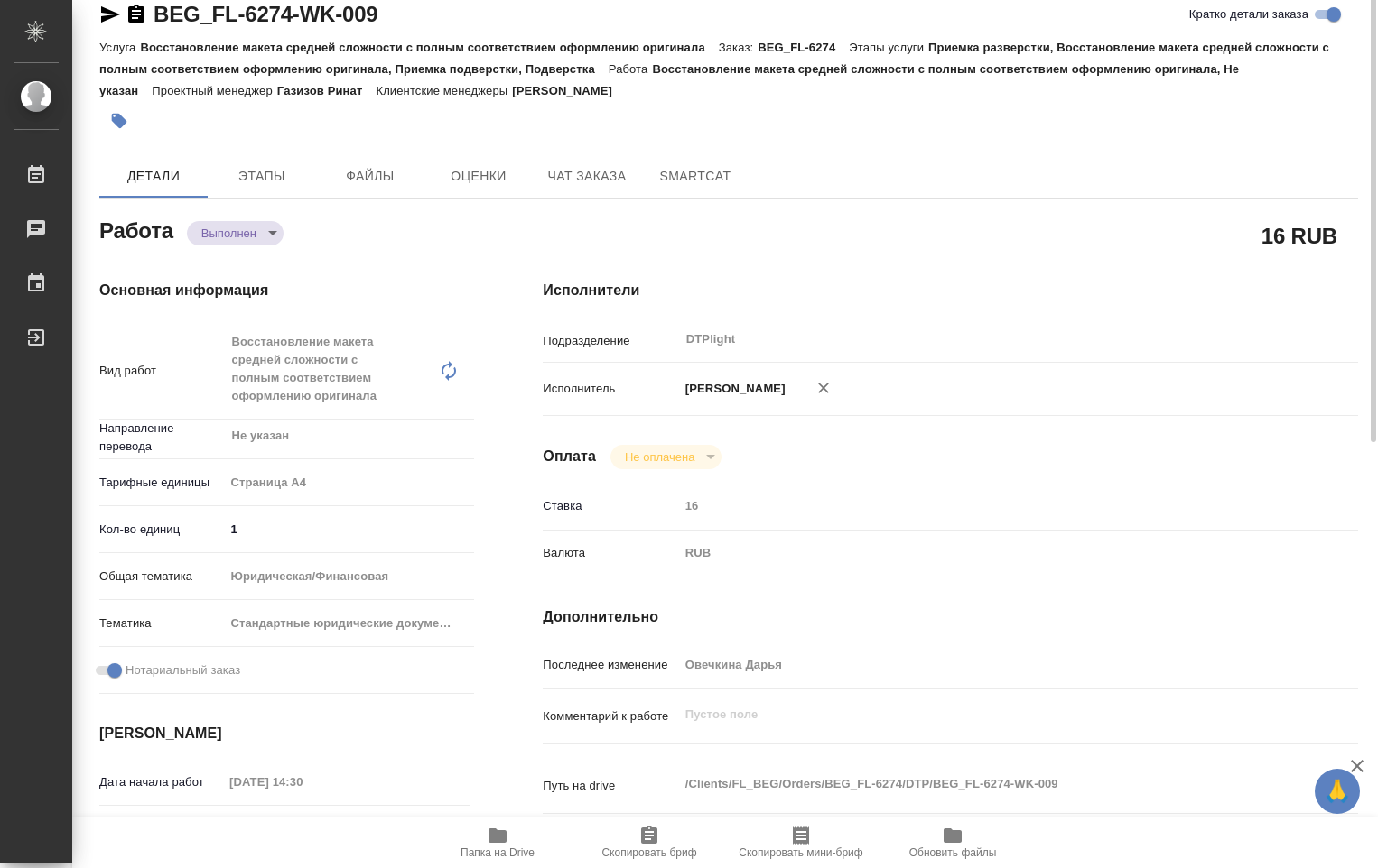
scroll to position [0, 0]
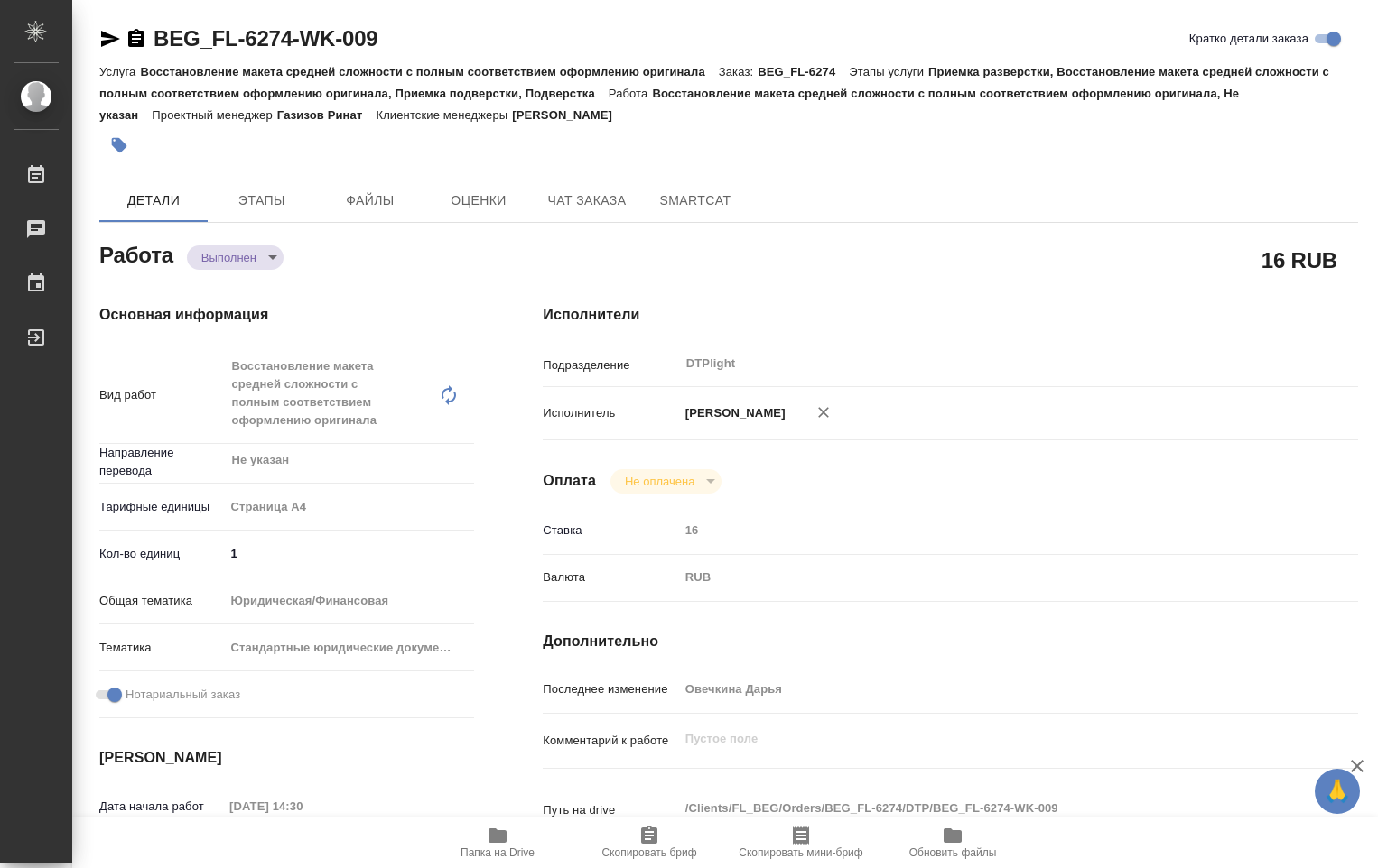
type textarea "x"
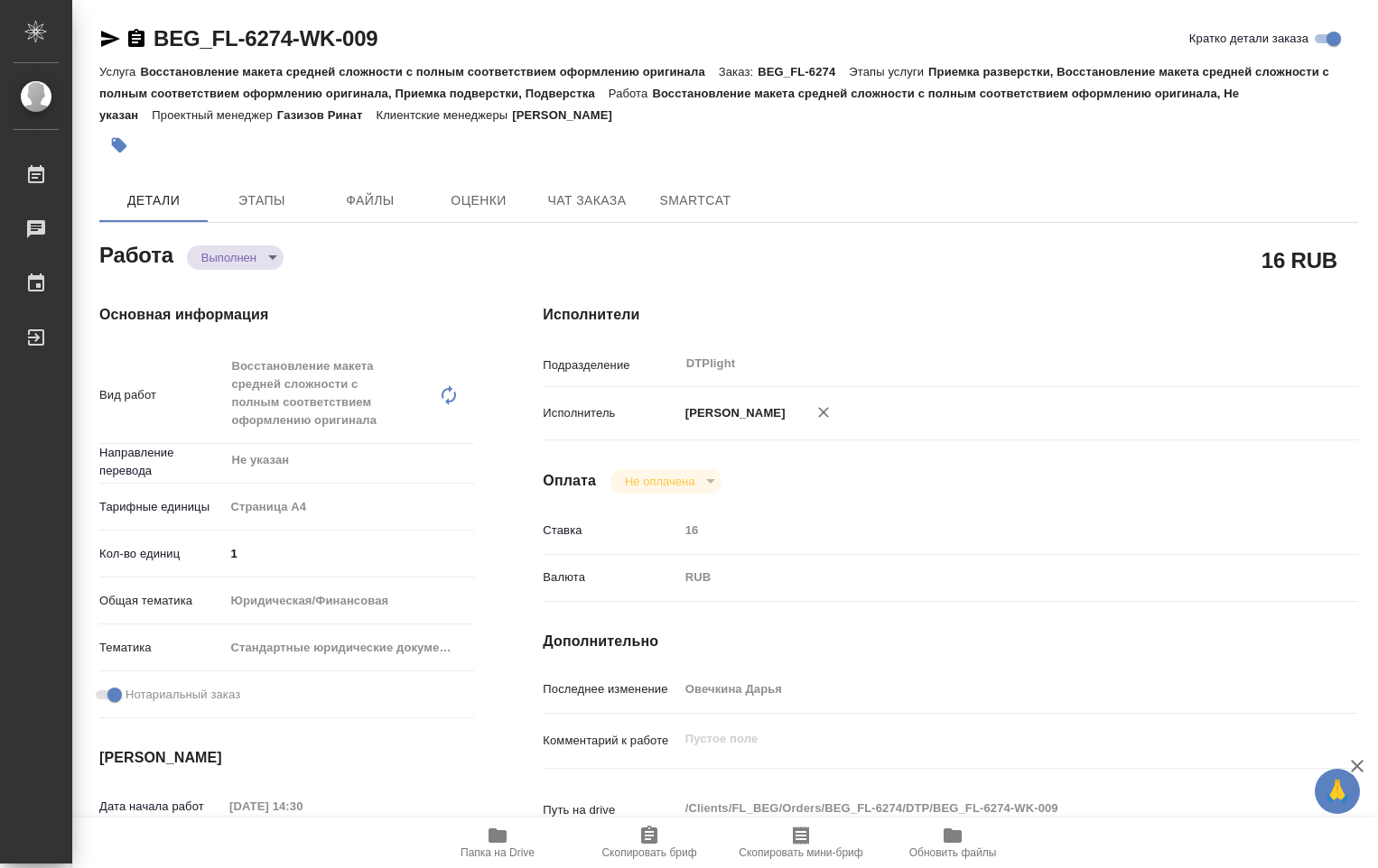
type textarea "x"
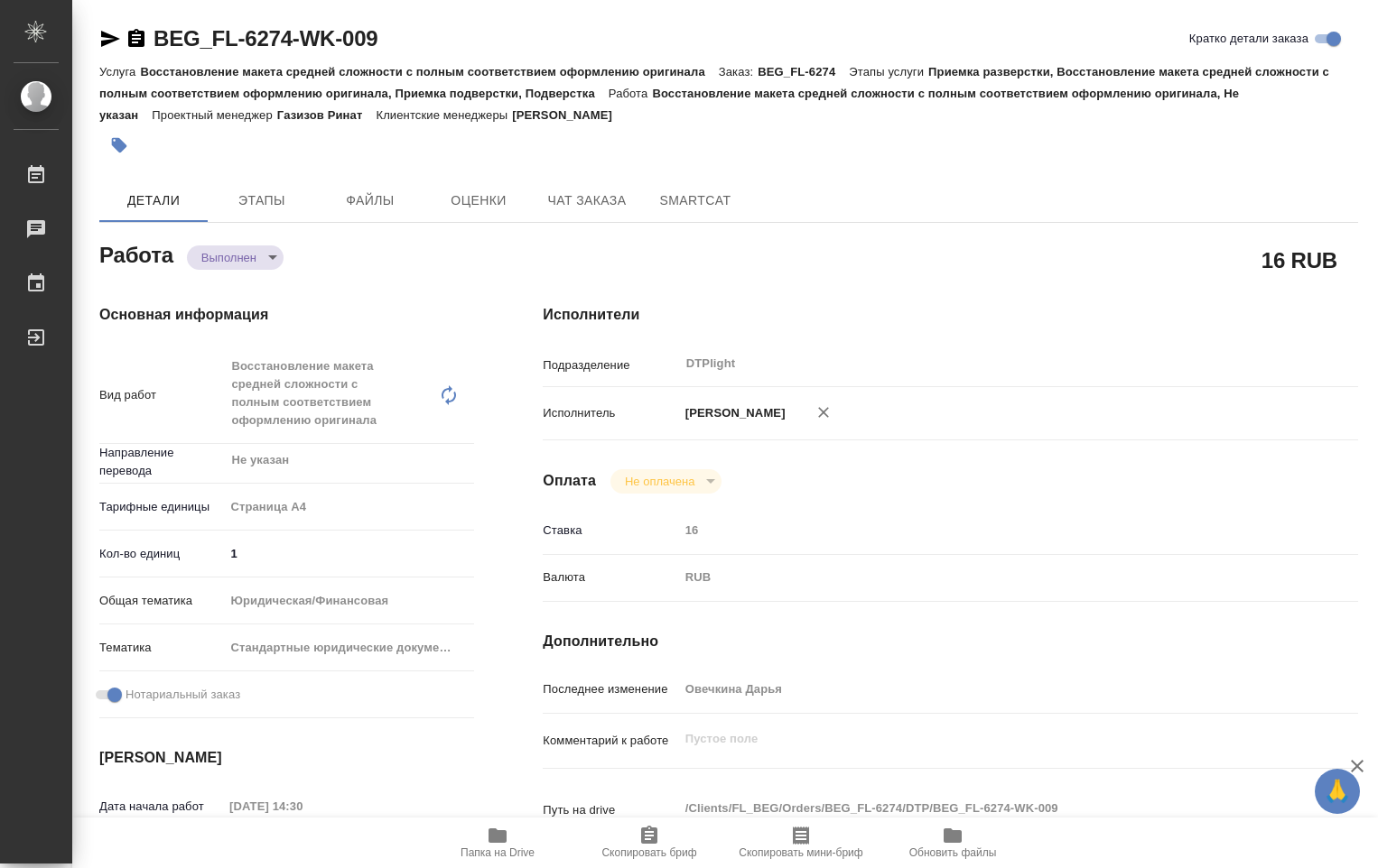
type textarea "x"
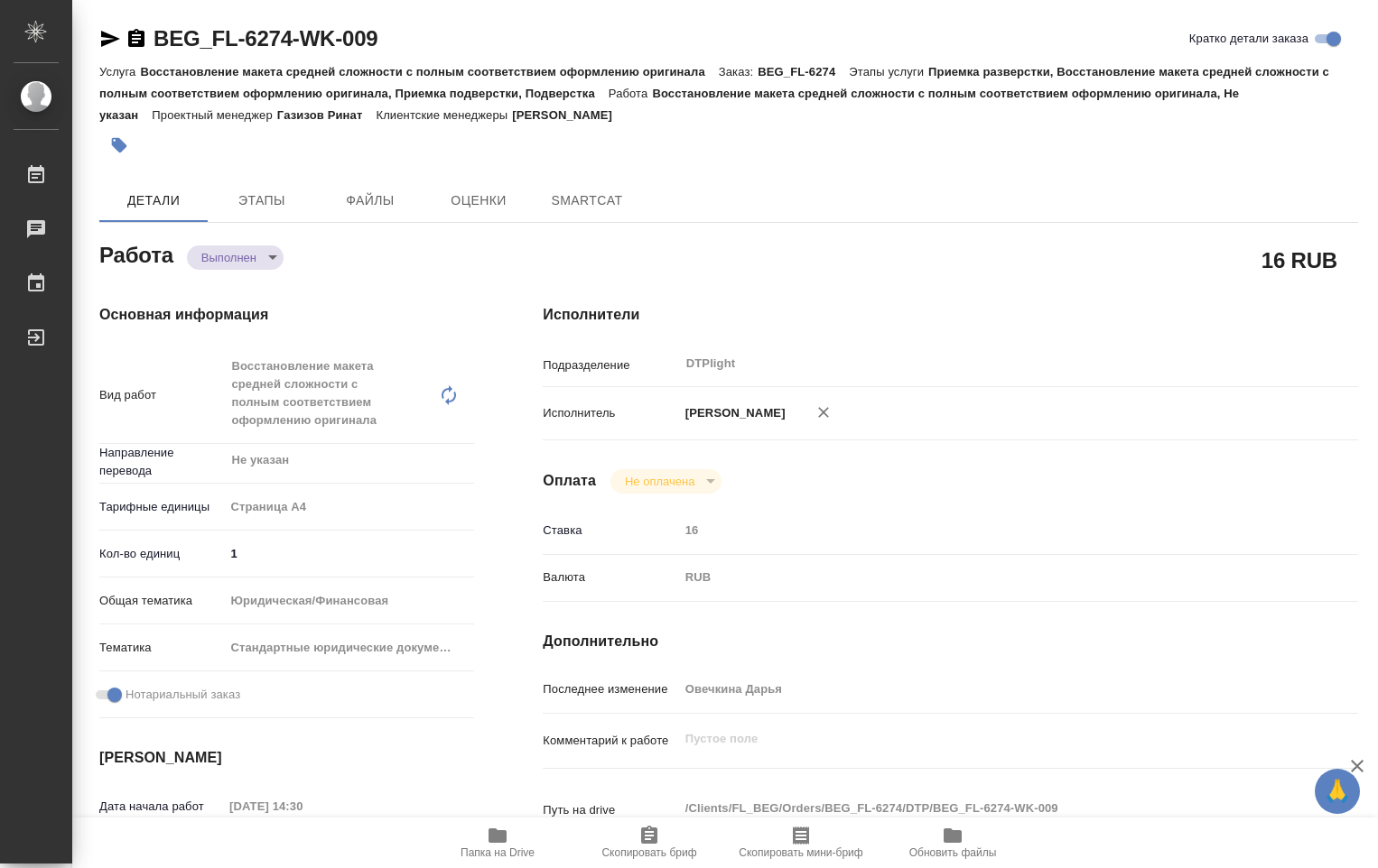
type textarea "x"
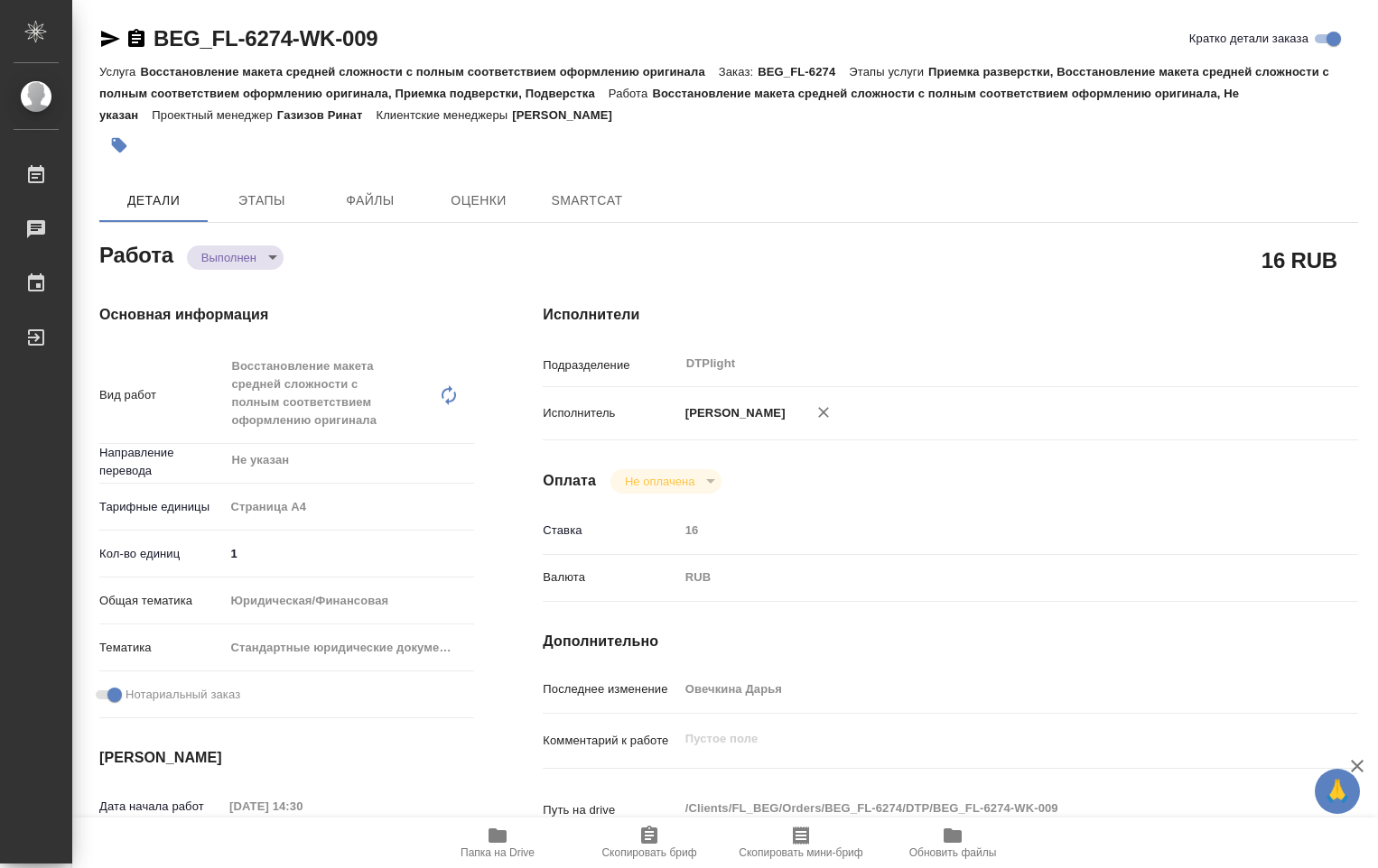
type textarea "x"
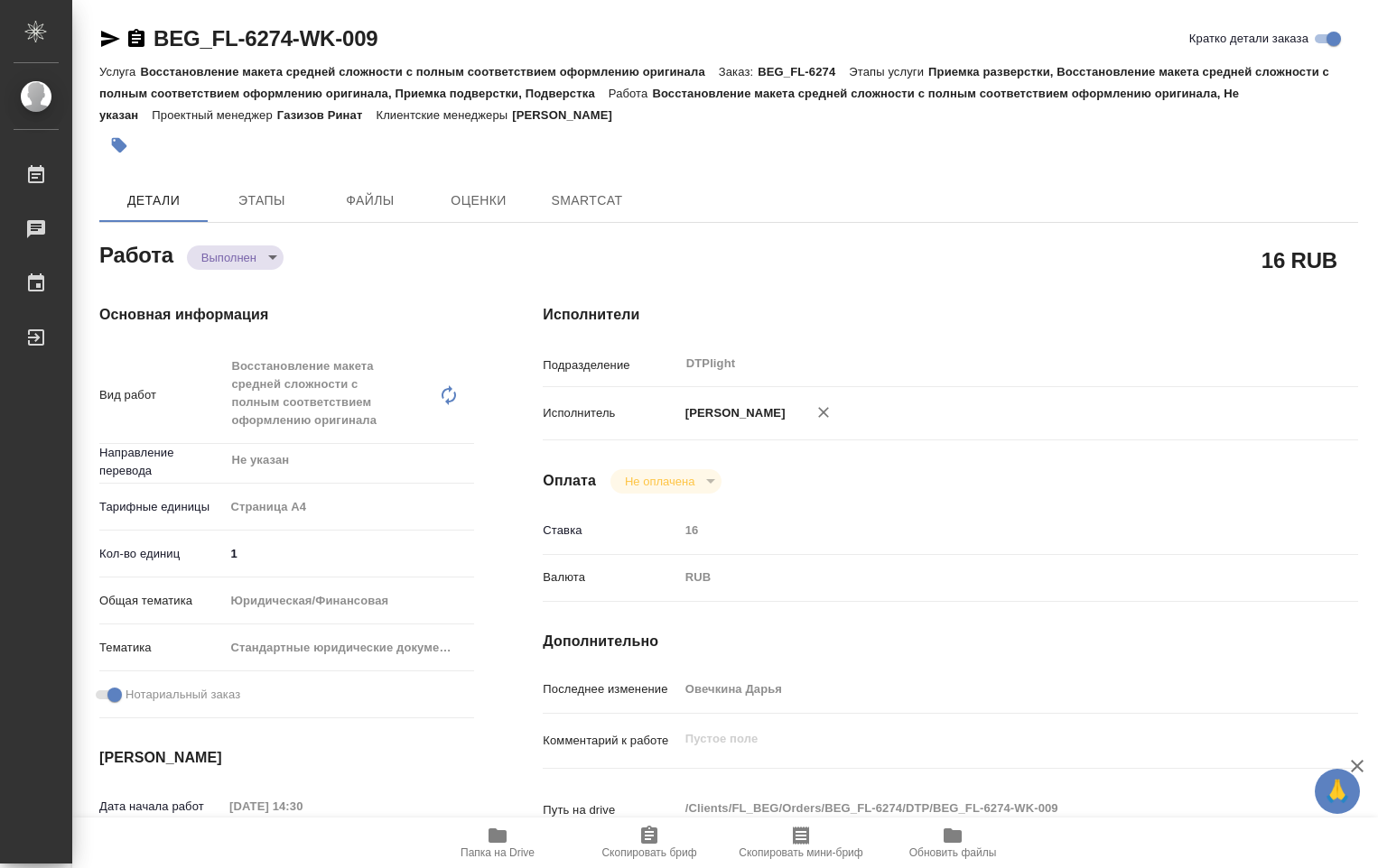
type textarea "x"
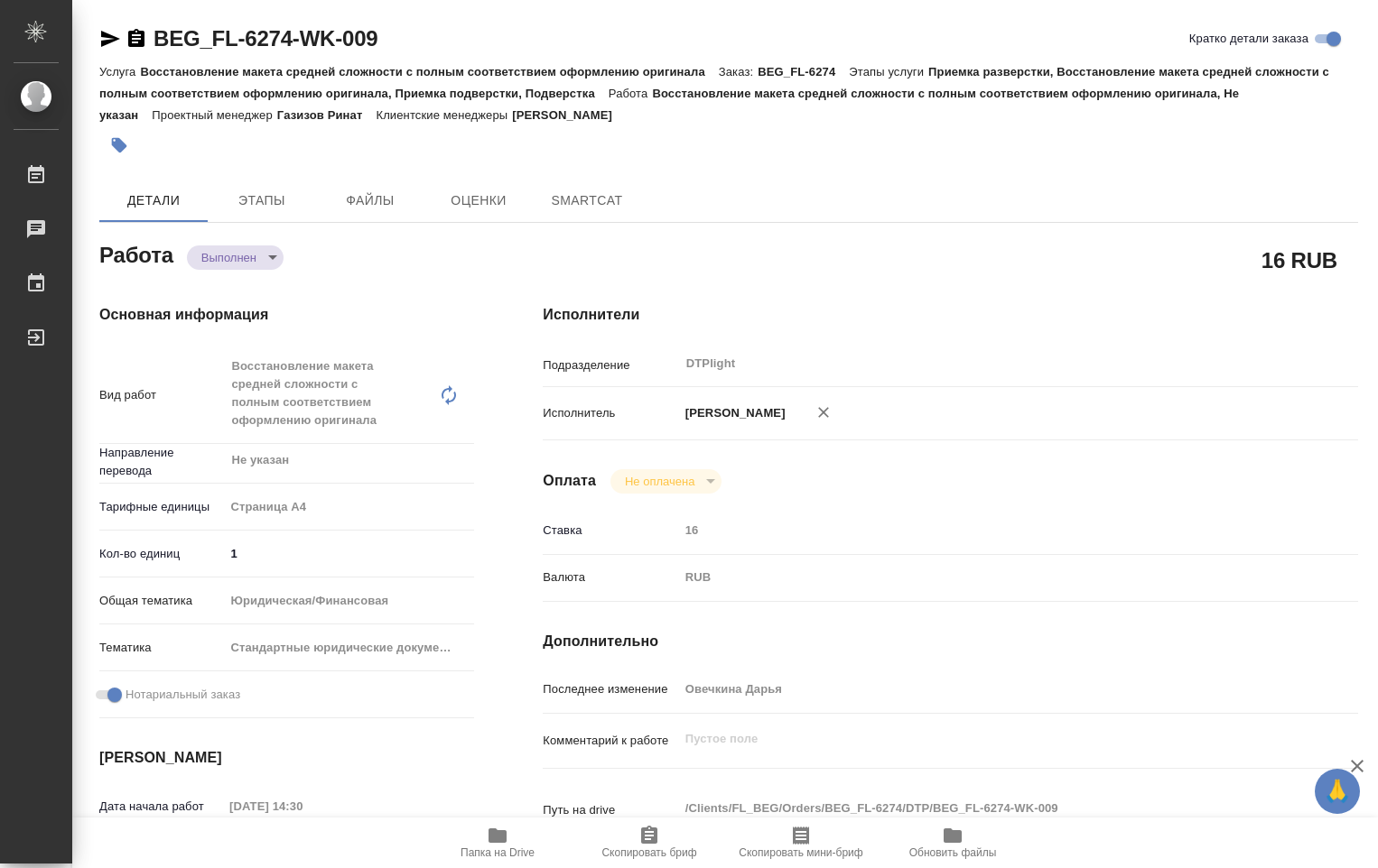
type textarea "x"
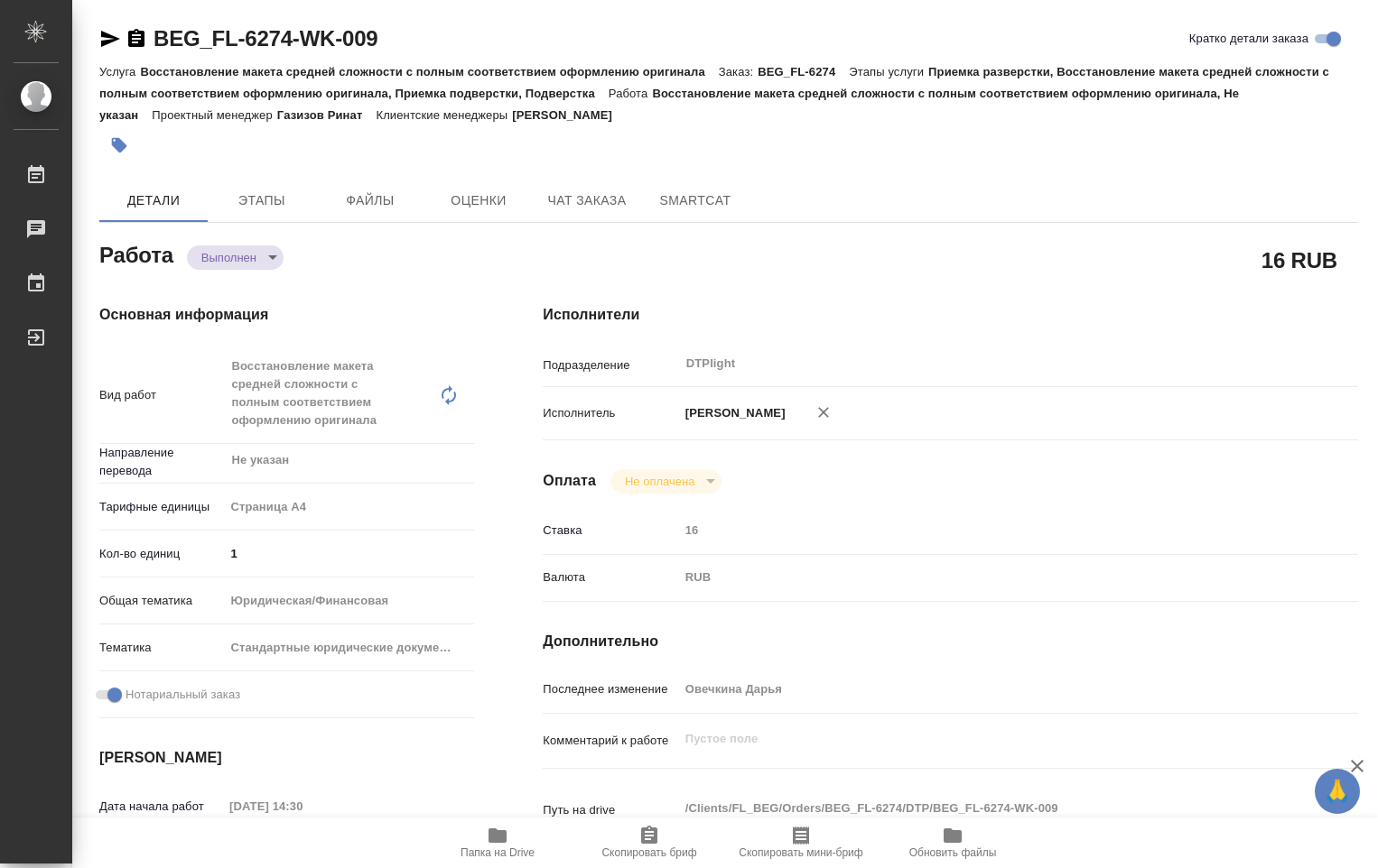
type textarea "x"
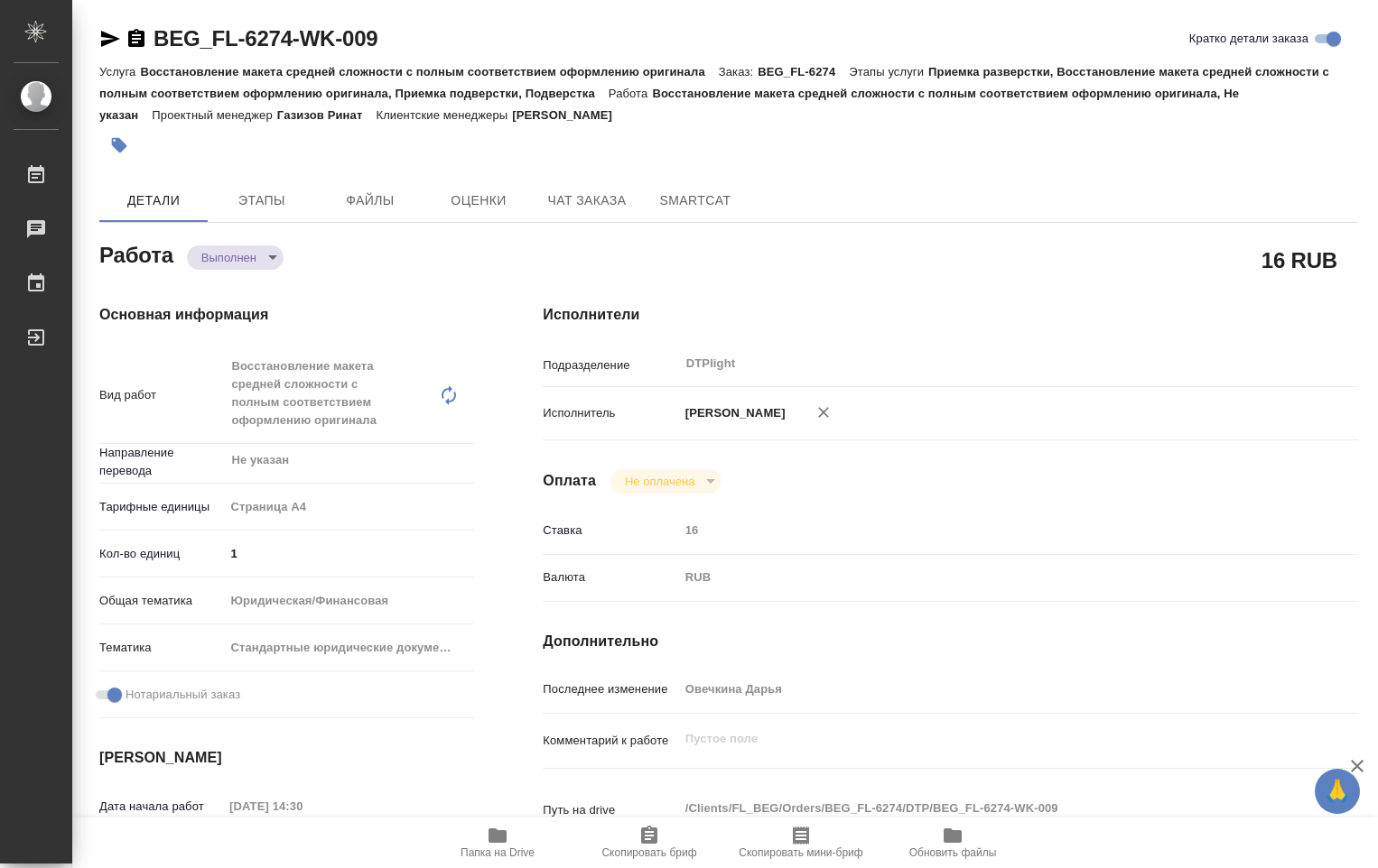
type textarea "x"
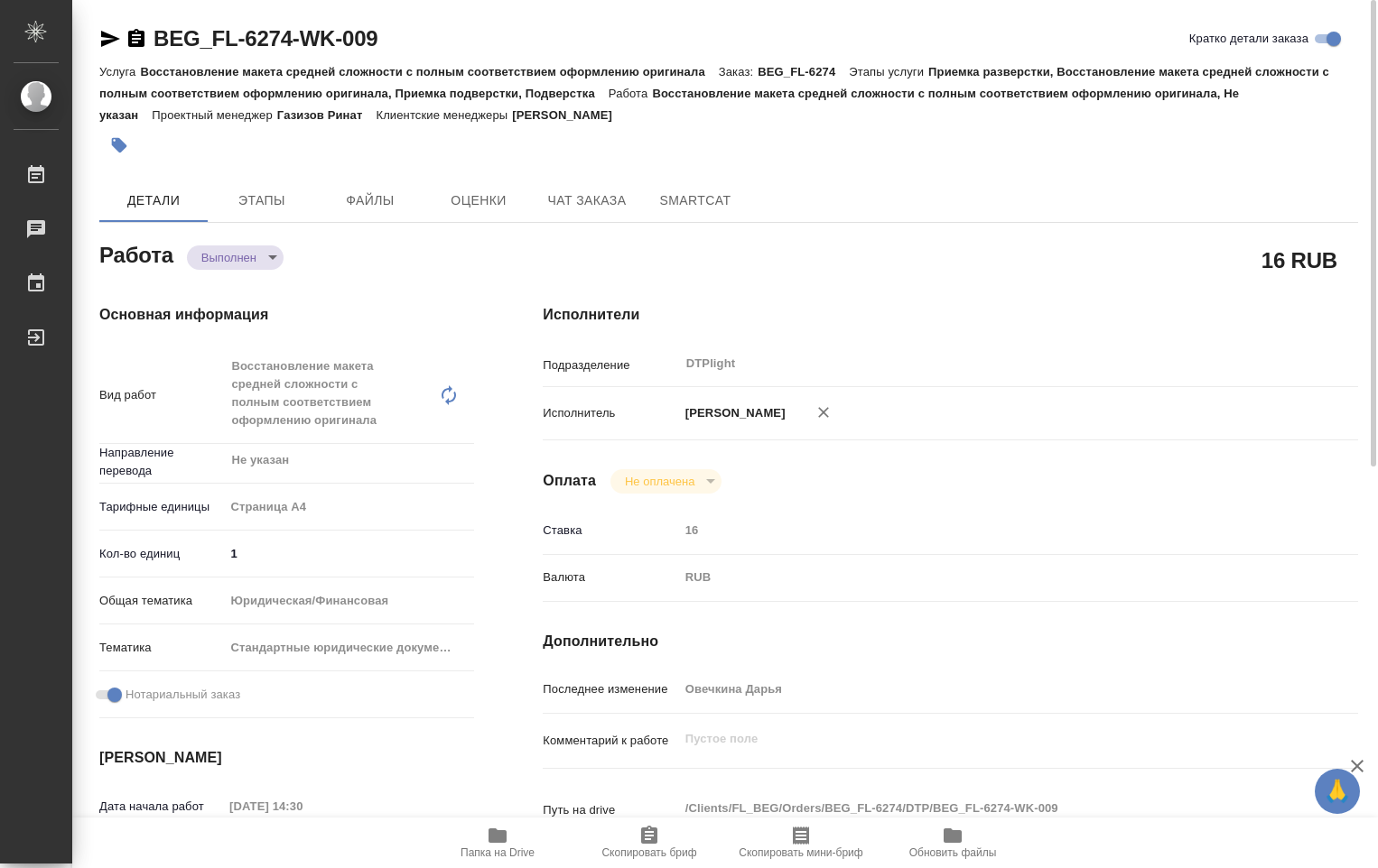
type textarea "x"
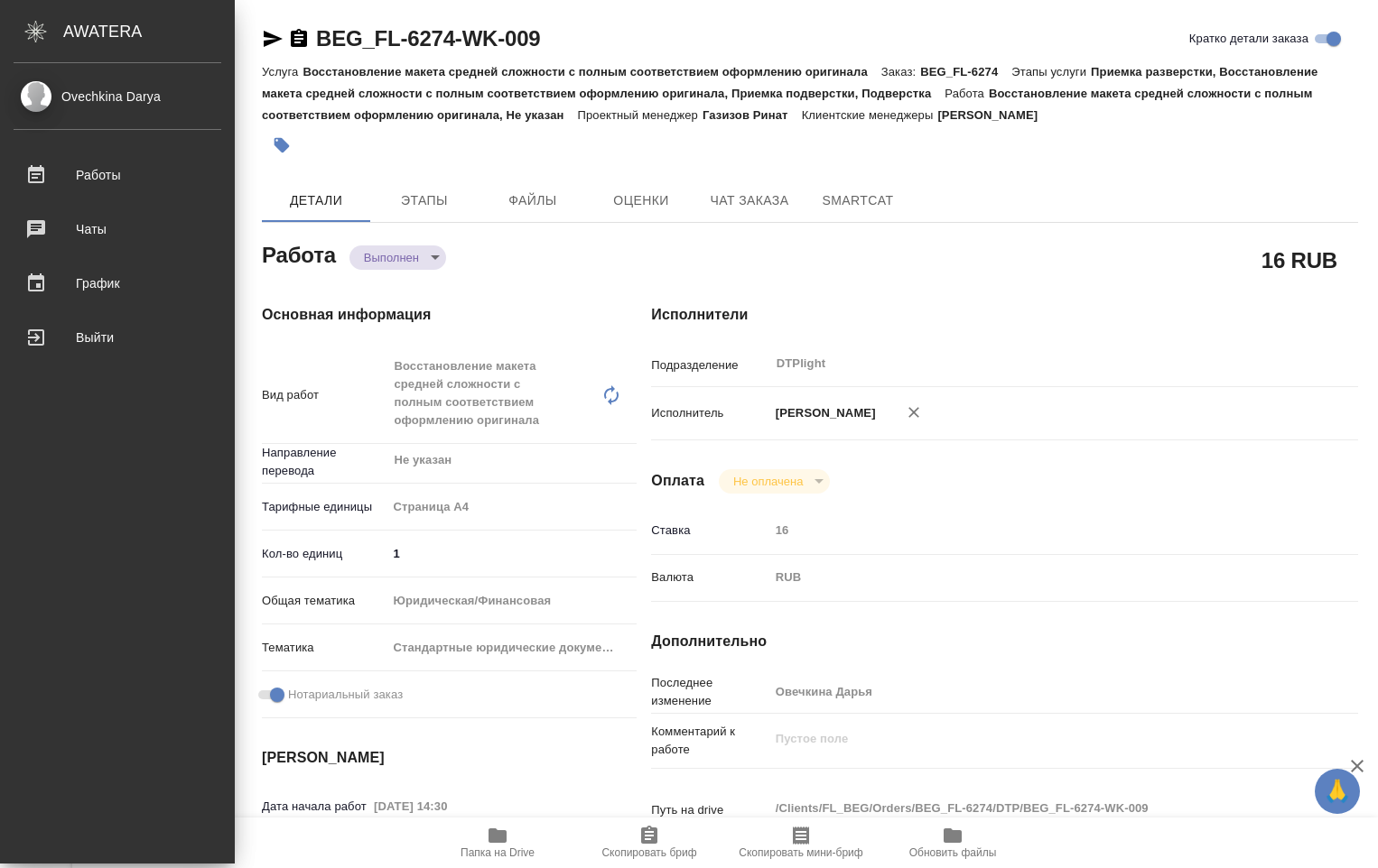
type textarea "x"
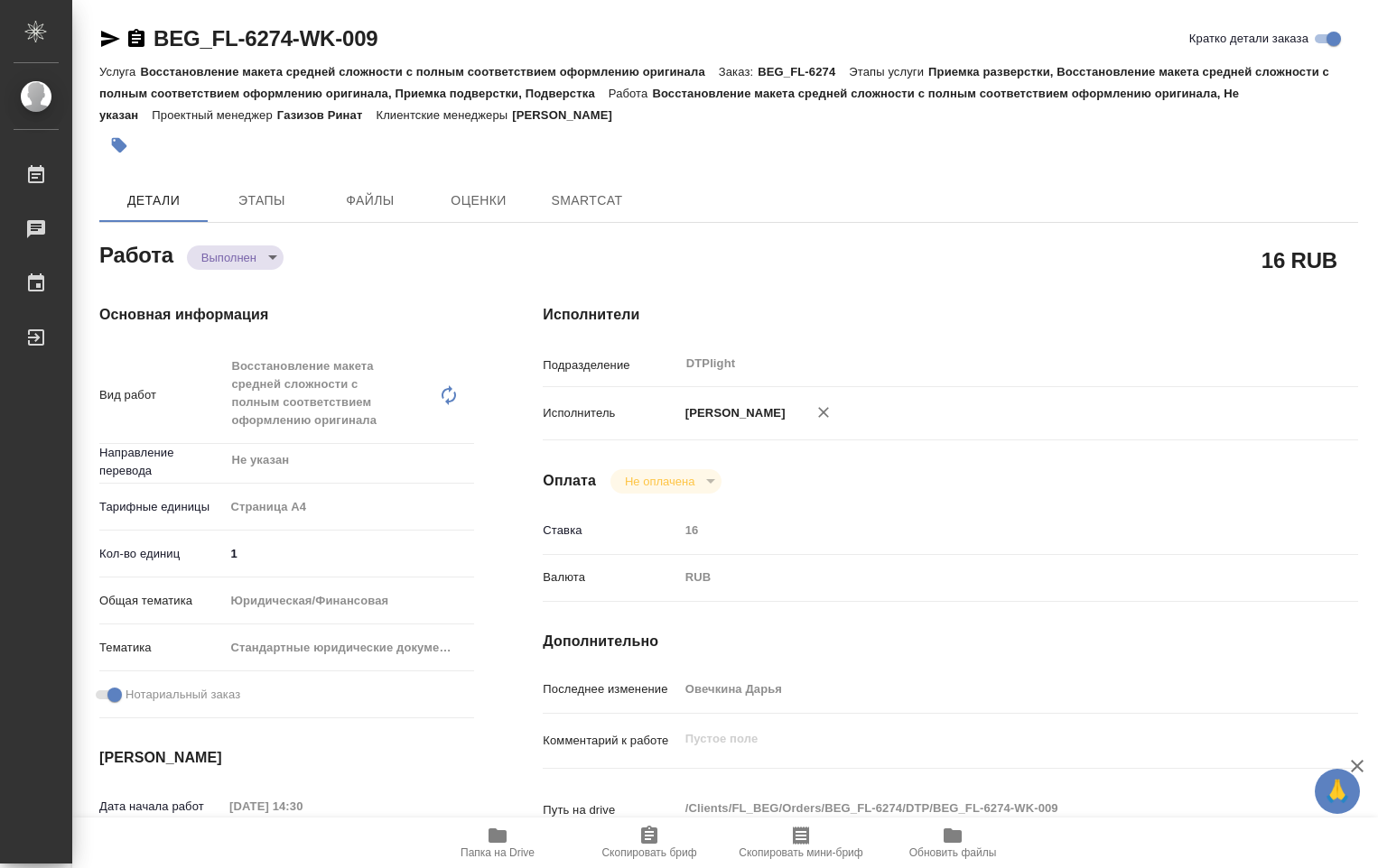
type textarea "x"
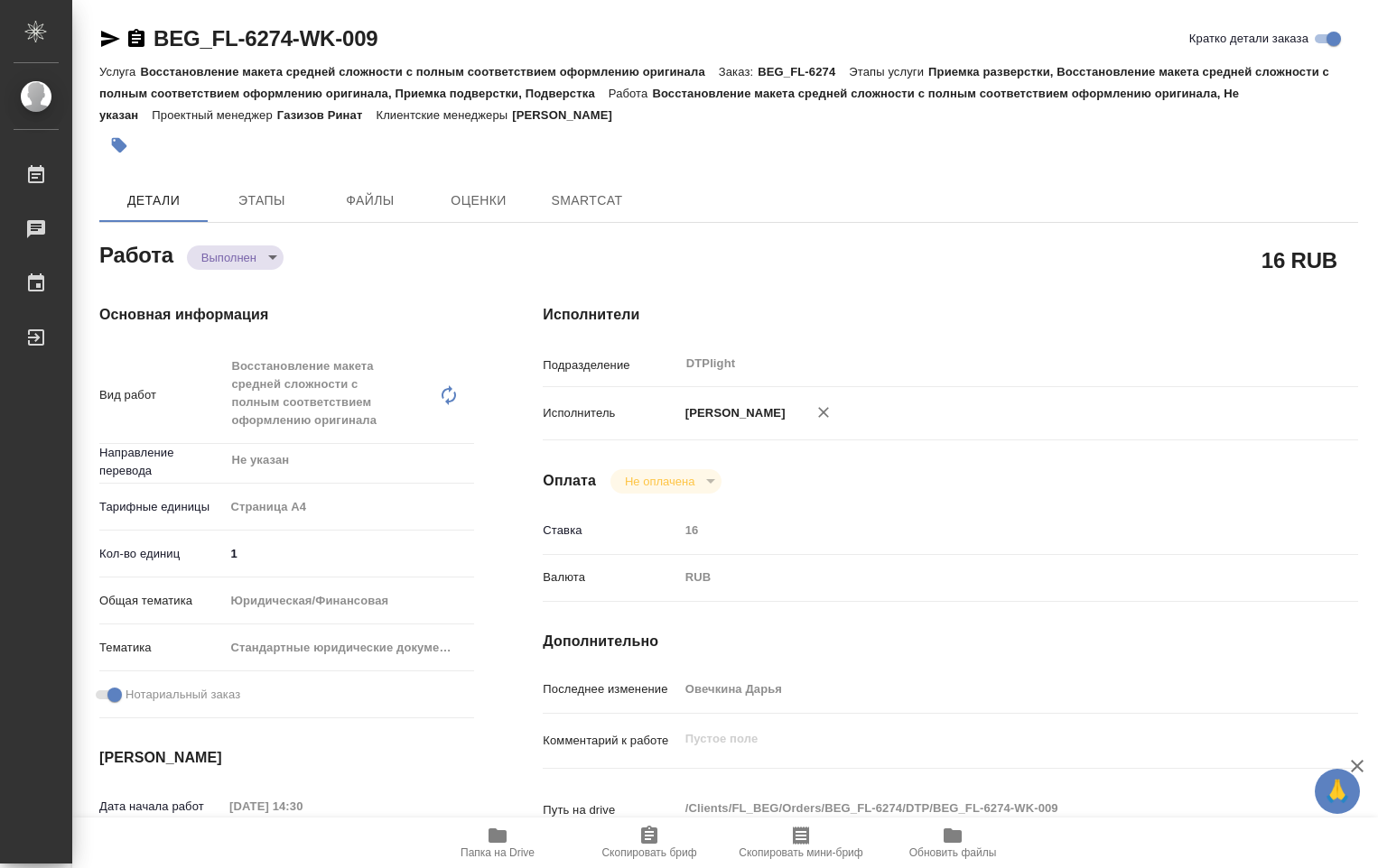
type textarea "x"
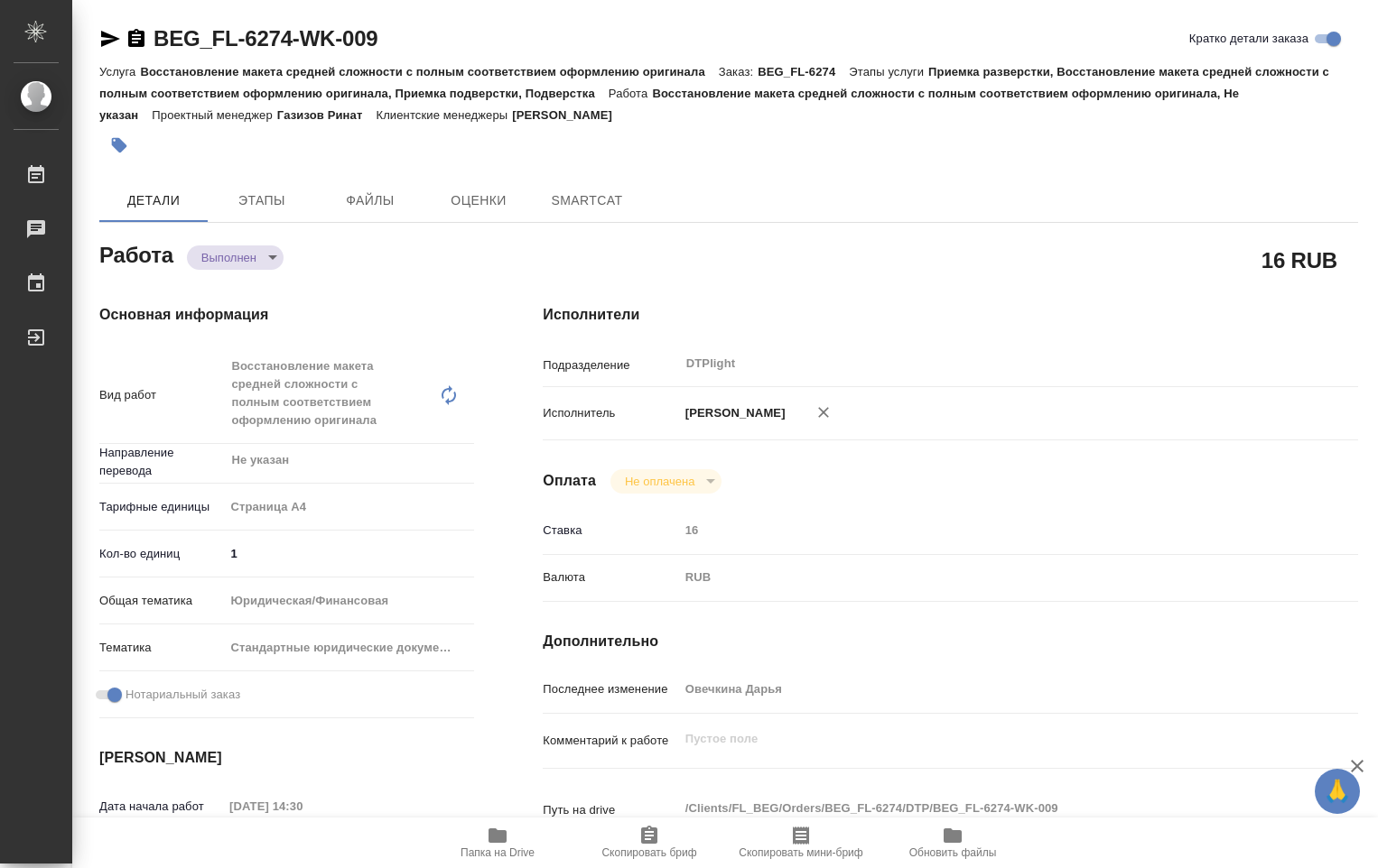
type textarea "x"
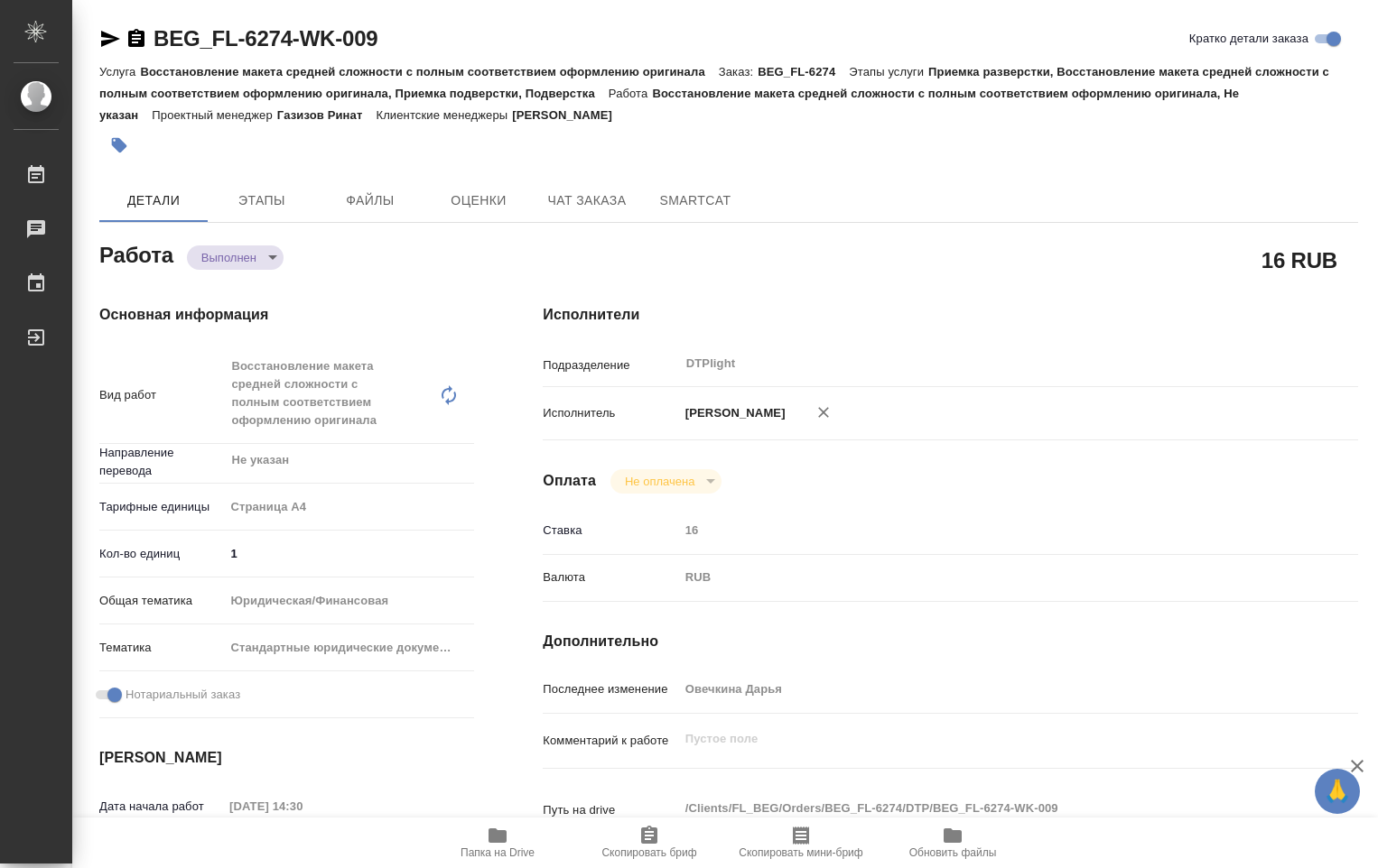
type textarea "x"
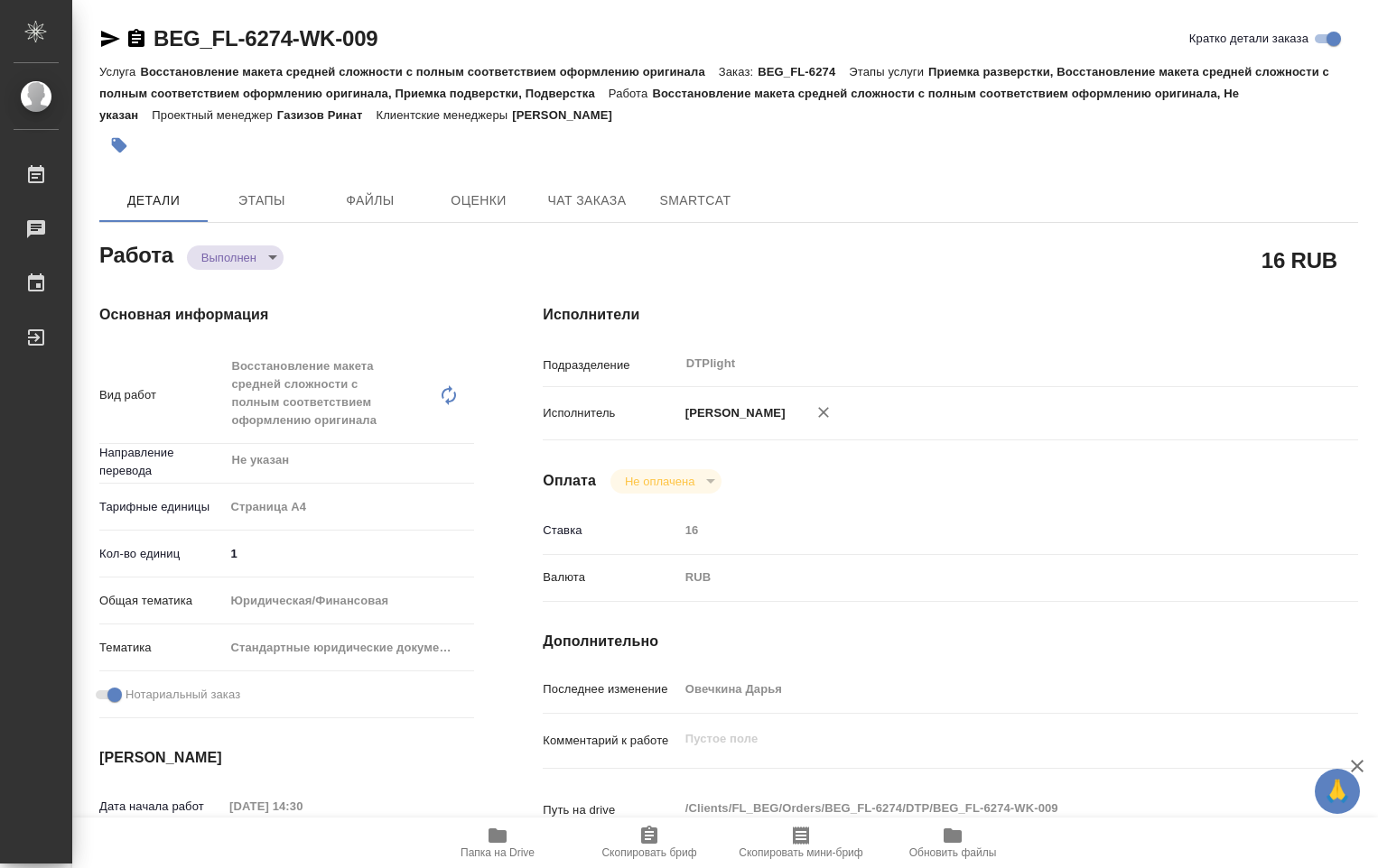
type textarea "x"
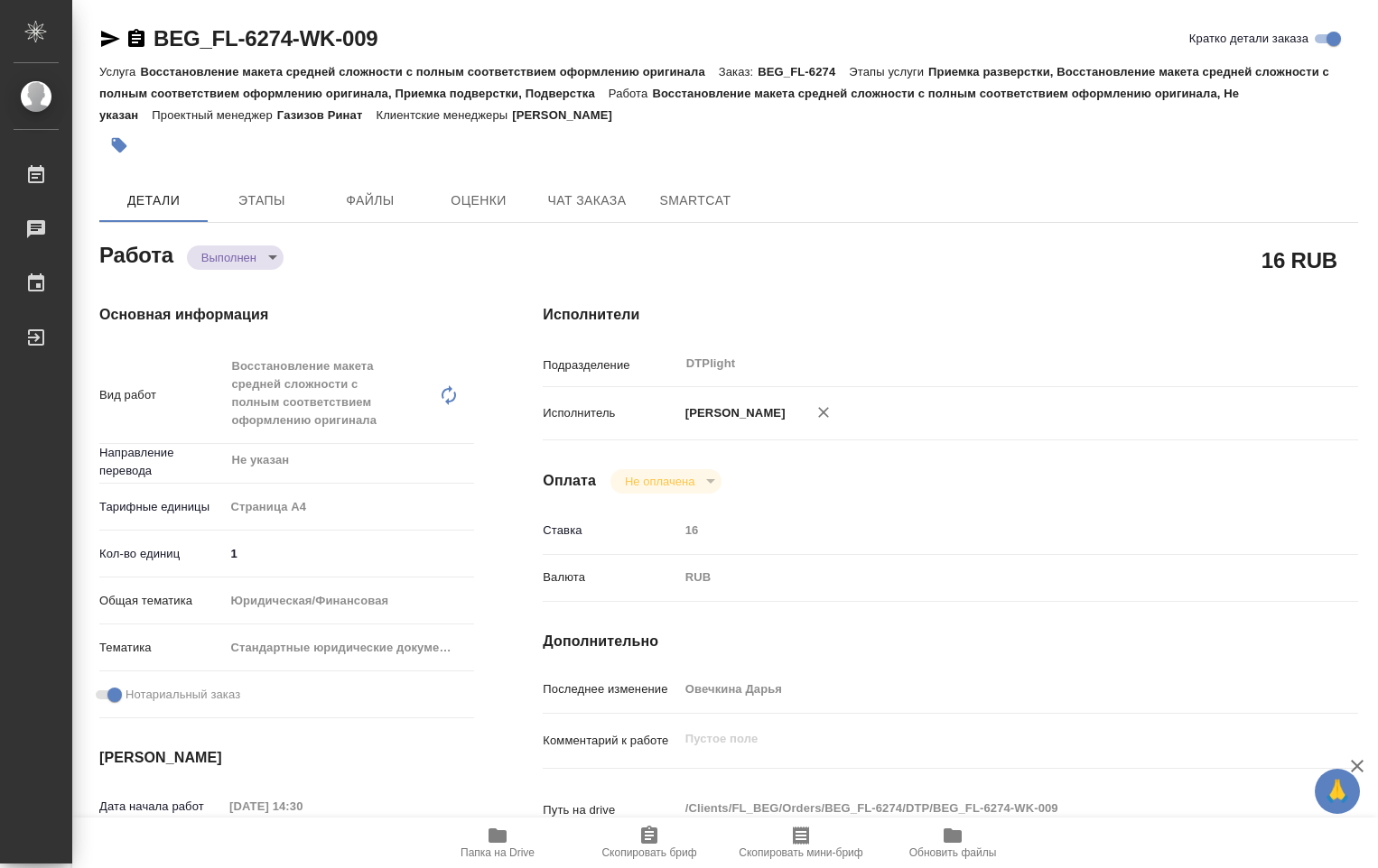
type textarea "x"
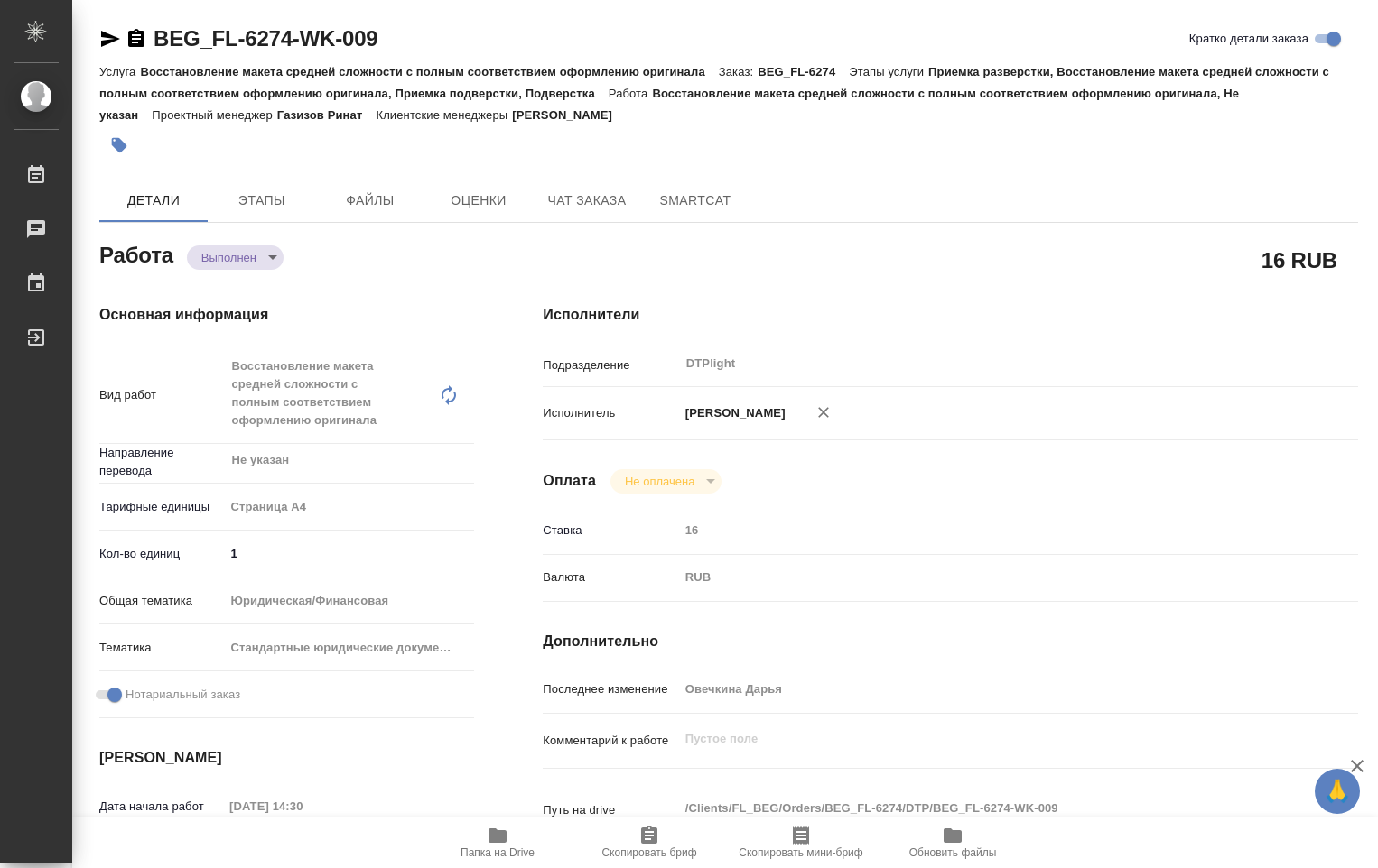
type textarea "x"
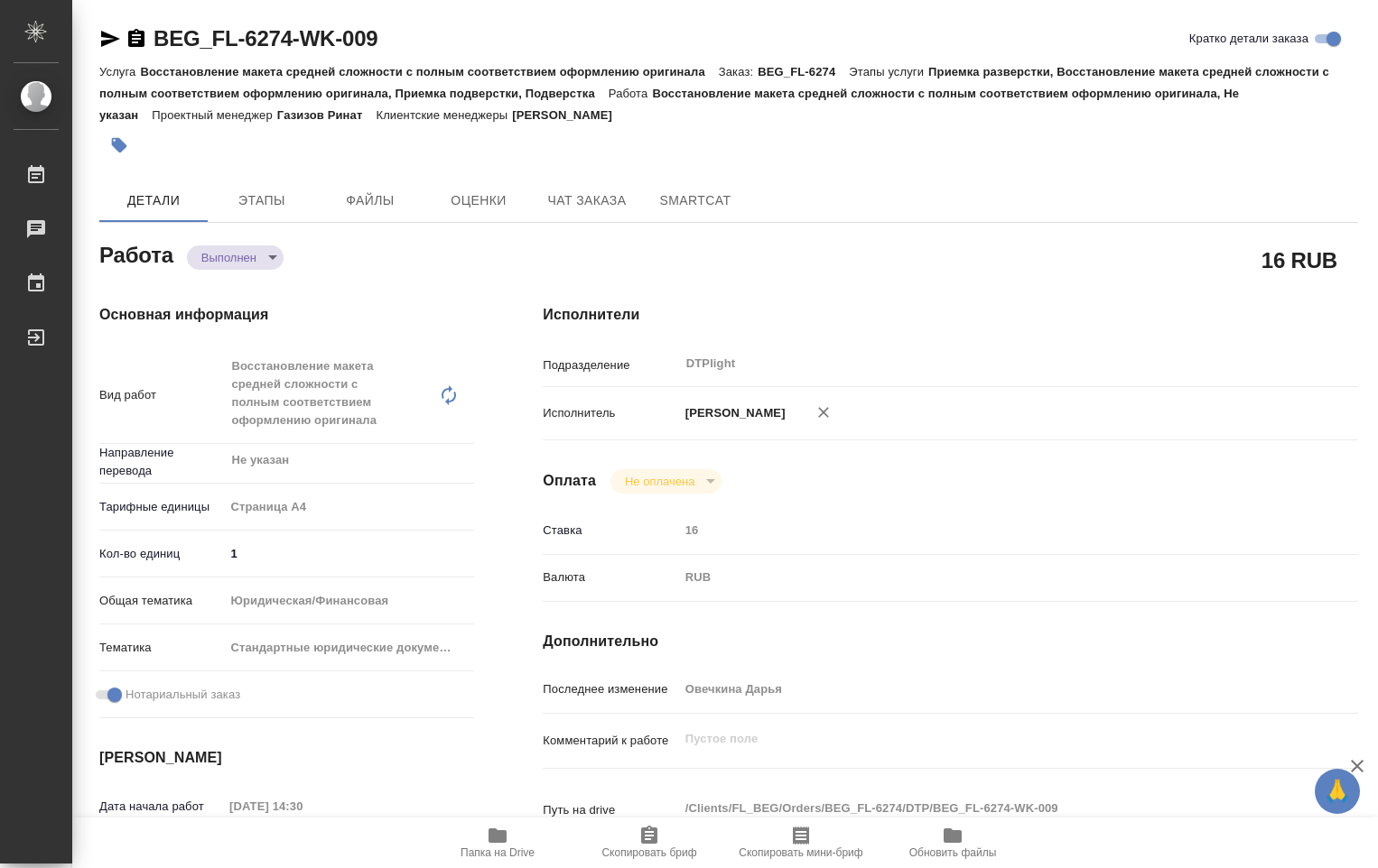
type textarea "x"
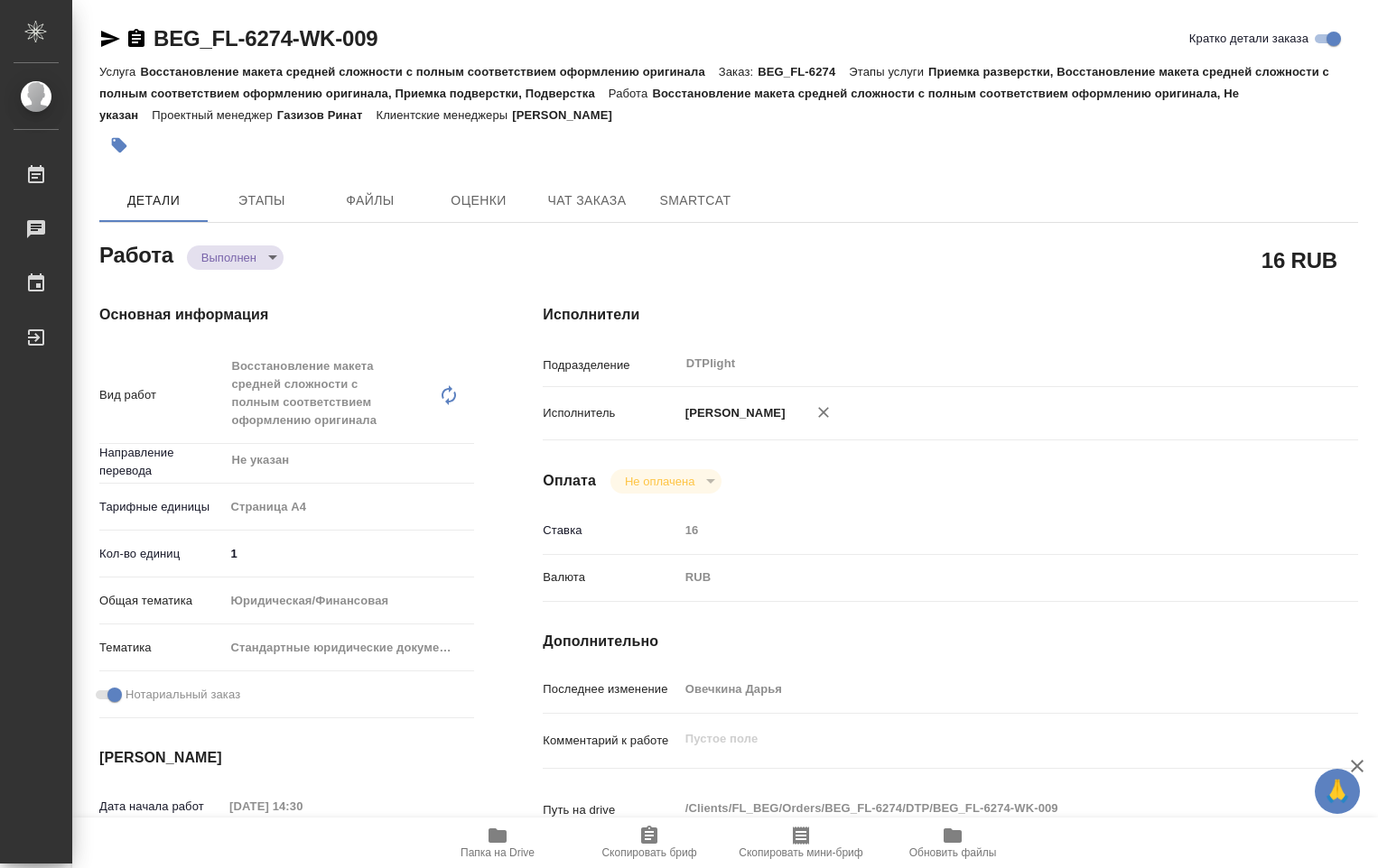
type textarea "x"
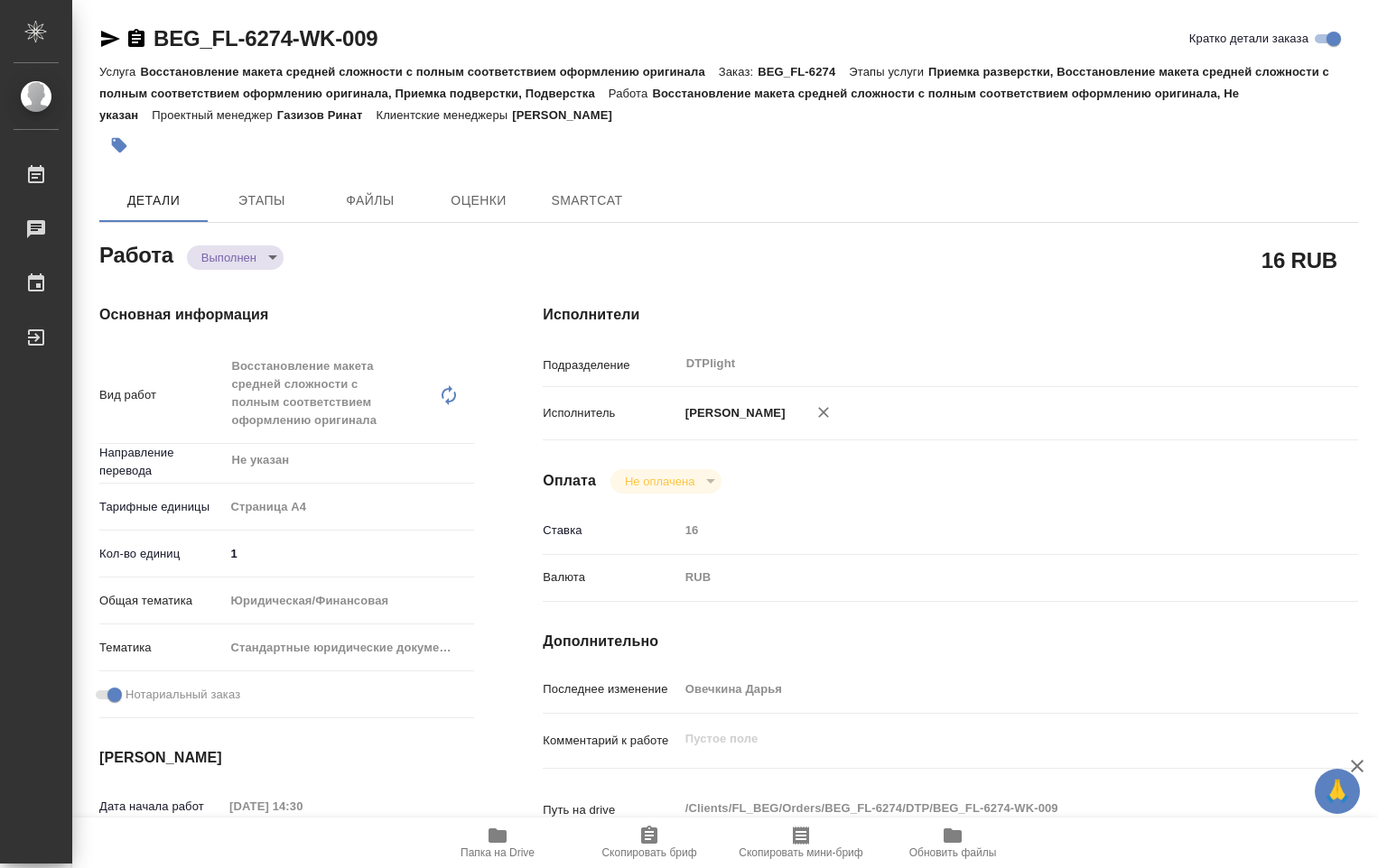
type textarea "x"
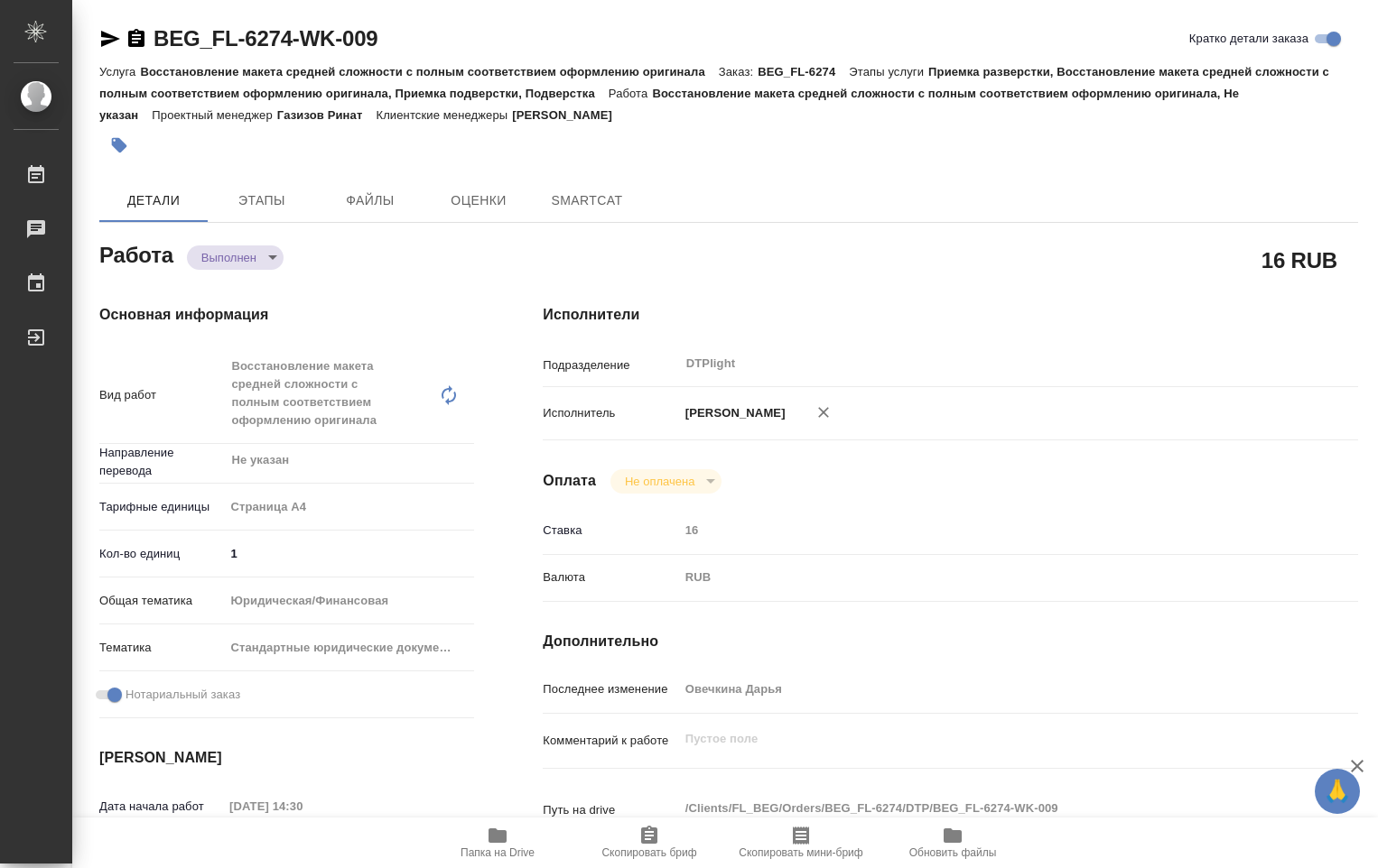
type textarea "x"
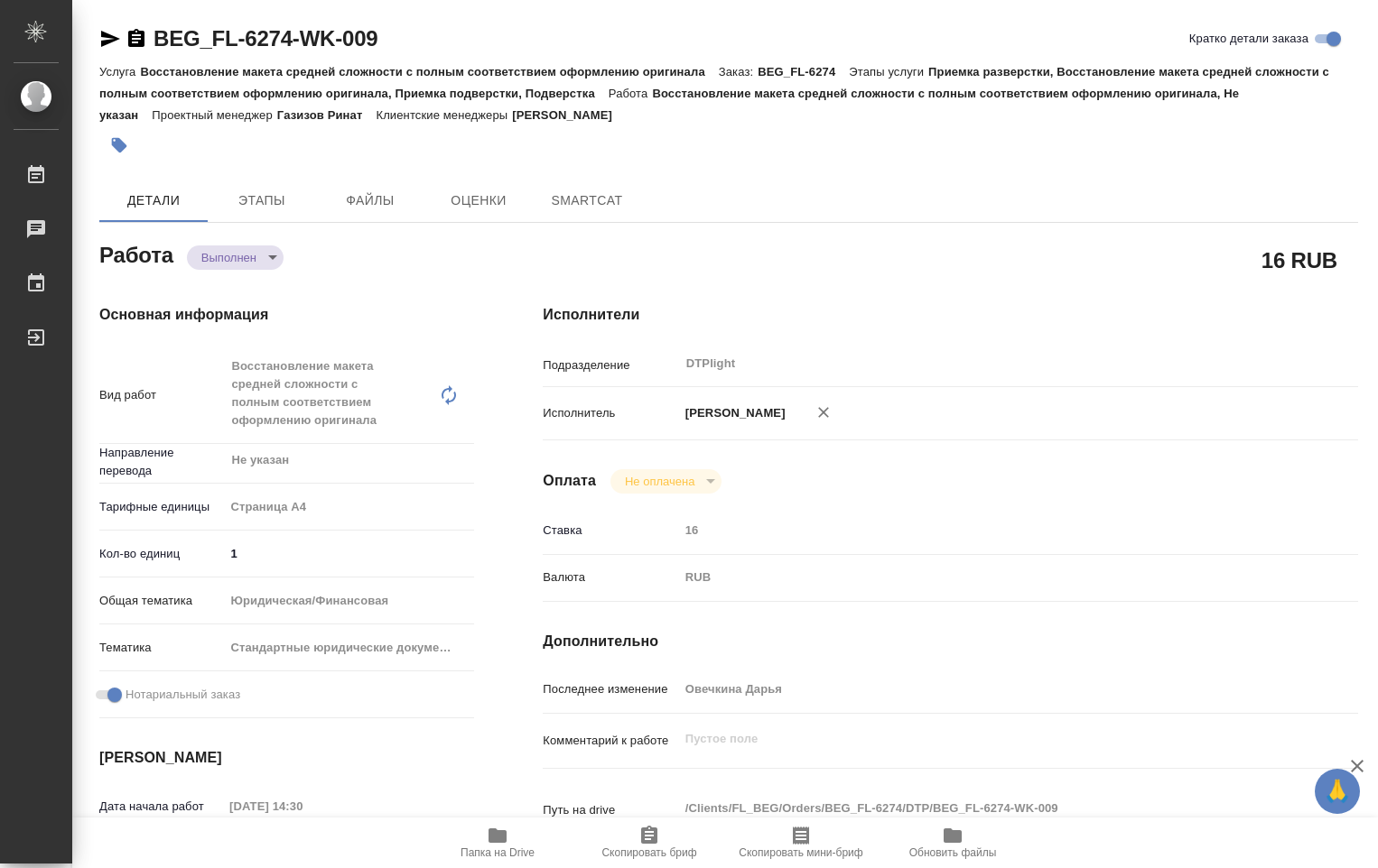
type textarea "x"
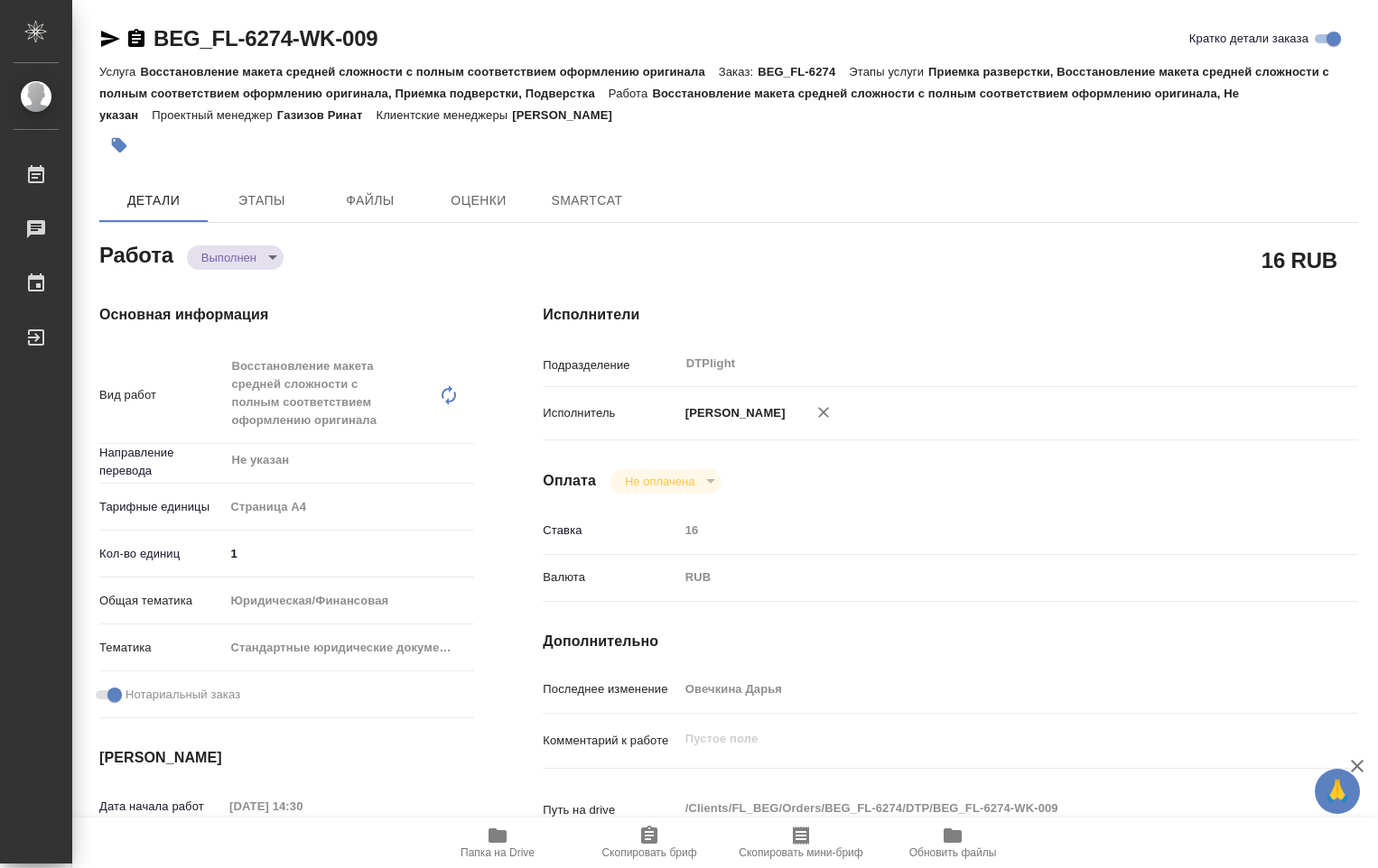
type textarea "x"
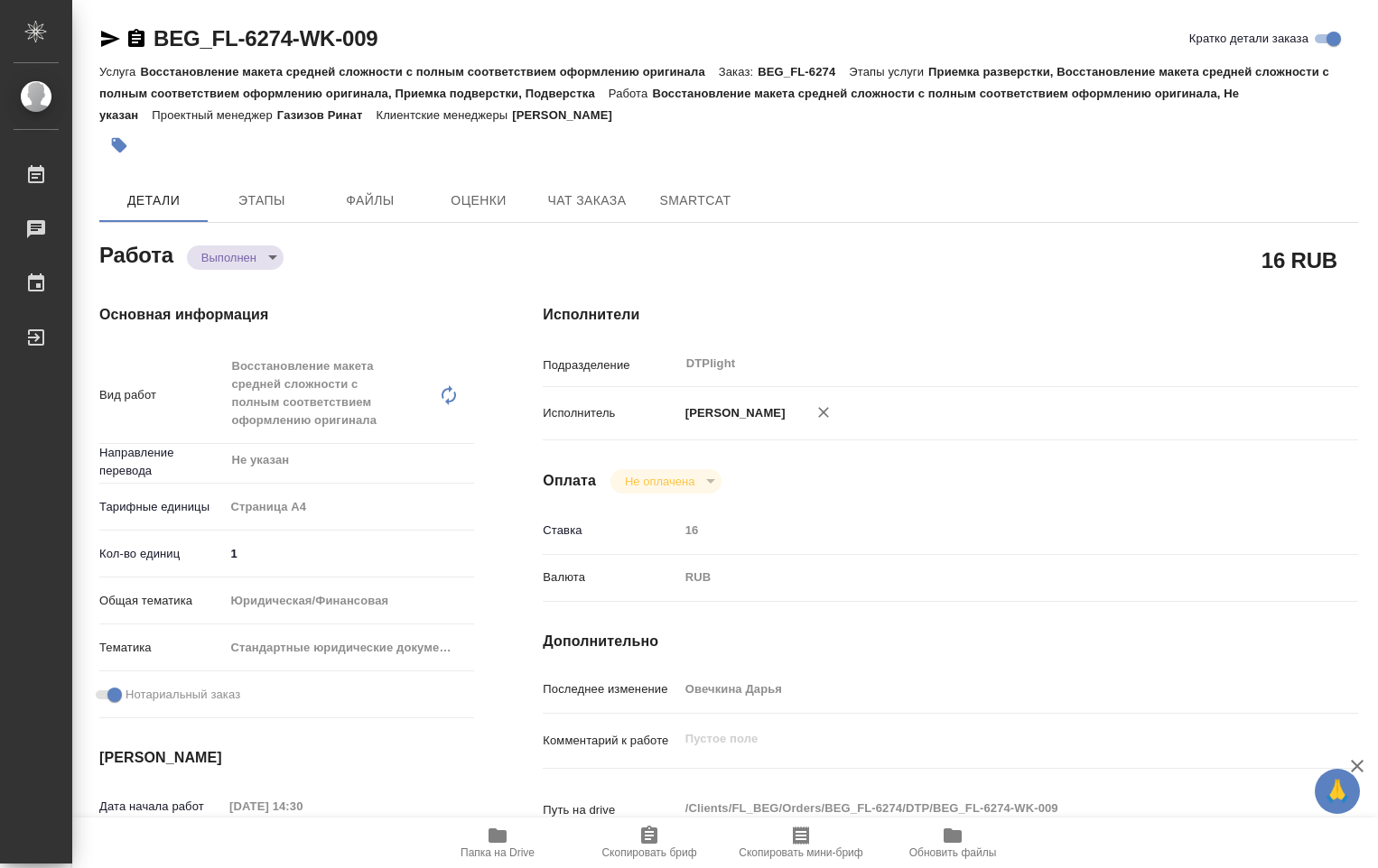
type textarea "x"
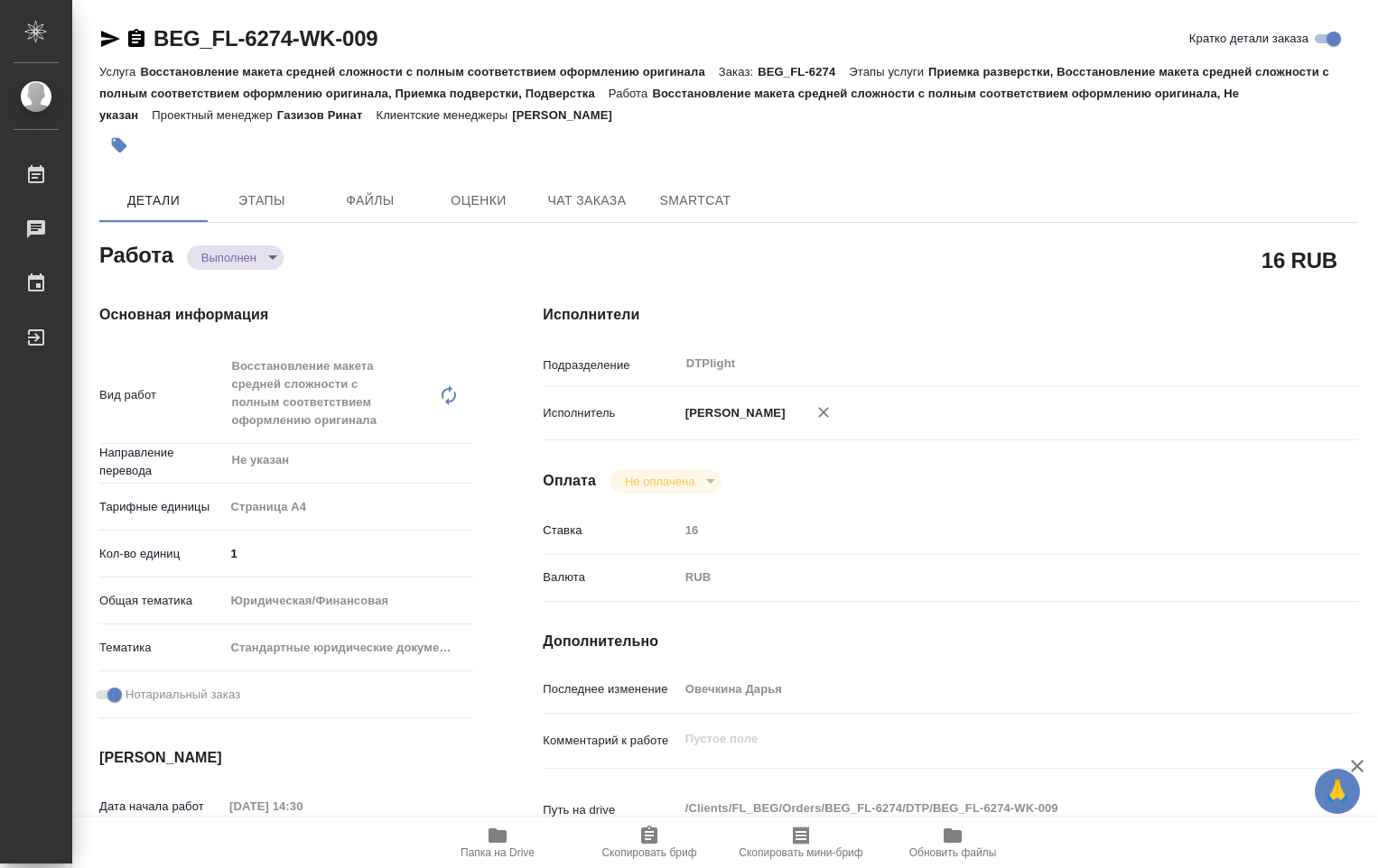
type textarea "x"
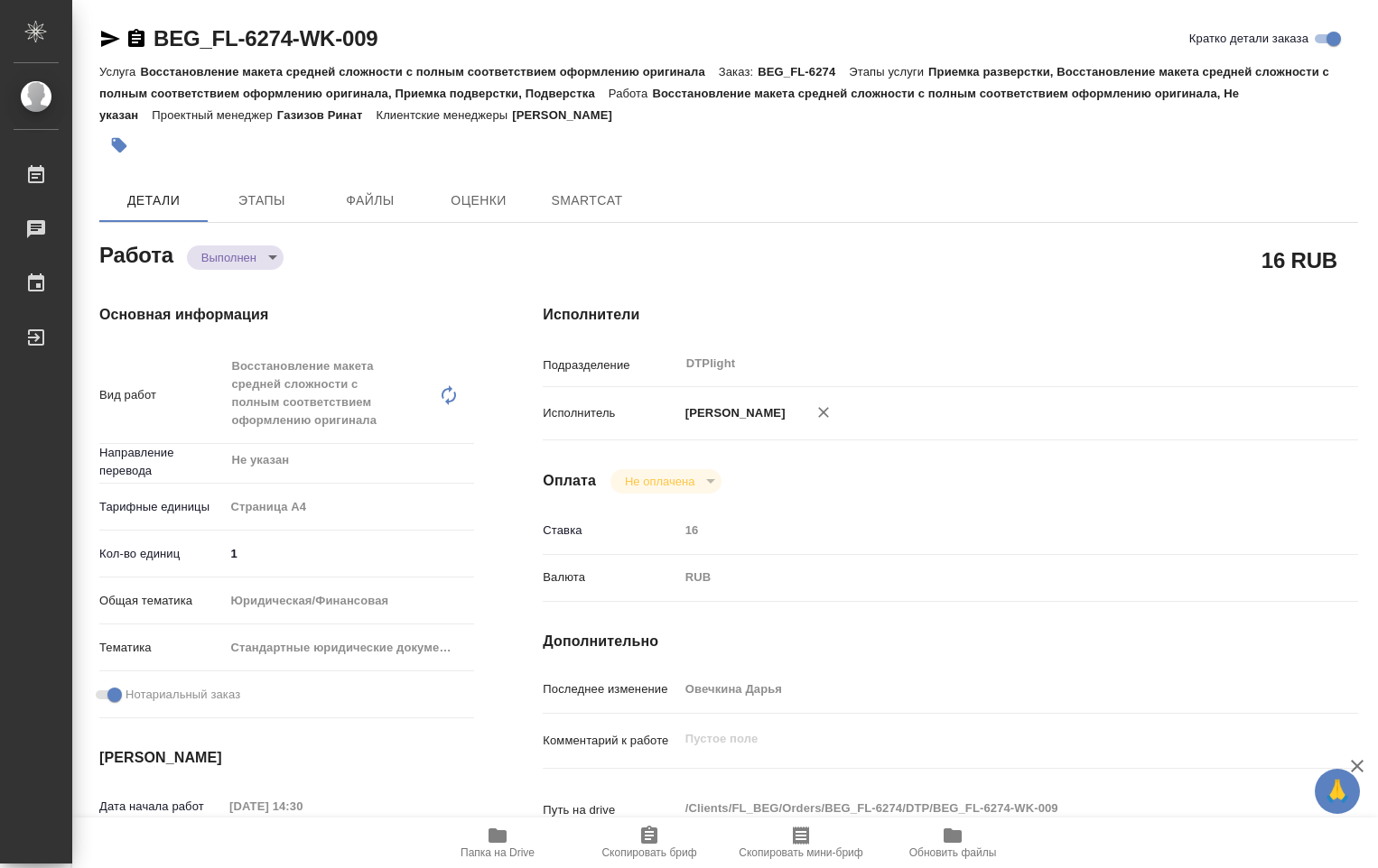
type textarea "x"
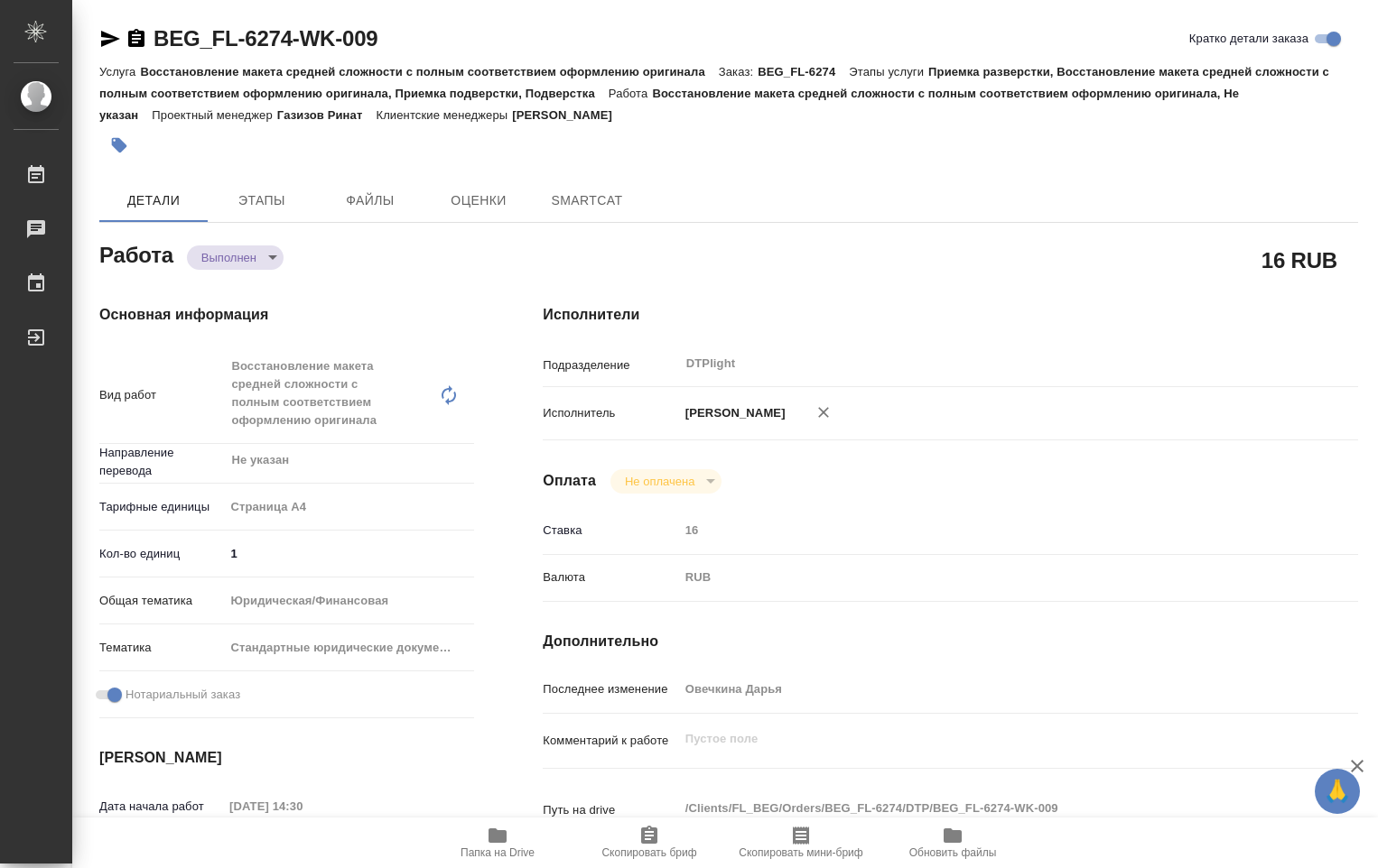
type textarea "x"
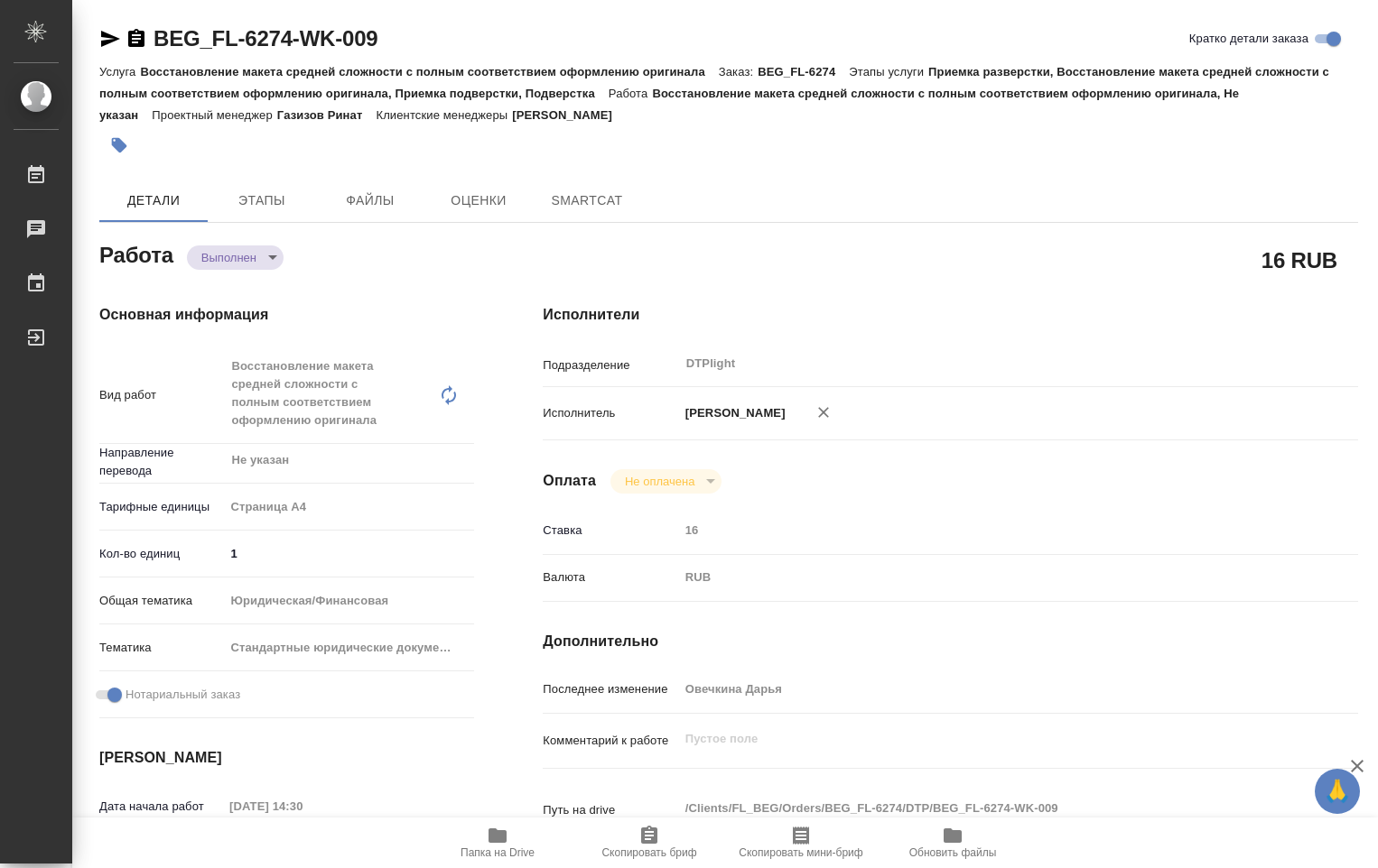
type textarea "x"
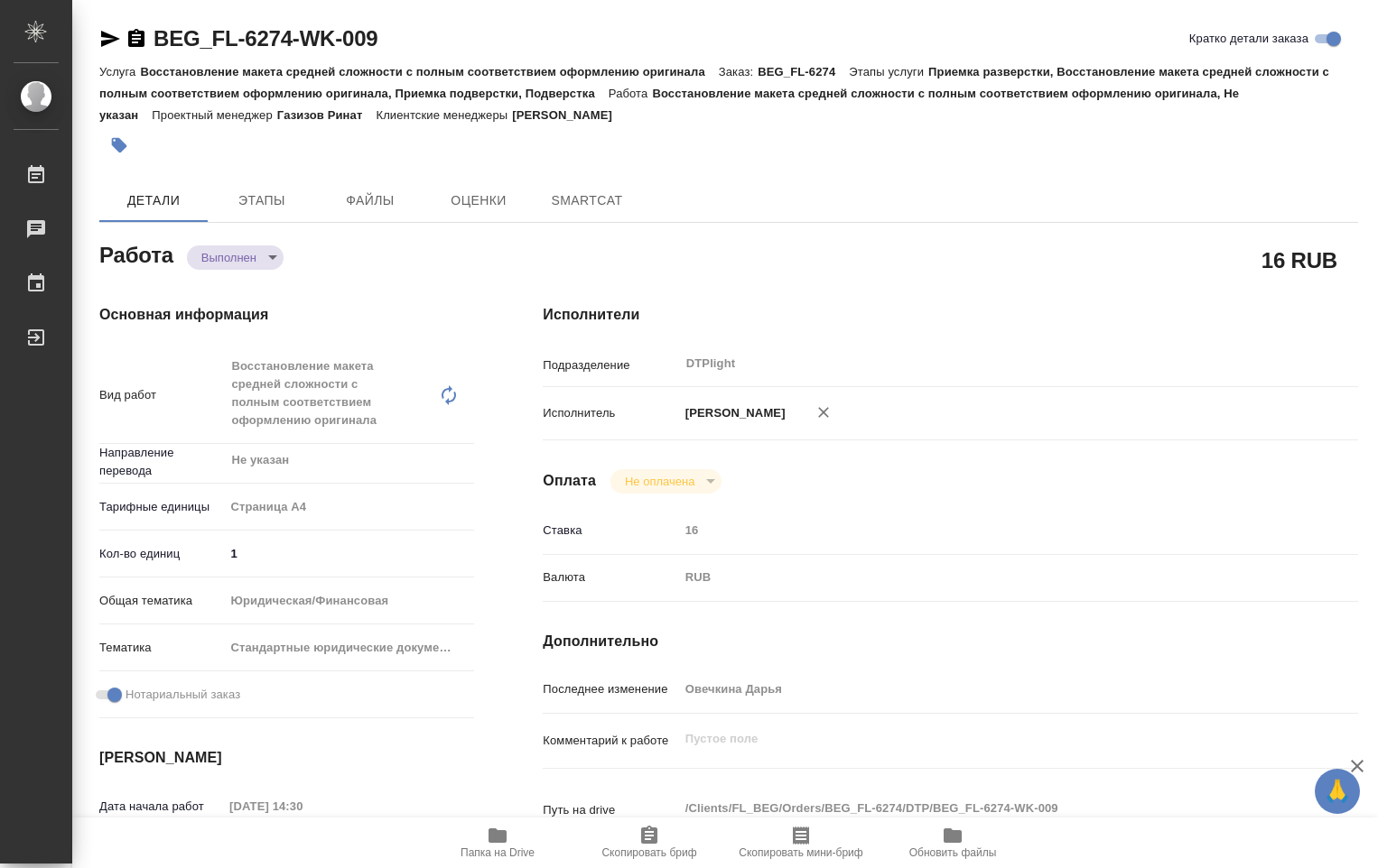
type textarea "x"
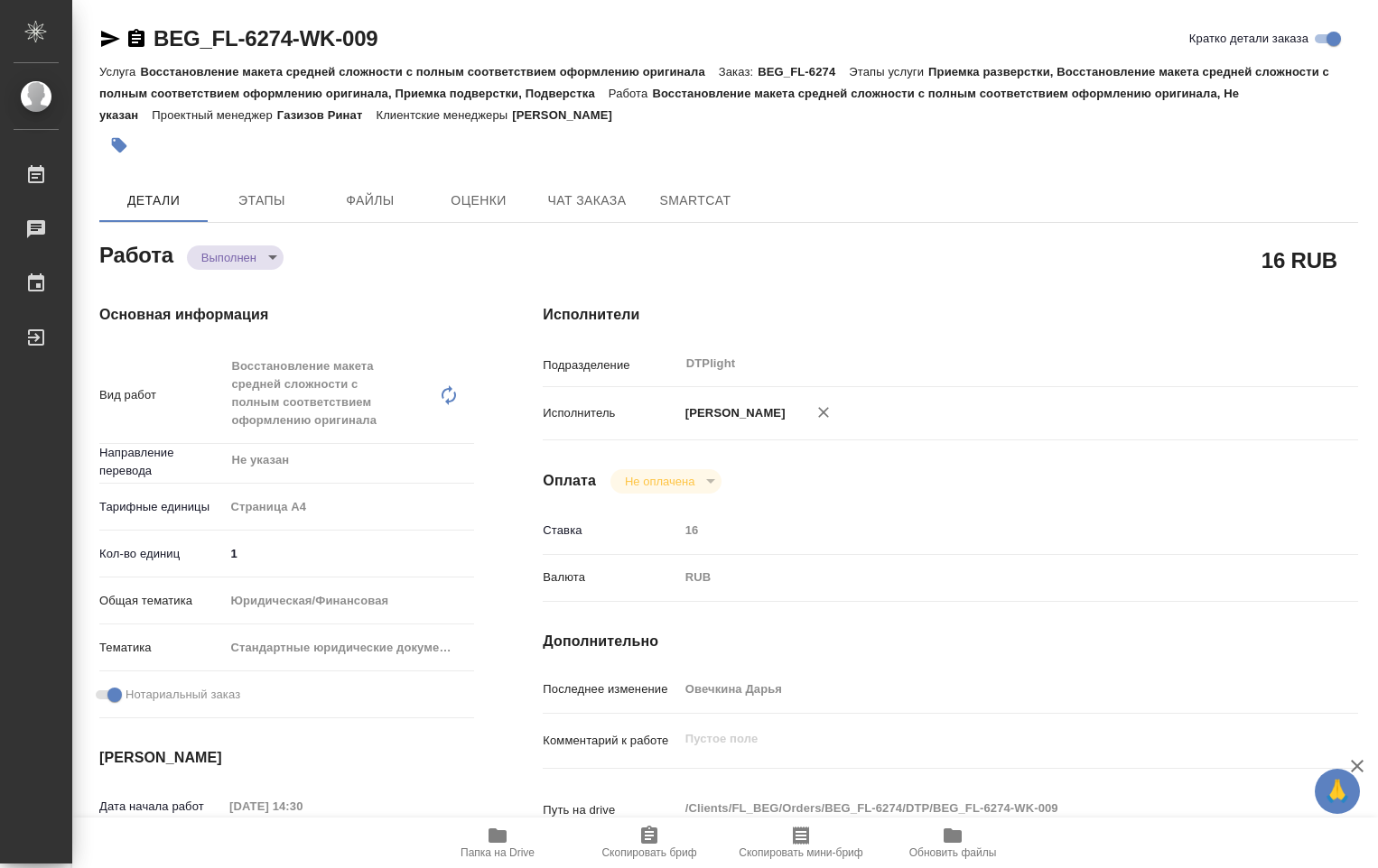
type textarea "x"
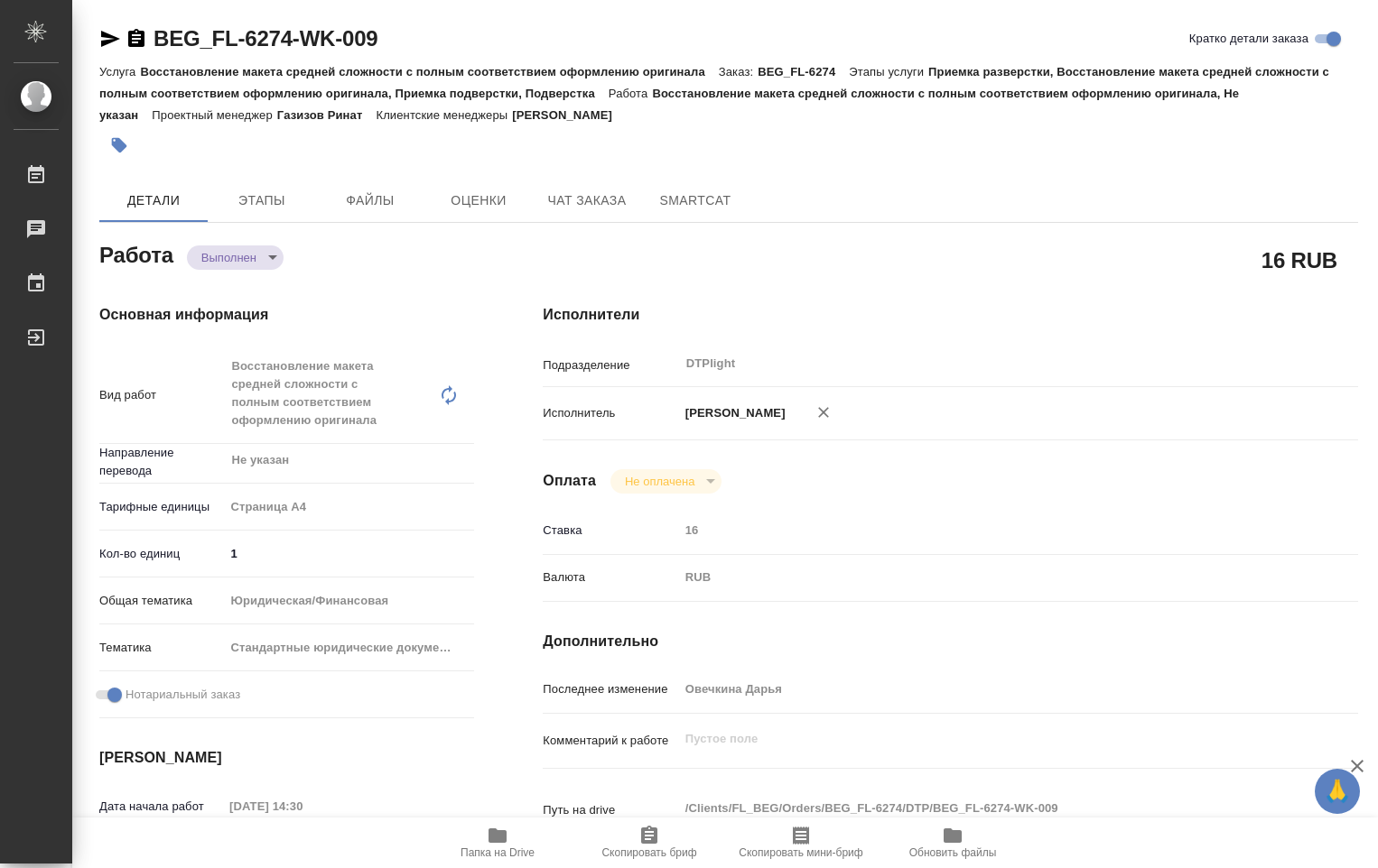
type textarea "x"
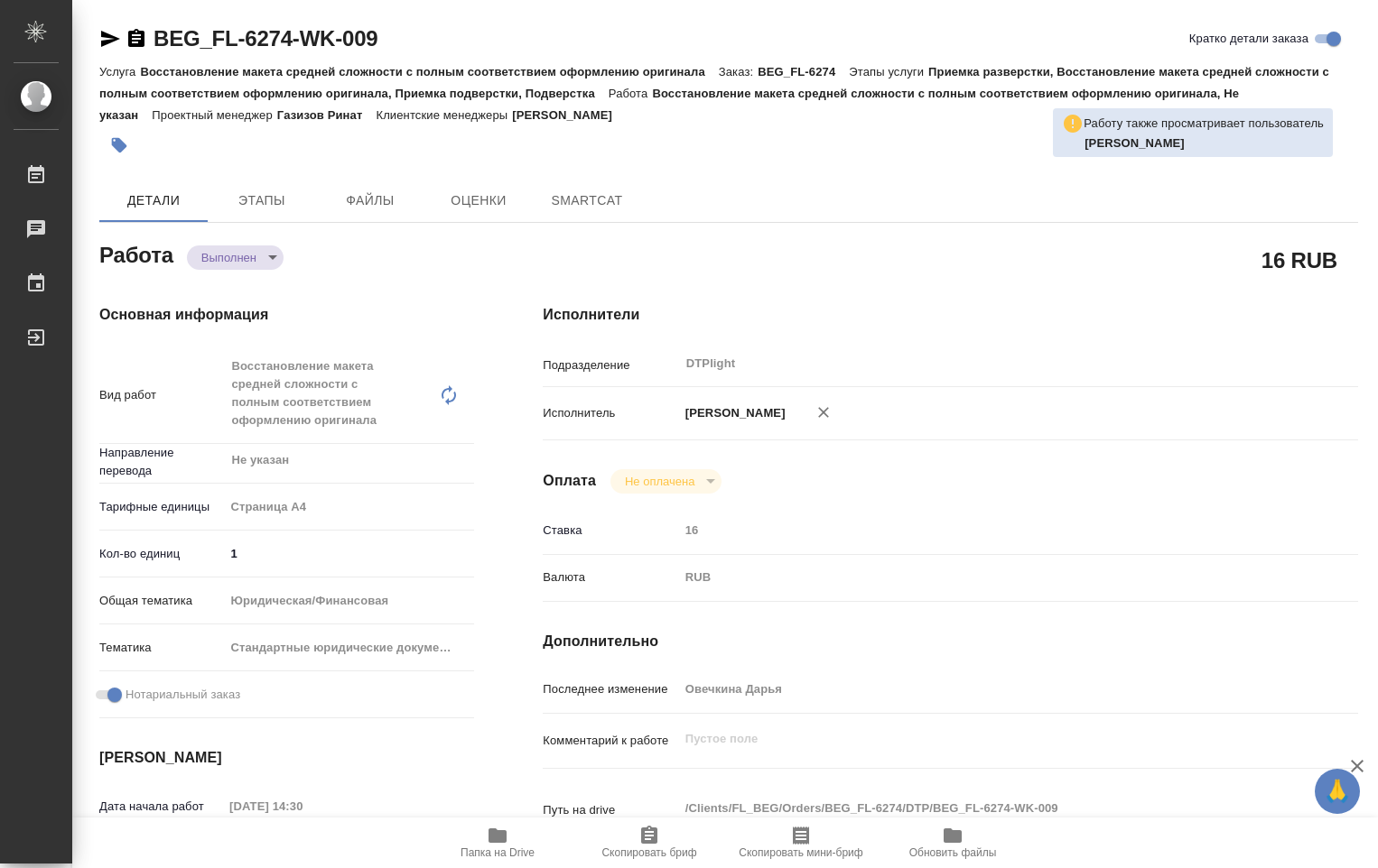
type textarea "x"
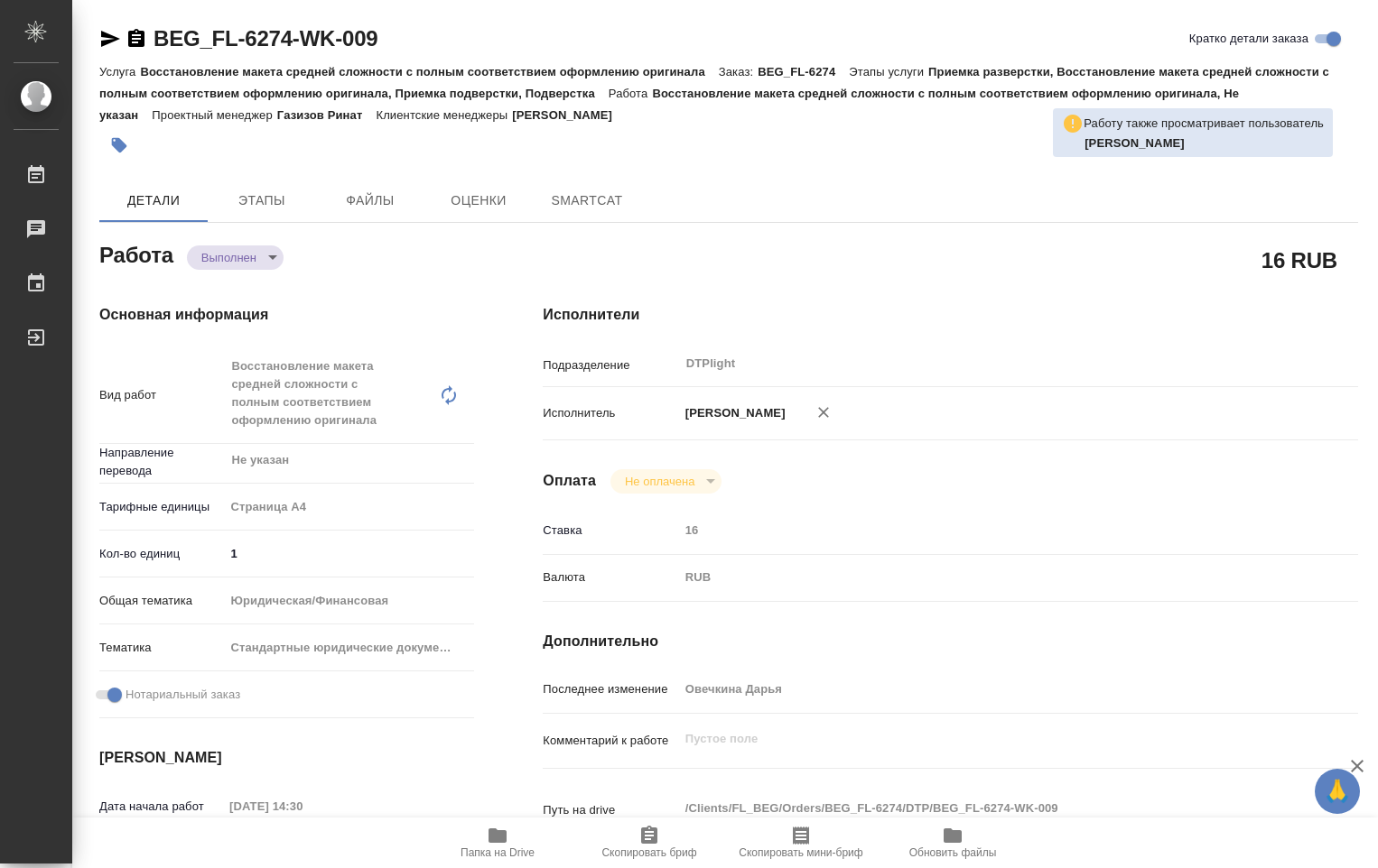
type textarea "x"
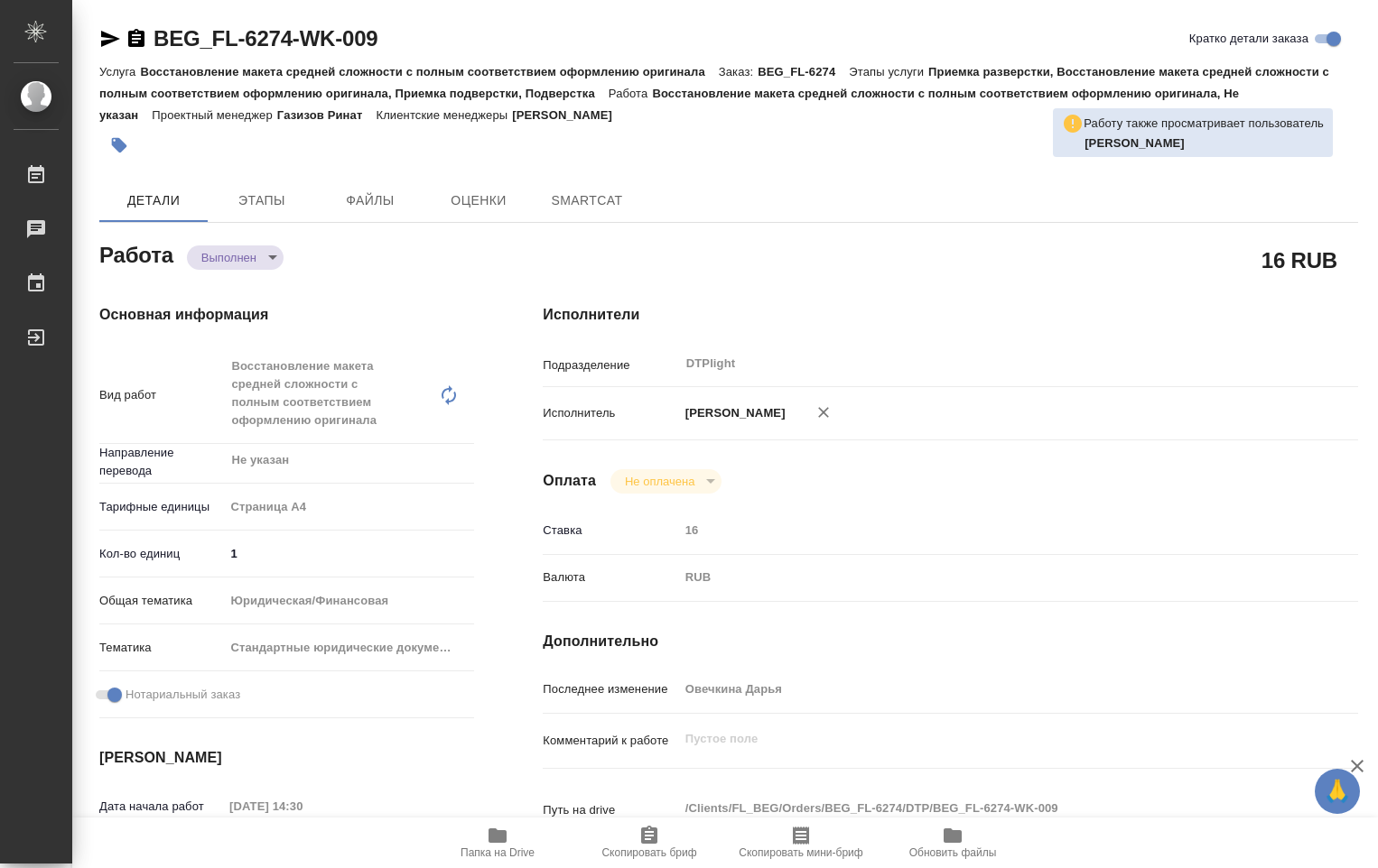
type textarea "x"
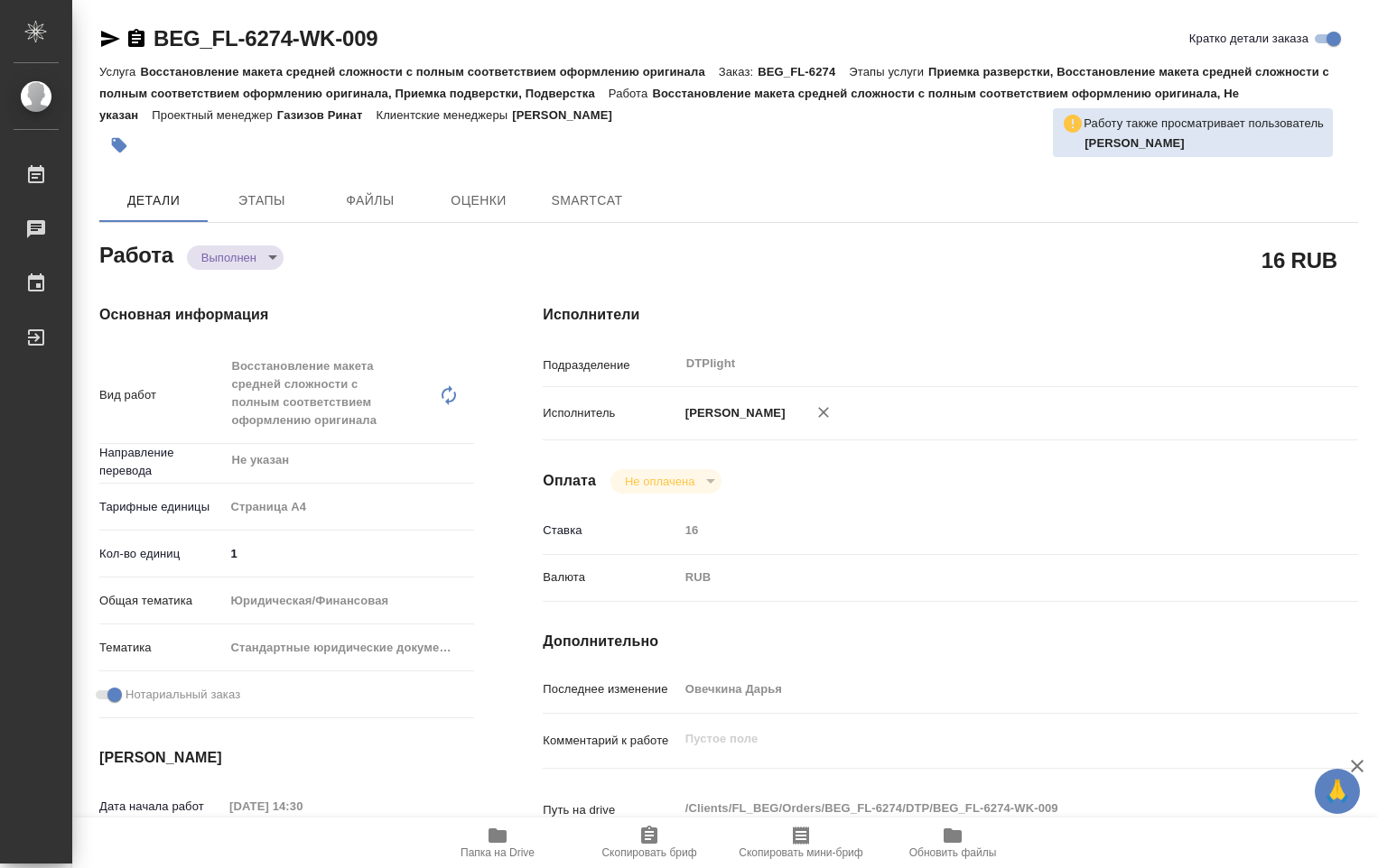
type textarea "x"
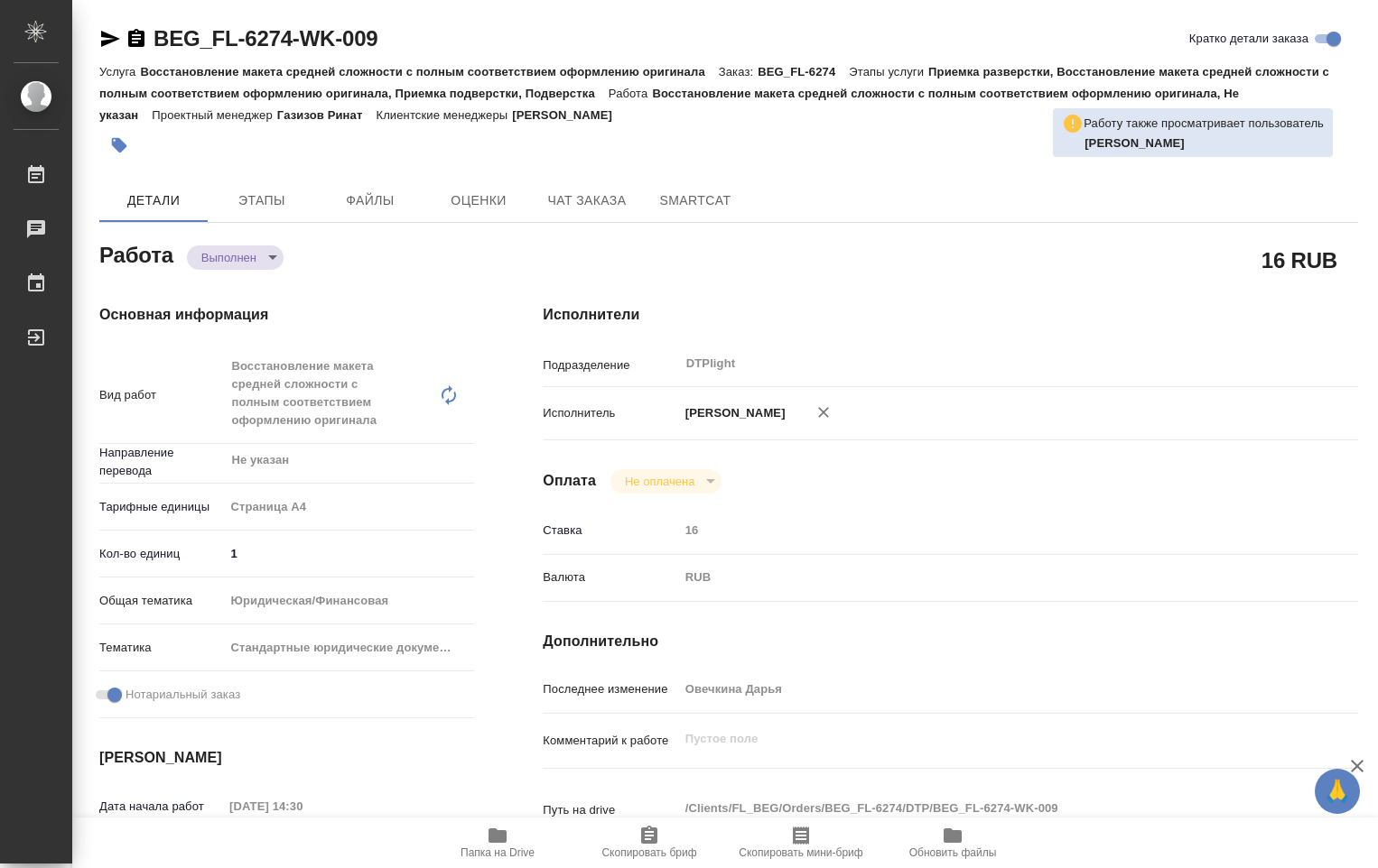
type textarea "x"
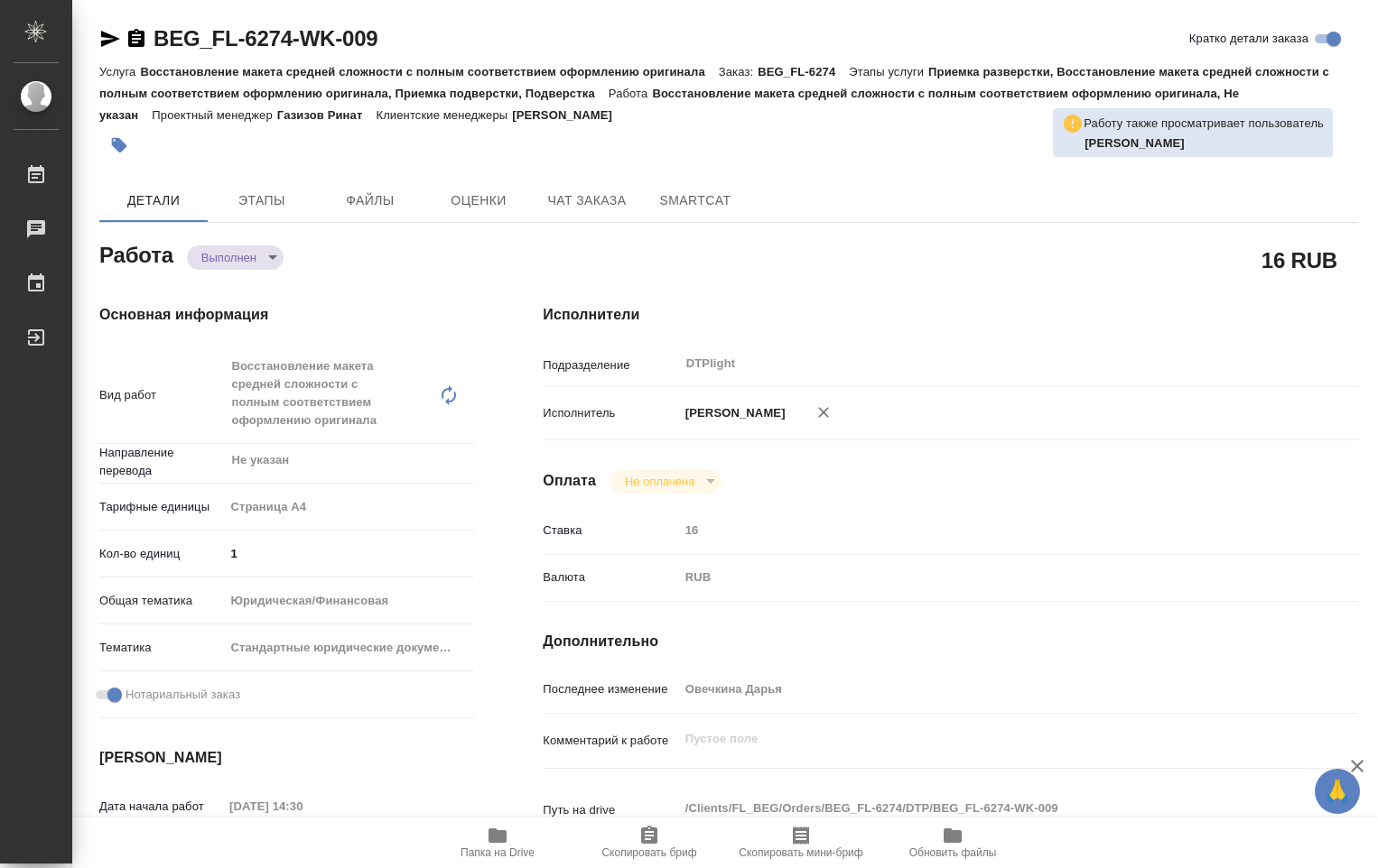
type textarea "x"
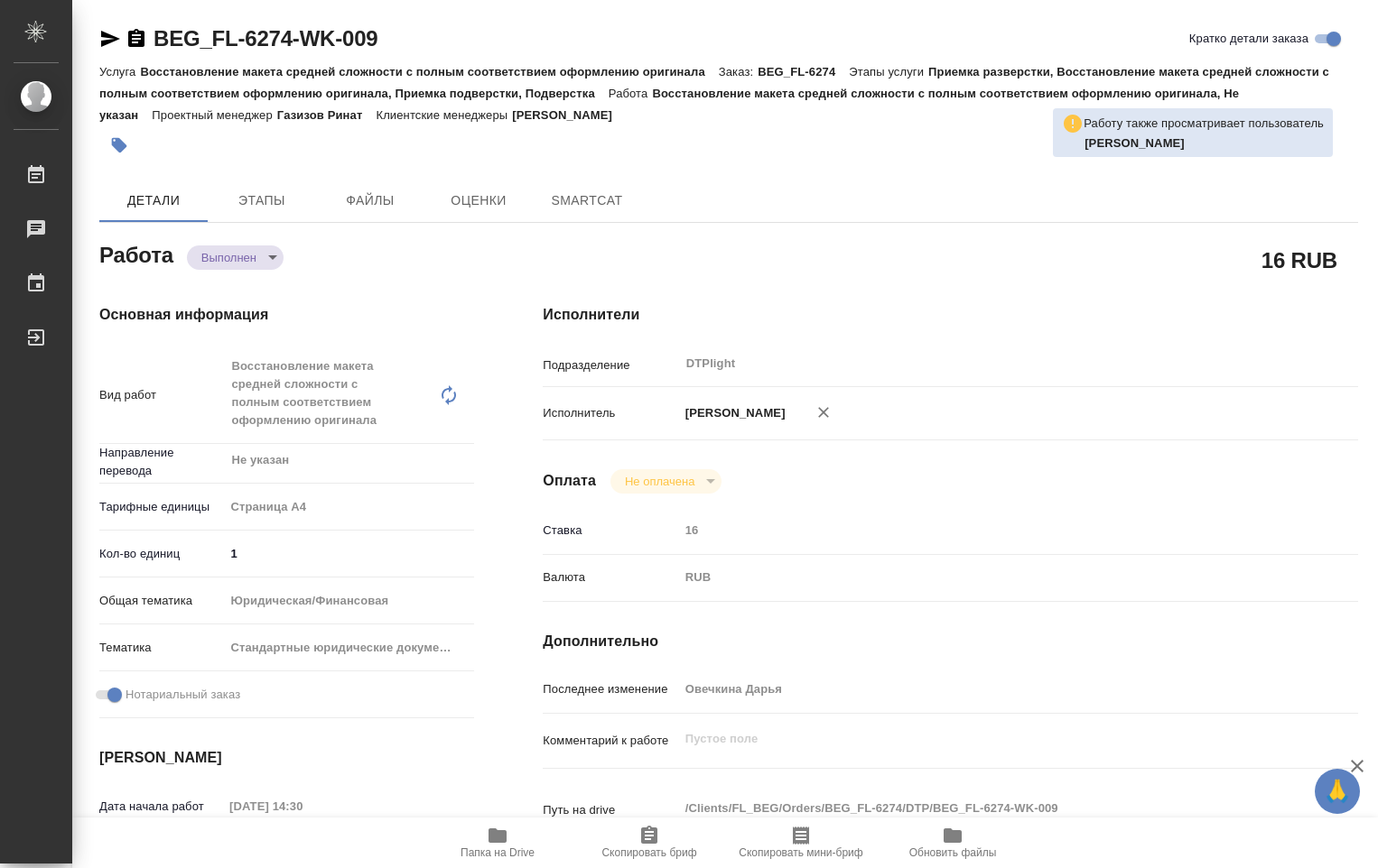
type textarea "x"
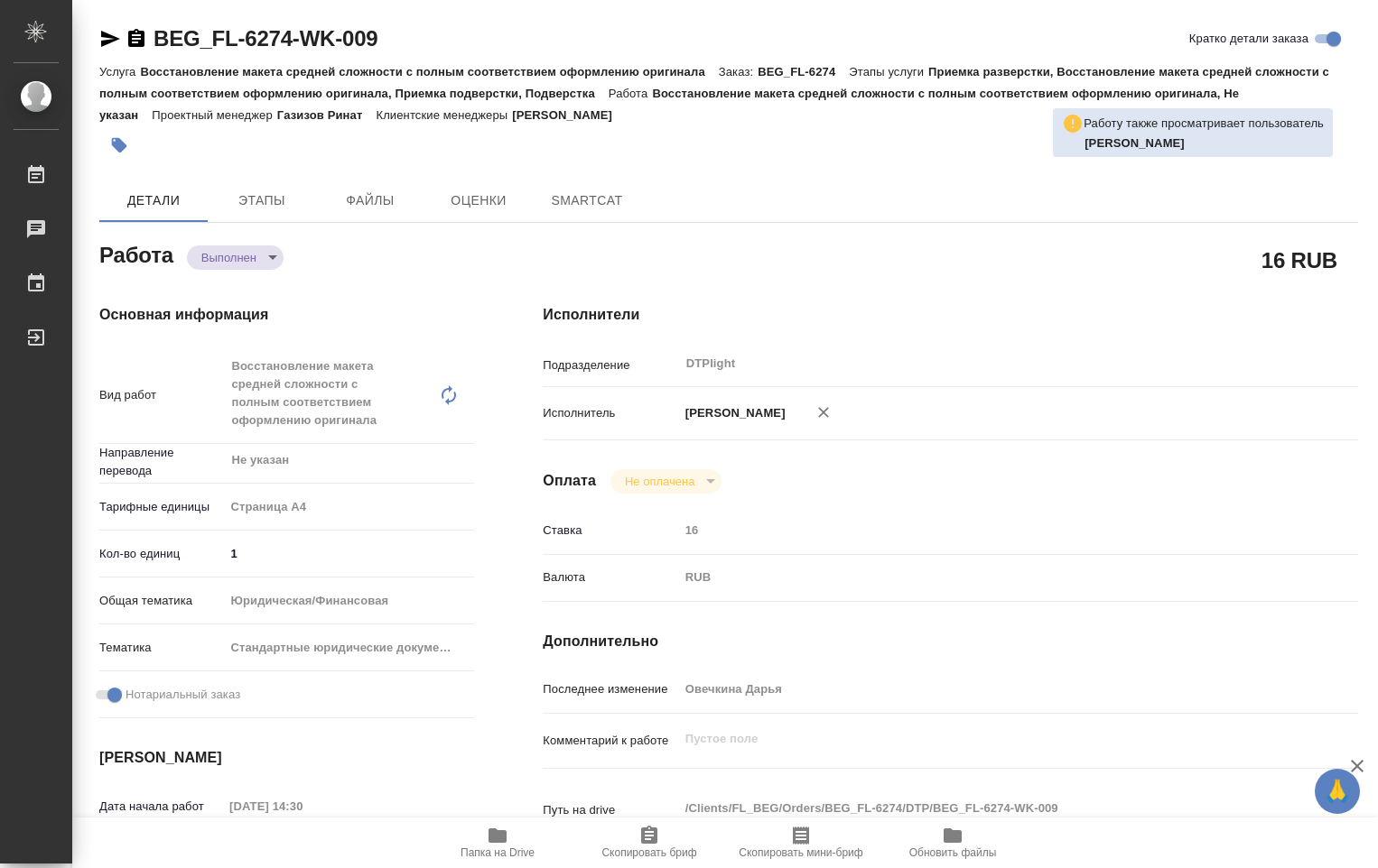
type textarea "x"
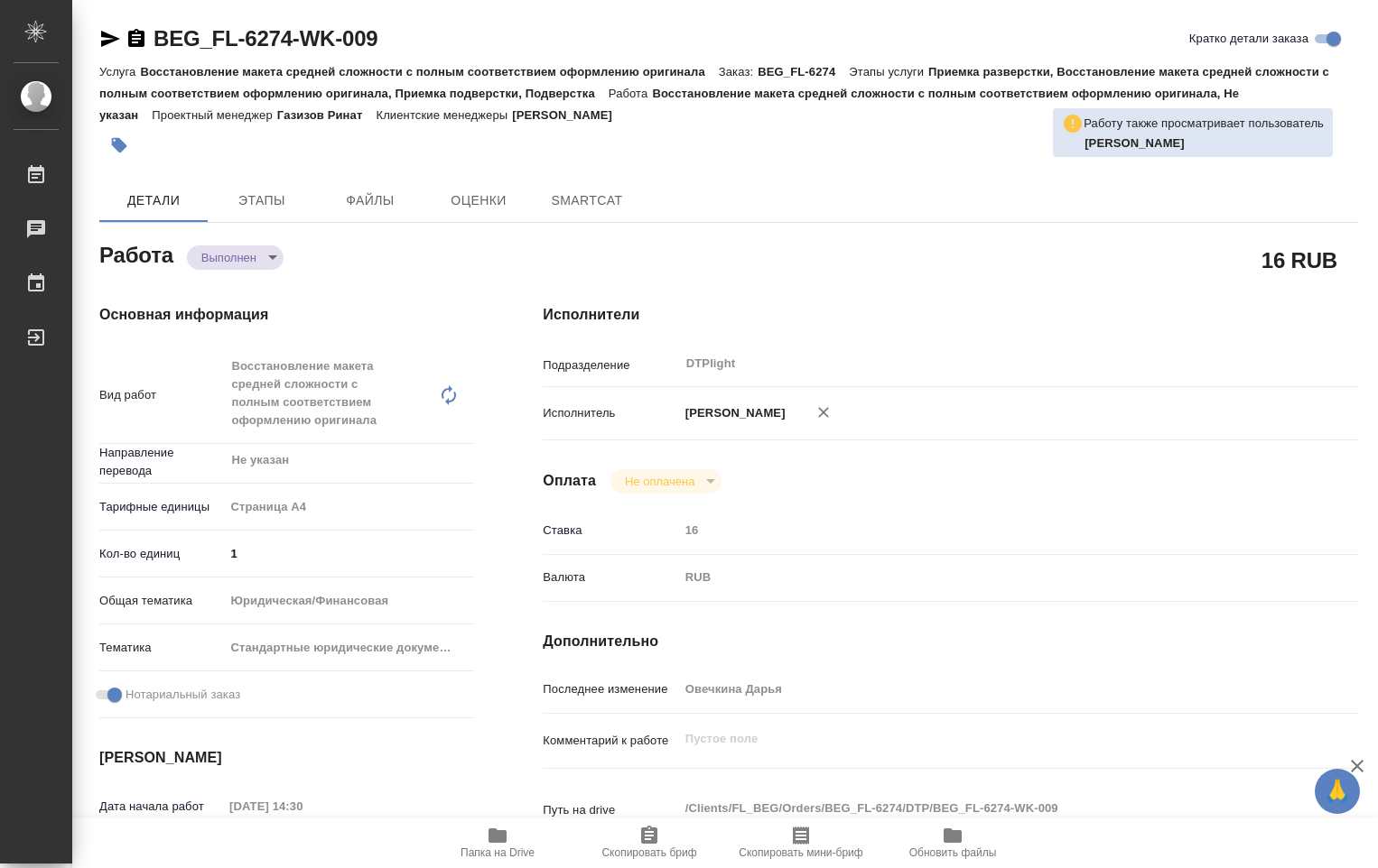
type textarea "x"
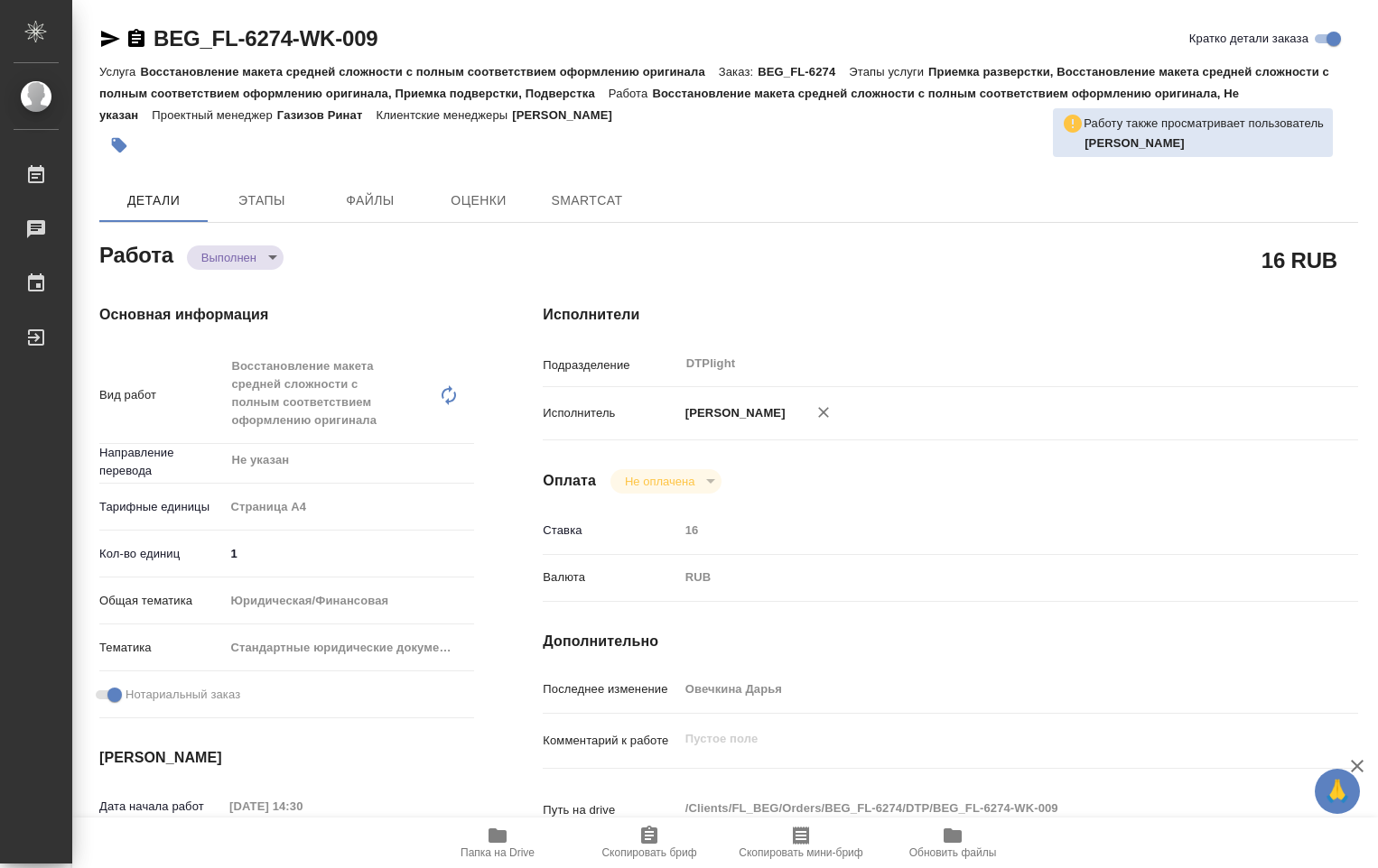
type textarea "x"
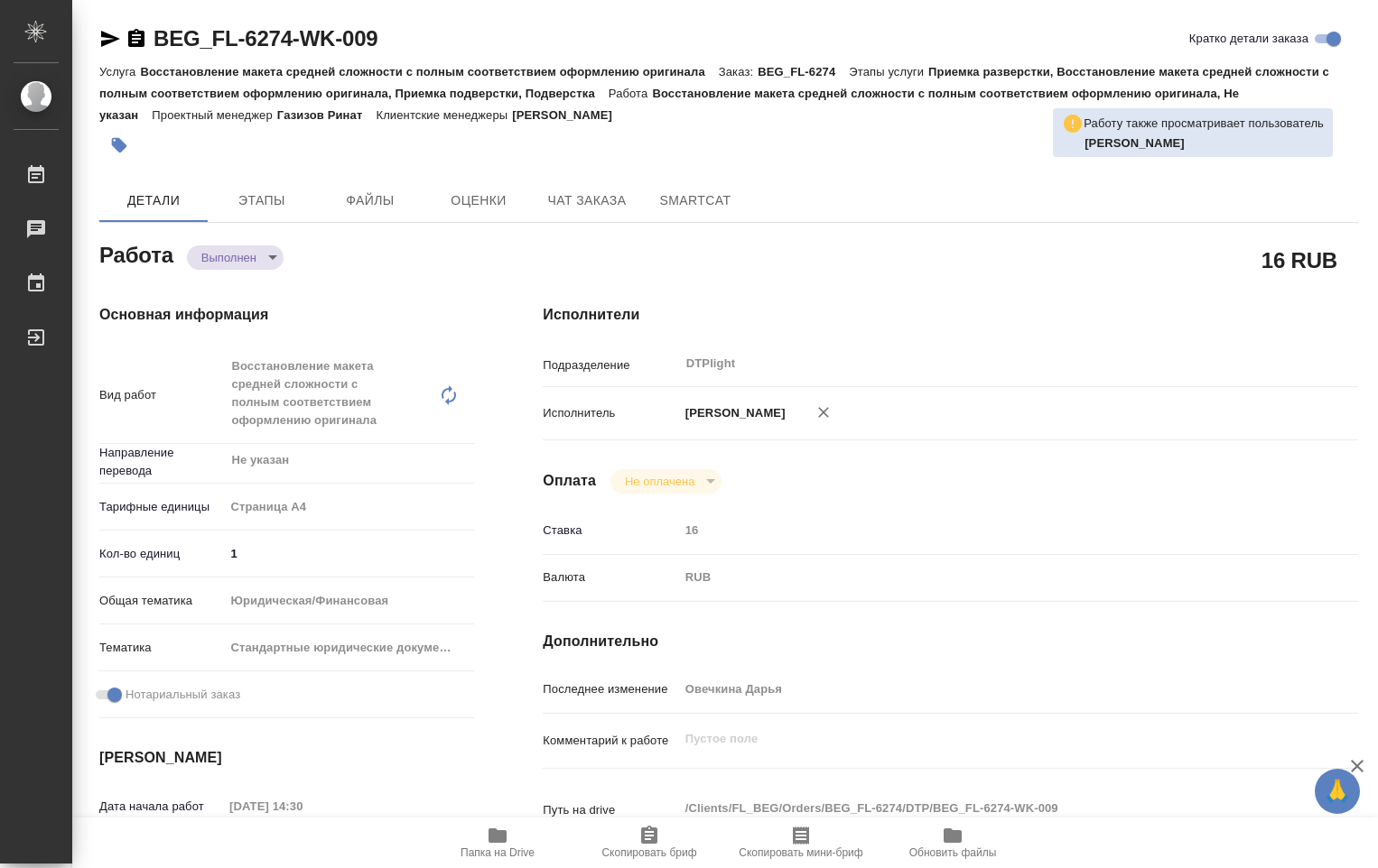
type textarea "x"
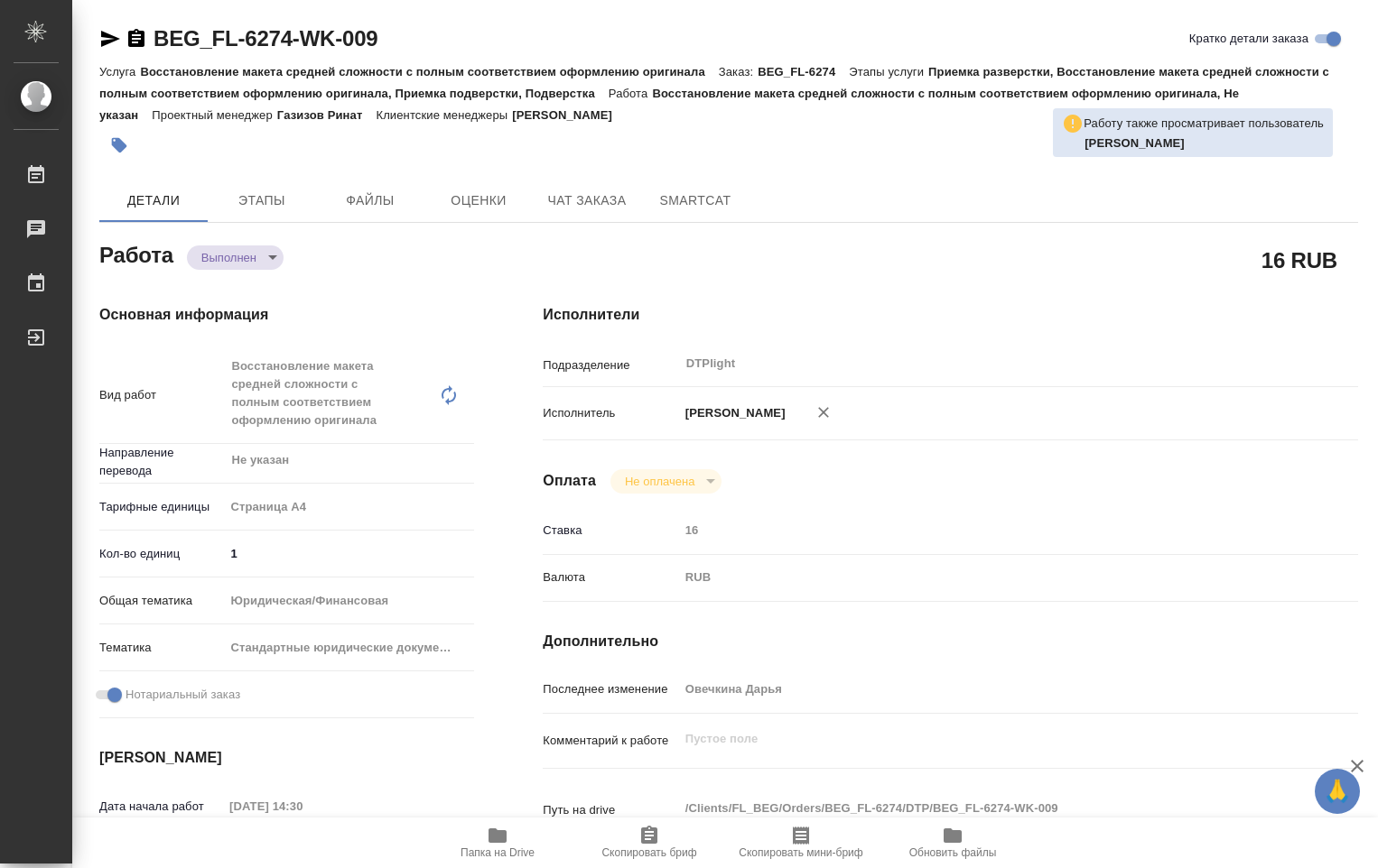
type textarea "x"
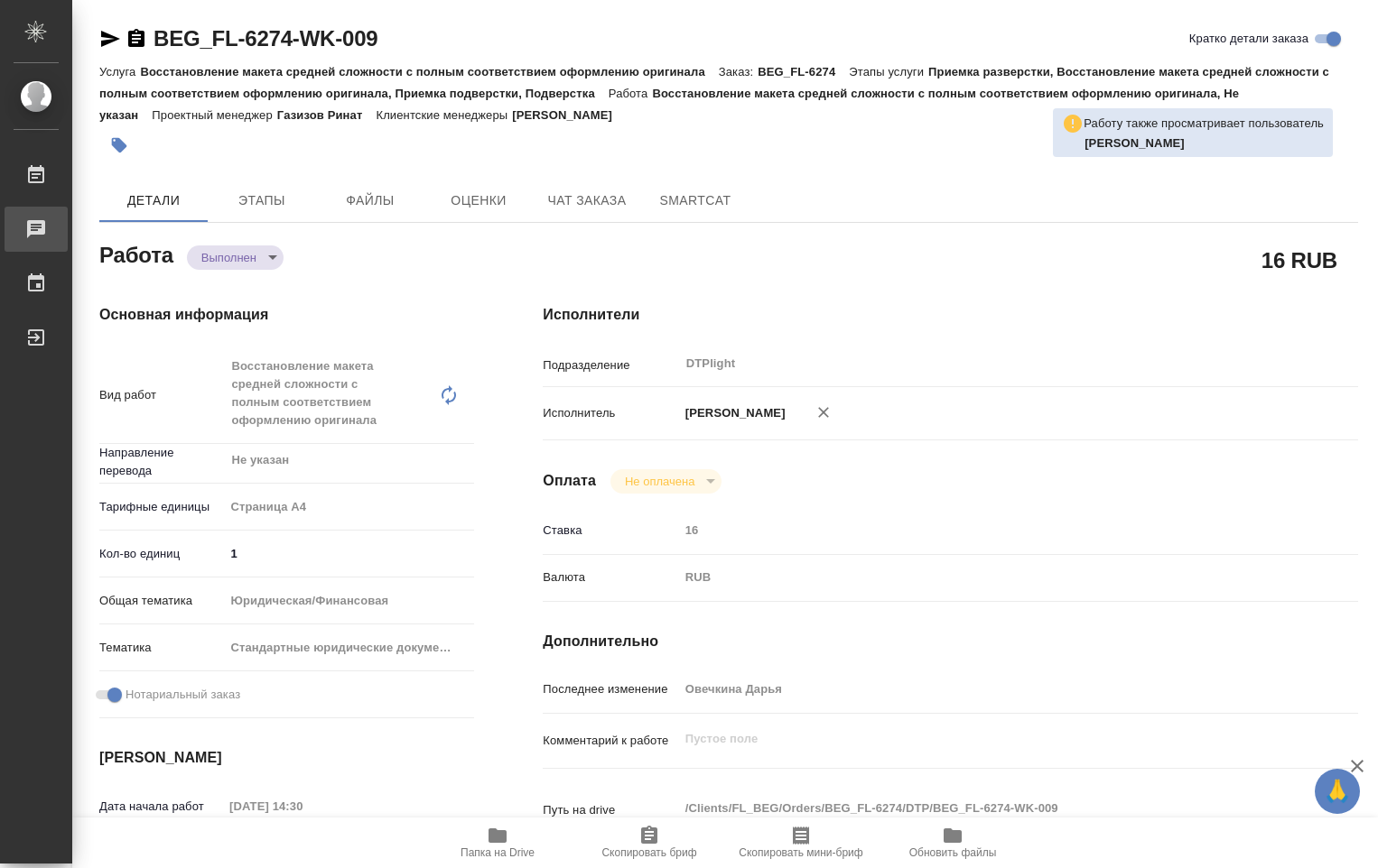
type textarea "x"
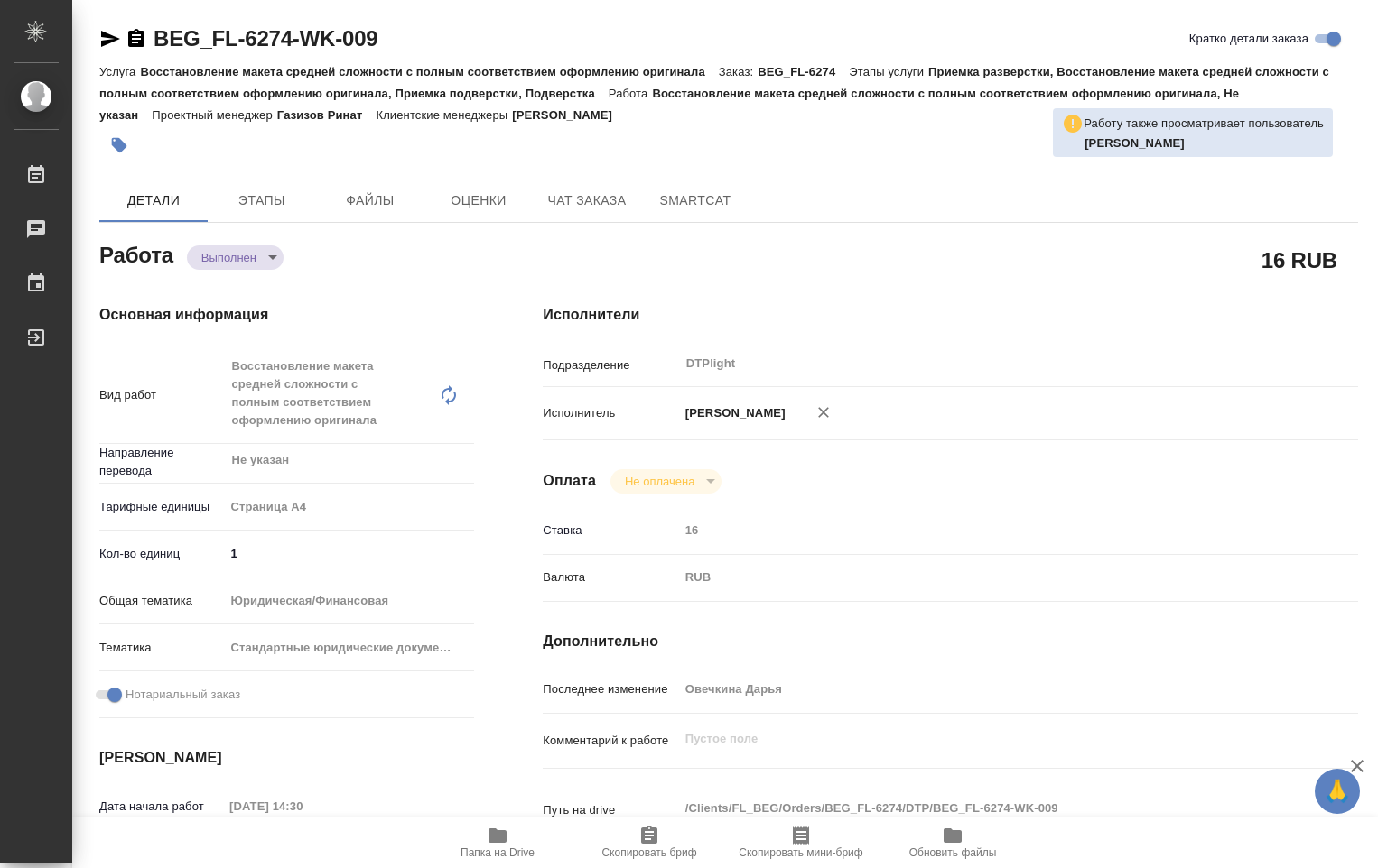
type textarea "x"
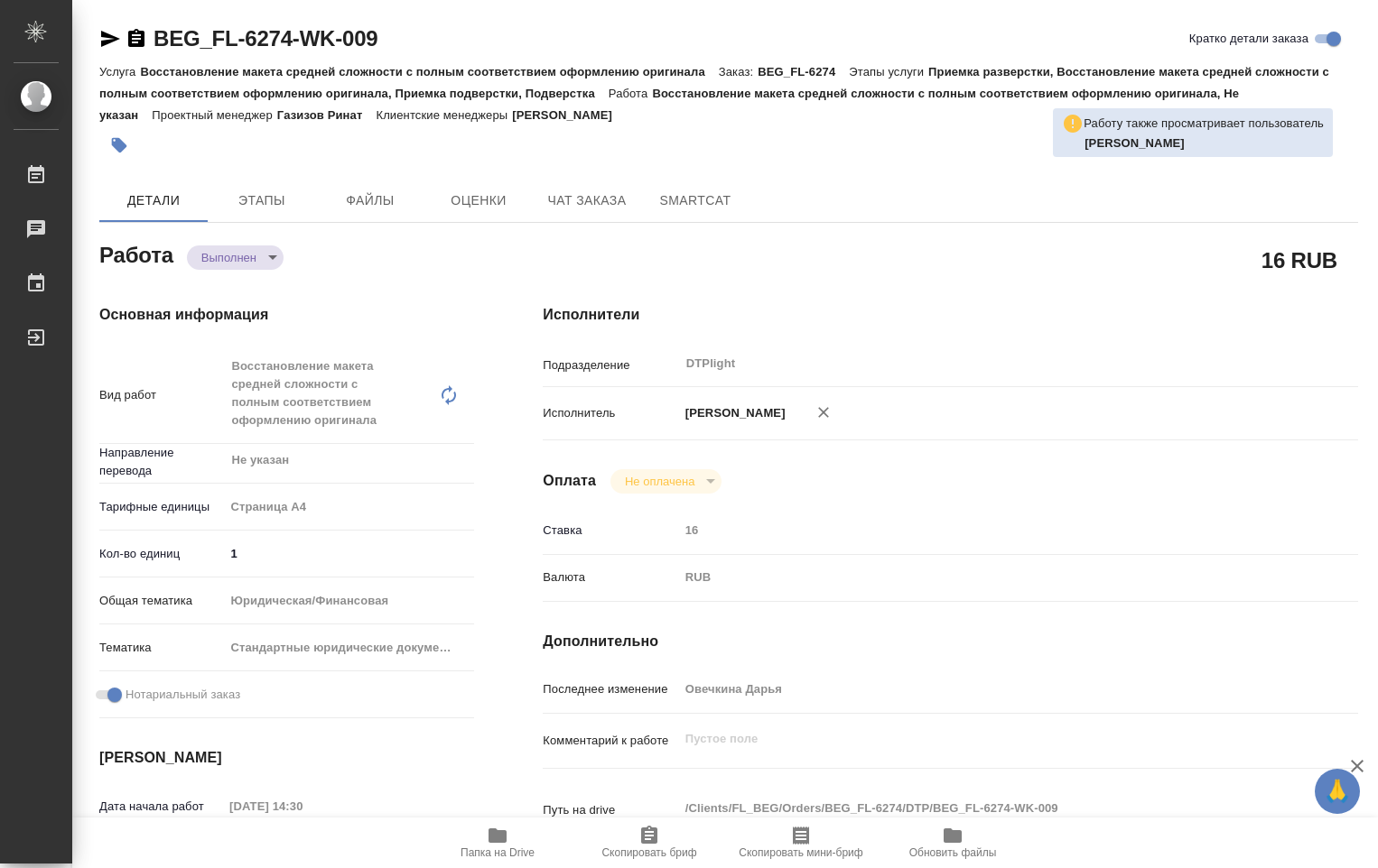
type textarea "x"
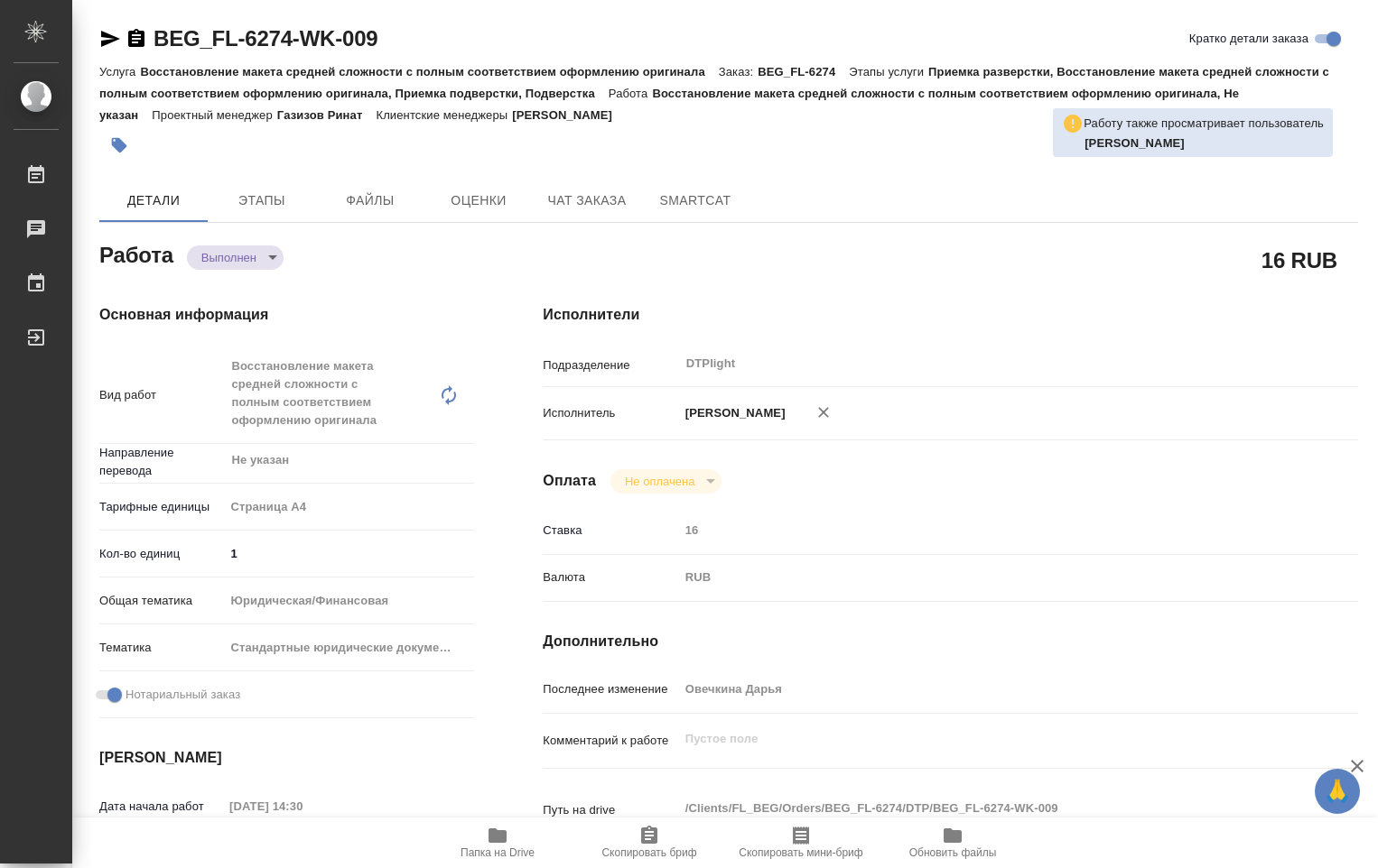
type textarea "x"
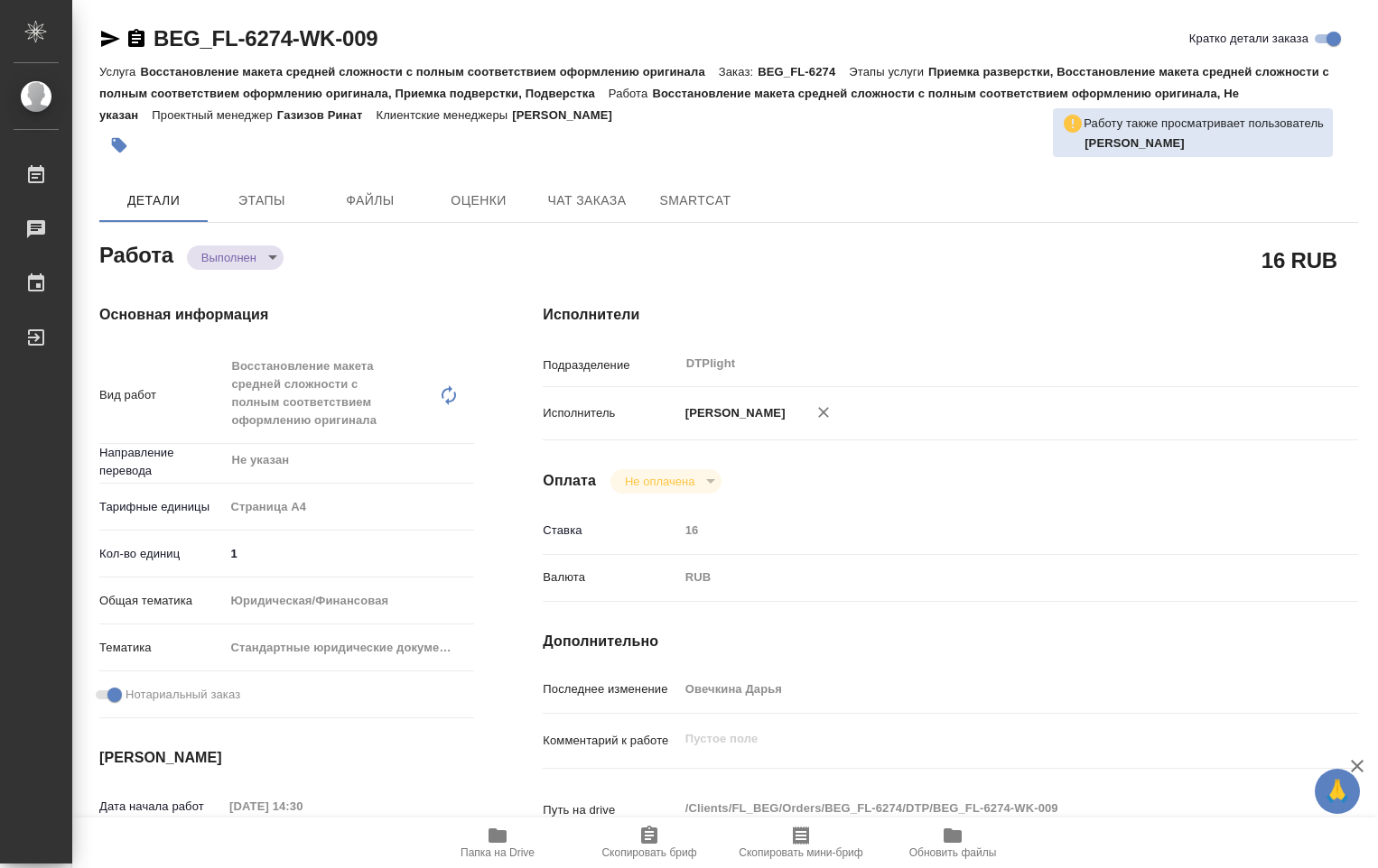
type textarea "x"
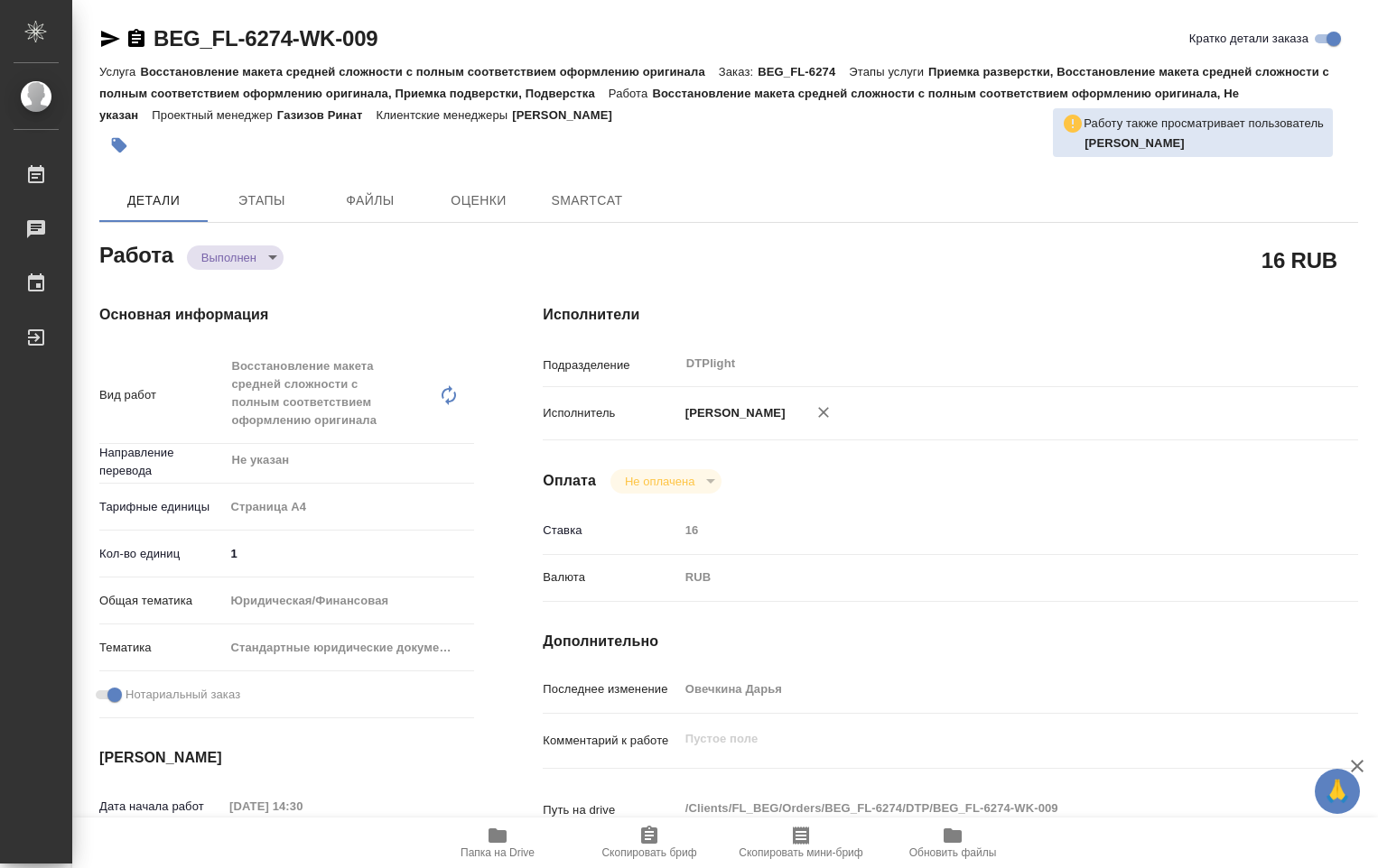
type textarea "x"
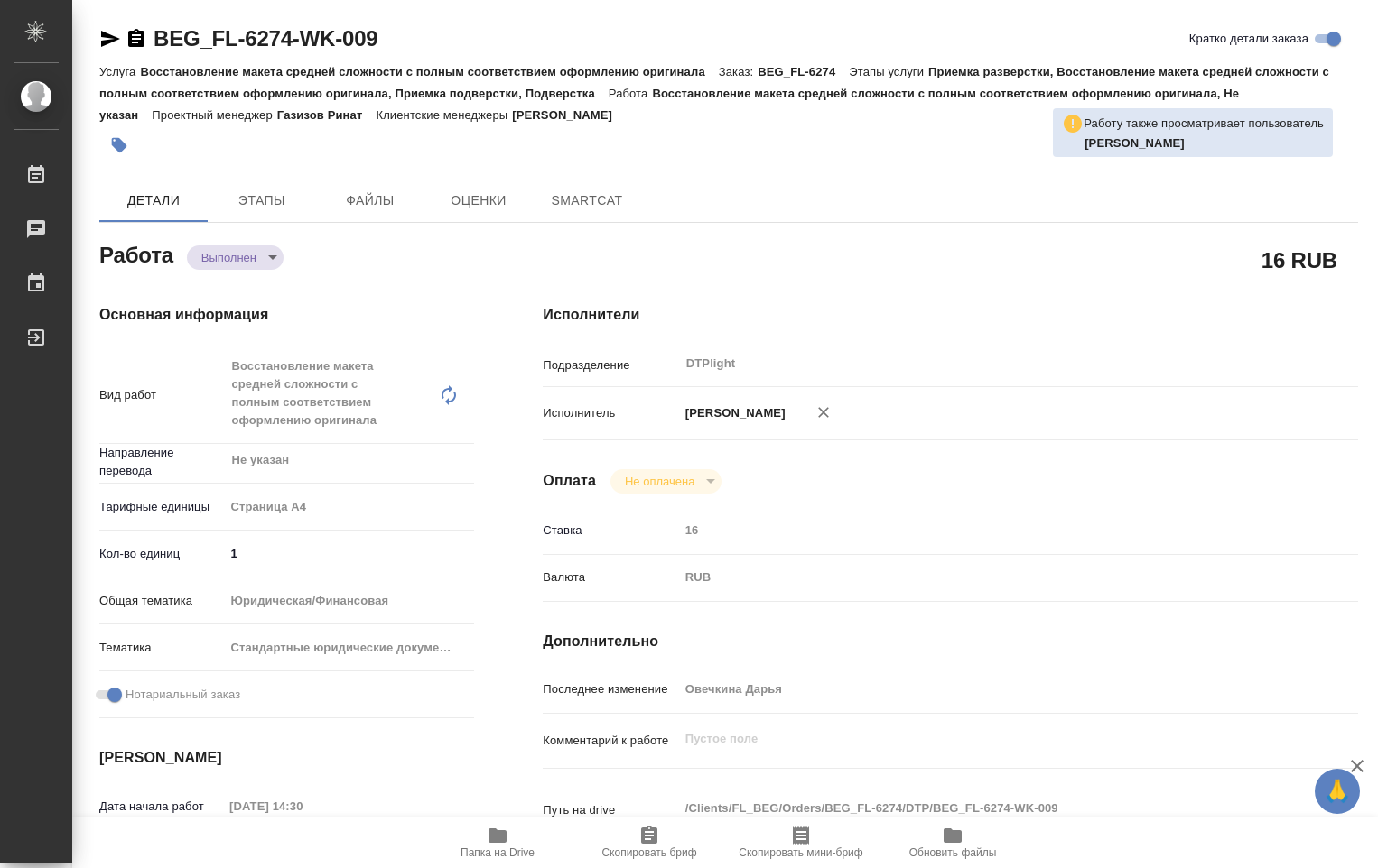
type textarea "x"
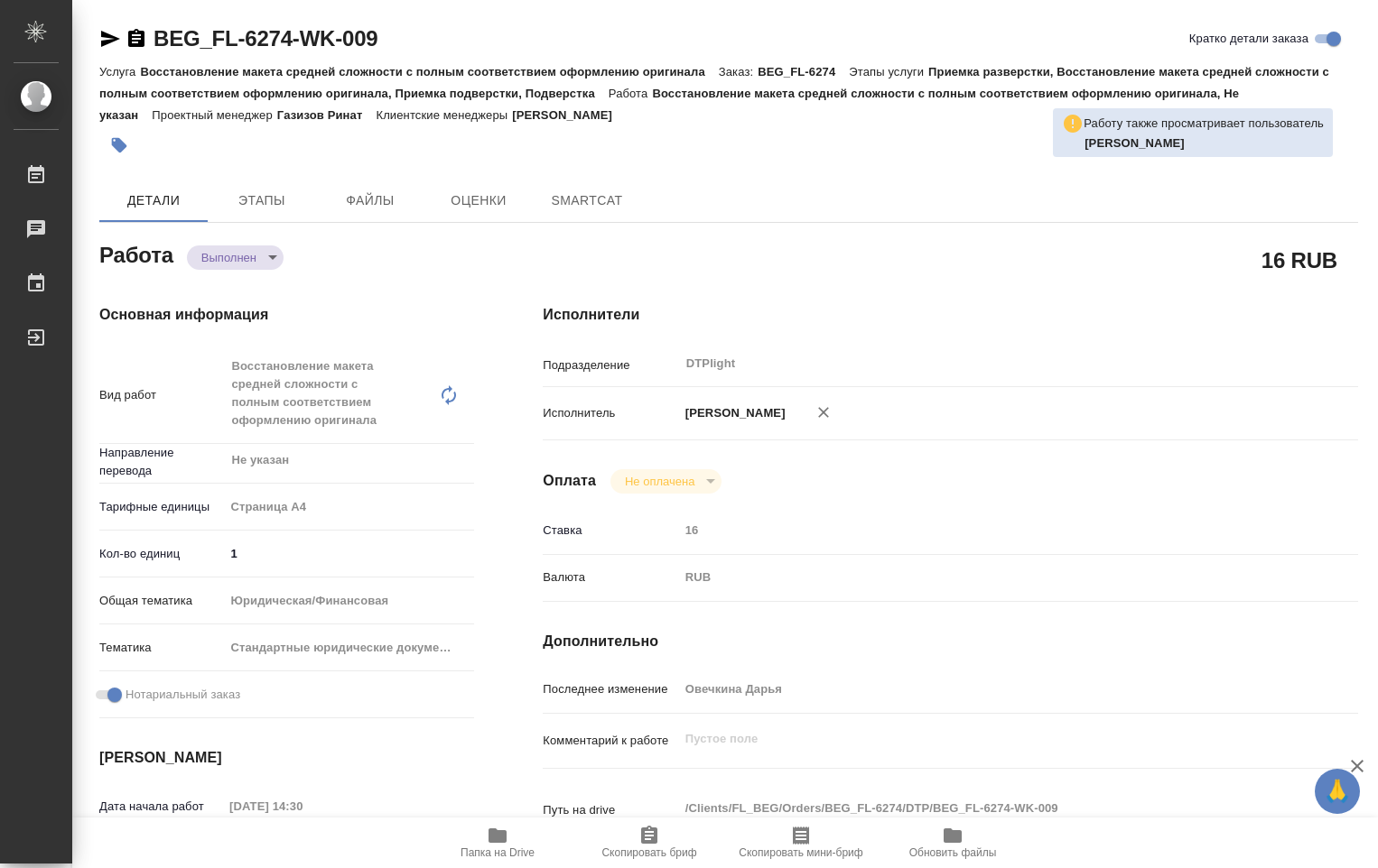
type textarea "x"
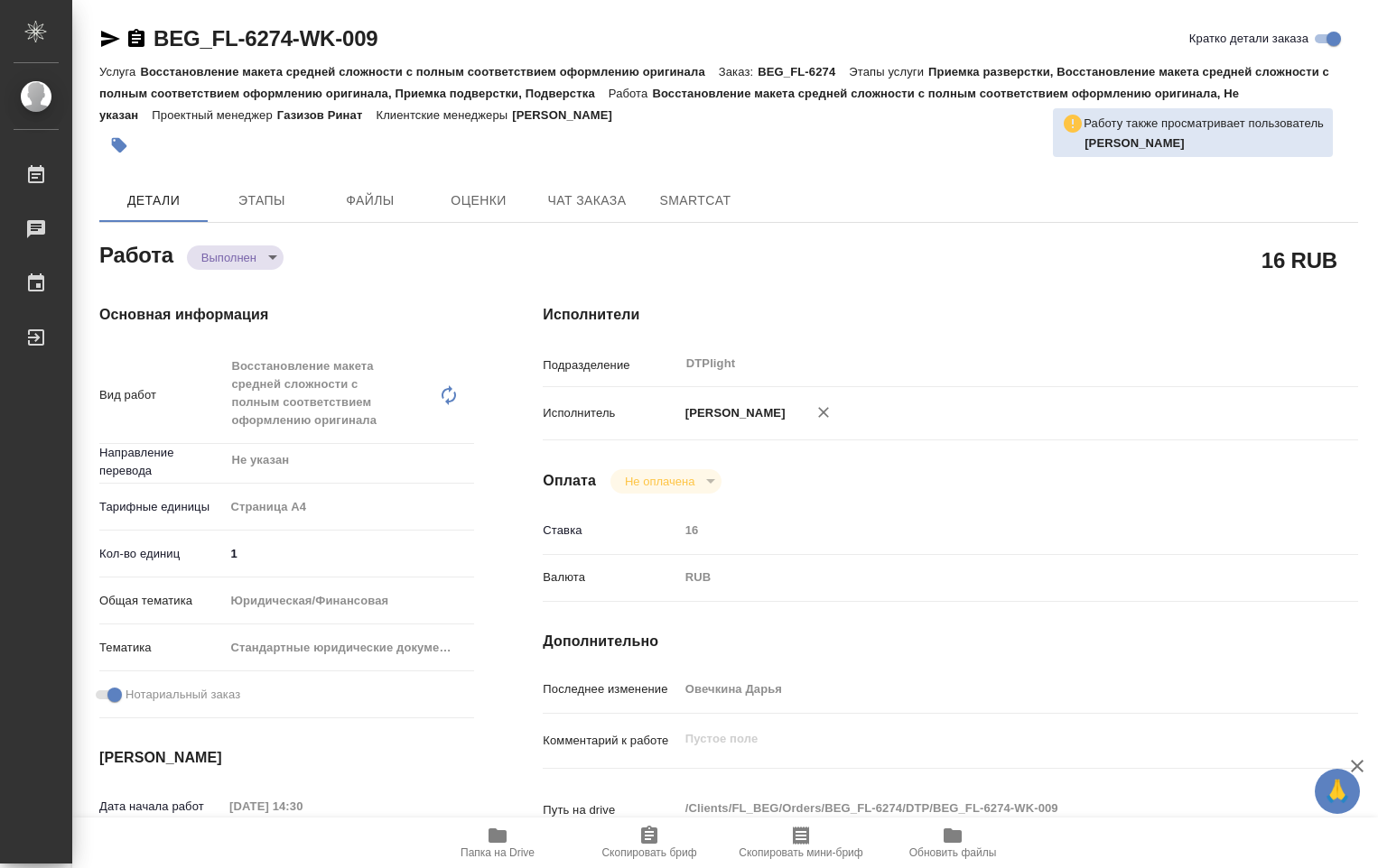
type textarea "x"
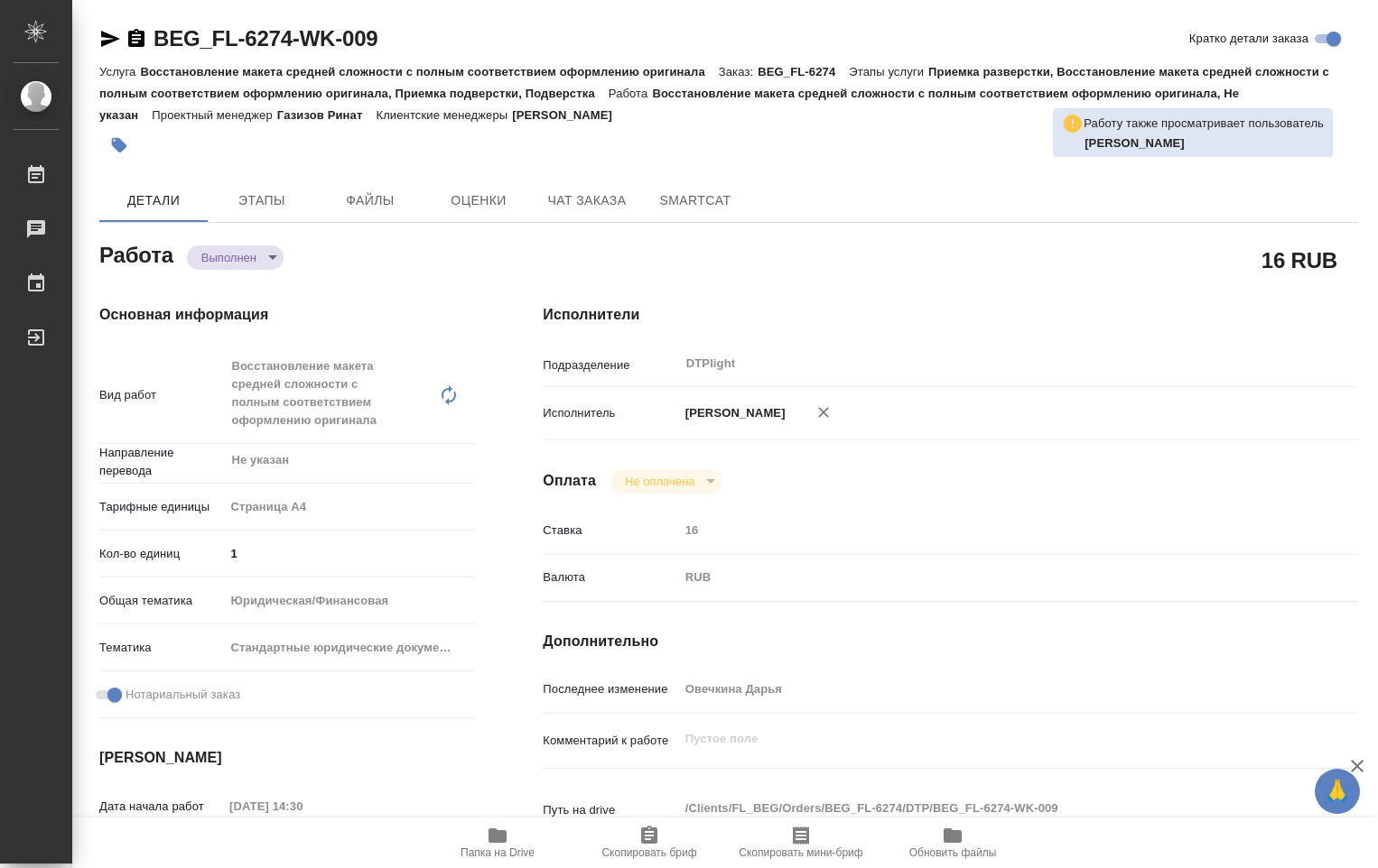
type textarea "x"
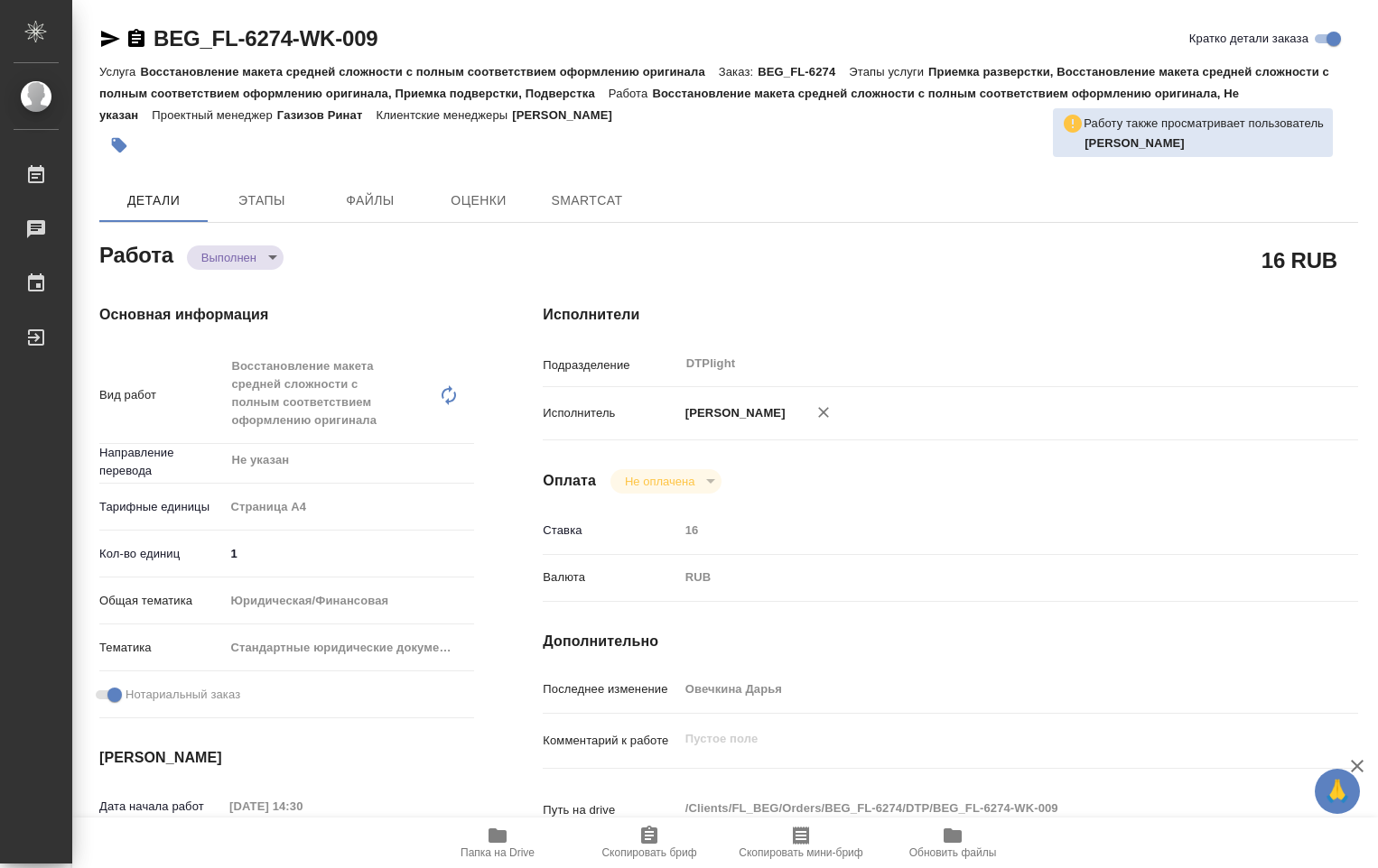
type textarea "x"
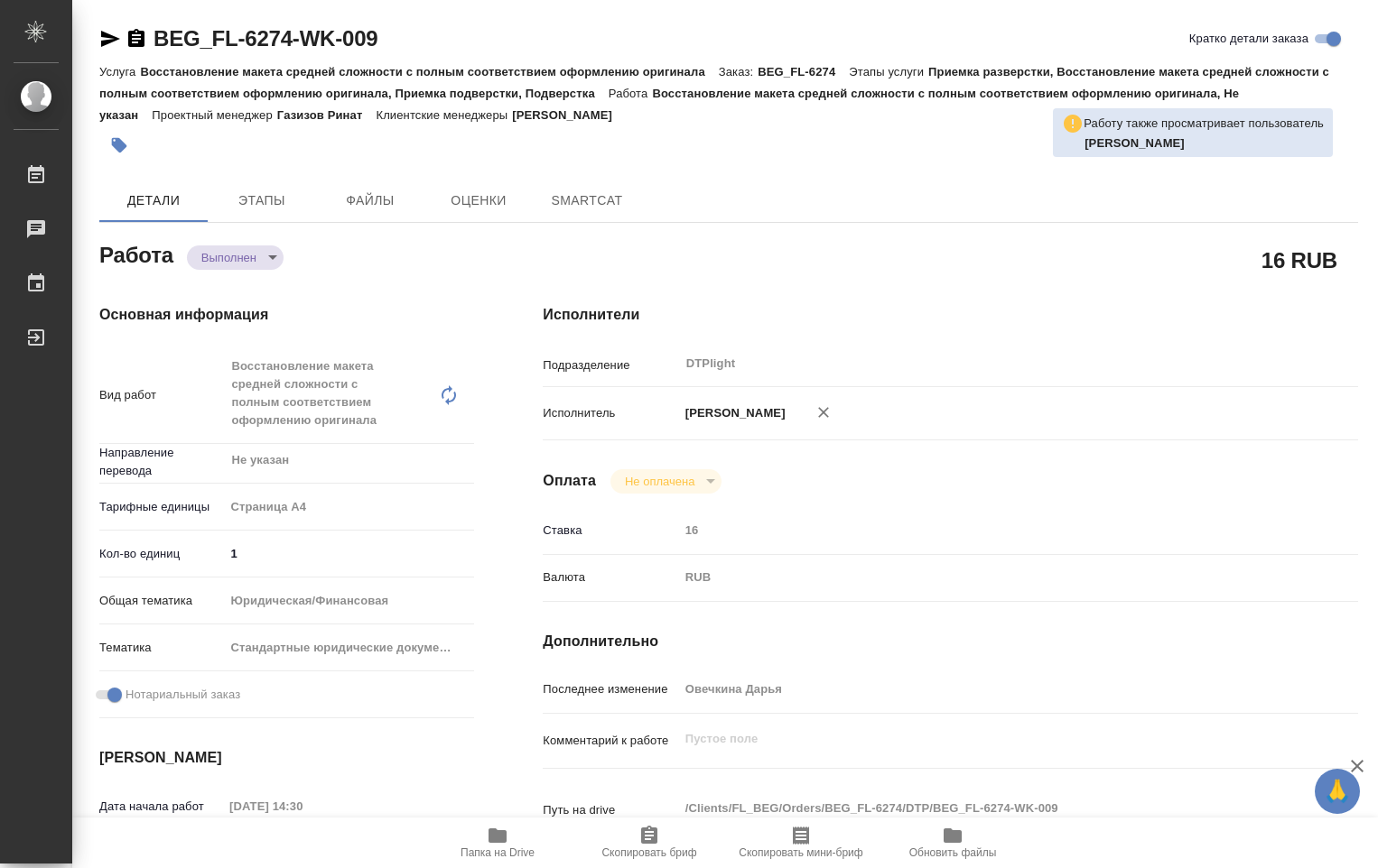
type textarea "x"
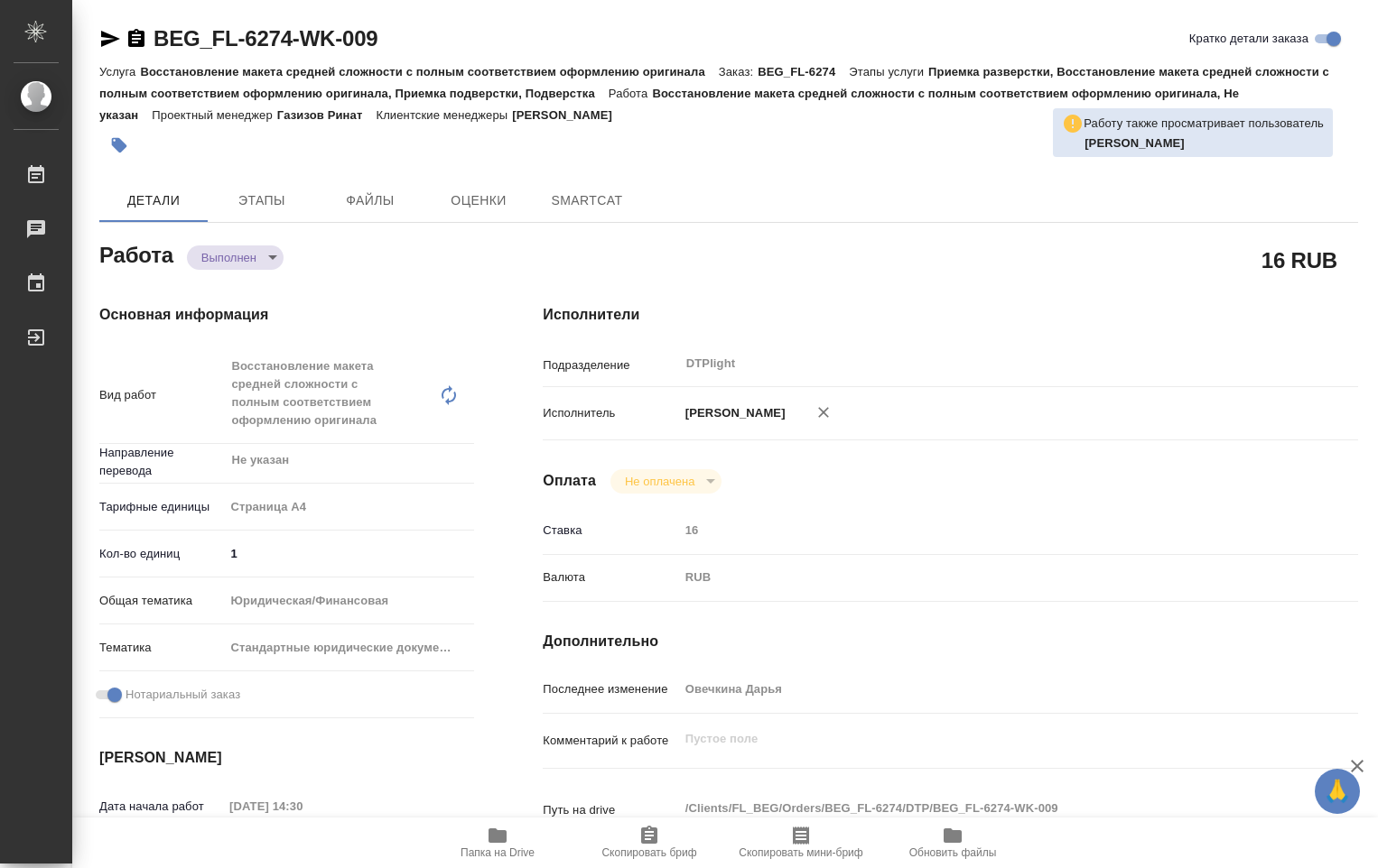
type textarea "x"
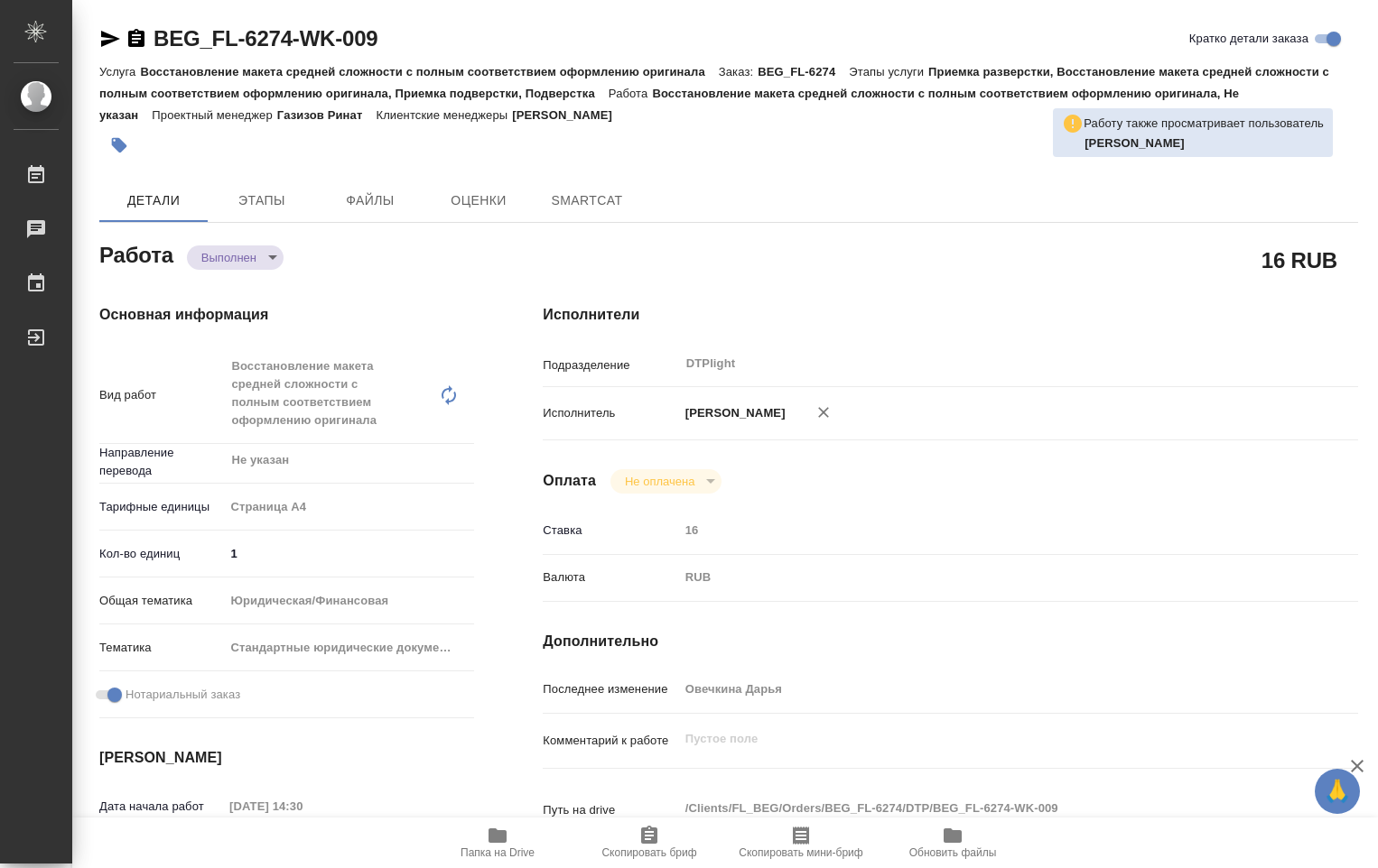
type textarea "x"
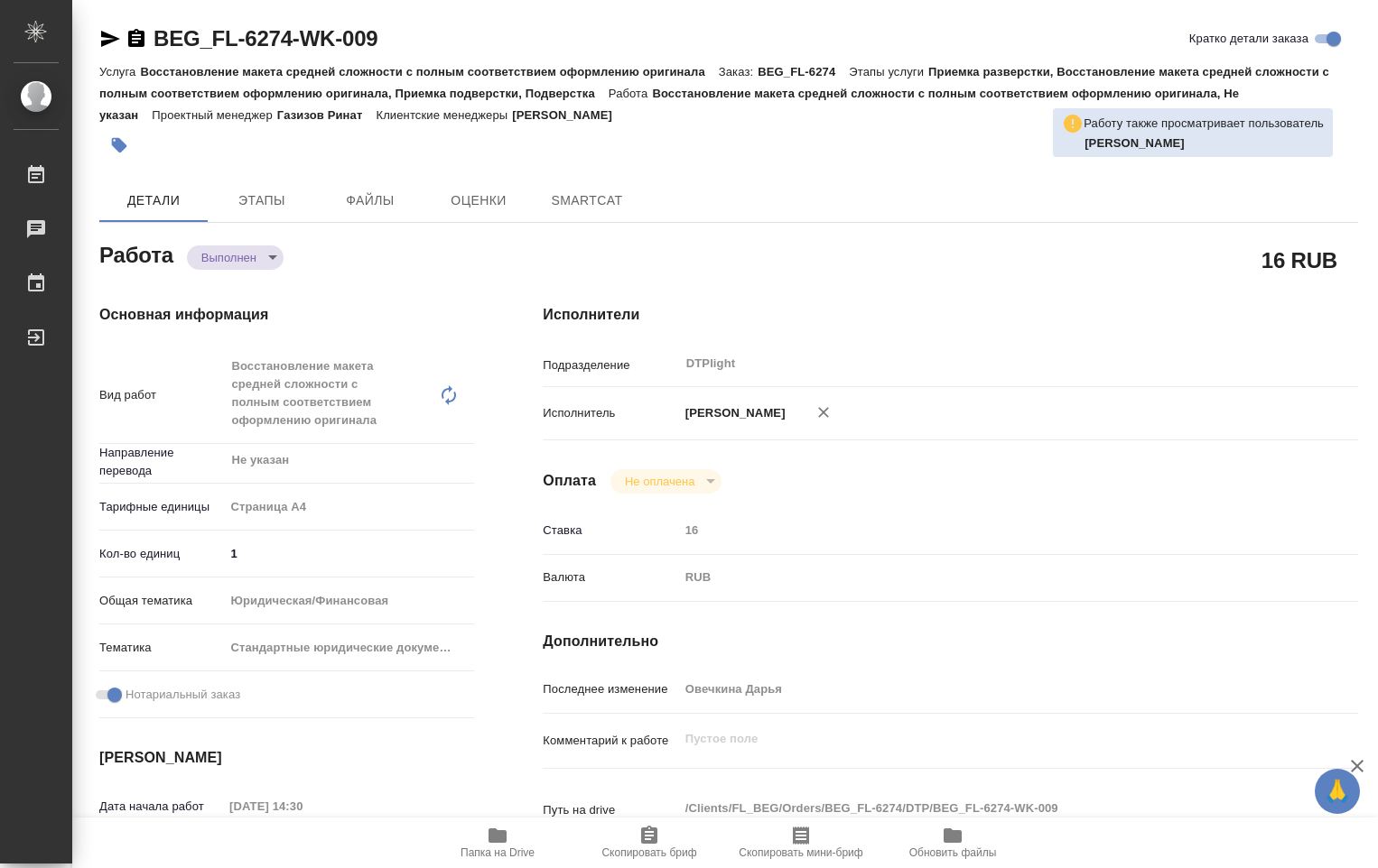
type textarea "x"
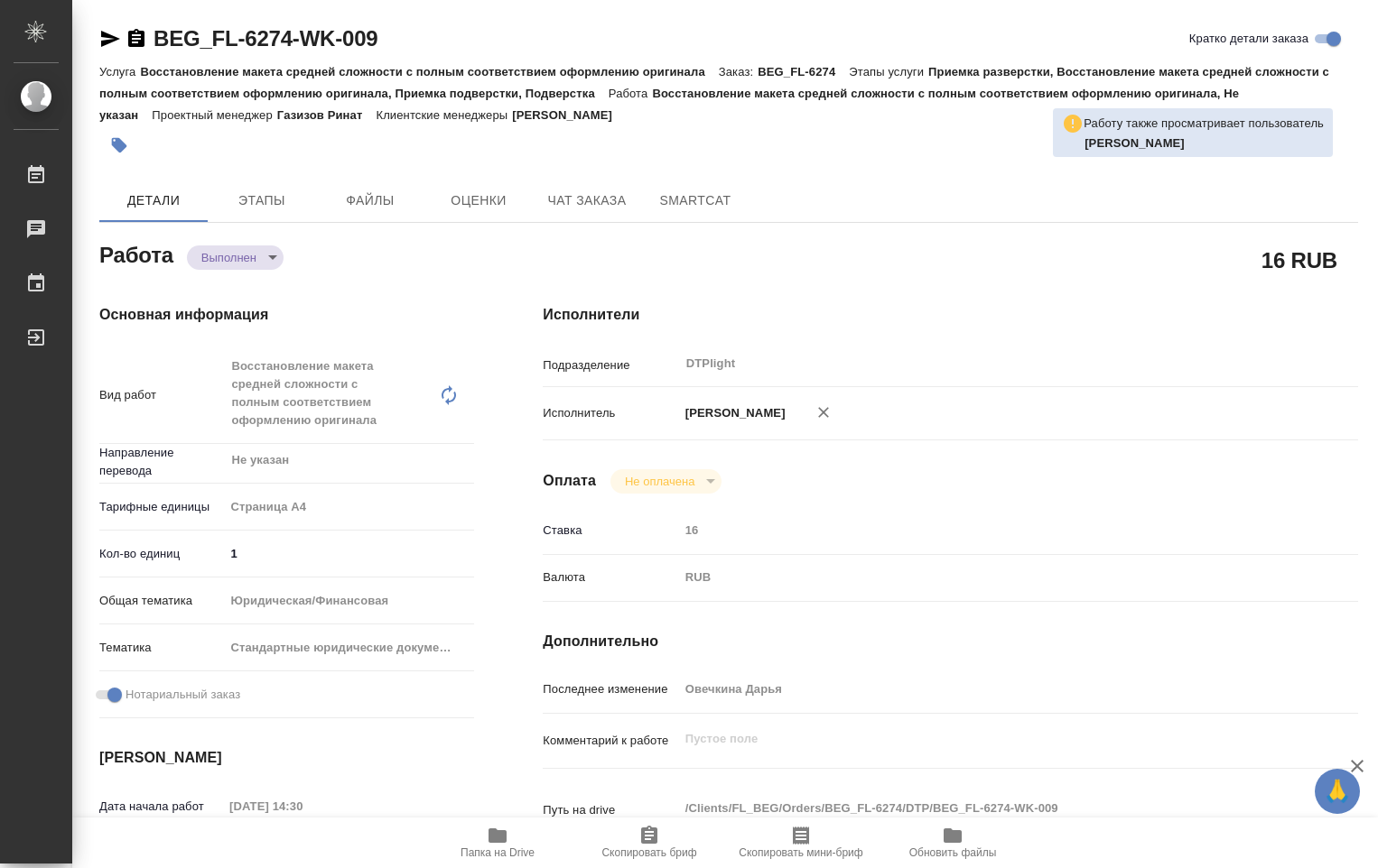
type textarea "x"
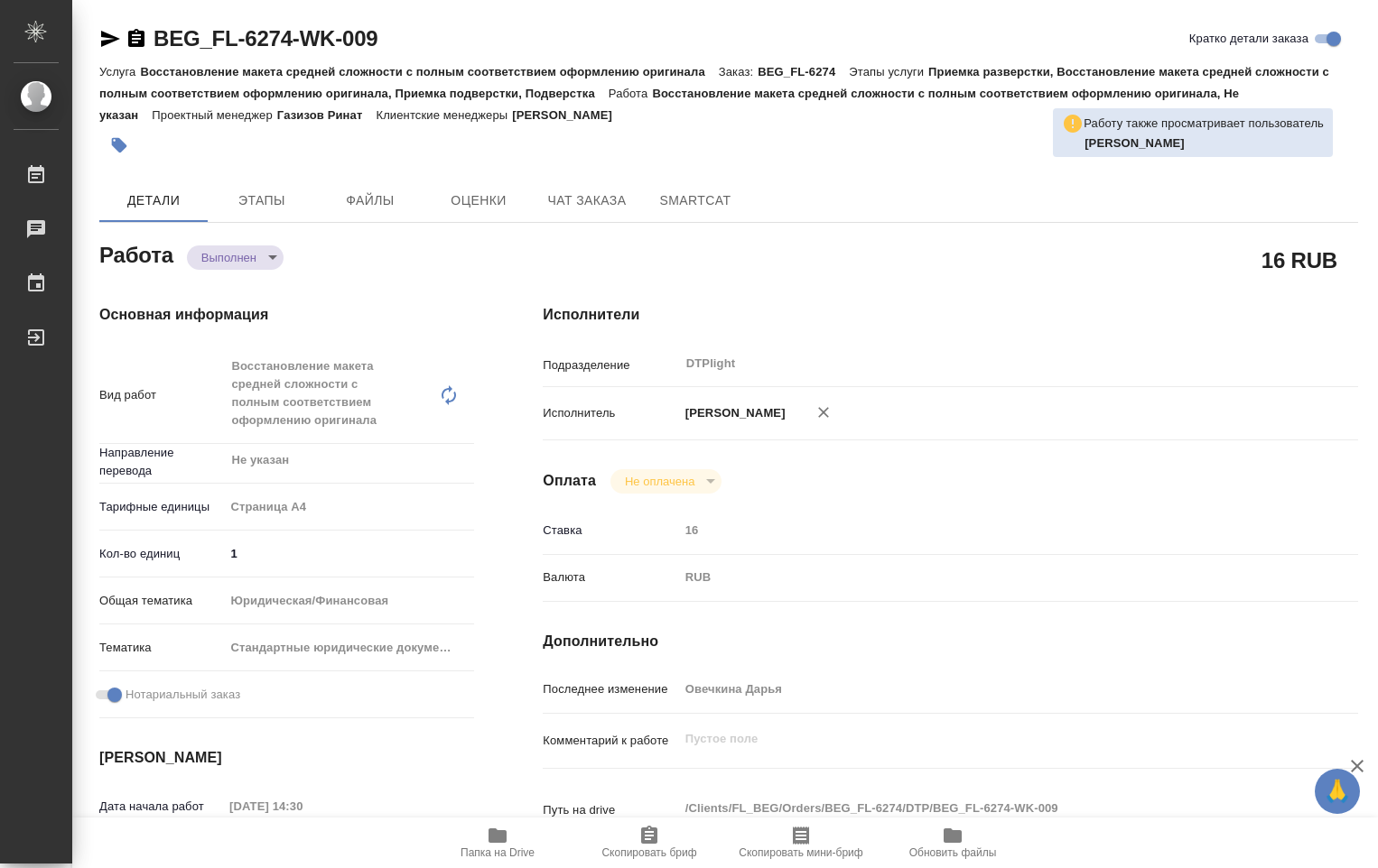
type textarea "x"
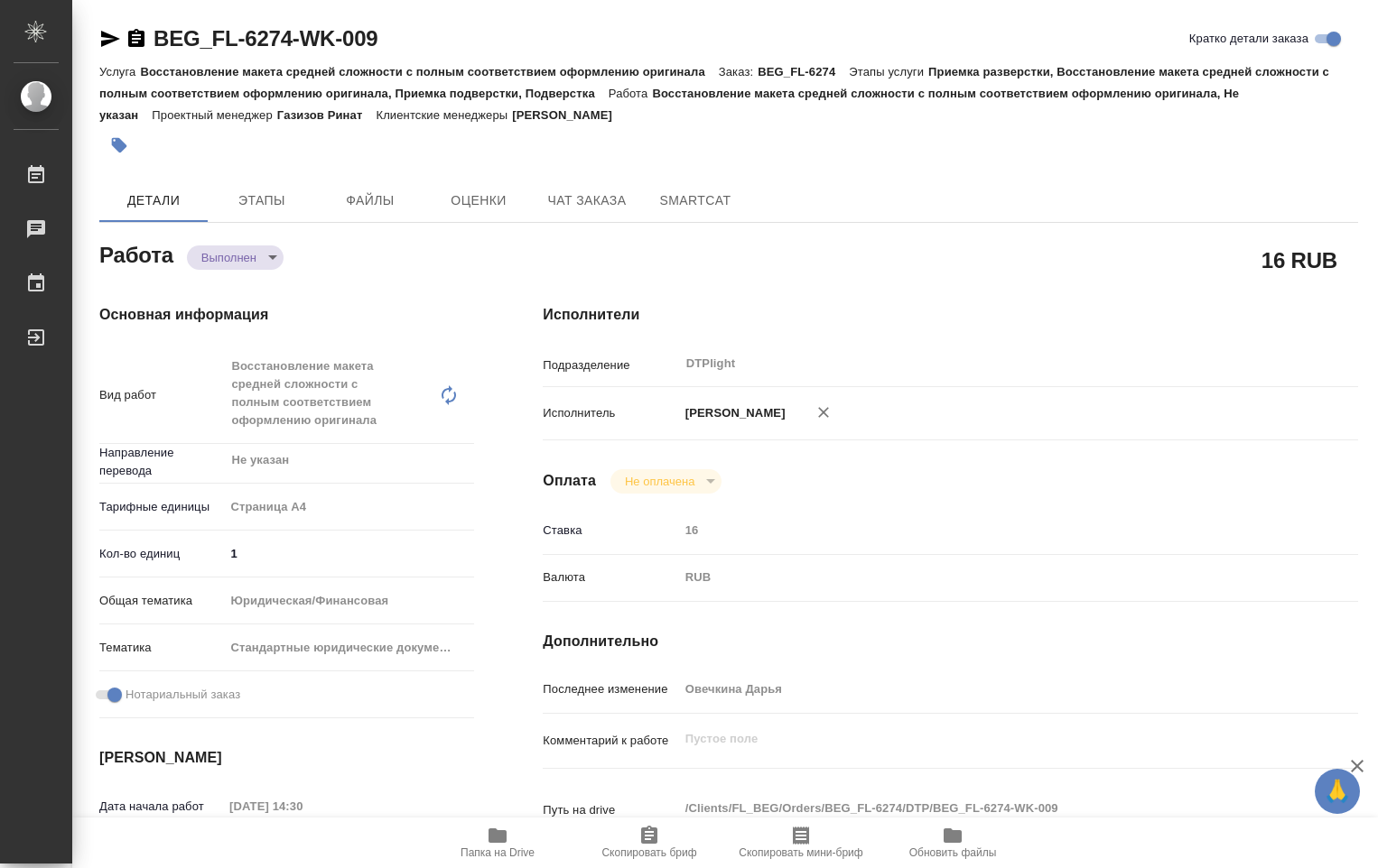
type textarea "x"
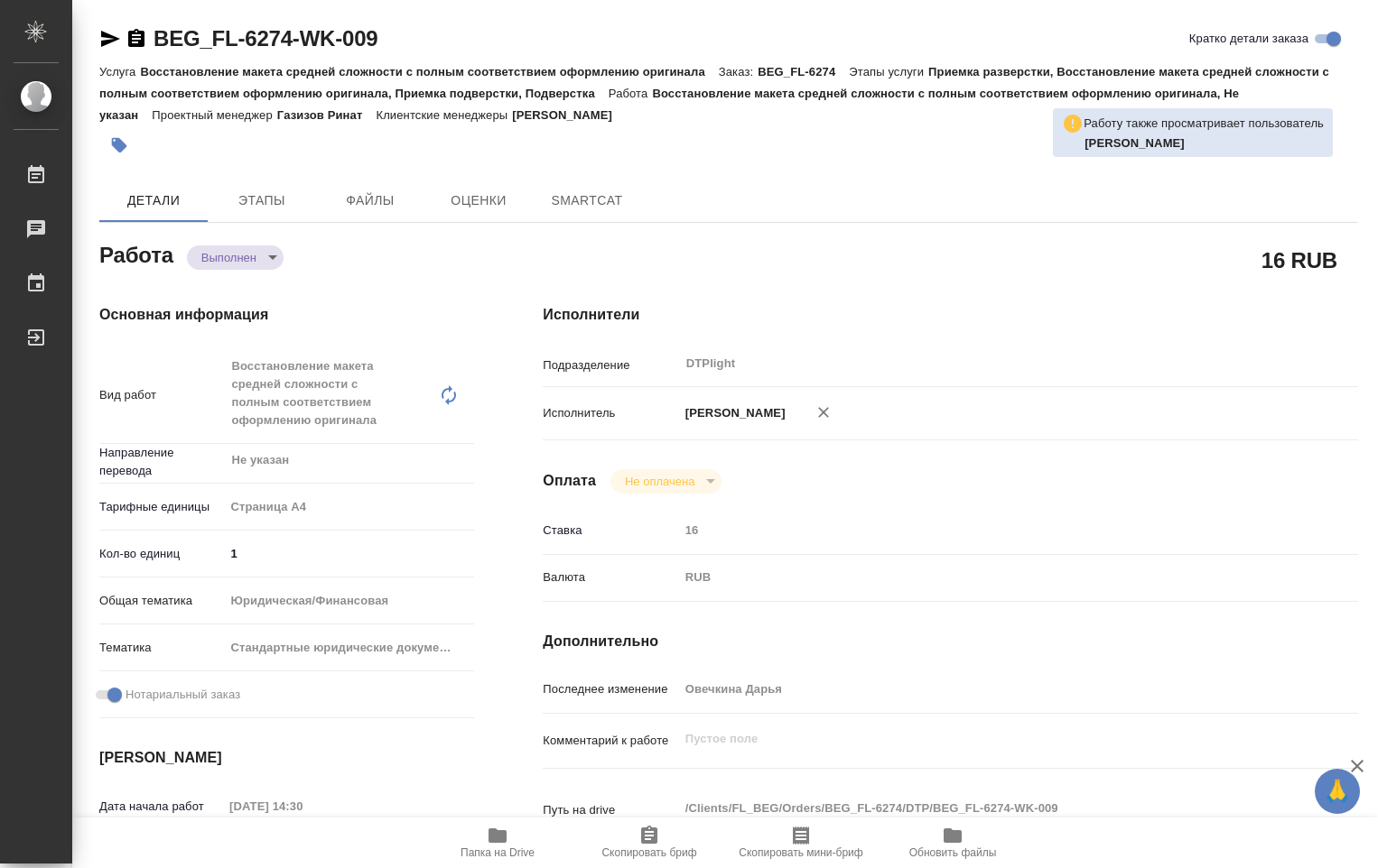
type textarea "x"
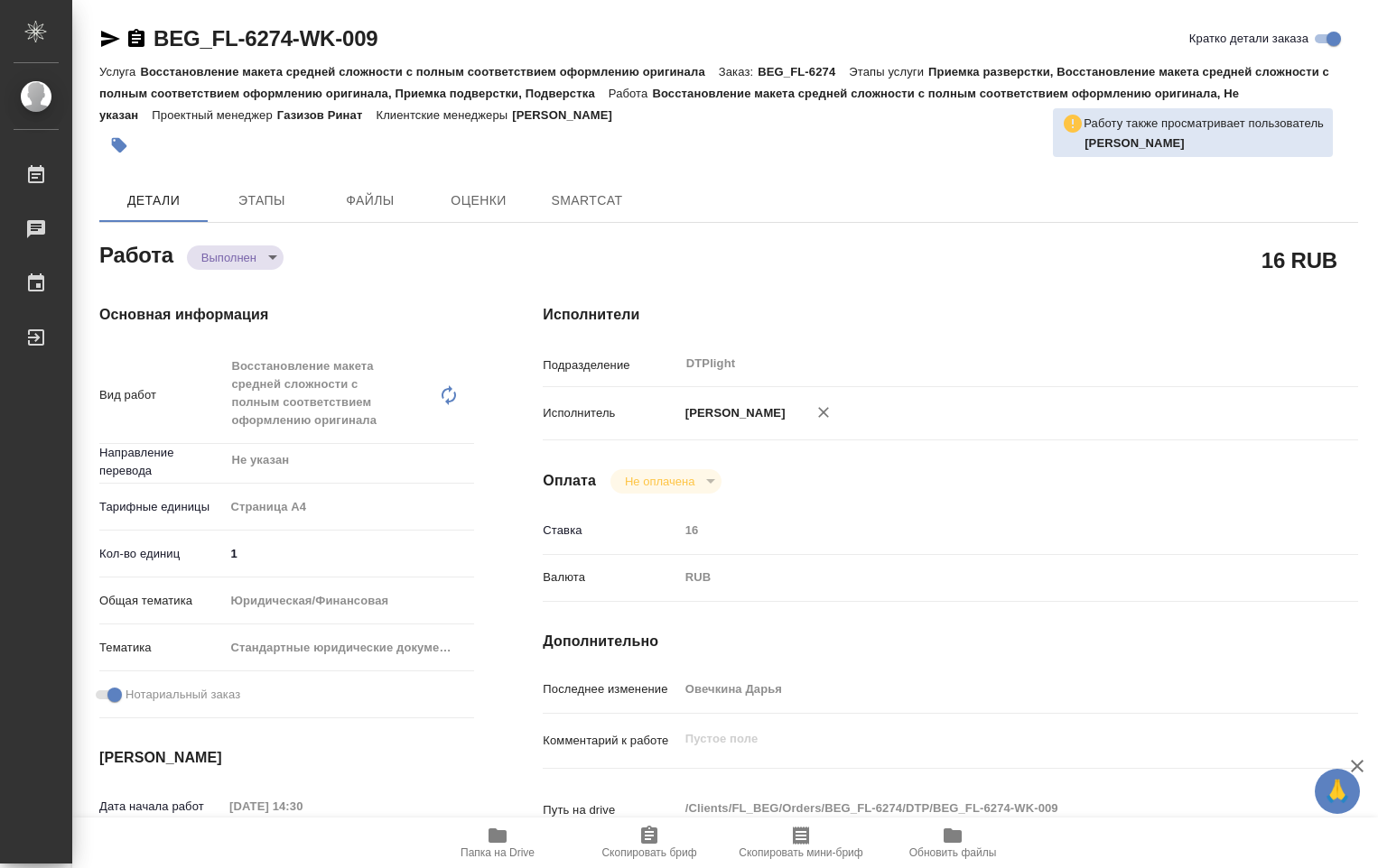
type textarea "x"
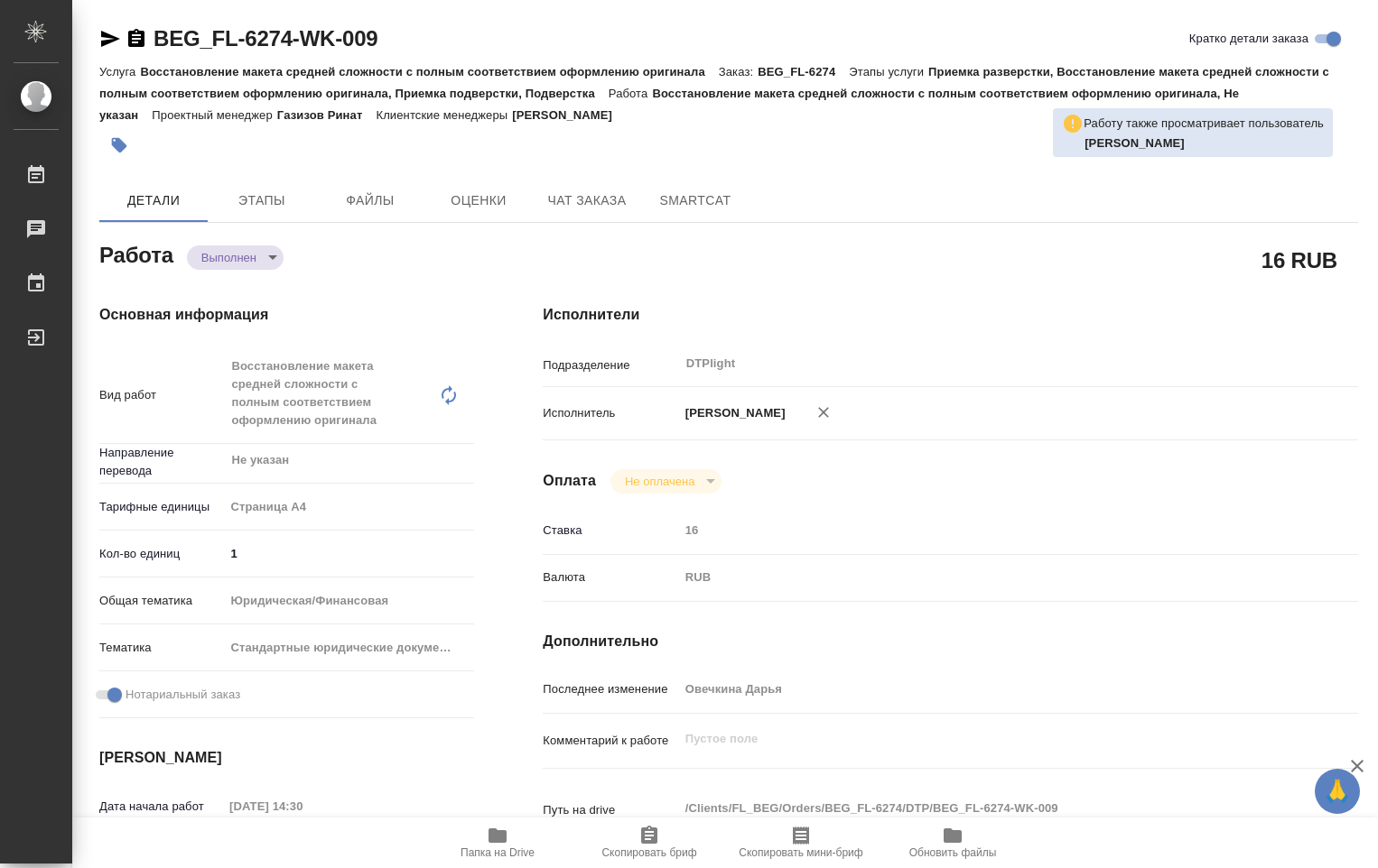
type textarea "x"
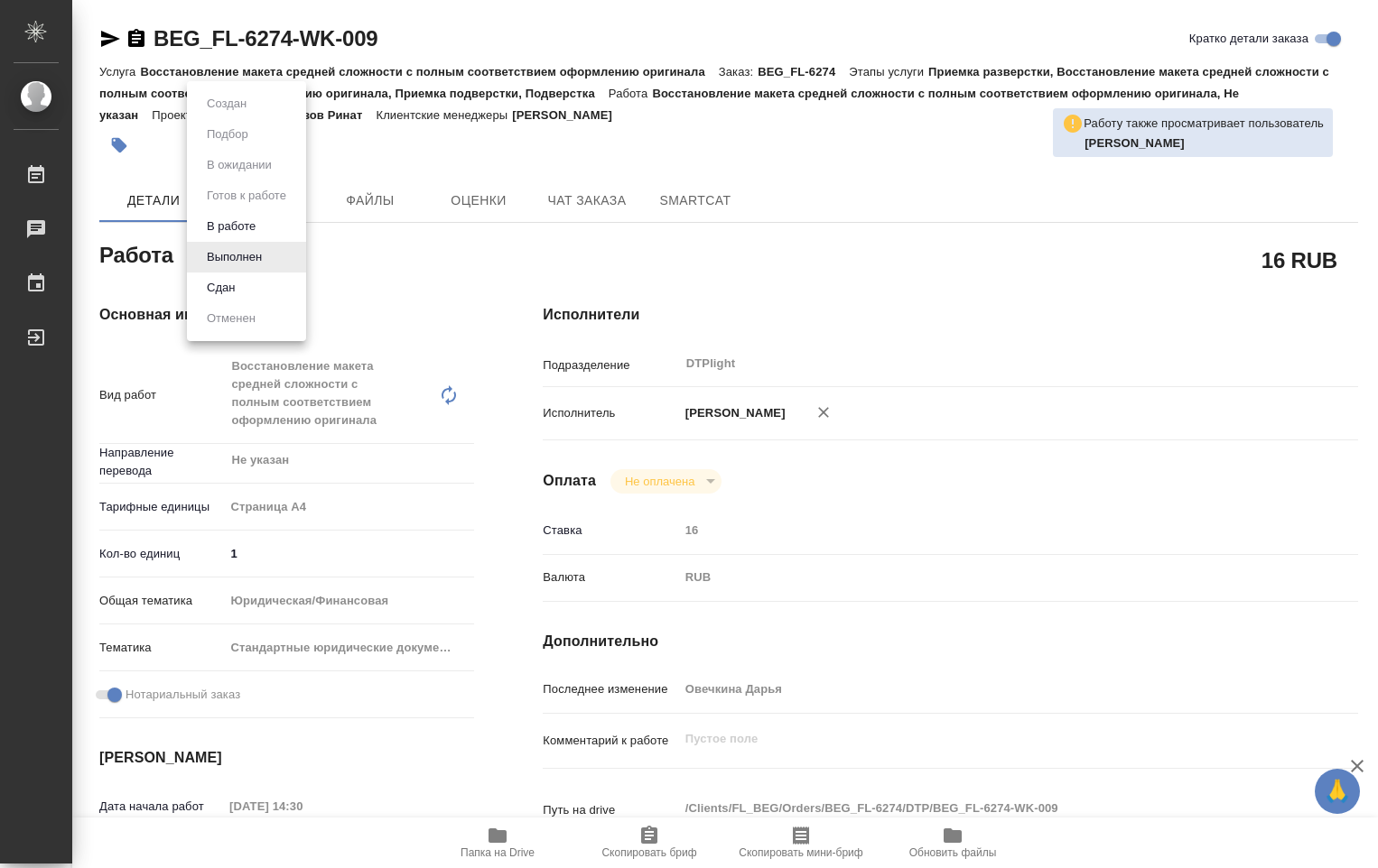
click at [271, 262] on body "🙏 .cls-1 fill:#fff; AWATERA Ovechkina Darya Работы Чаты График Выйти BEG_FL-627…" at bounding box center [689, 434] width 1378 height 868
type textarea "x"
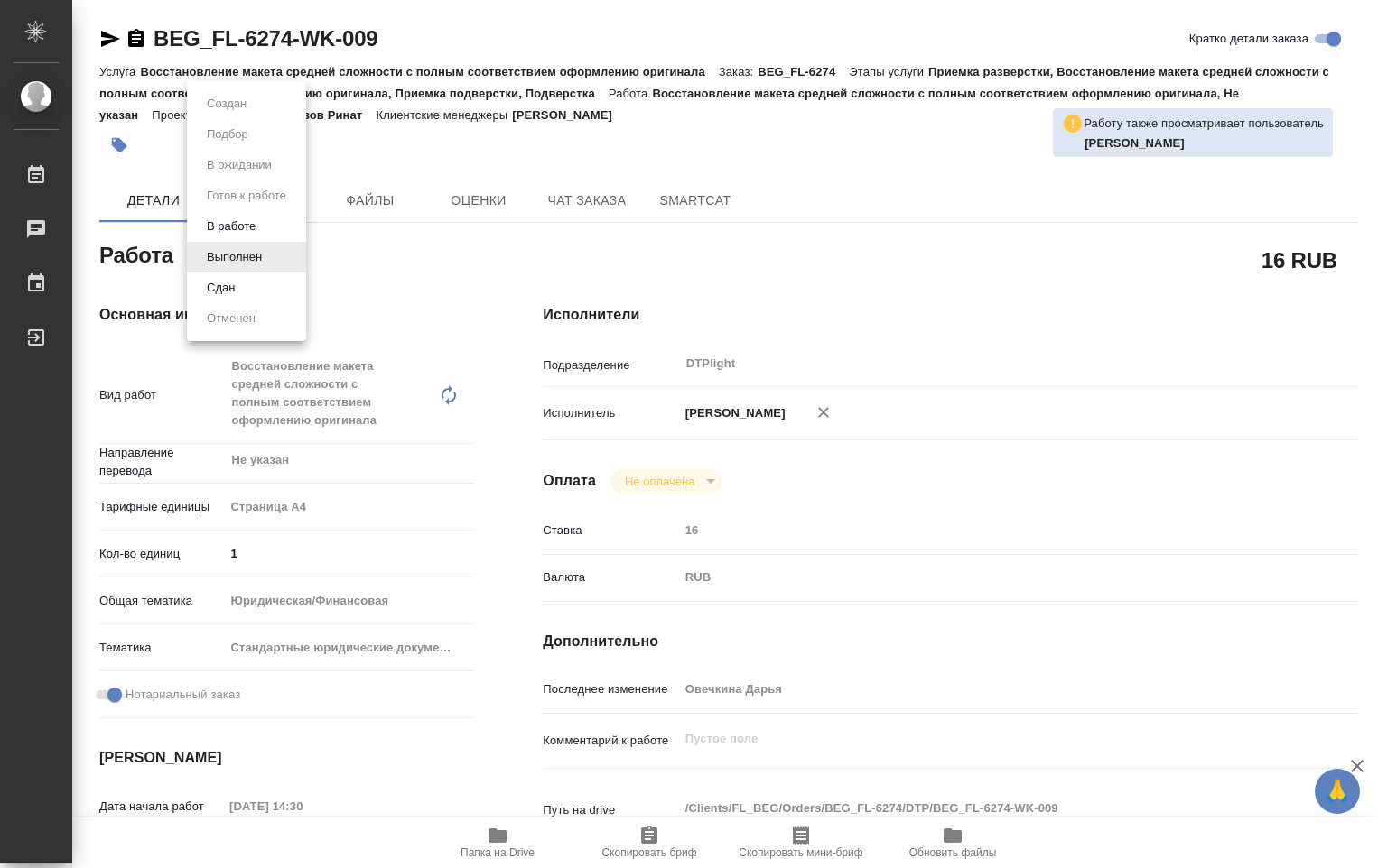
type textarea "x"
drag, startPoint x: 280, startPoint y: 262, endPoint x: 307, endPoint y: 263, distance: 27.0
click at [281, 262] on li "Выполнен" at bounding box center [246, 257] width 119 height 30
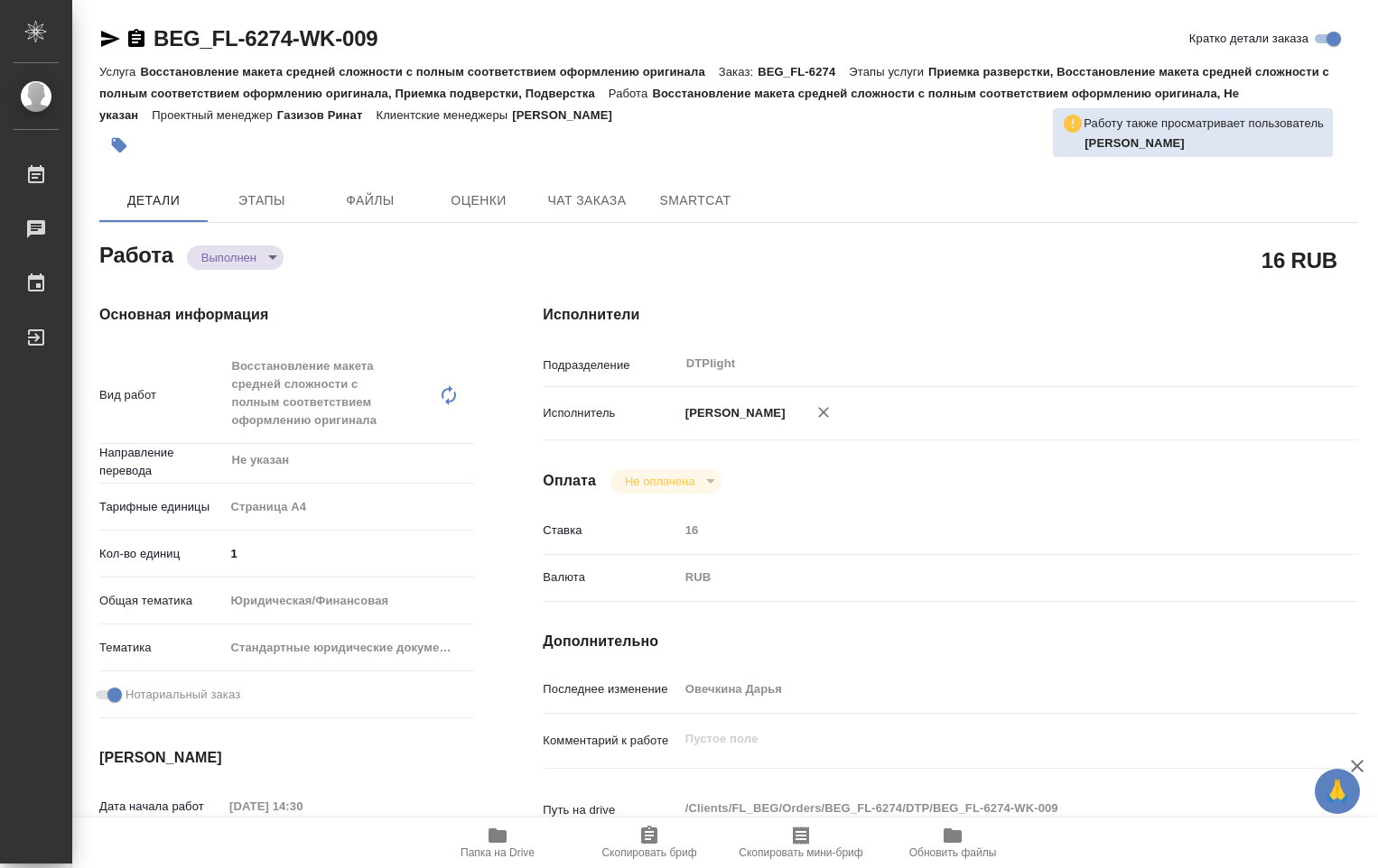
click at [356, 273] on div "Основная информация Вид работ Восстановление макета средней сложности с полным …" at bounding box center [285, 681] width 443 height 825
type textarea "x"
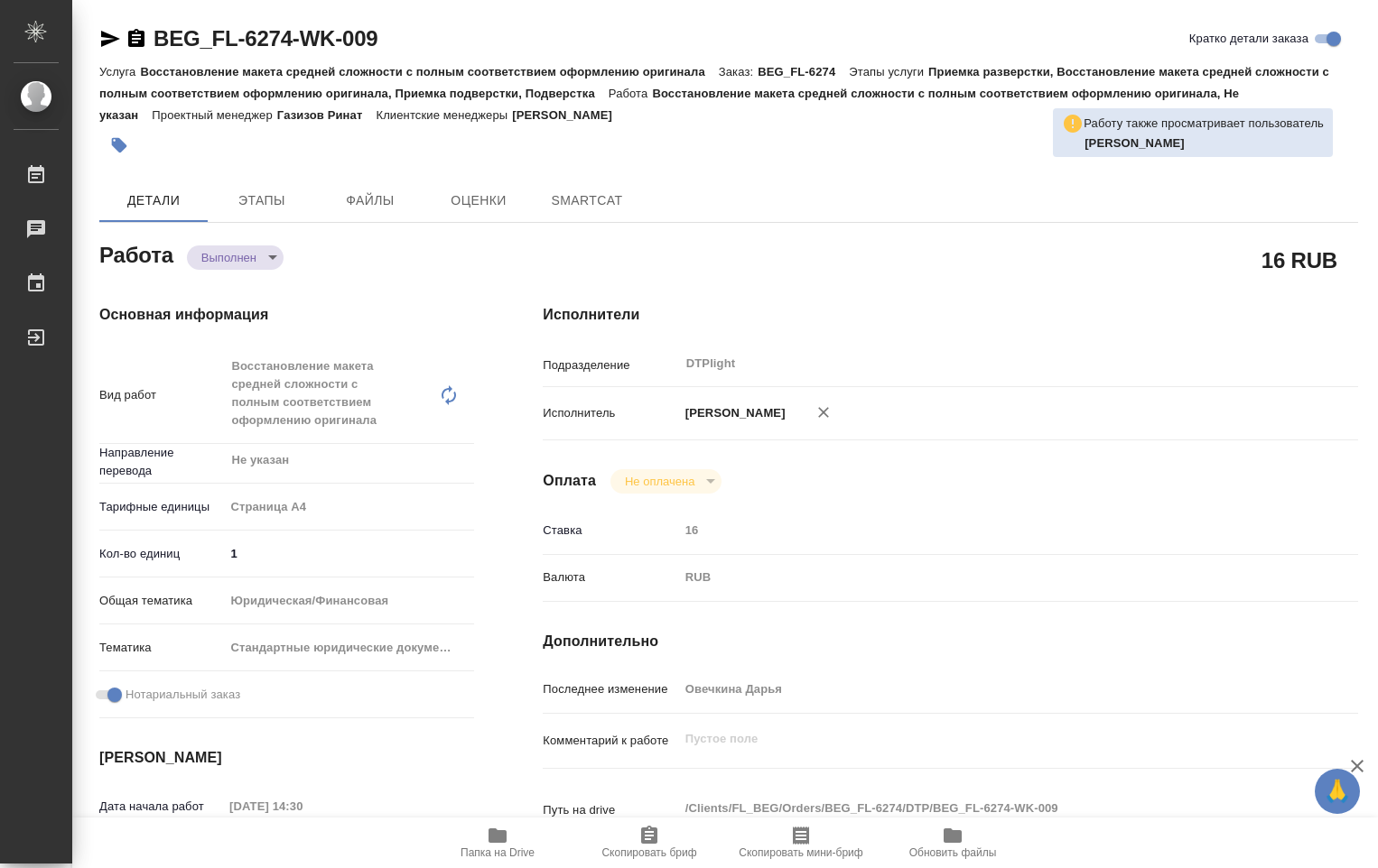
type textarea "x"
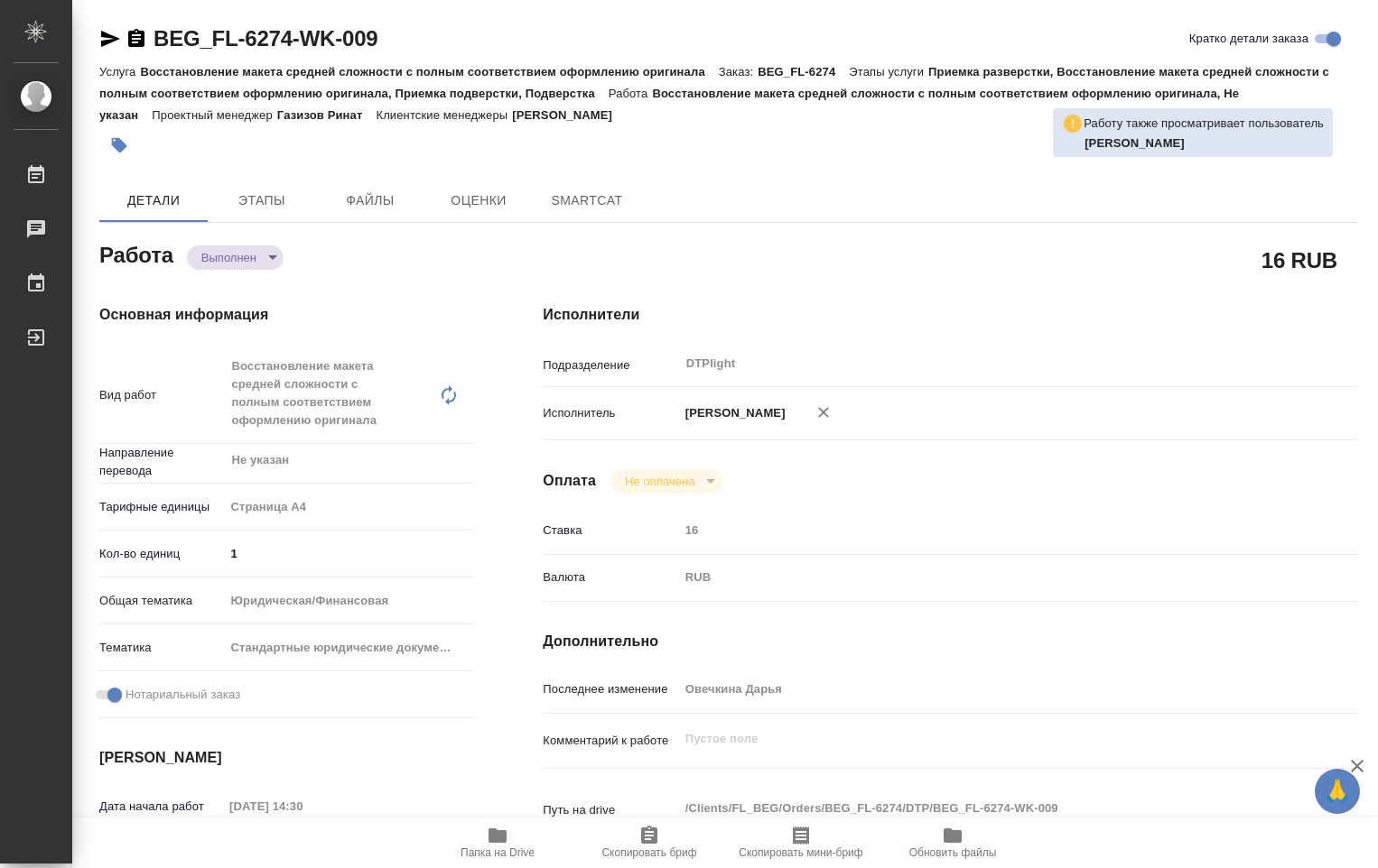
type textarea "x"
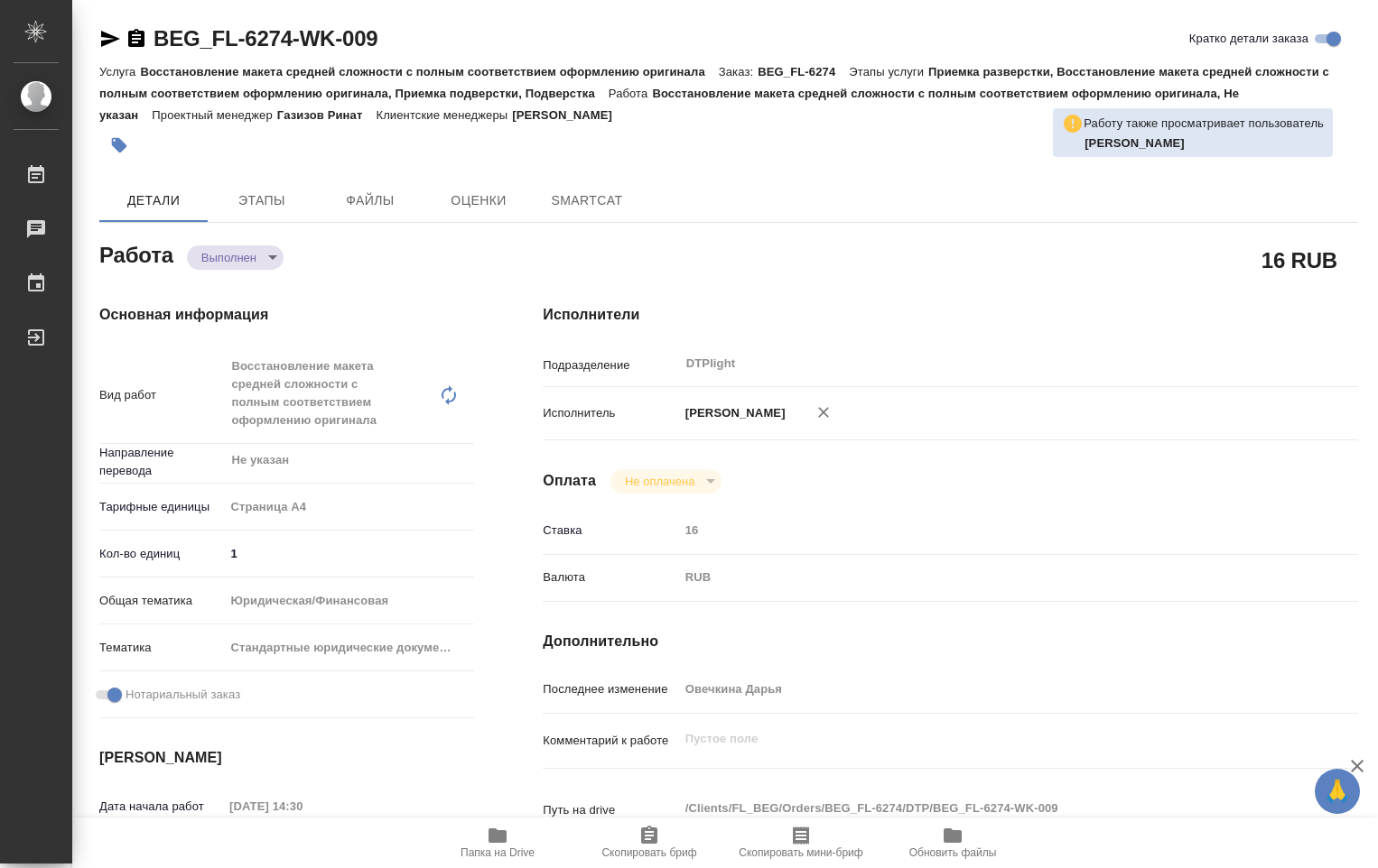
type textarea "x"
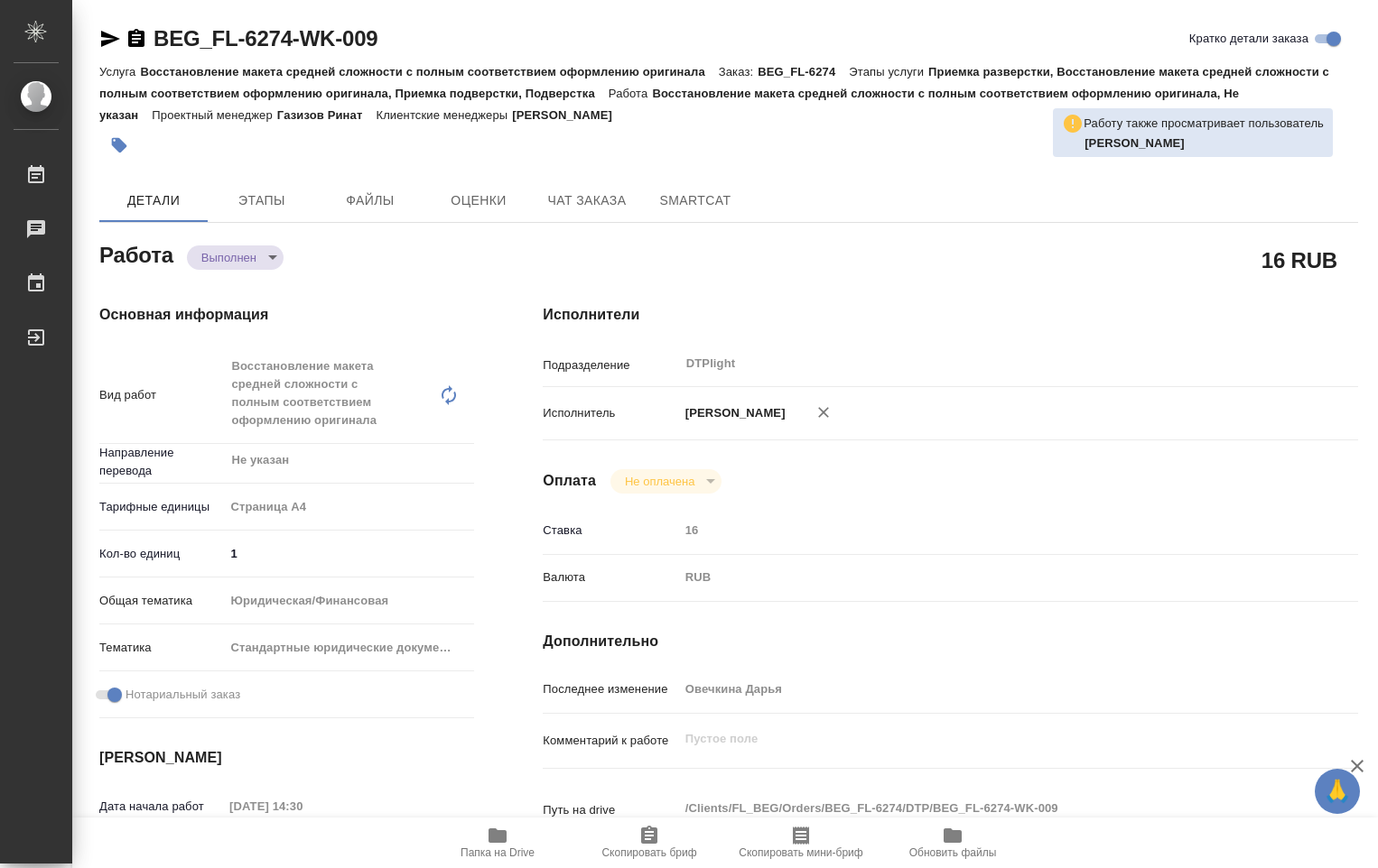
type textarea "x"
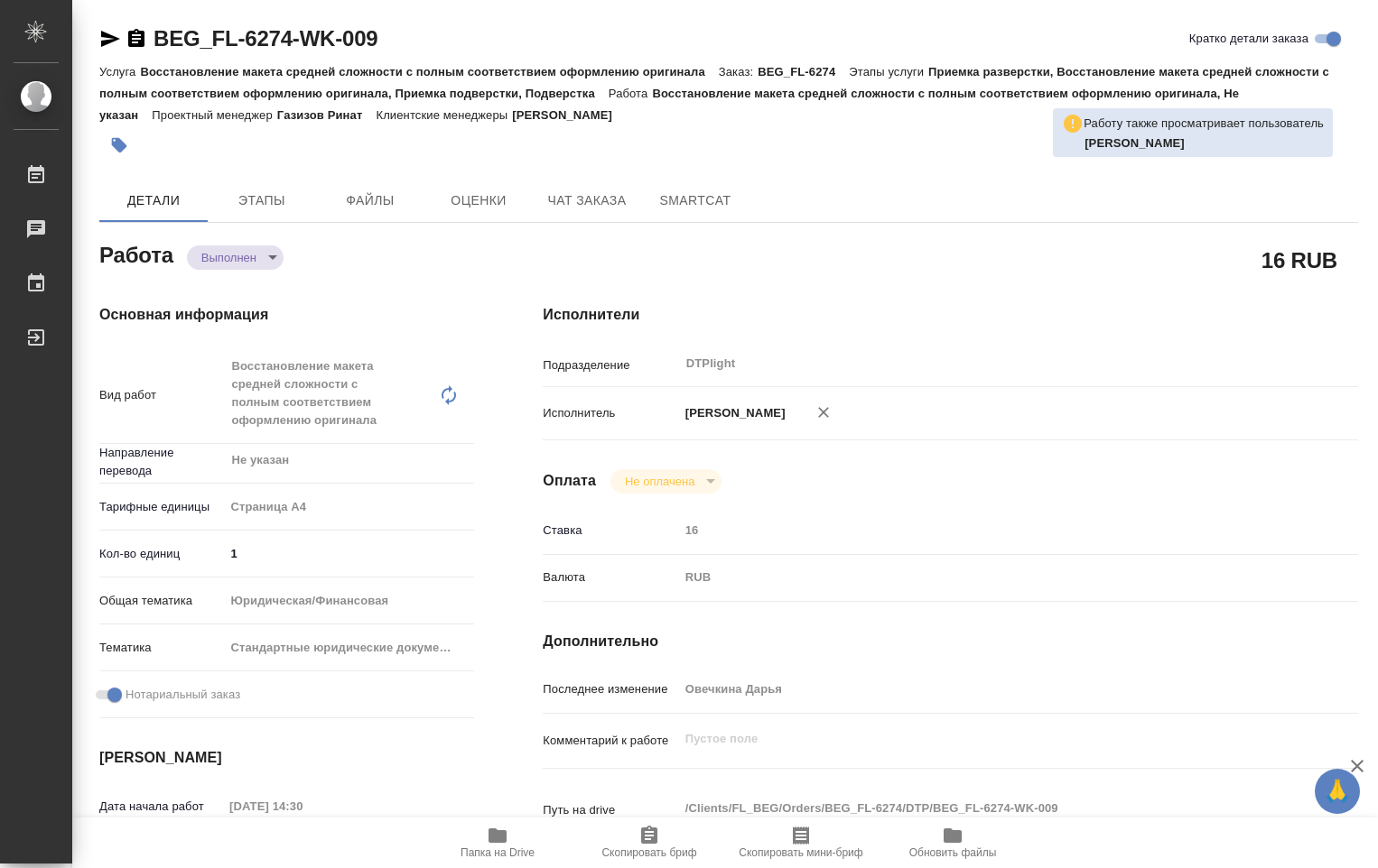
type textarea "x"
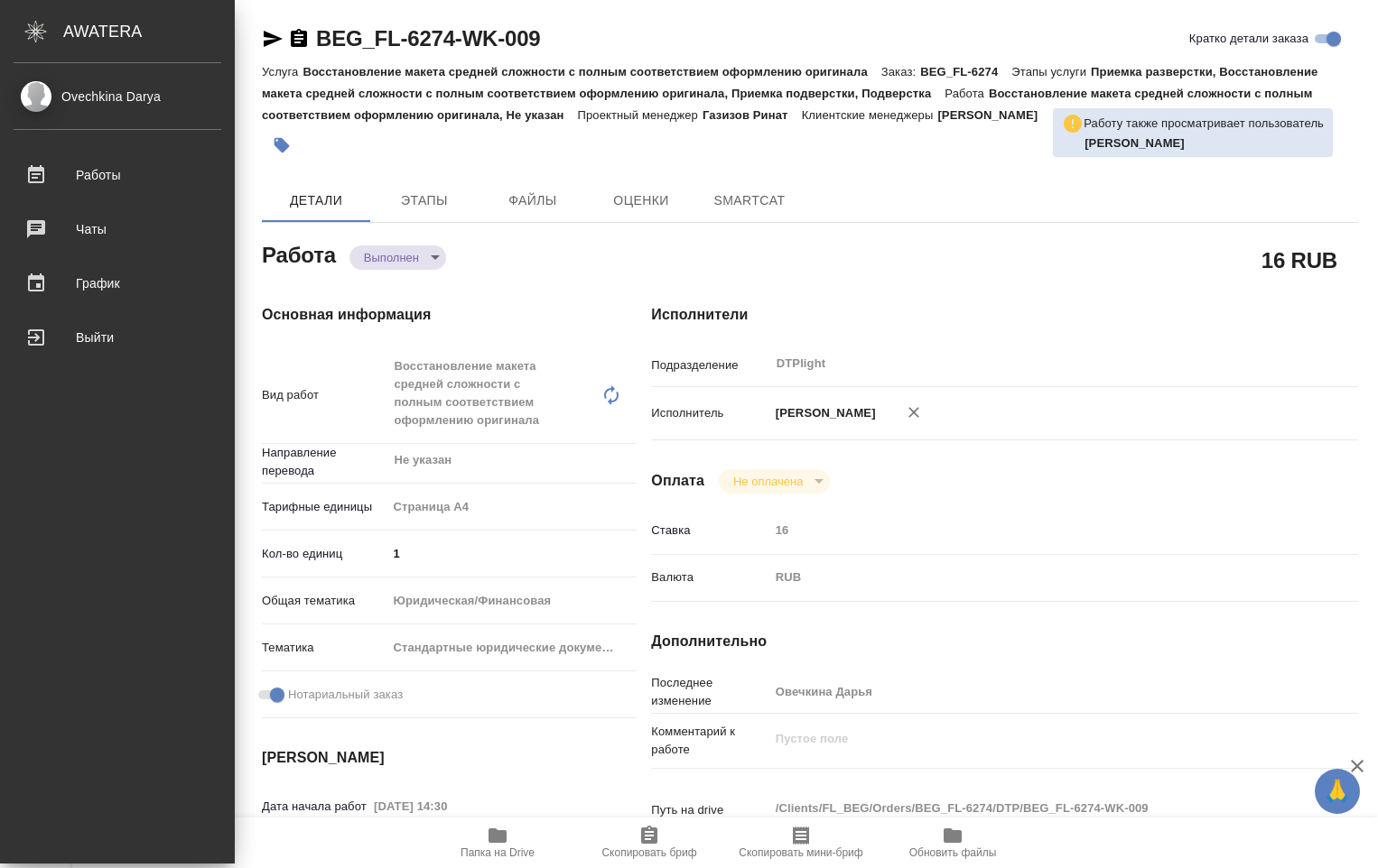
type textarea "x"
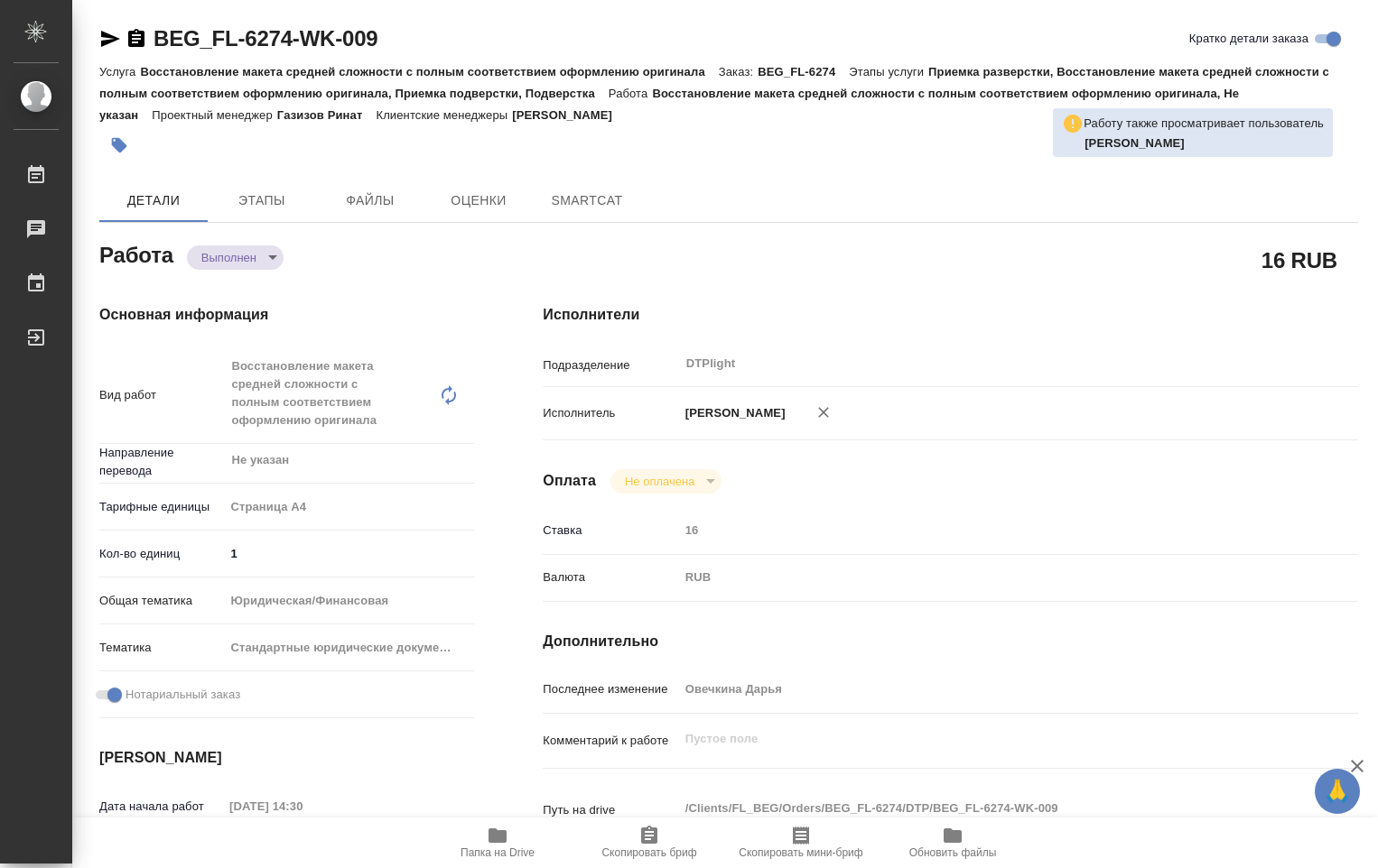
type textarea "x"
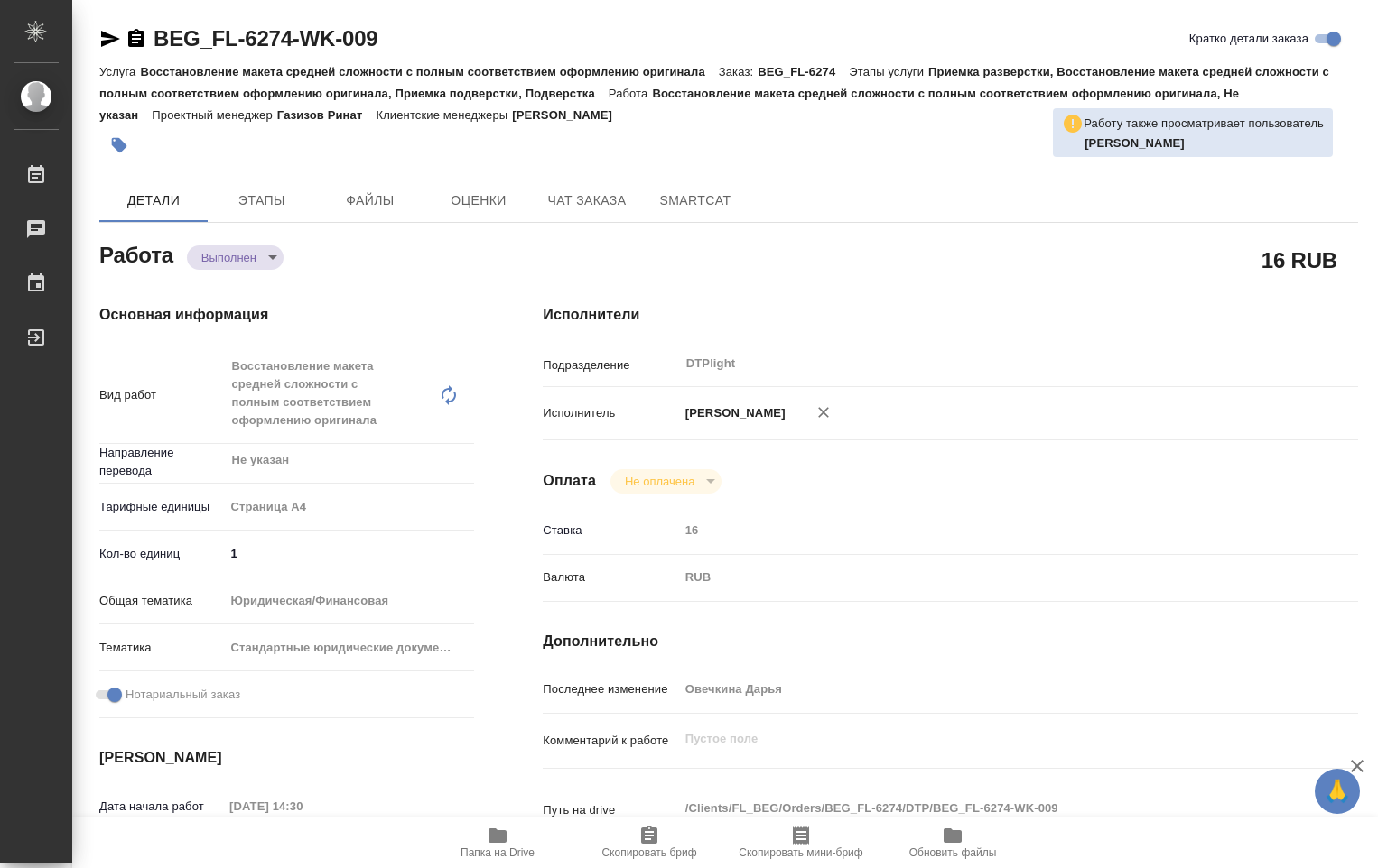
type textarea "x"
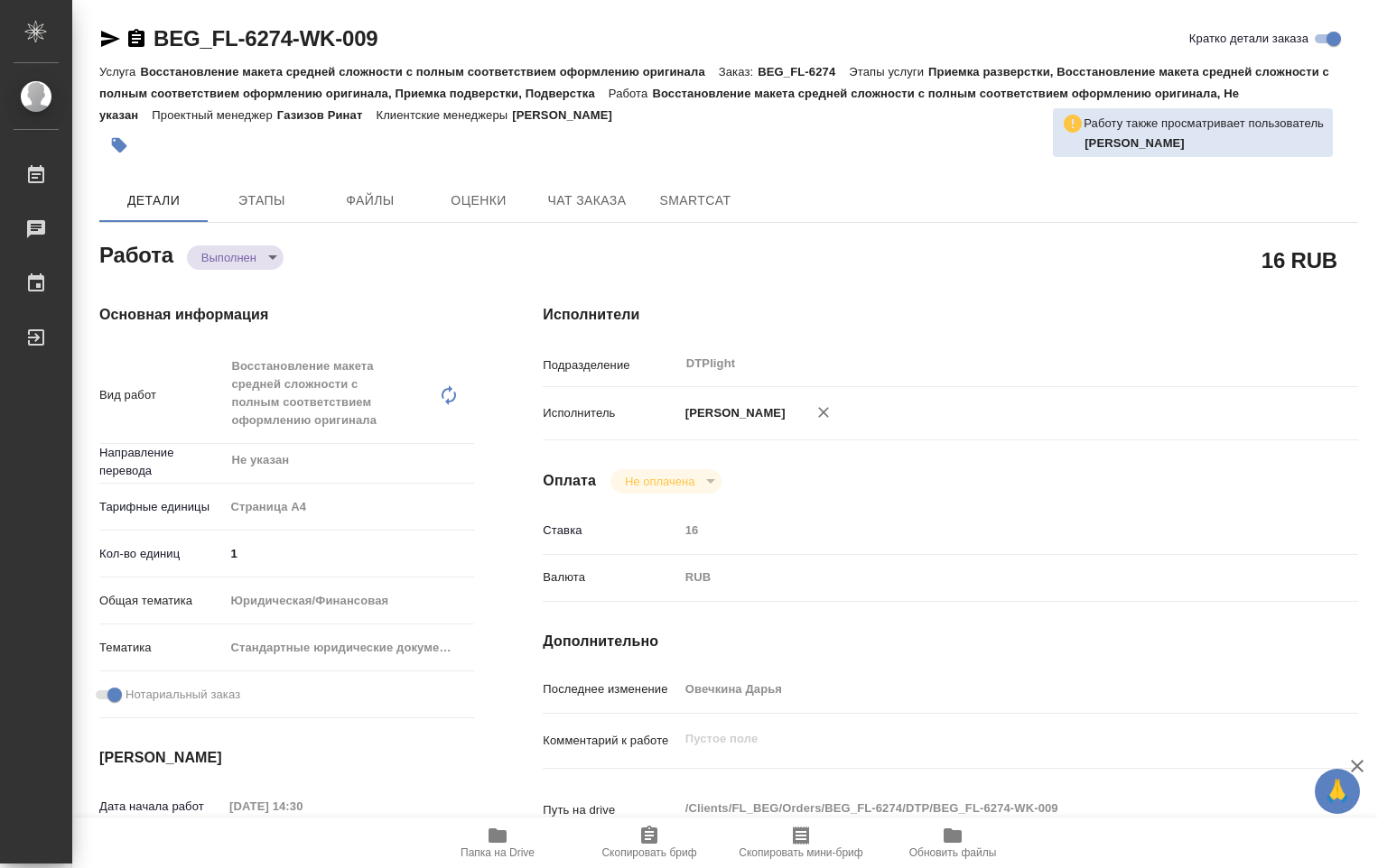
type textarea "x"
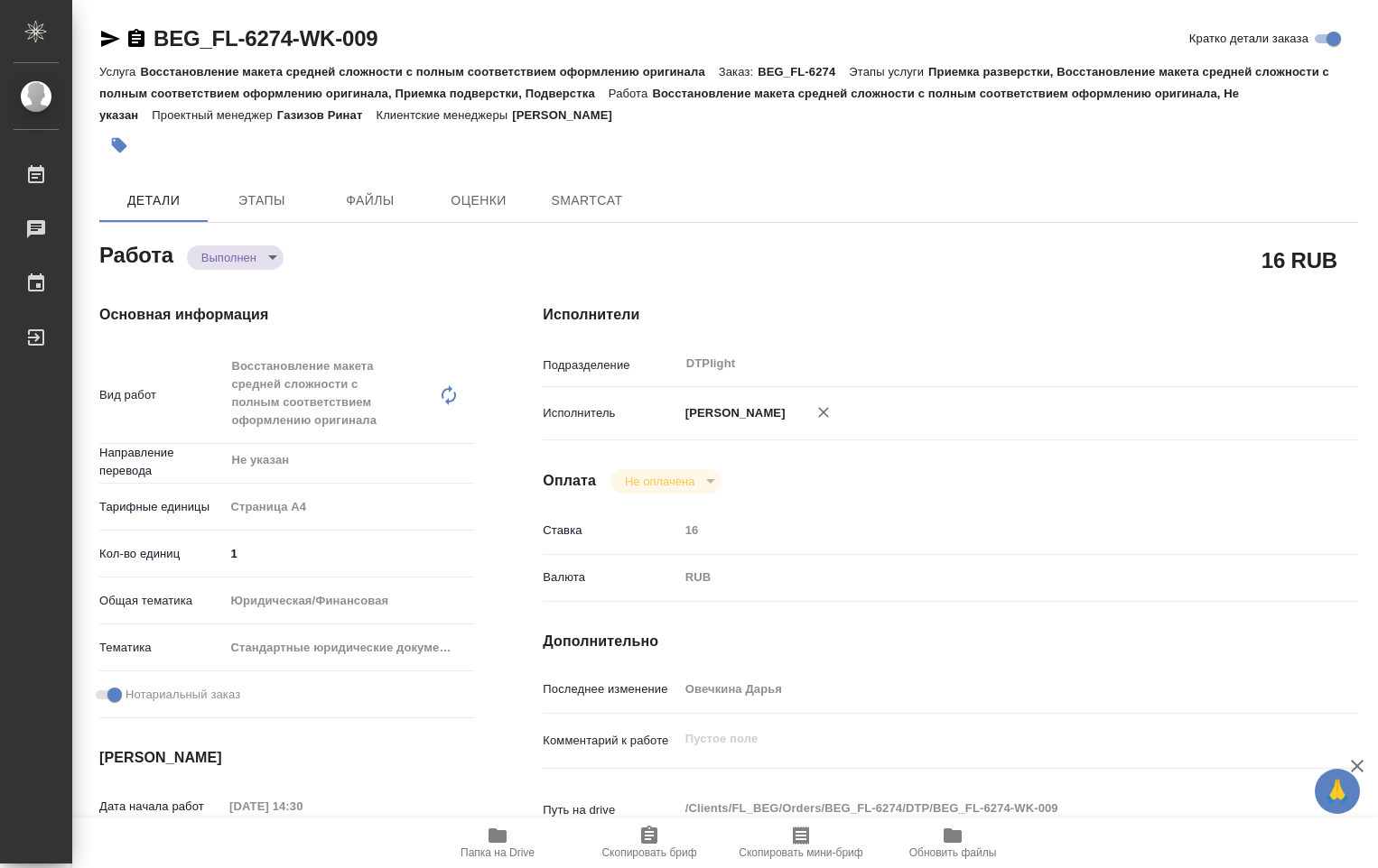
type textarea "x"
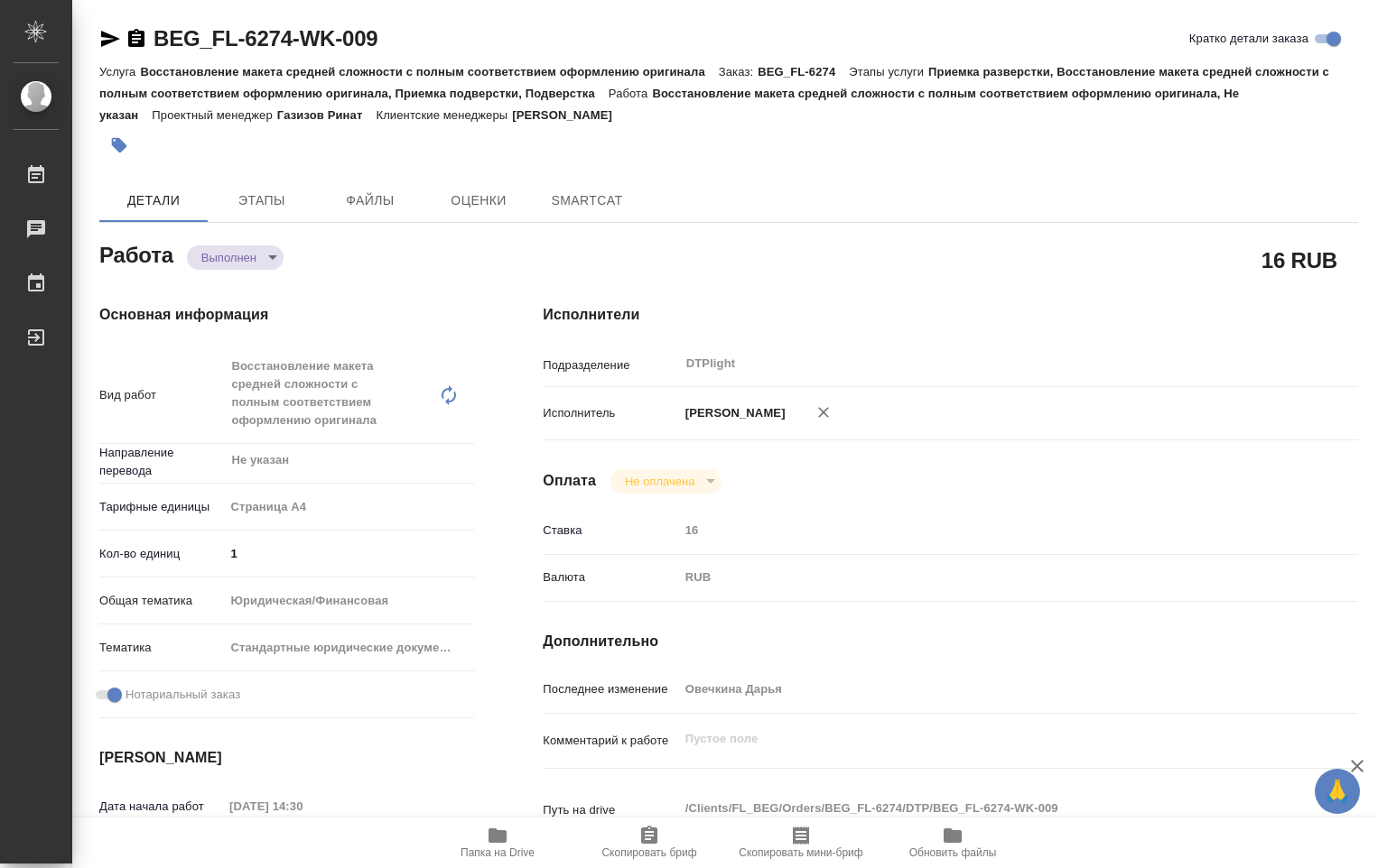
type textarea "x"
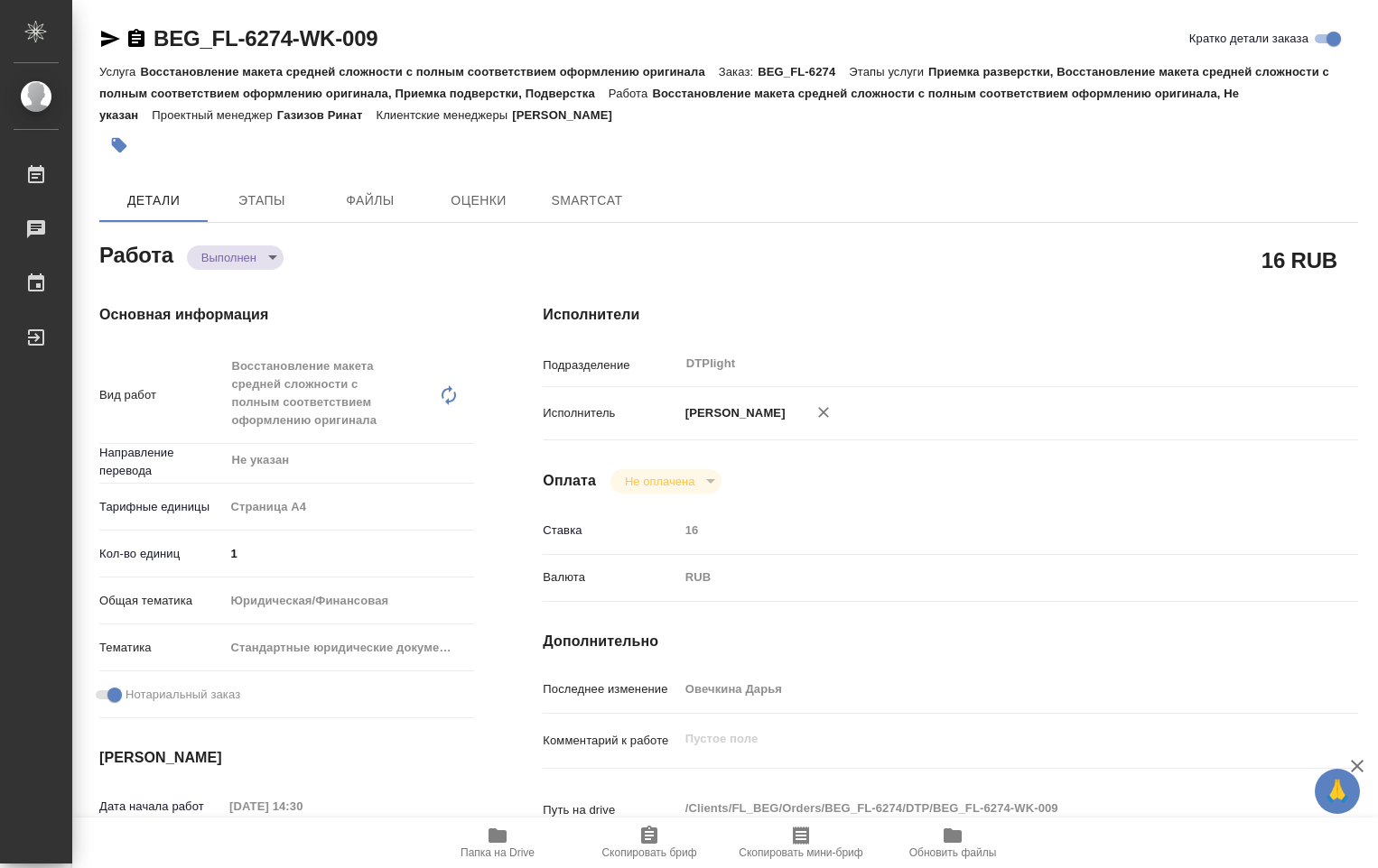
type textarea "x"
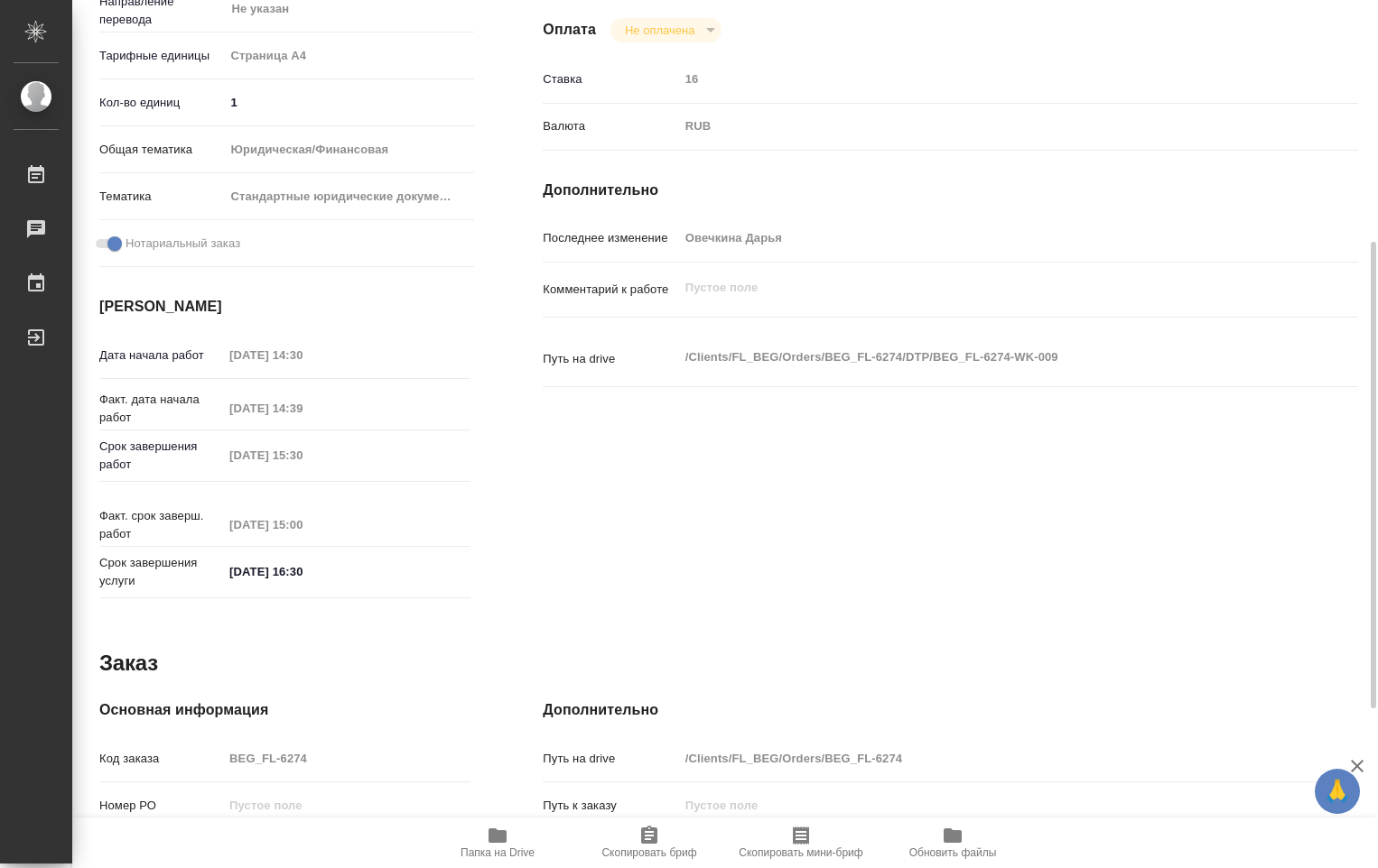
type textarea "x"
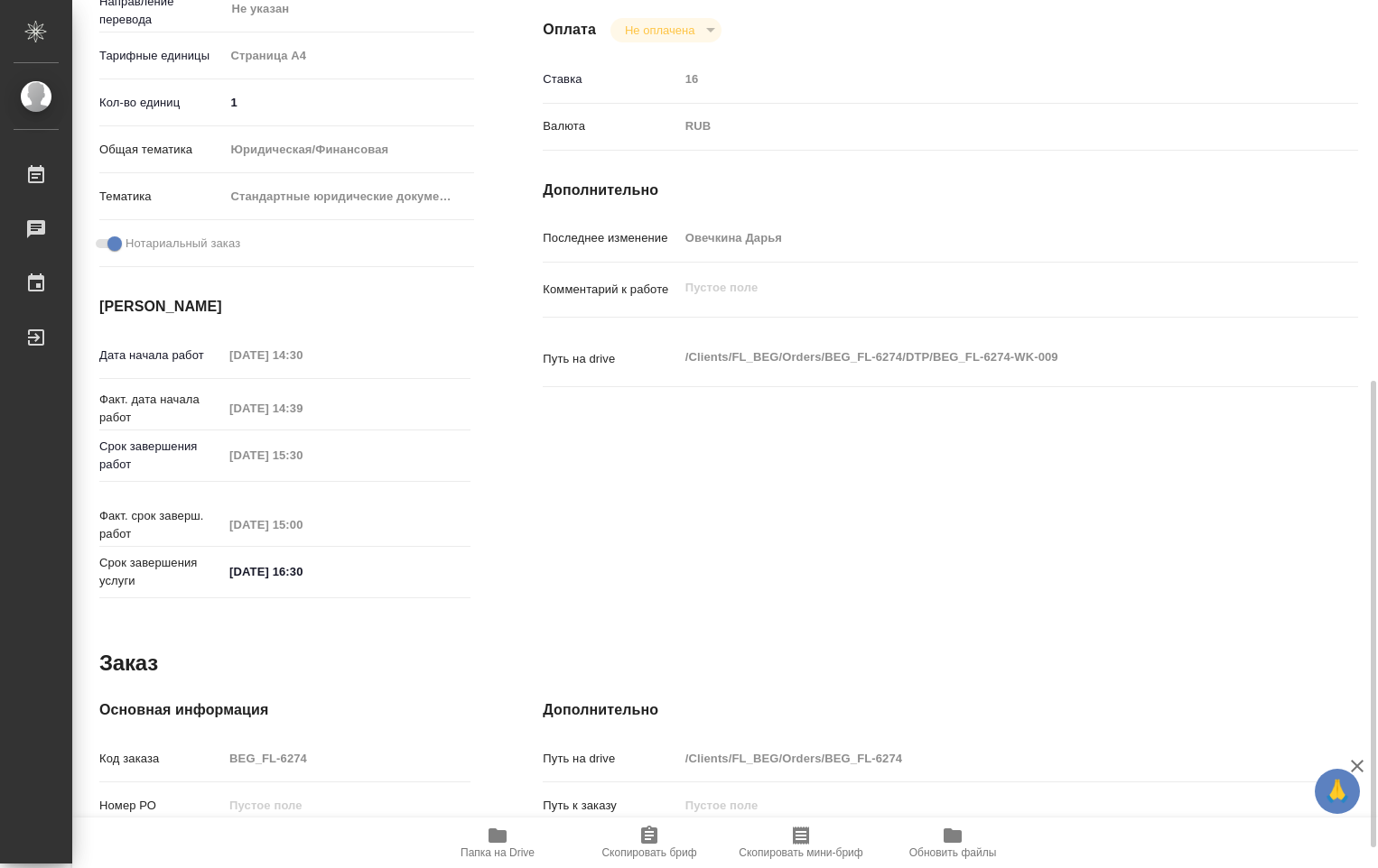
scroll to position [747, 0]
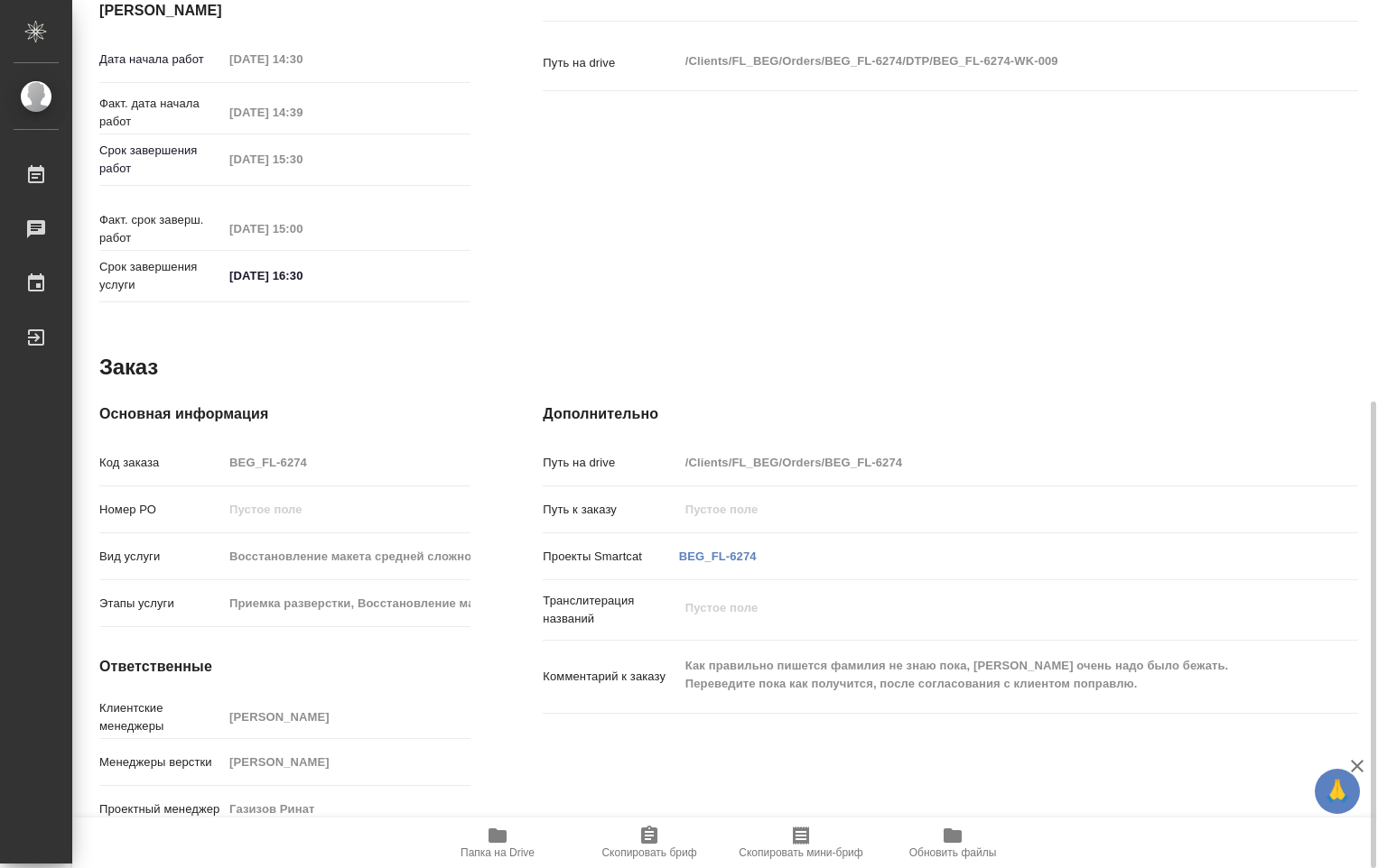
type textarea "x"
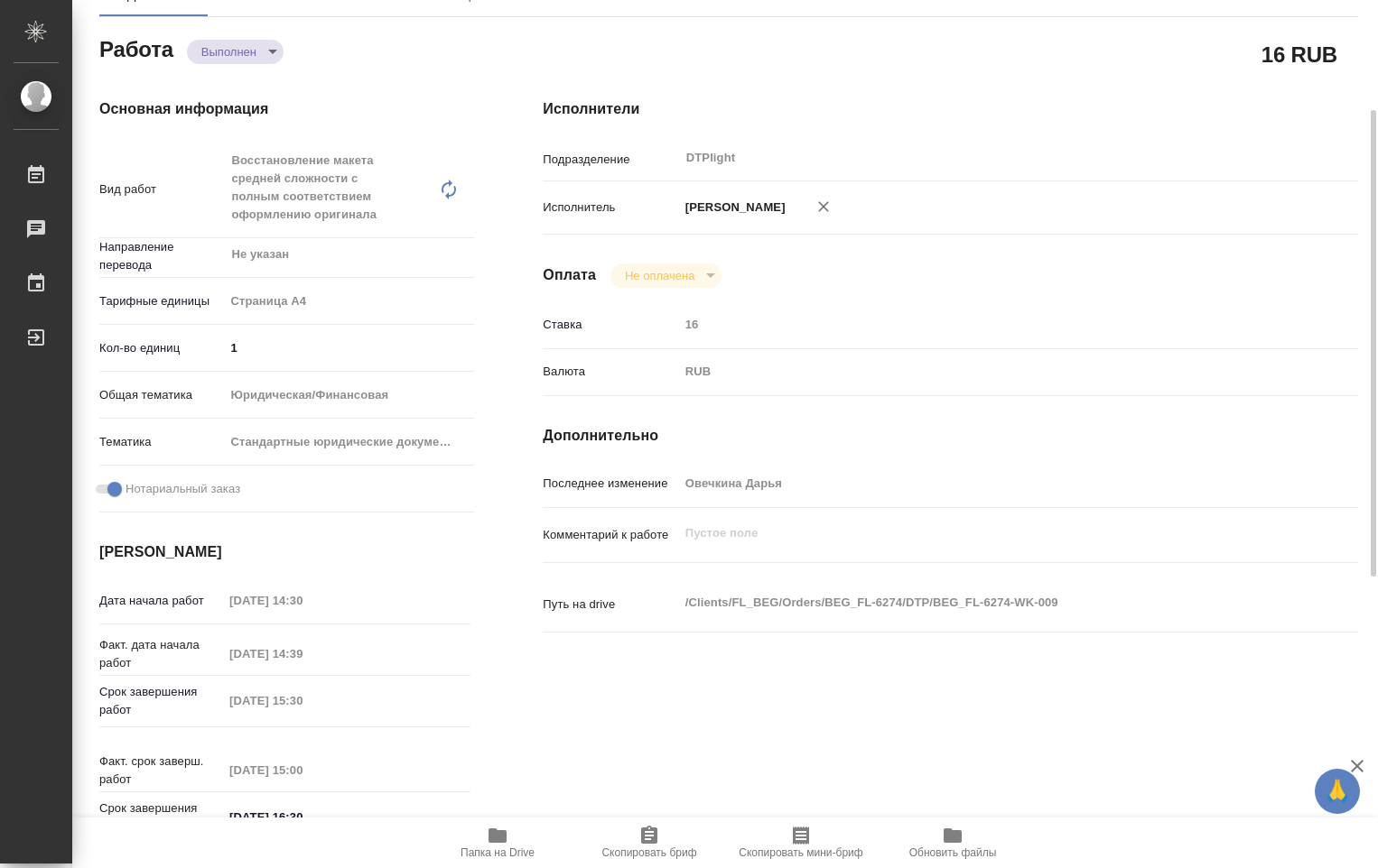
scroll to position [0, 0]
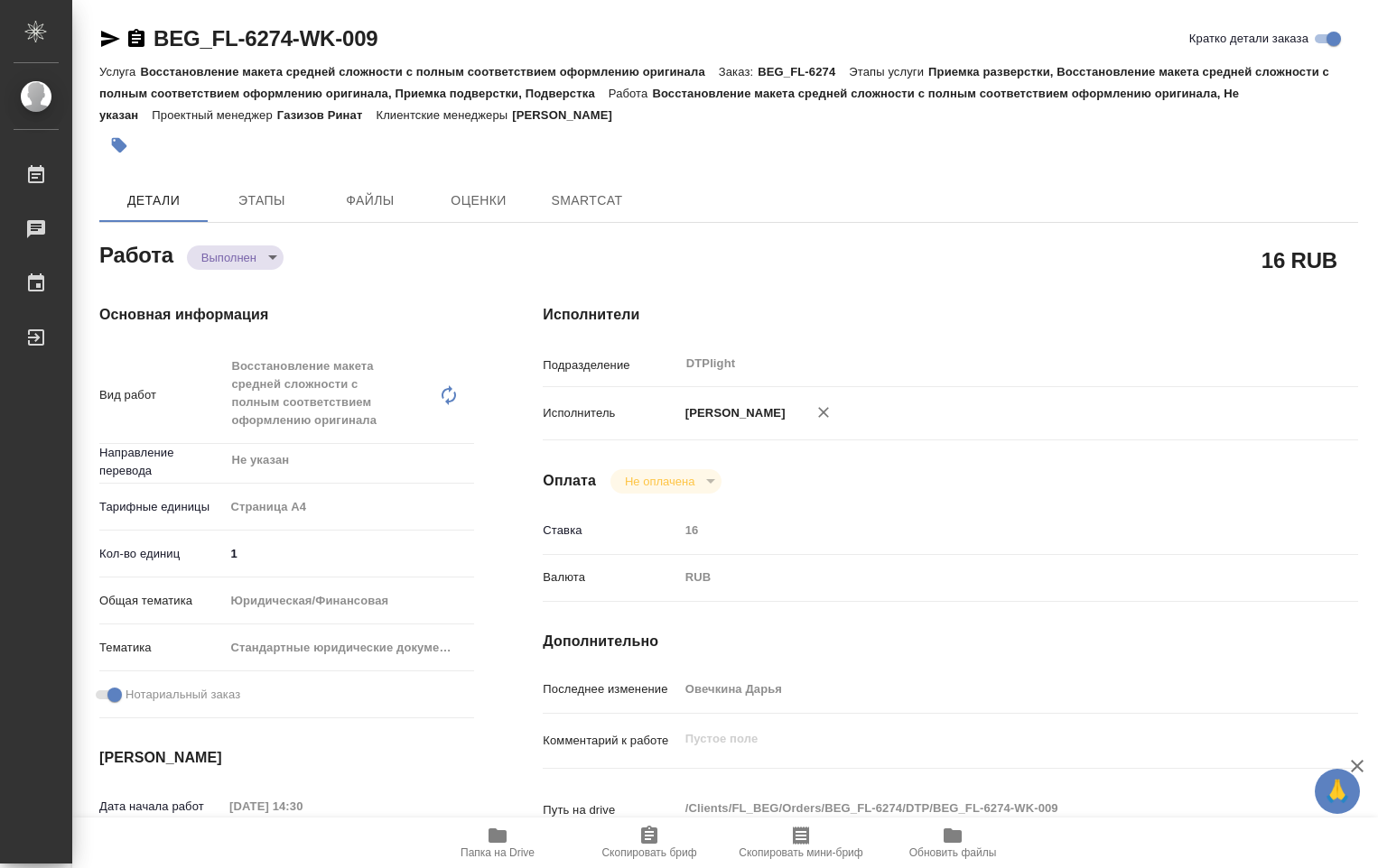
type textarea "x"
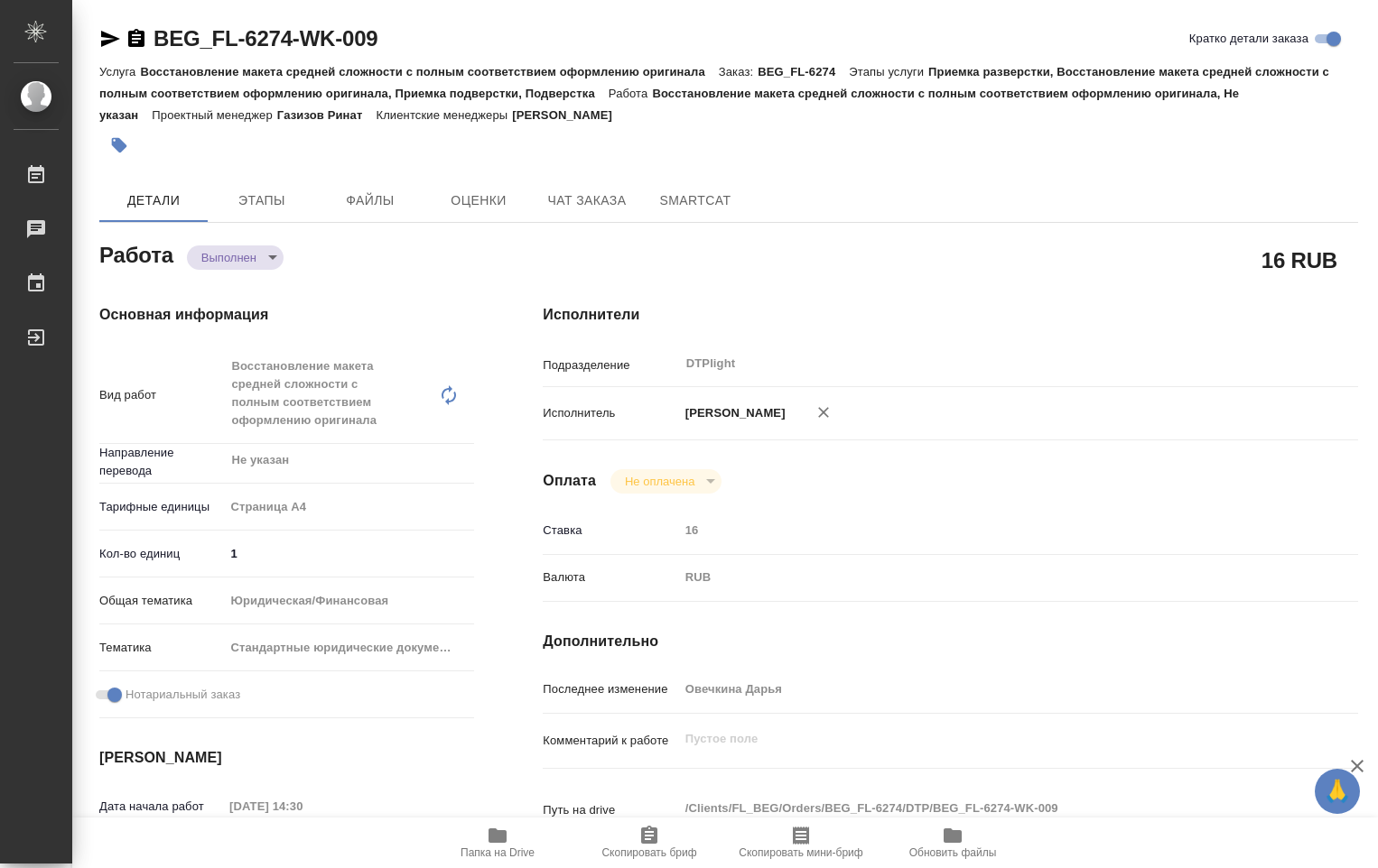
type textarea "x"
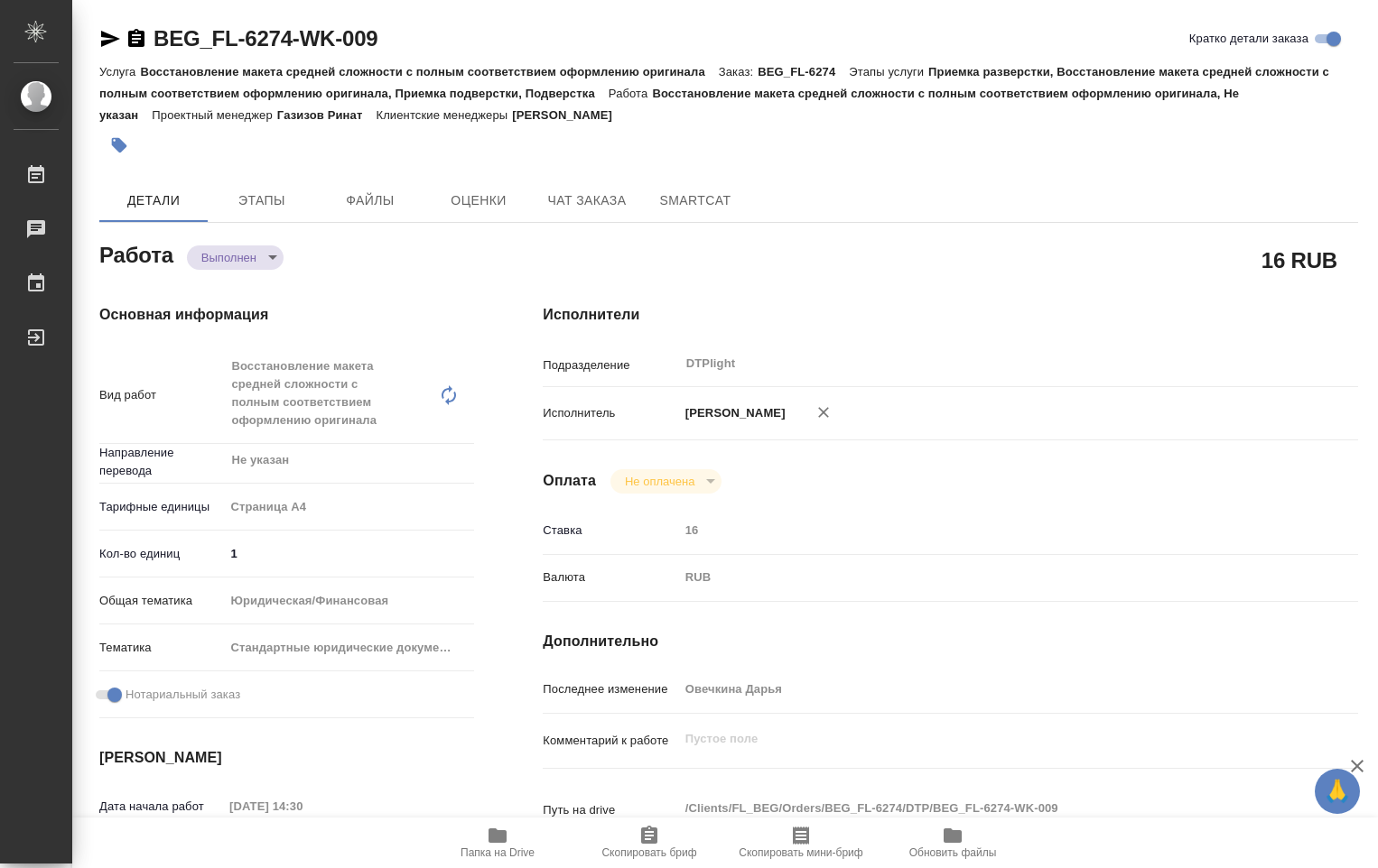
type textarea "x"
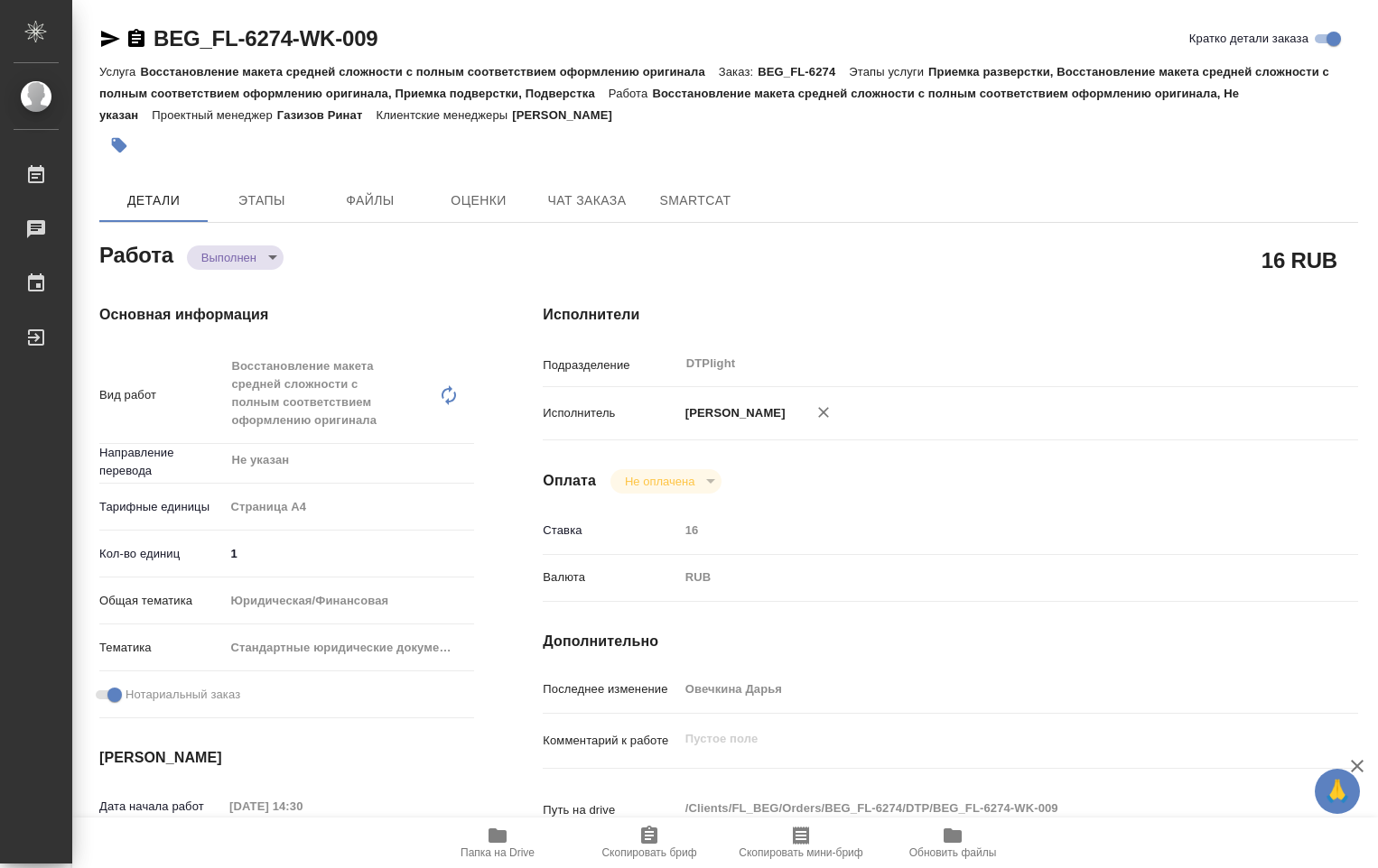
type textarea "x"
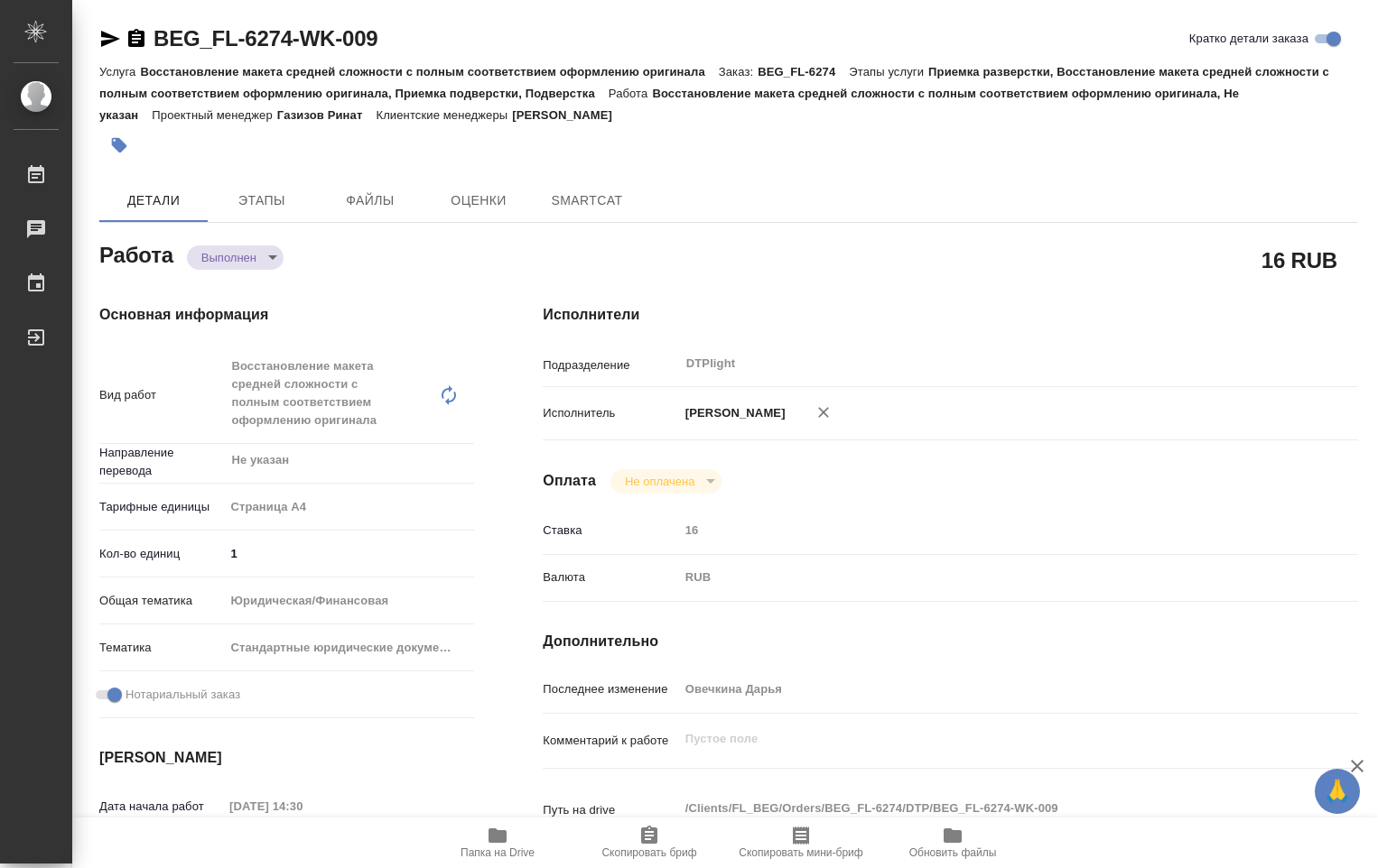
type textarea "x"
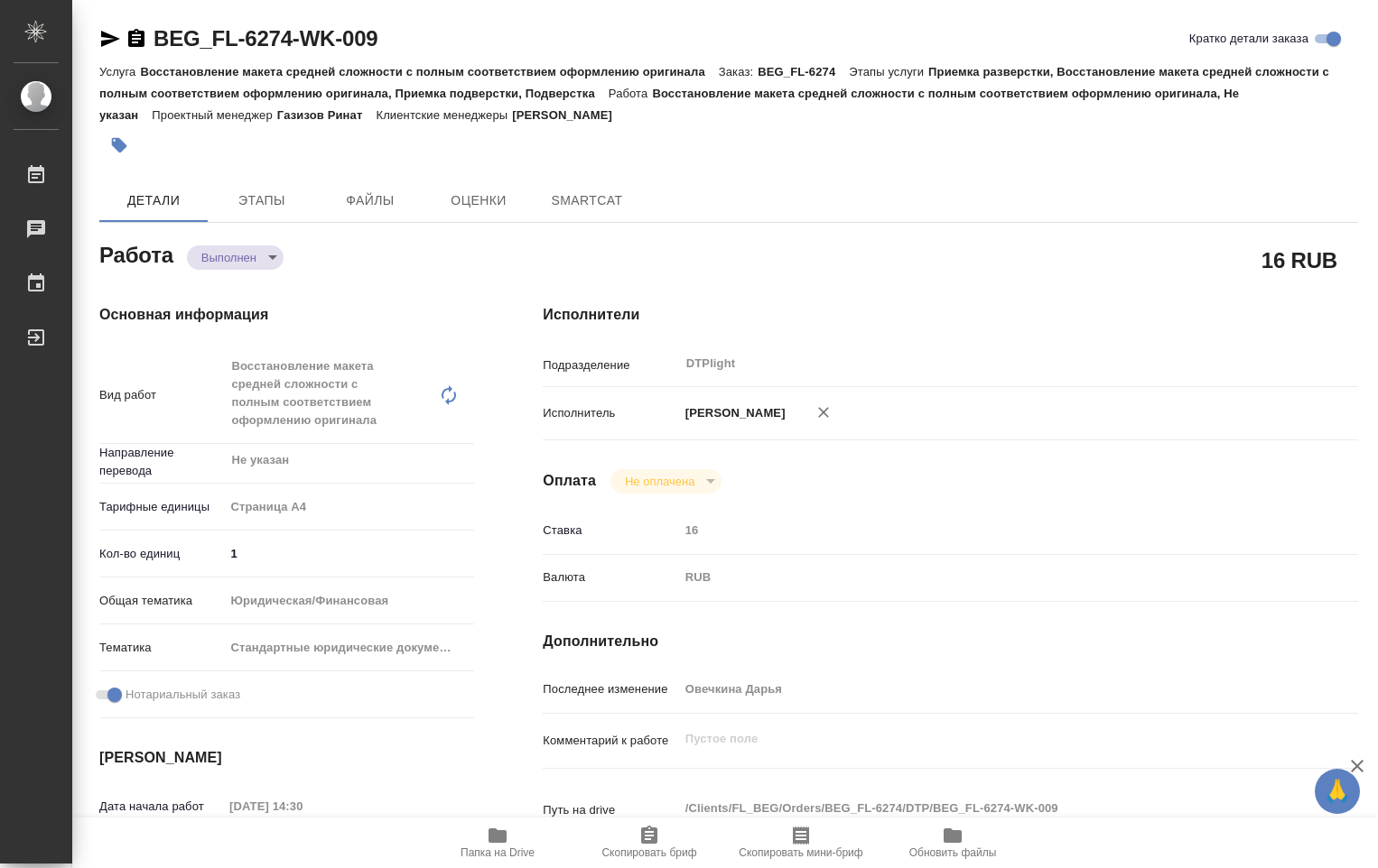
type textarea "x"
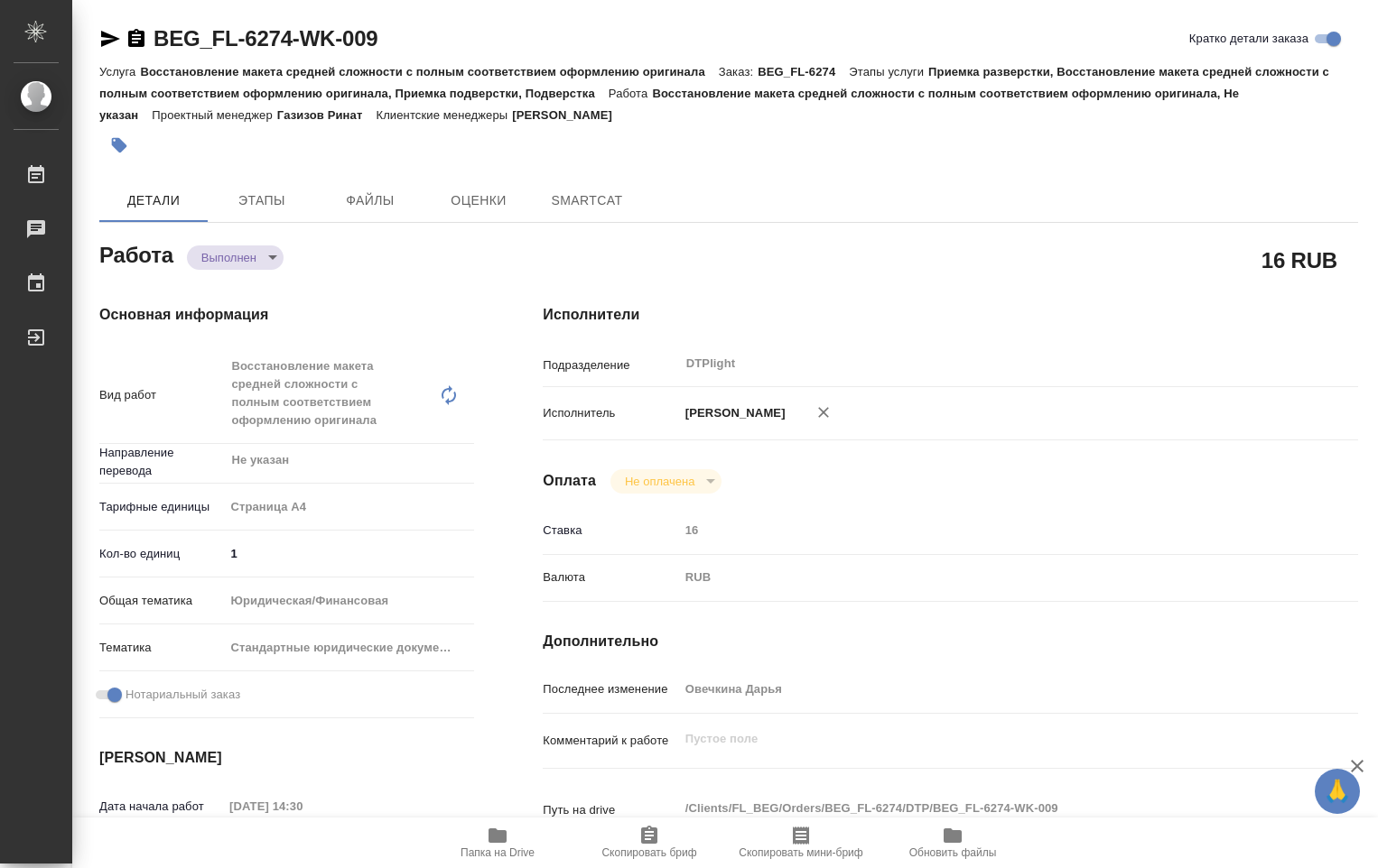
type textarea "x"
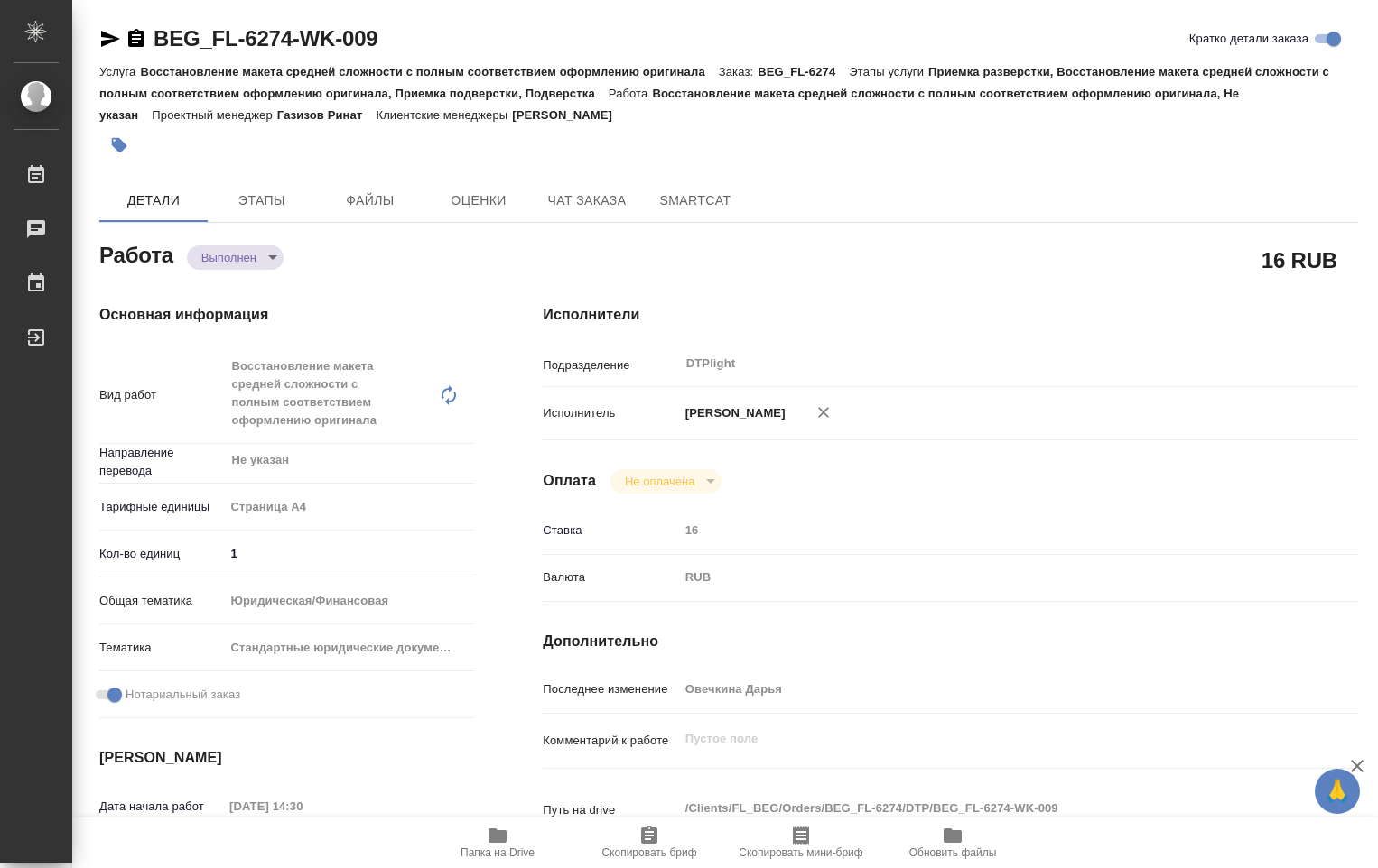
type textarea "x"
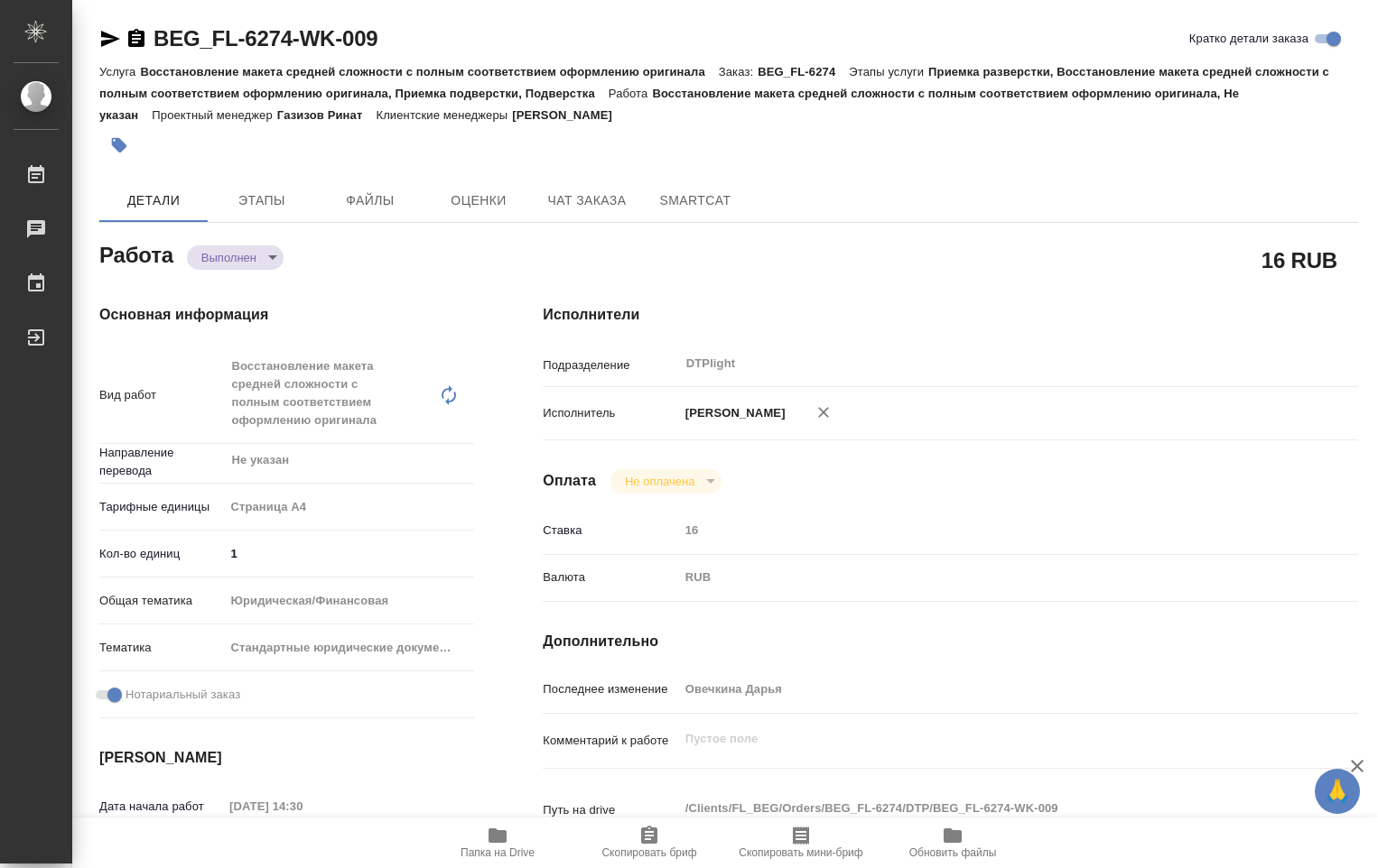
type textarea "x"
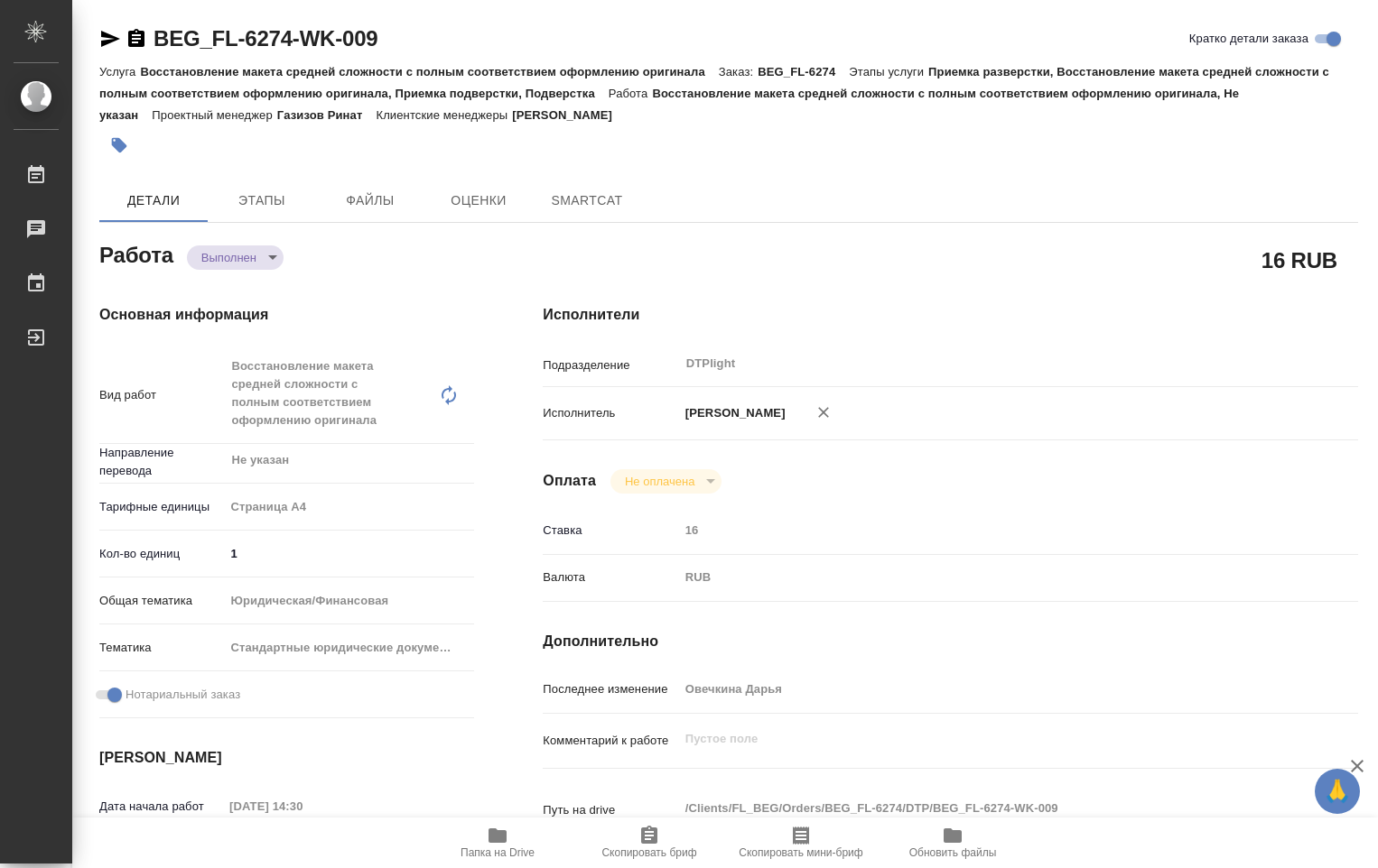
type textarea "x"
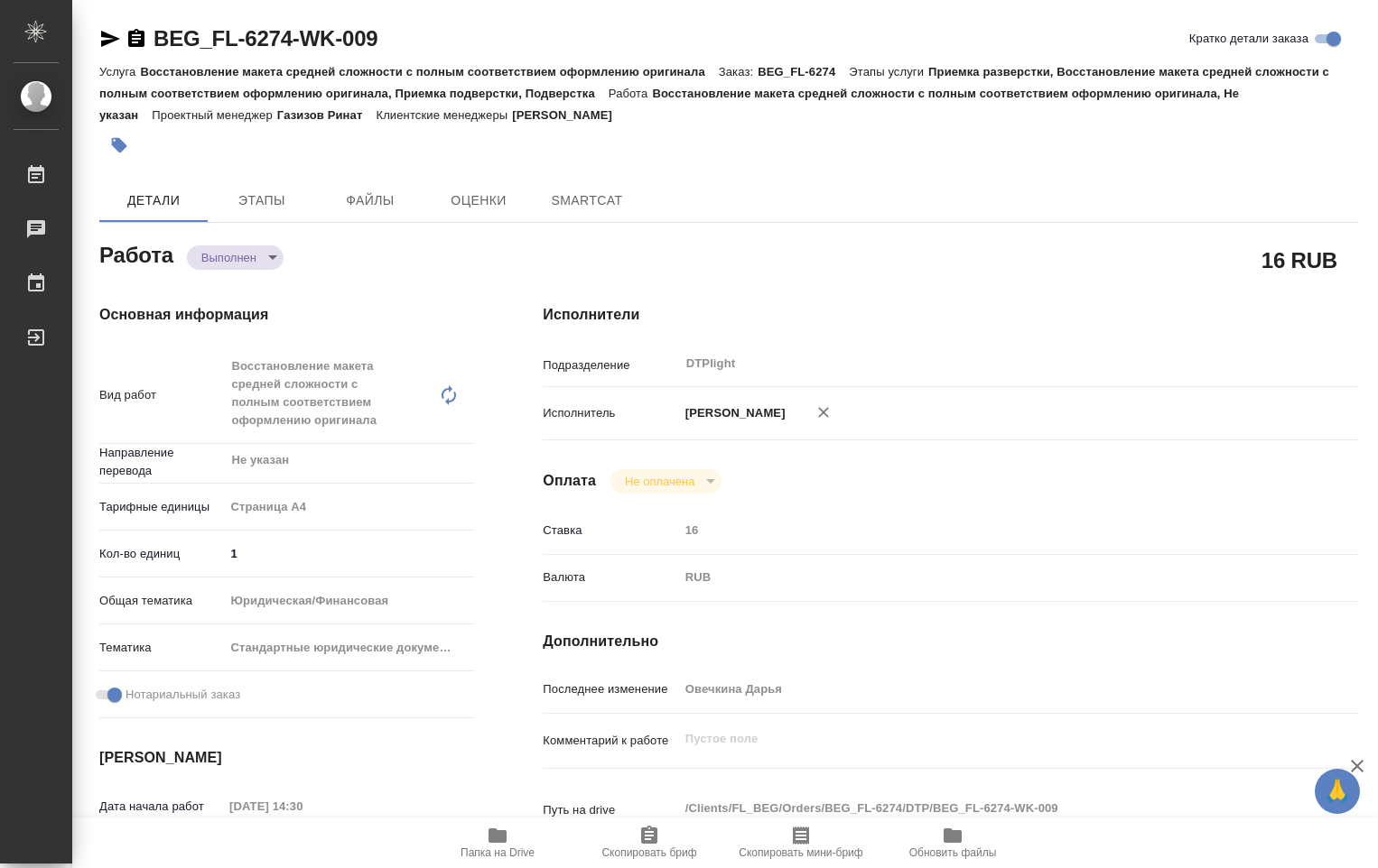
type textarea "x"
